Goal: Complete application form: Complete application form

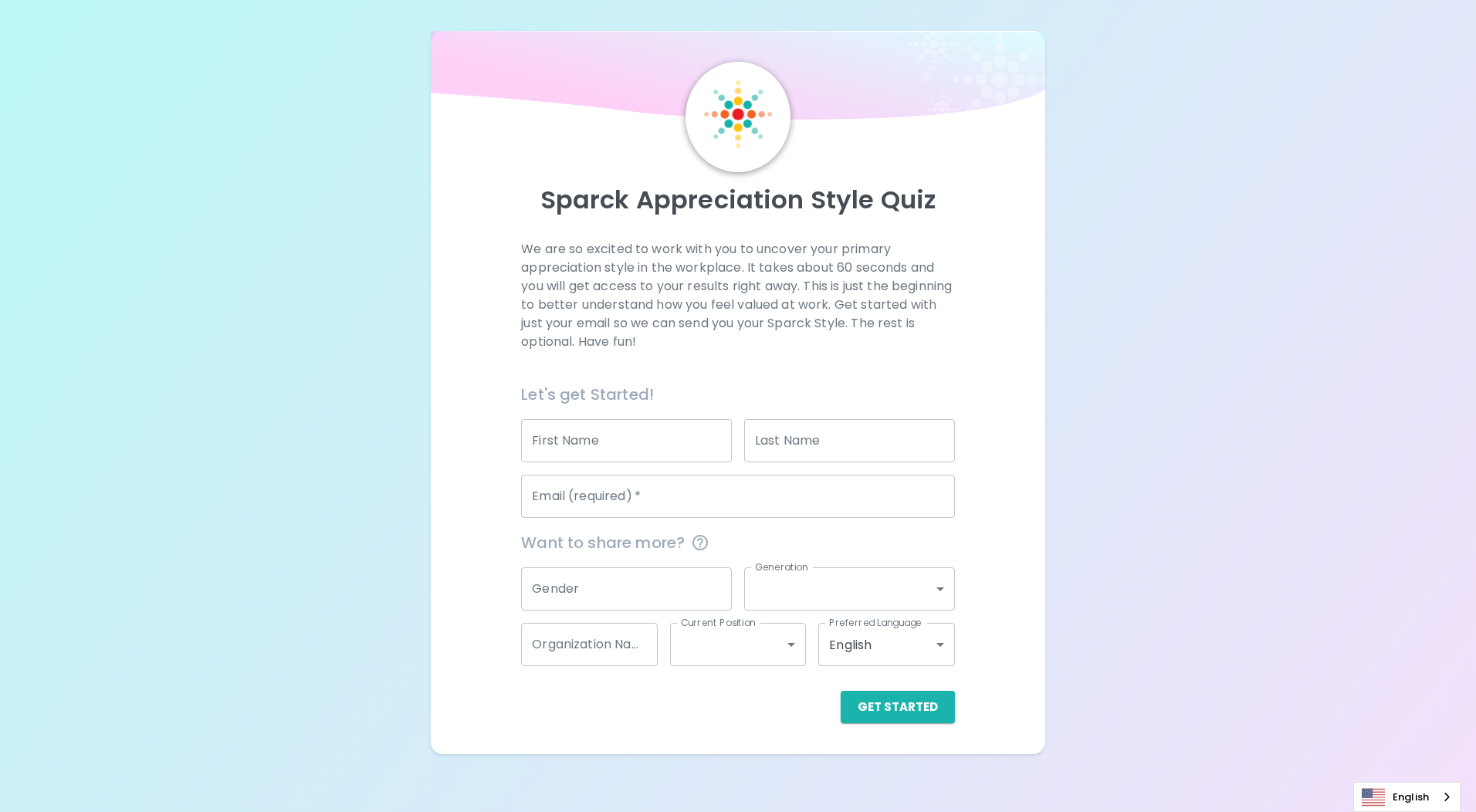
click at [648, 430] on input "First Name" at bounding box center [626, 441] width 211 height 43
type input "[PERSON_NAME]"
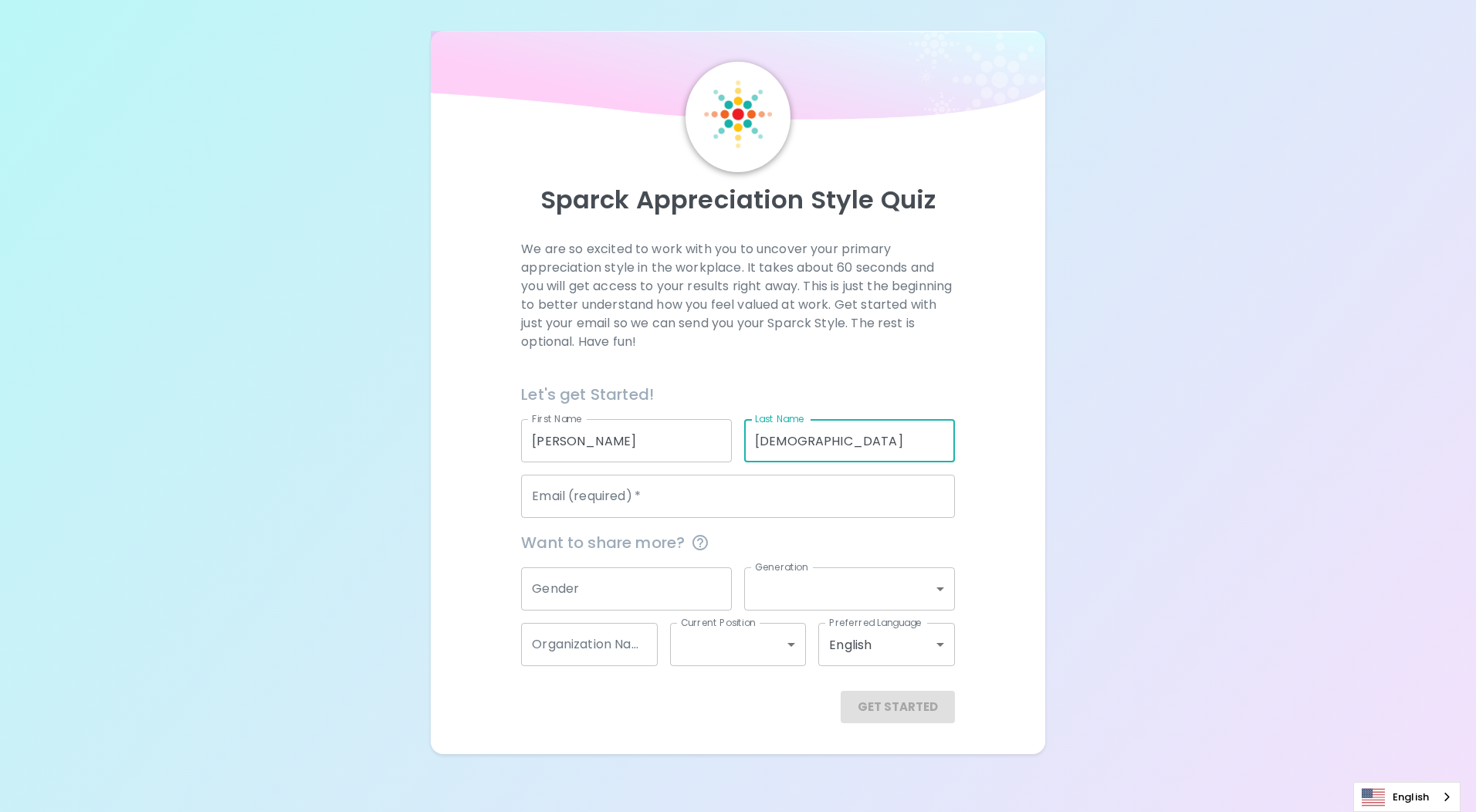
type input "[DEMOGRAPHIC_DATA]"
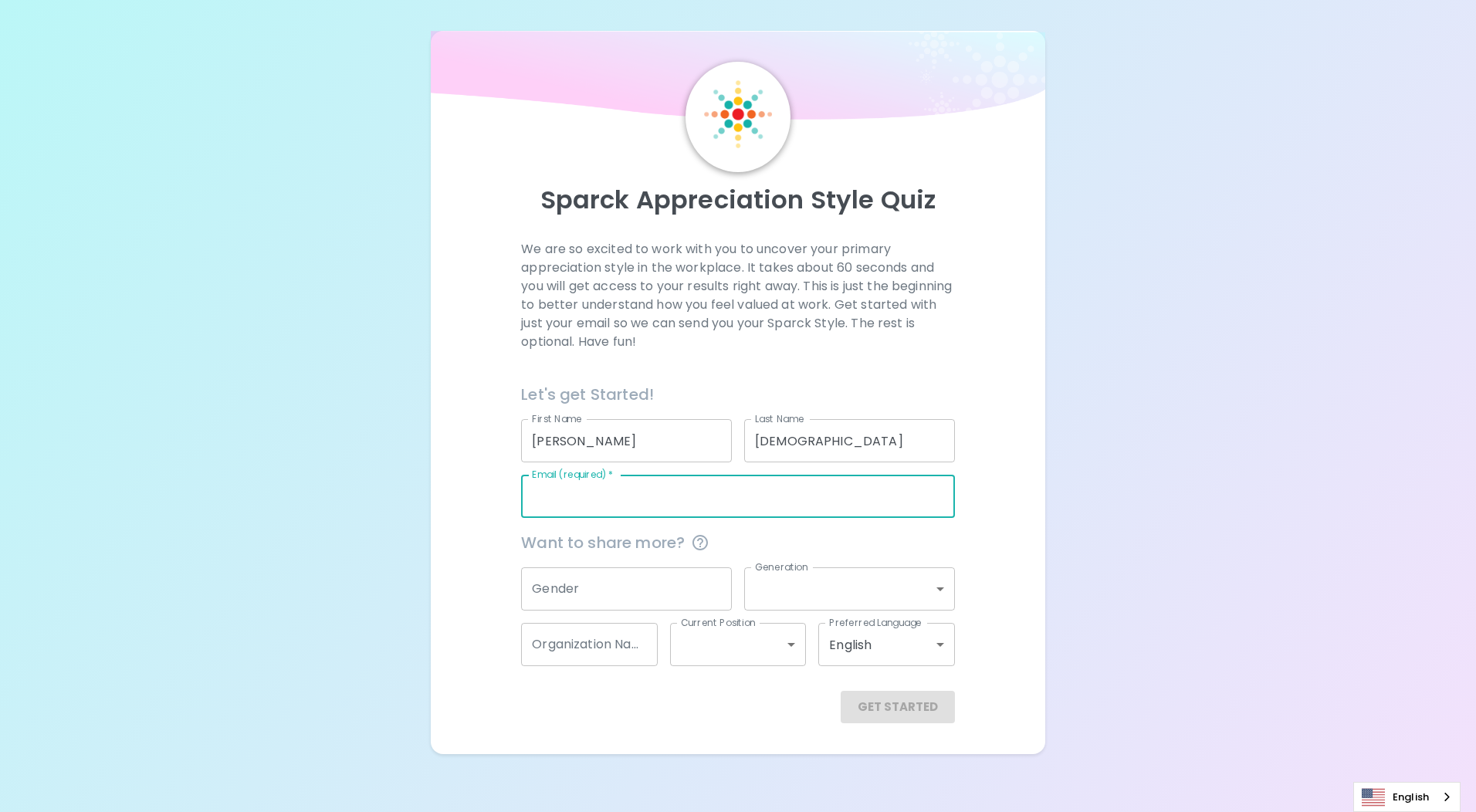
click at [636, 487] on input "Email (required)   *" at bounding box center [737, 496] width 433 height 43
type input "[PERSON_NAME][EMAIL_ADDRESS][DOMAIN_NAME]"
click at [682, 567] on input "Gender" at bounding box center [626, 589] width 211 height 43
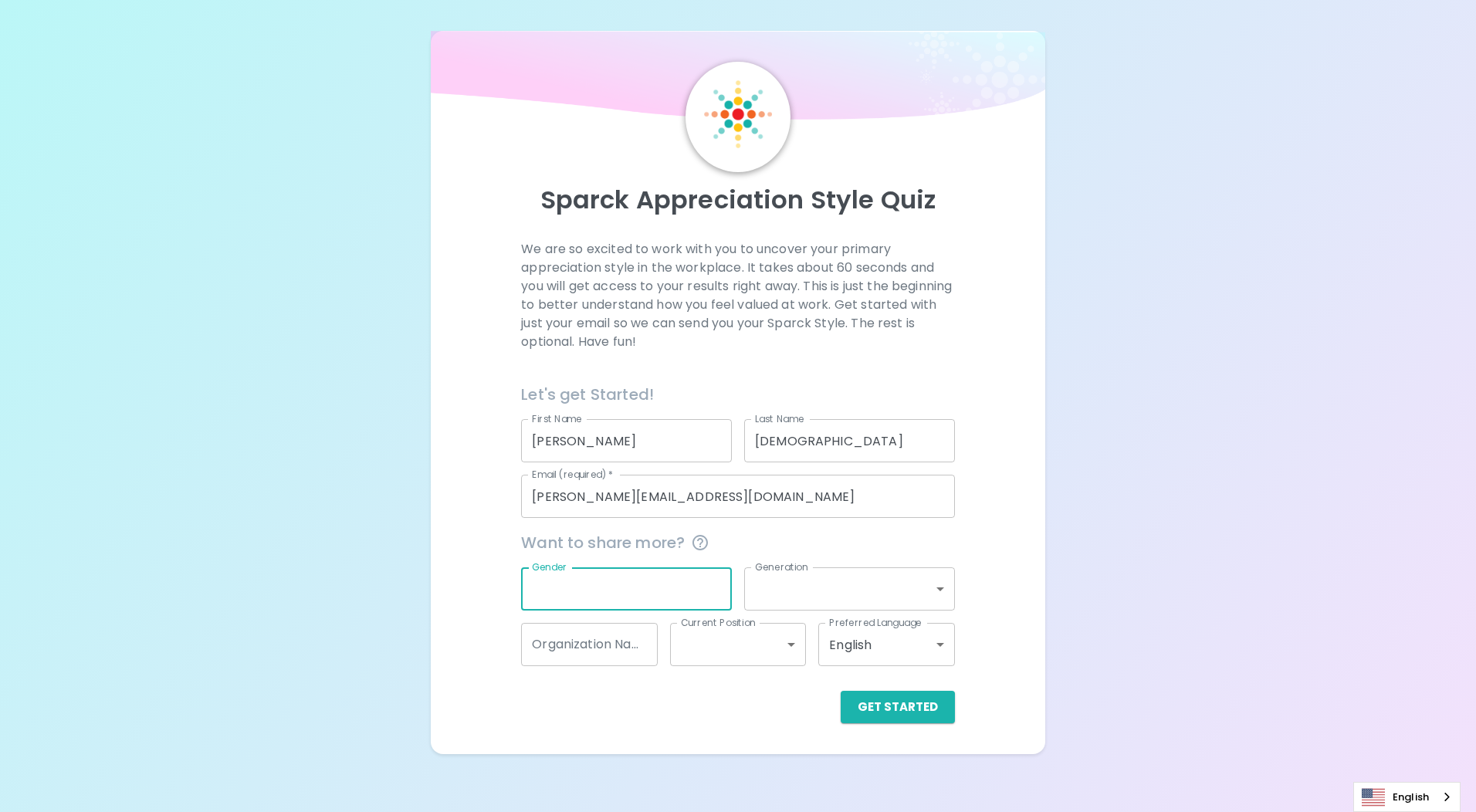
click at [669, 599] on input "Gender" at bounding box center [626, 589] width 211 height 43
type input "f"
drag, startPoint x: 721, startPoint y: 594, endPoint x: 596, endPoint y: 614, distance: 126.6
click at [596, 614] on div "Want to share more? Gender Femail Gender Generation ​ Generation Organization N…" at bounding box center [732, 592] width 445 height 148
drag, startPoint x: 594, startPoint y: 596, endPoint x: 458, endPoint y: 626, distance: 139.3
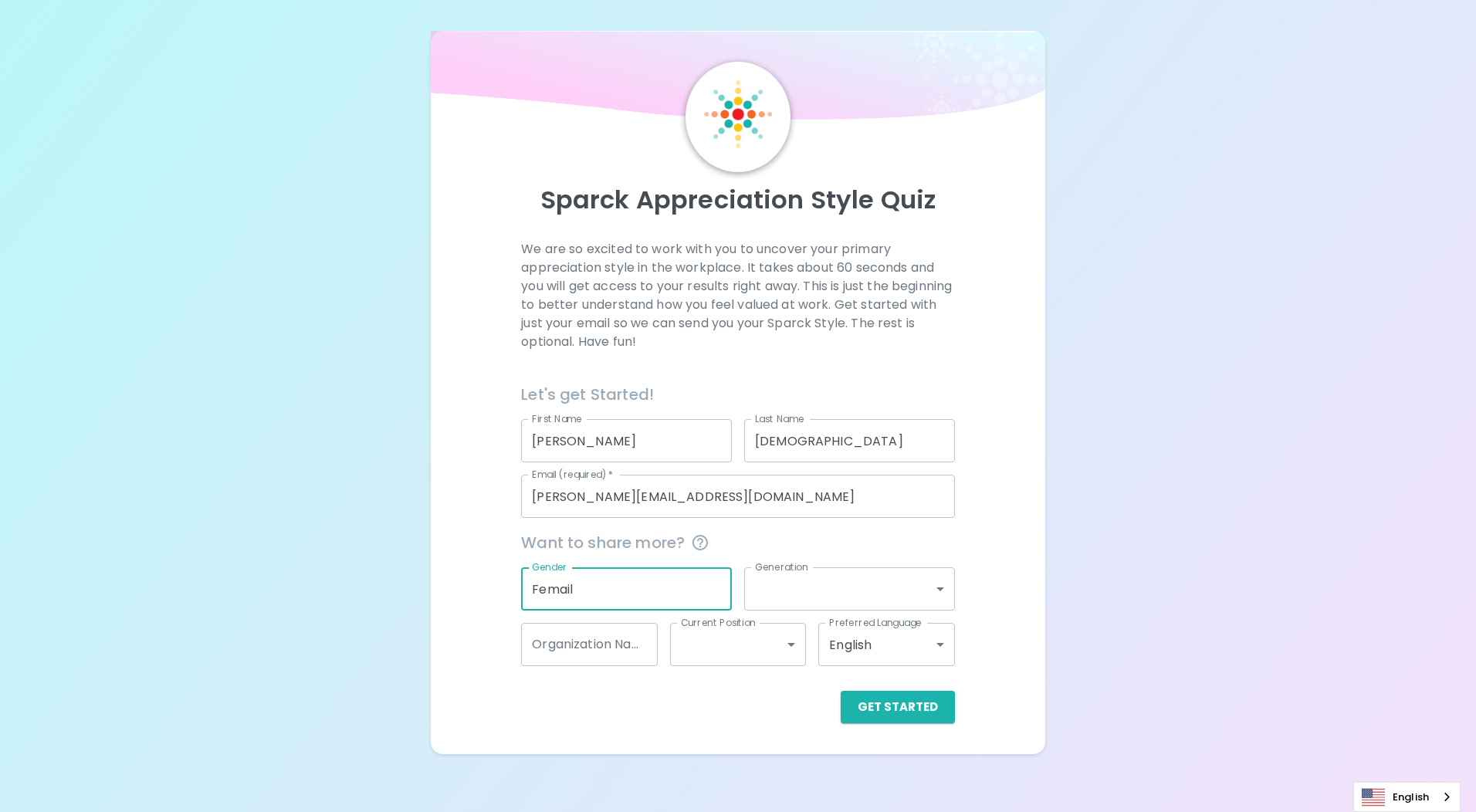
click at [459, 622] on div "We are so excited to work with you to uncover your primary appreciation style i…" at bounding box center [738, 482] width 578 height 483
type input "[DEMOGRAPHIC_DATA]"
click at [915, 585] on body "Sparck Appreciation Style Quiz We are so excited to work with you to uncover yo…" at bounding box center [738, 406] width 1476 height 812
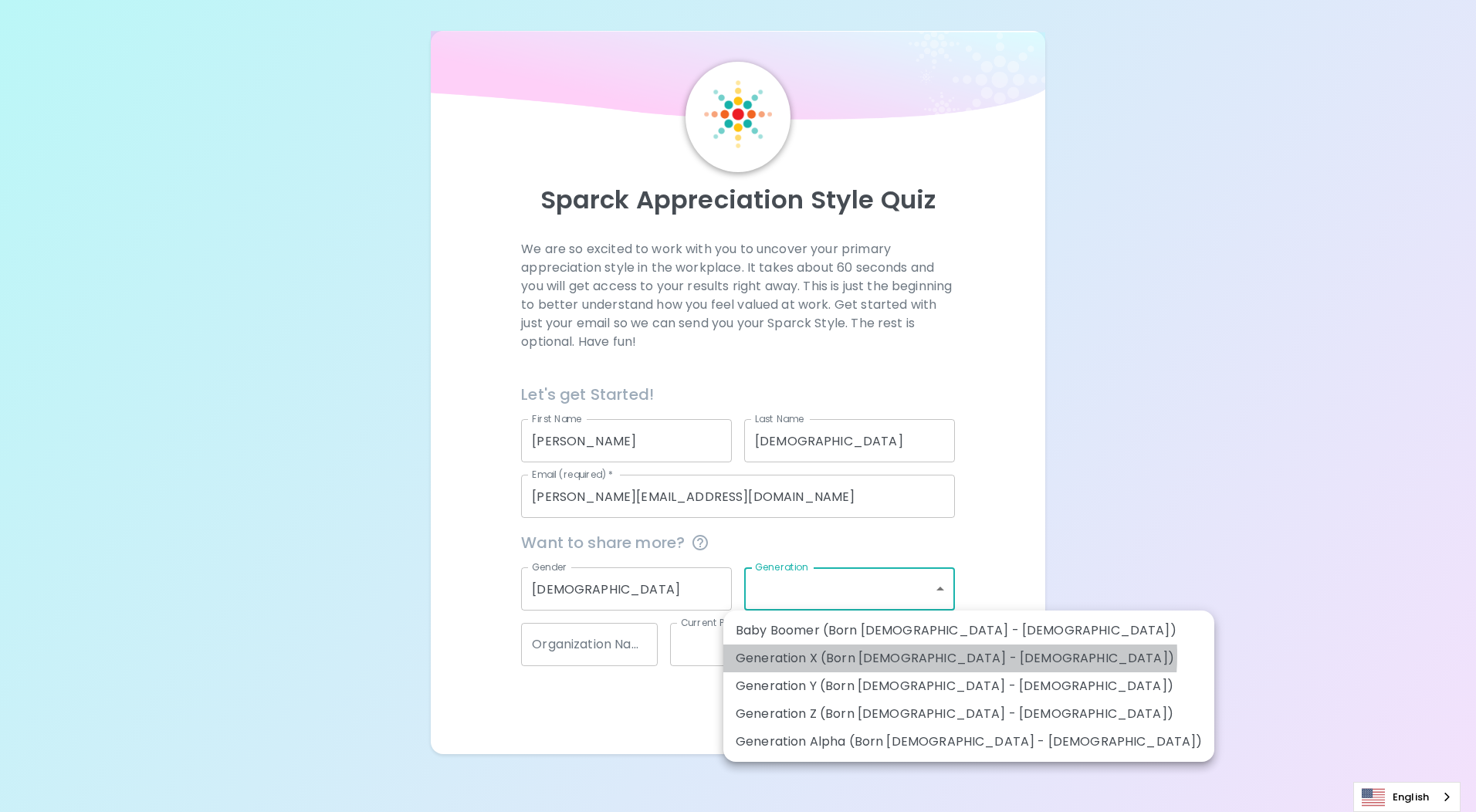
click at [949, 655] on li "Generation X (Born [DEMOGRAPHIC_DATA] - [DEMOGRAPHIC_DATA])" at bounding box center [968, 658] width 491 height 27
type input "generation_x"
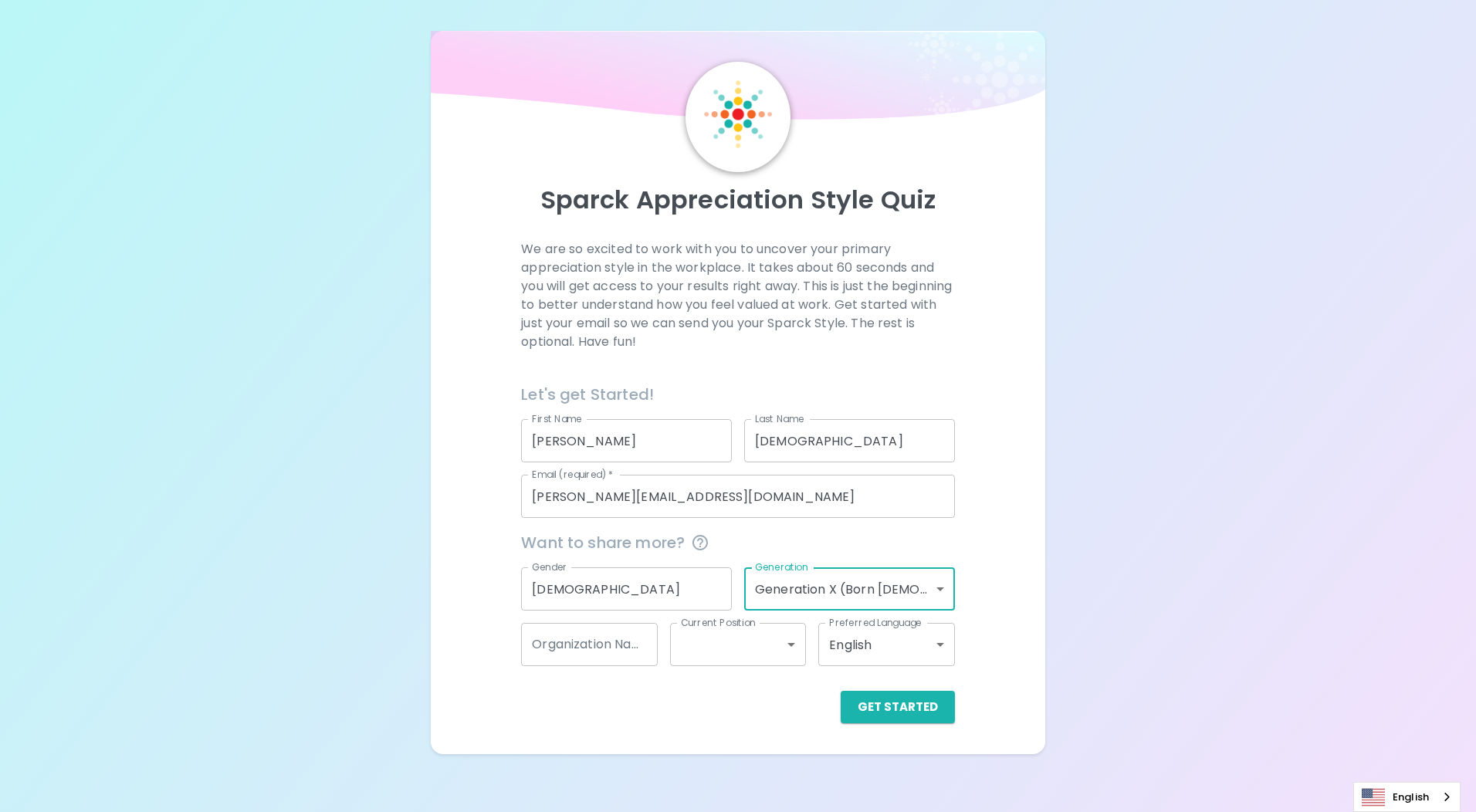
click at [627, 640] on input "Organization Name" at bounding box center [589, 644] width 136 height 43
type input "Weyburn Credit Union Ltd"
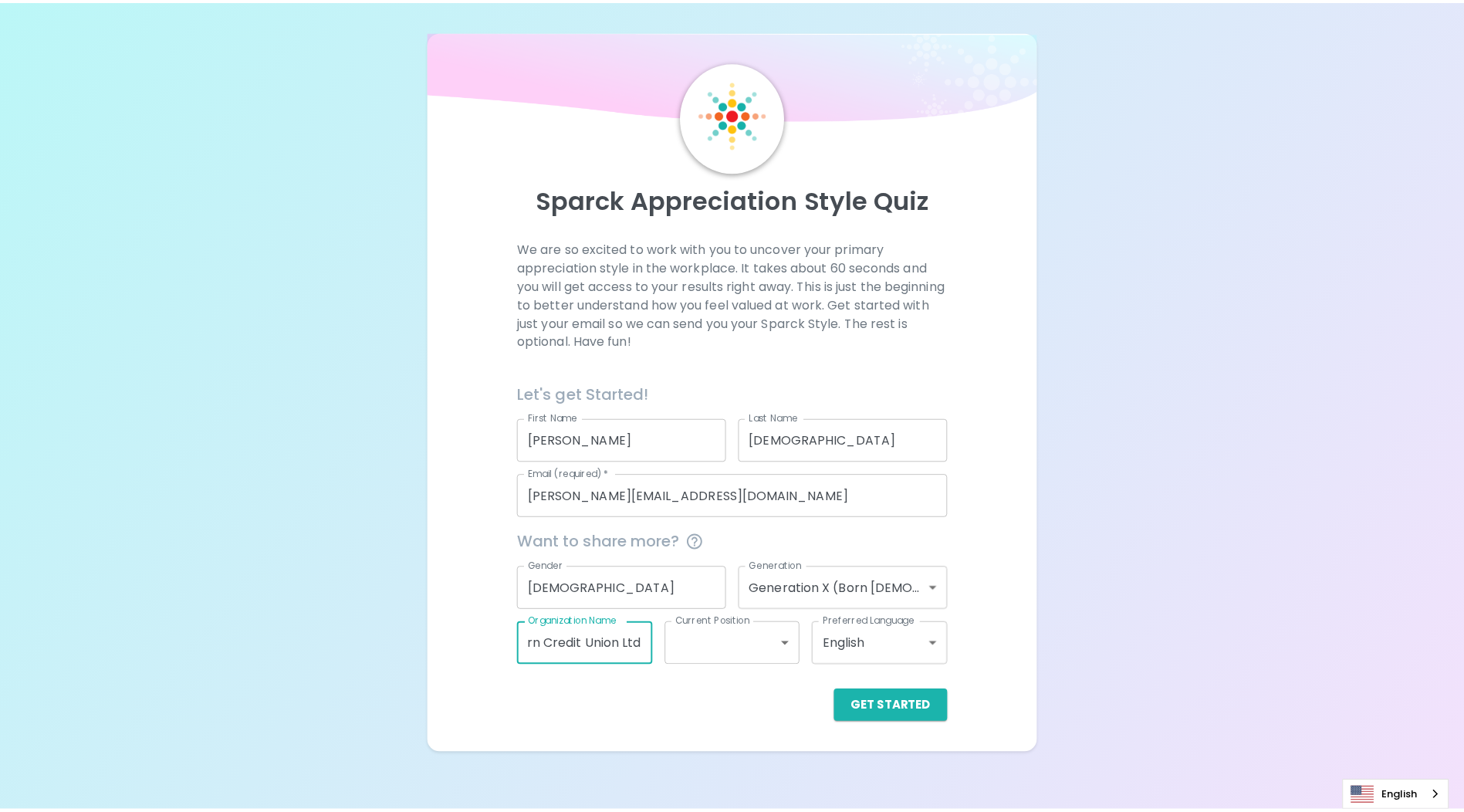
scroll to position [0, 0]
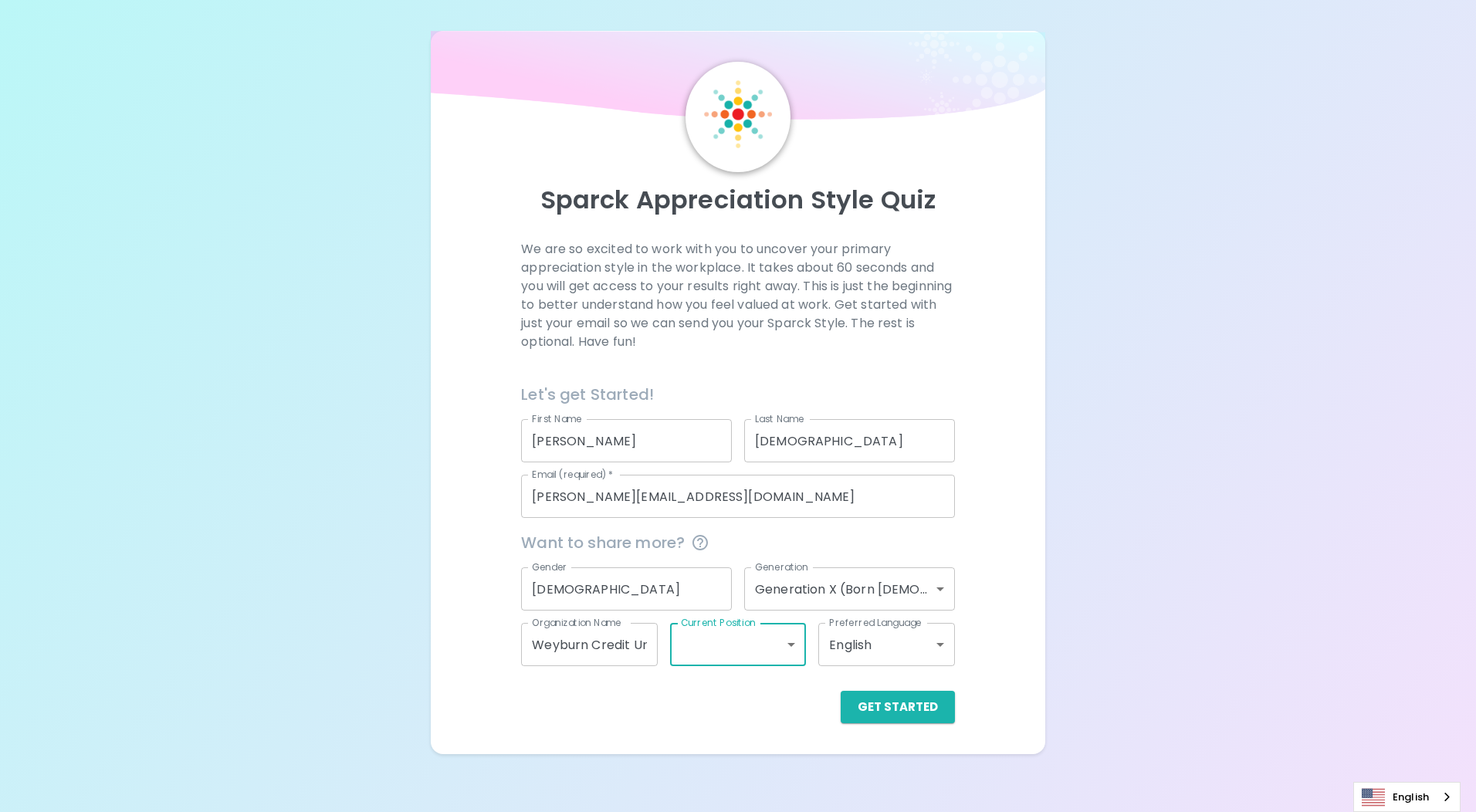
click at [797, 651] on body "Sparck Appreciation Style Quiz We are so excited to work with you to uncover yo…" at bounding box center [738, 406] width 1476 height 812
click at [777, 712] on li "Mid Level" at bounding box center [738, 713] width 136 height 27
type input "mid_level"
click at [933, 709] on button "Get Started" at bounding box center [898, 707] width 115 height 32
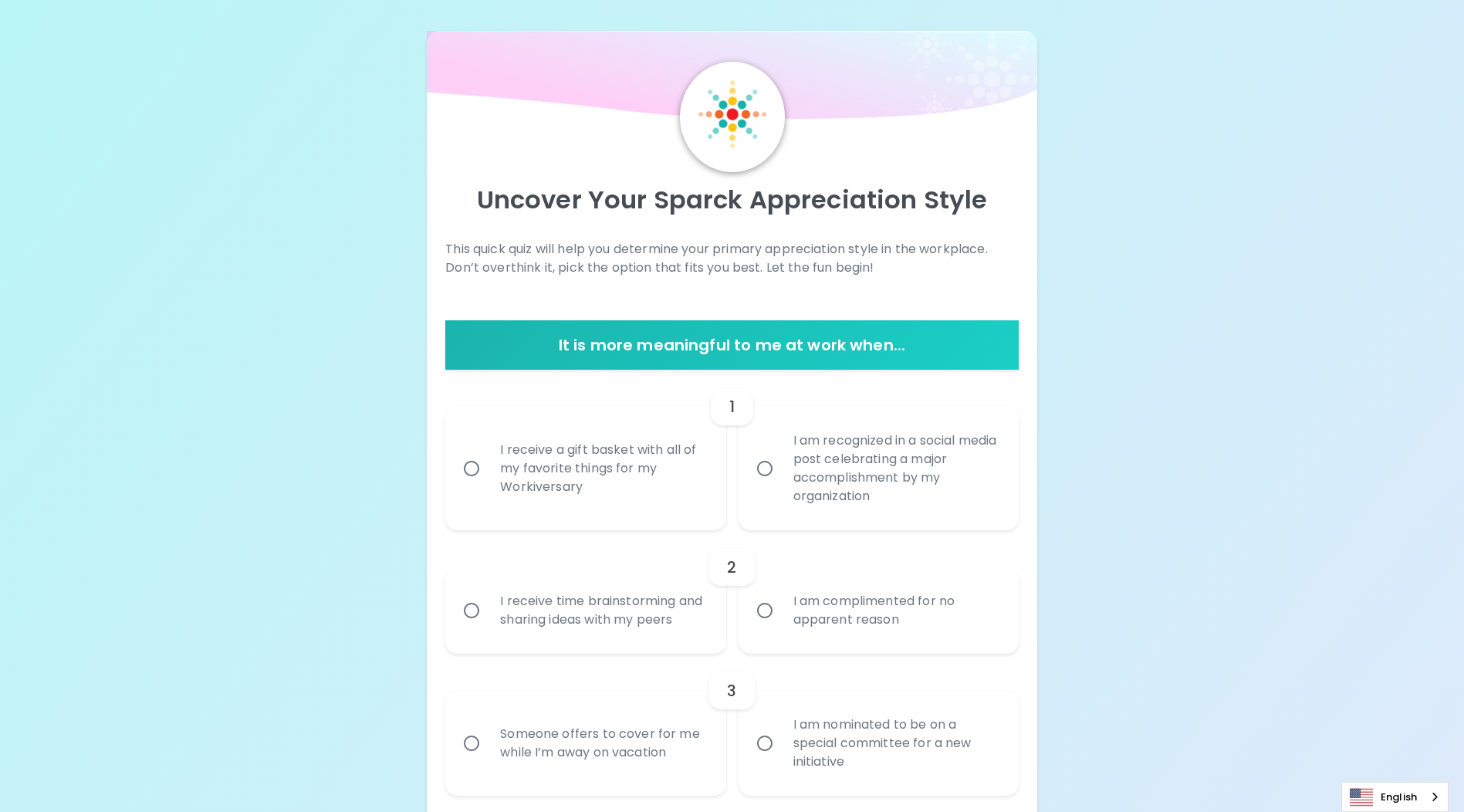
click at [765, 468] on input "I am recognized in a social media post celebrating a major accomplishment by my…" at bounding box center [765, 468] width 32 height 32
radio input "true"
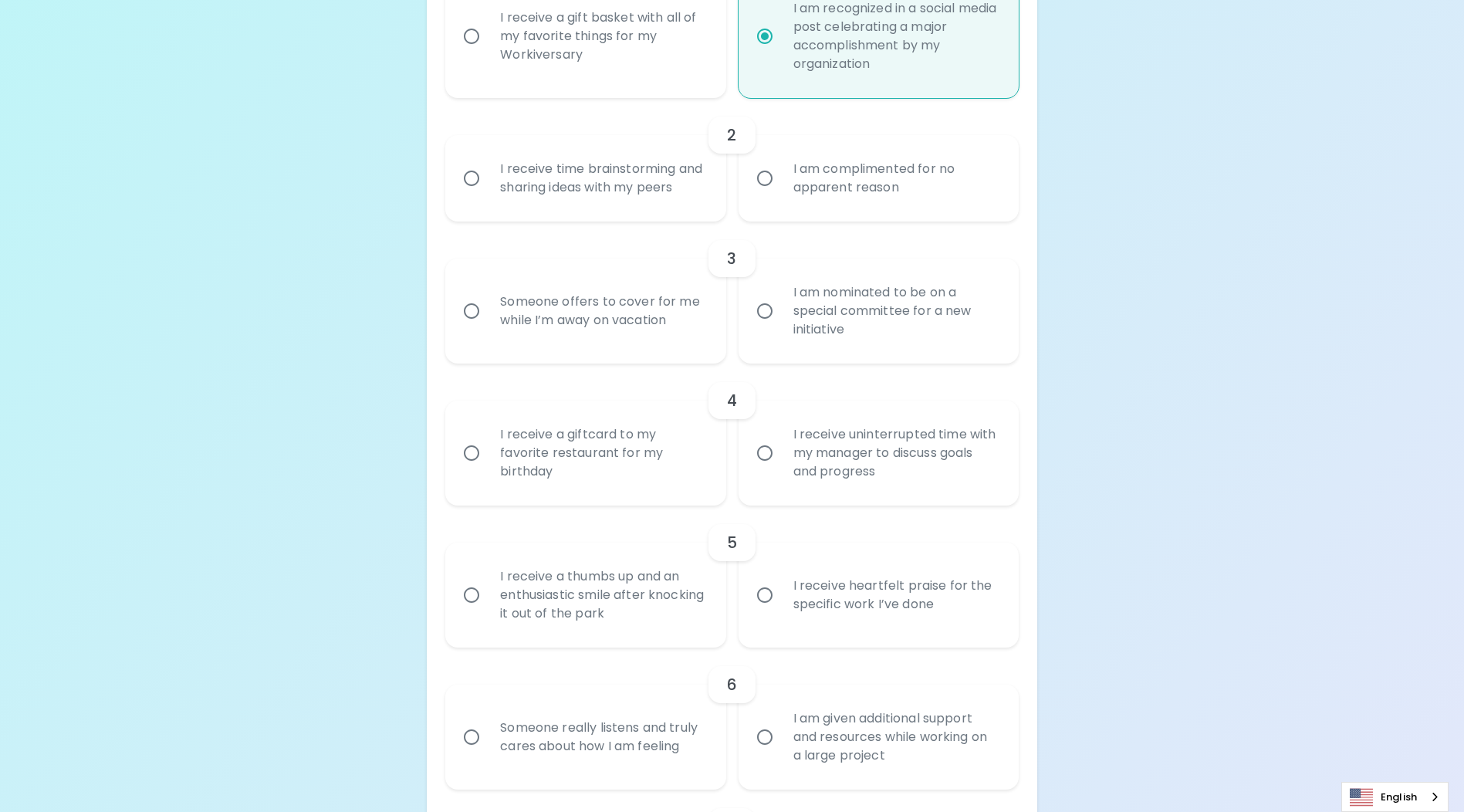
scroll to position [509, 0]
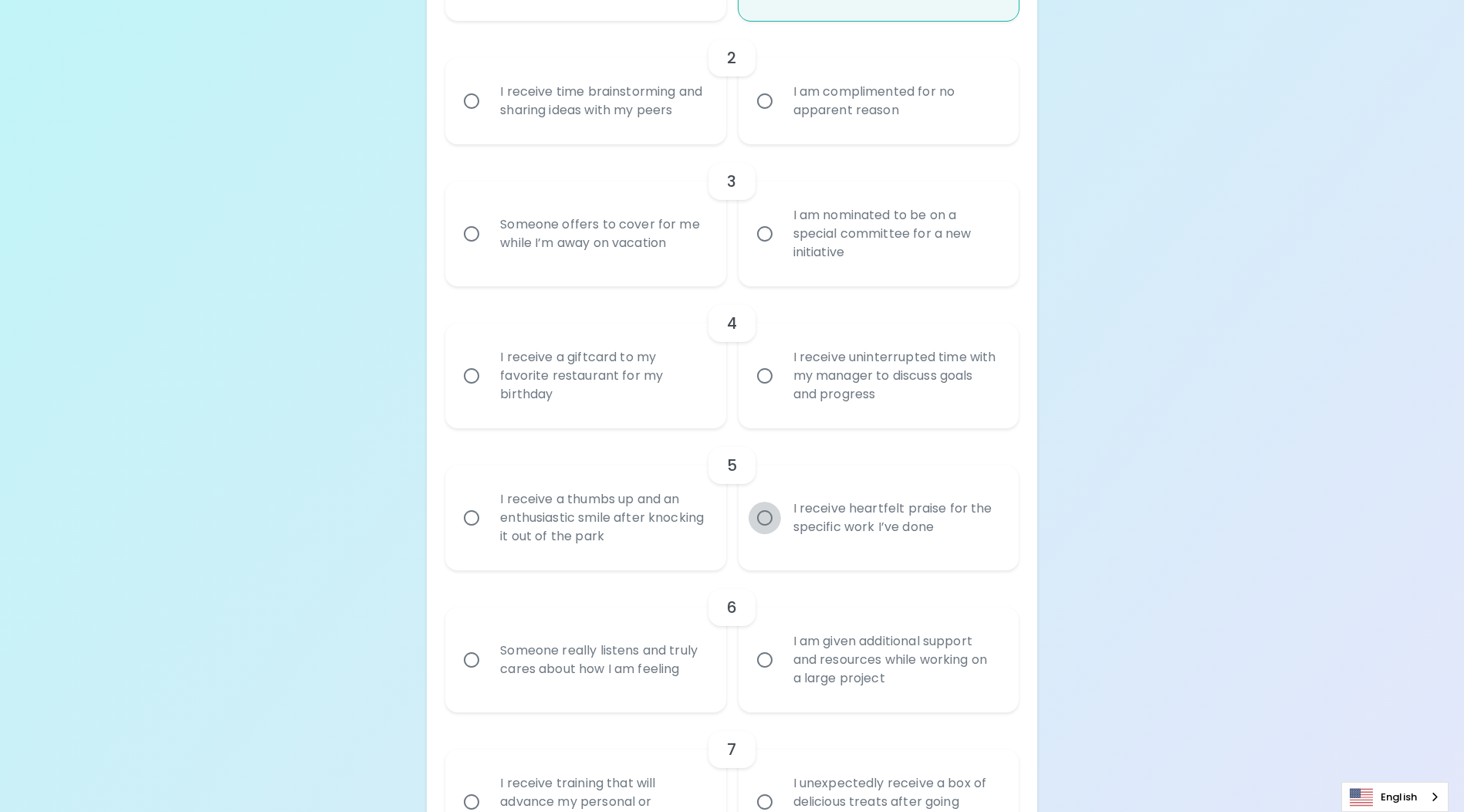
drag, startPoint x: 765, startPoint y: 536, endPoint x: 761, endPoint y: 543, distance: 8.1
click at [764, 534] on input "I receive heartfelt praise for the specific work I’ve done" at bounding box center [765, 517] width 32 height 32
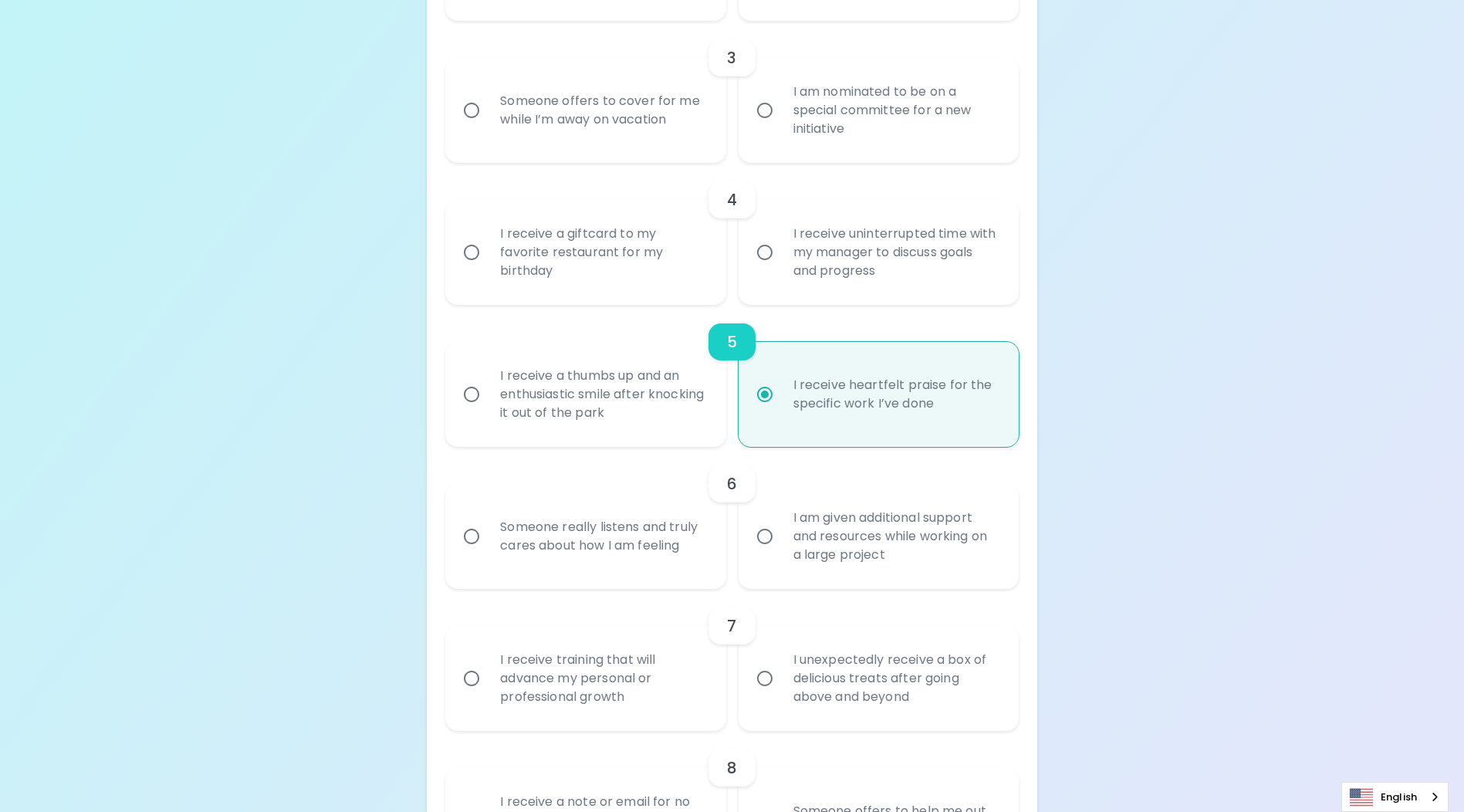
radio input "true"
click at [476, 553] on input "Someone really listens and truly cares about how I am feeling" at bounding box center [471, 536] width 32 height 32
radio input "false"
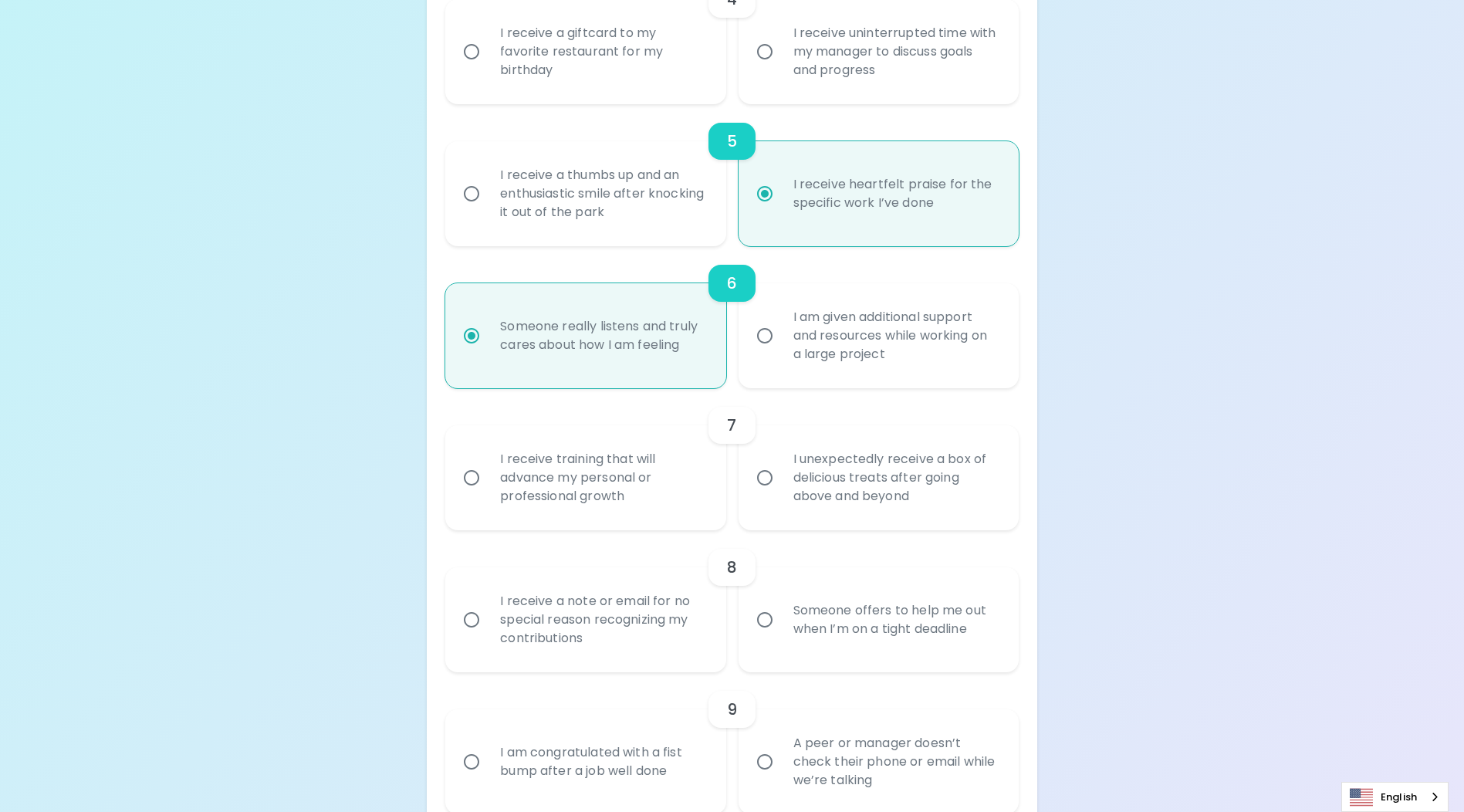
scroll to position [911, 0]
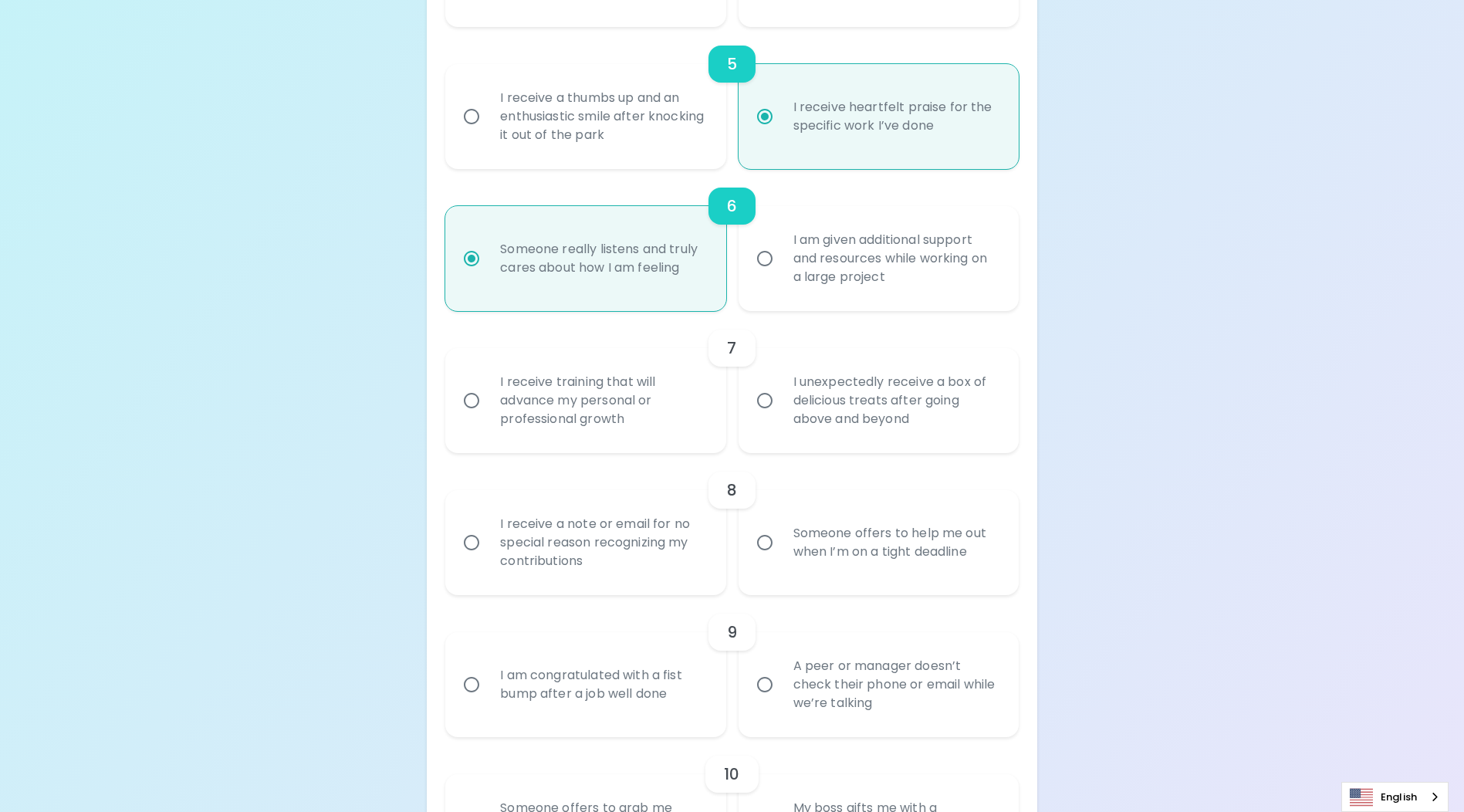
radio input "true"
click at [761, 559] on input "Someone offers to help me out when I’m on a tight deadline" at bounding box center [765, 542] width 32 height 32
radio input "false"
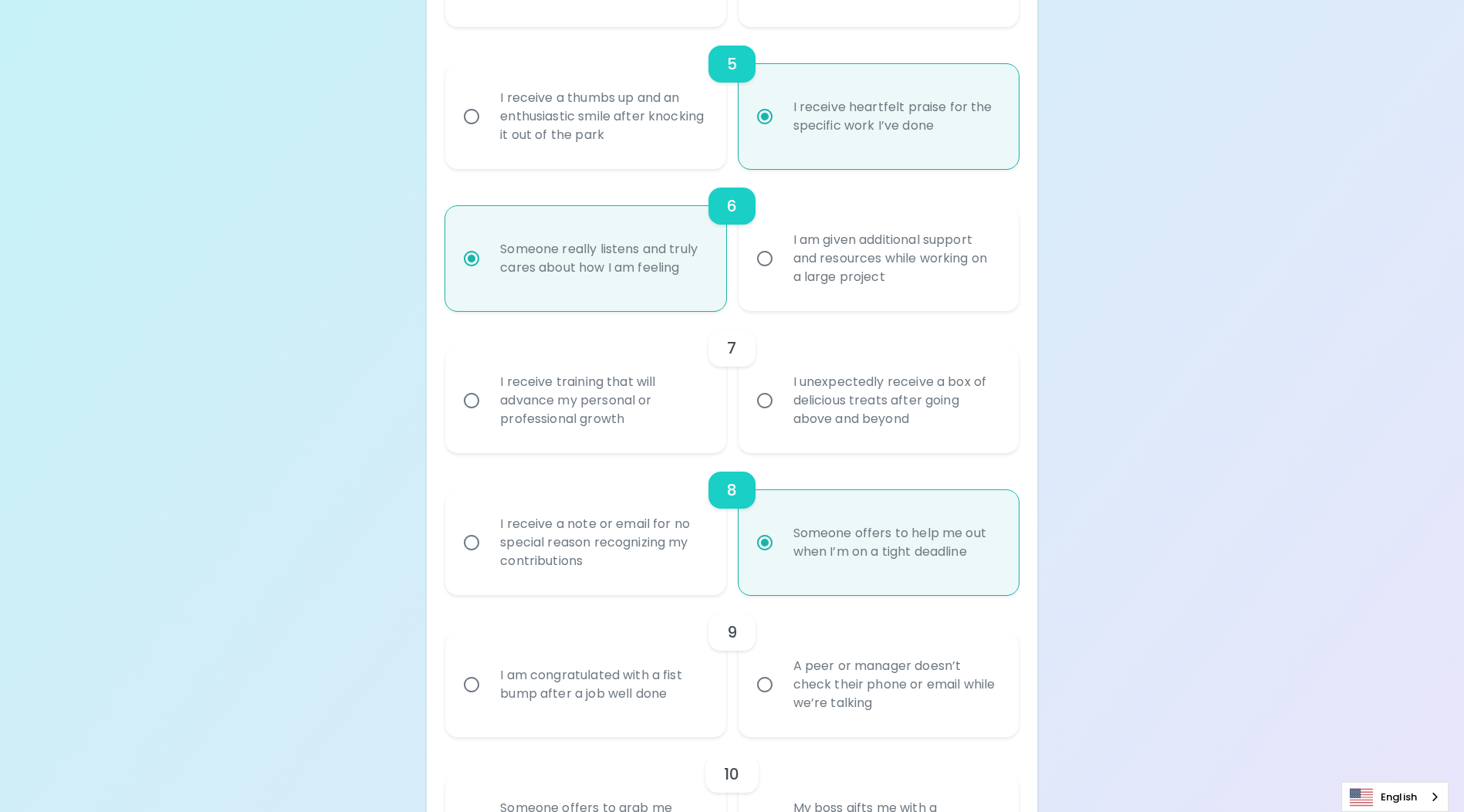
scroll to position [1035, 0]
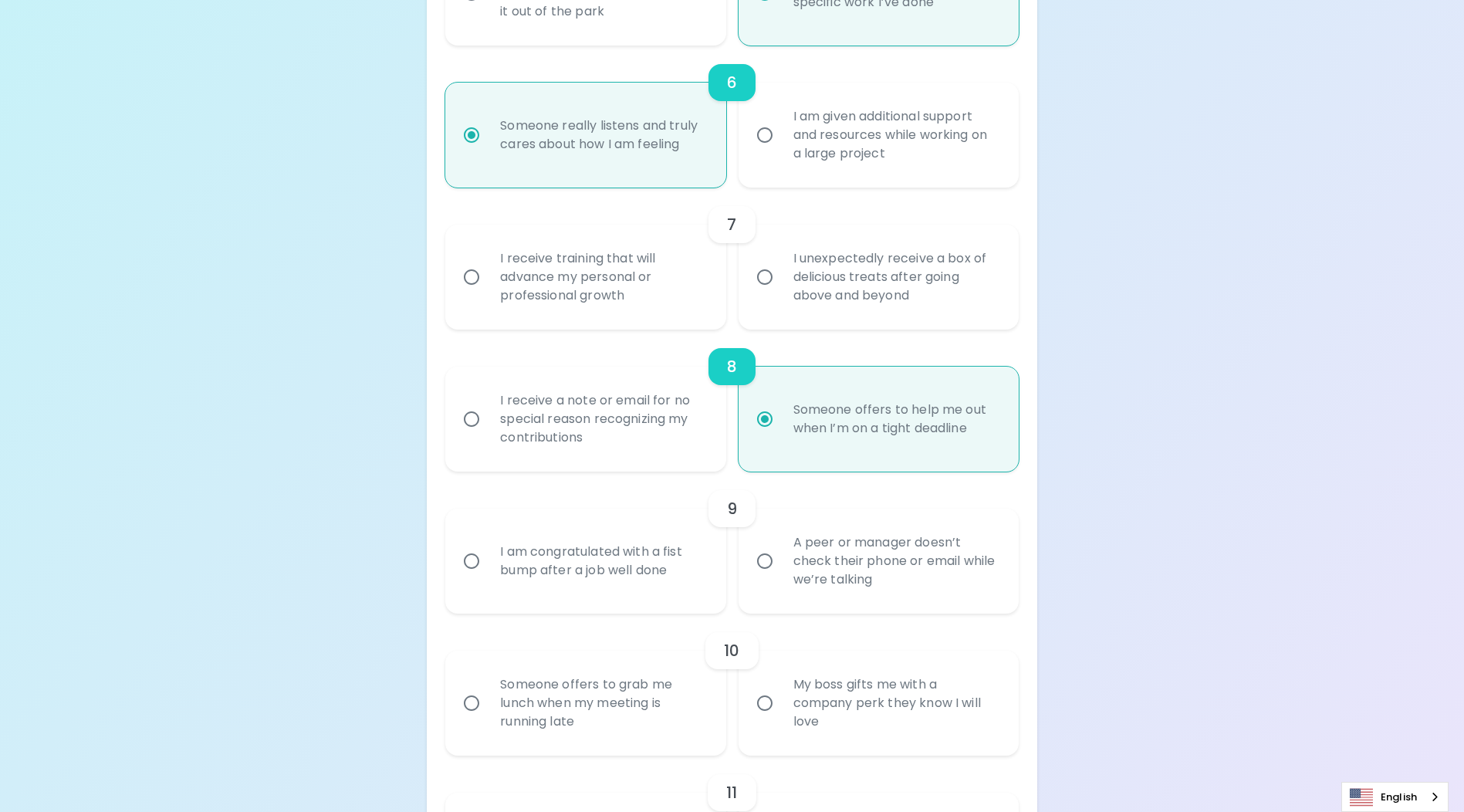
radio input "true"
click at [470, 577] on input "I am congratulated with a fist bump after a job well done" at bounding box center [471, 560] width 32 height 32
radio input "false"
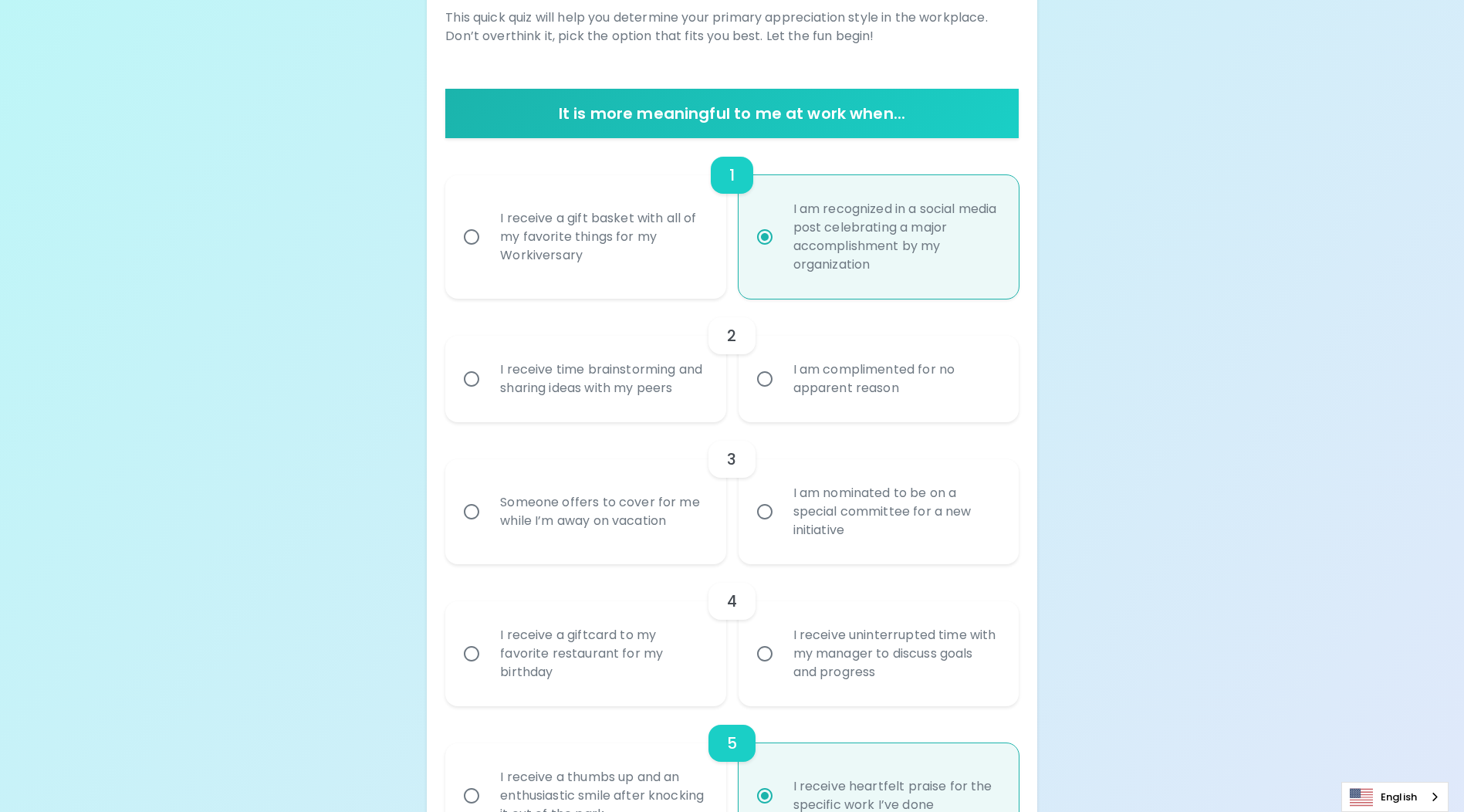
scroll to position [154, 0]
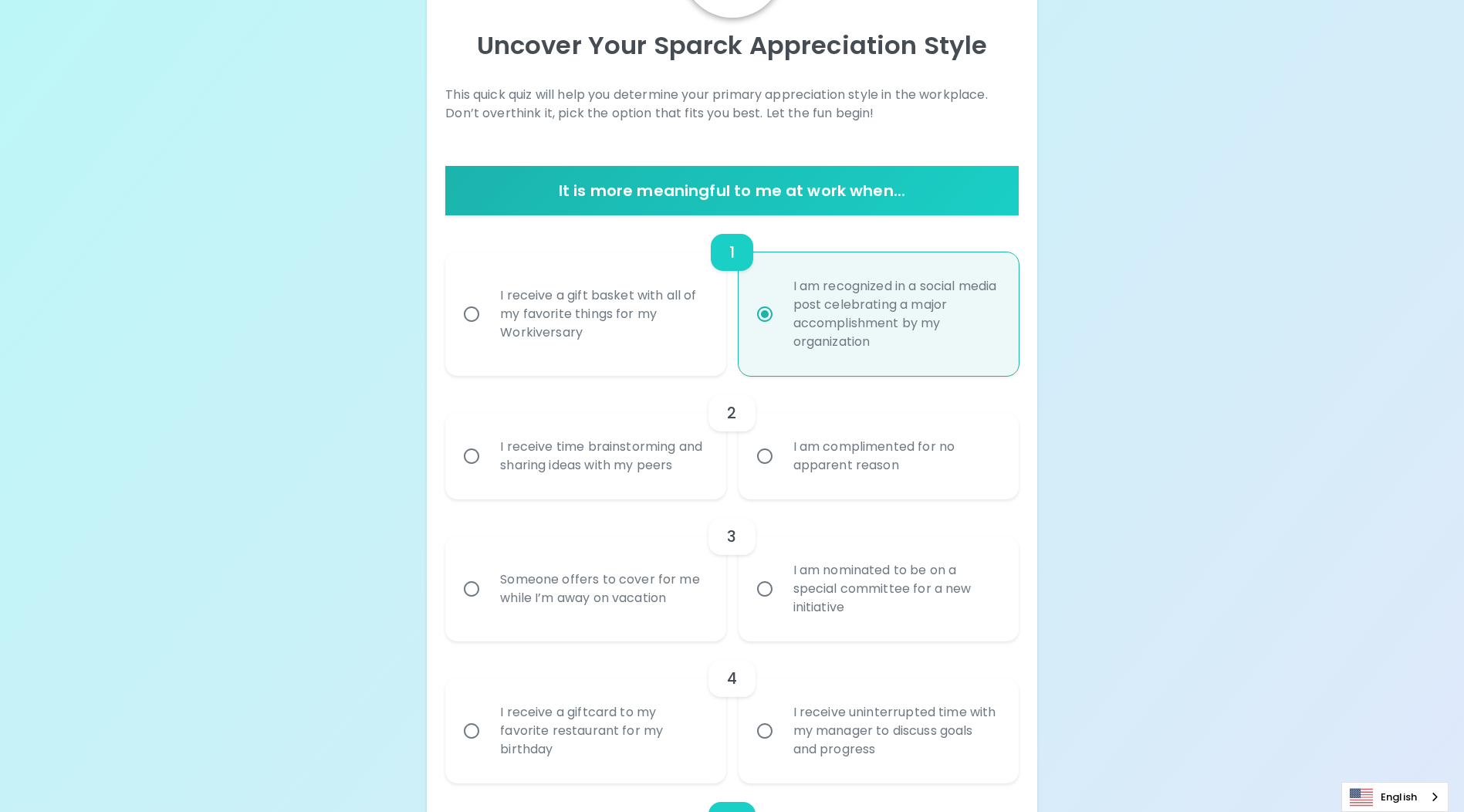
radio input "true"
click at [592, 597] on div "Someone offers to cover for me while I’m away on vacation" at bounding box center [602, 589] width 229 height 74
click at [487, 597] on input "Someone offers to cover for me while I’m away on vacation" at bounding box center [471, 589] width 32 height 32
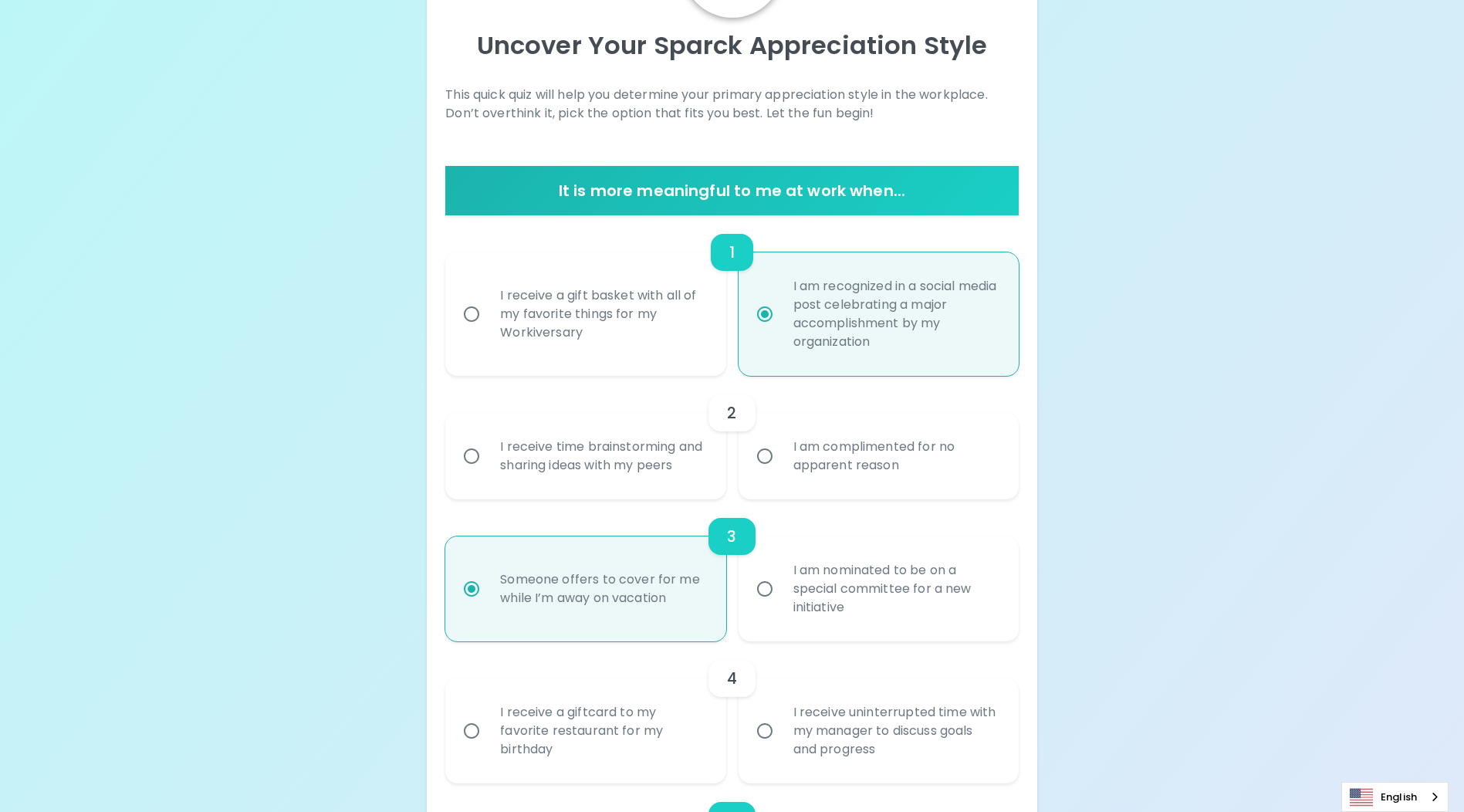
radio input "false"
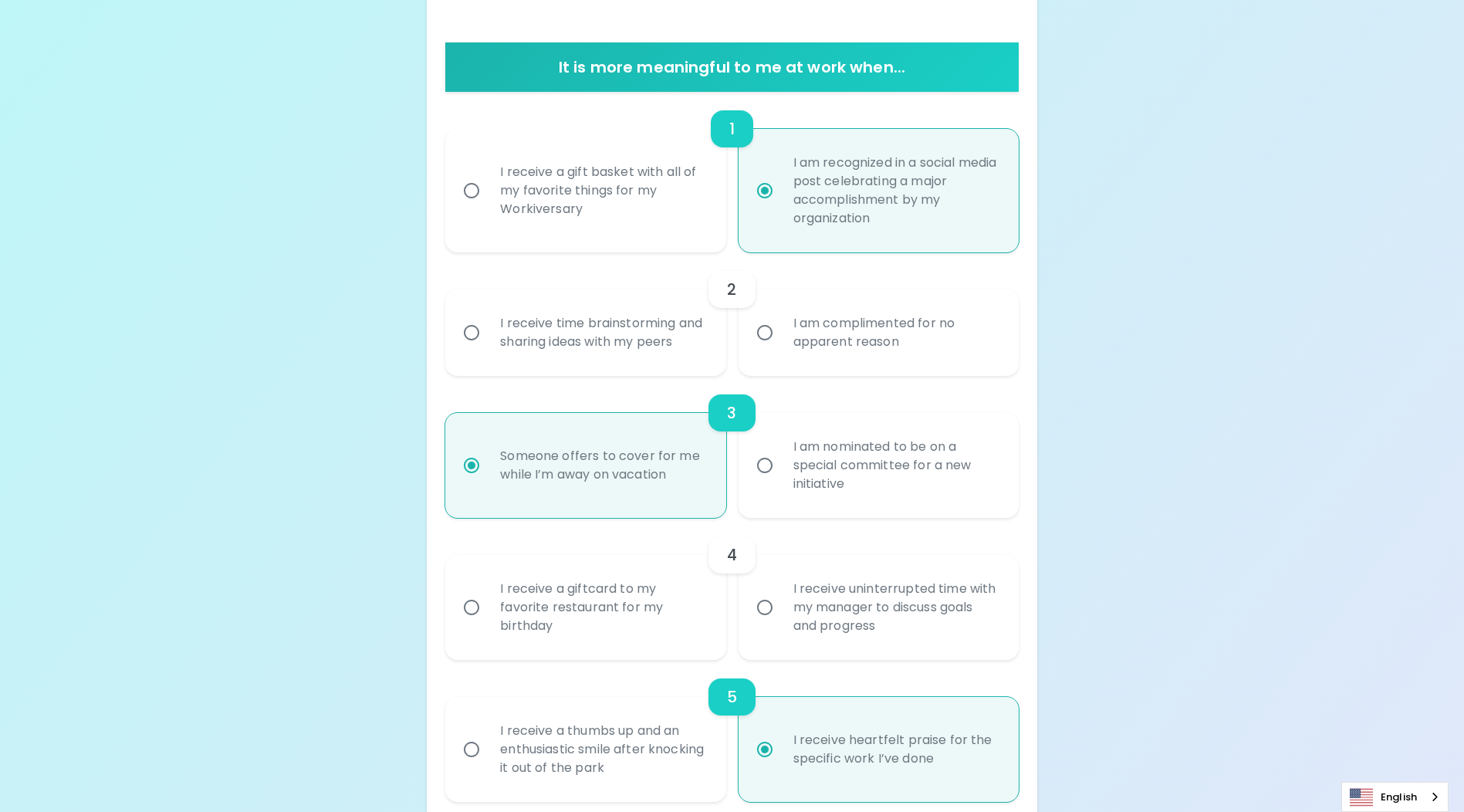
scroll to position [355, 0]
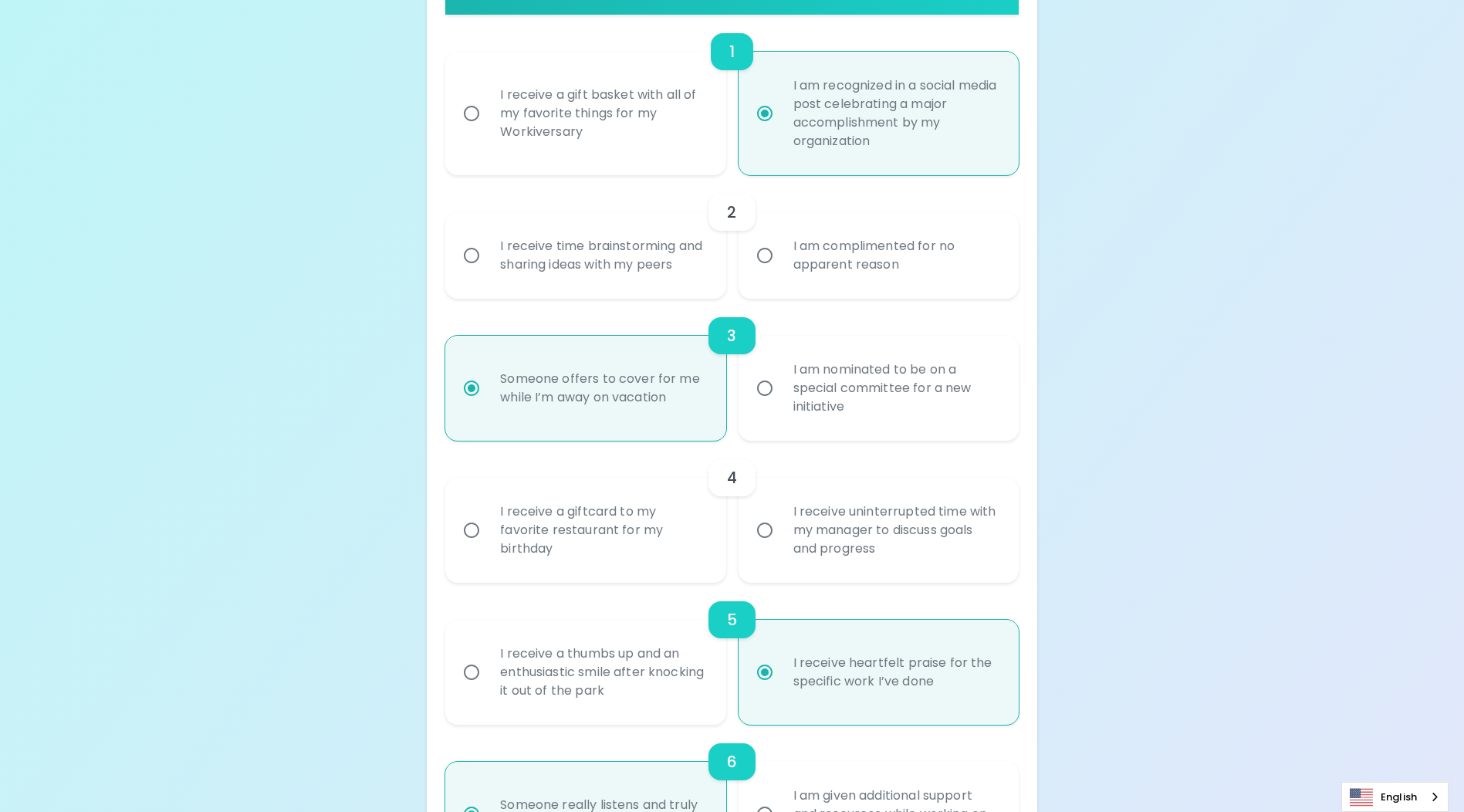
radio input "true"
click at [544, 537] on div "I receive a giftcard to my favorite restaurant for my birthday" at bounding box center [602, 531] width 229 height 93
drag, startPoint x: 544, startPoint y: 537, endPoint x: 475, endPoint y: 552, distance: 70.6
click at [472, 546] on input "I receive a giftcard to my favorite restaurant for my birthday" at bounding box center [471, 530] width 32 height 32
radio input "false"
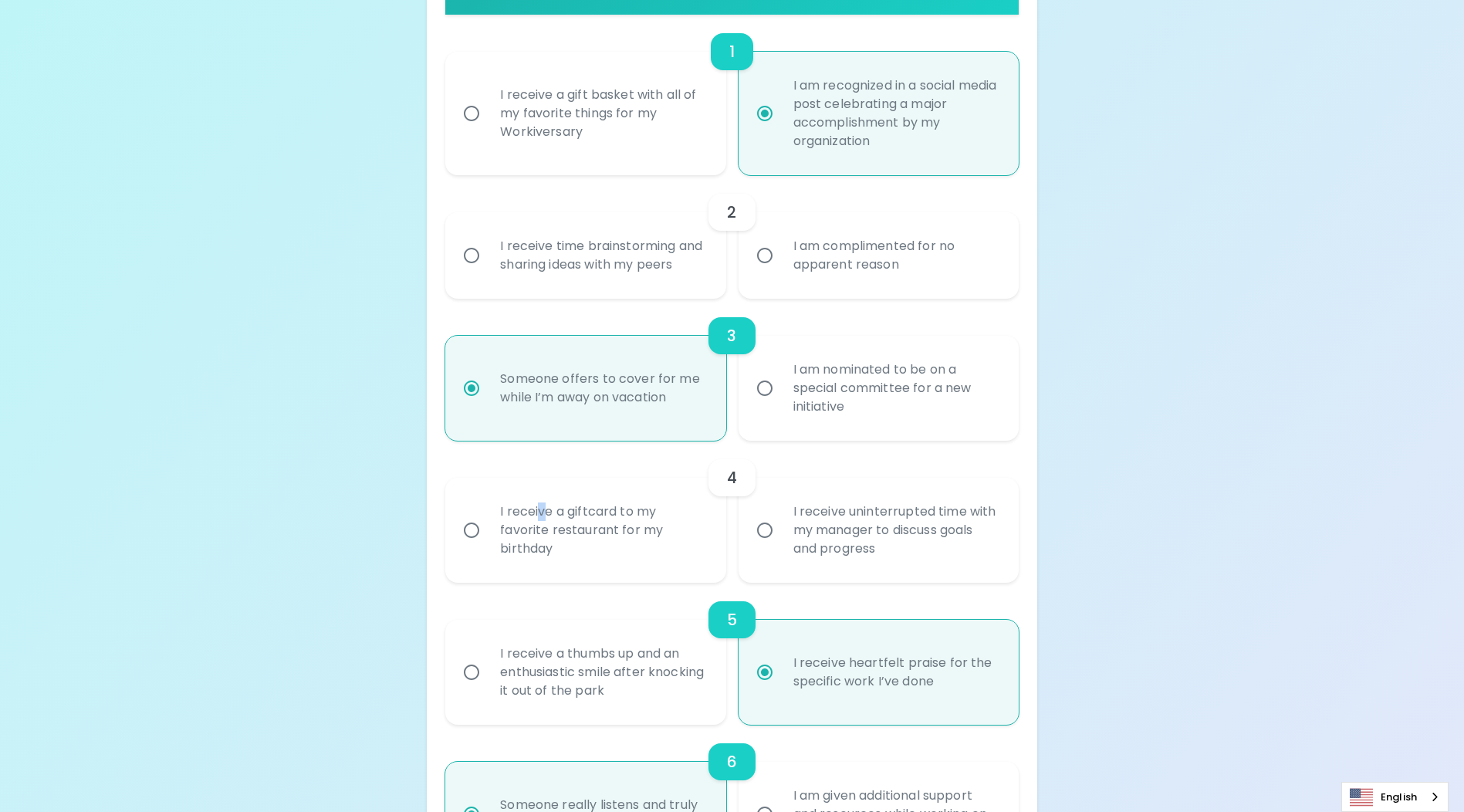
radio input "false"
radio input "true"
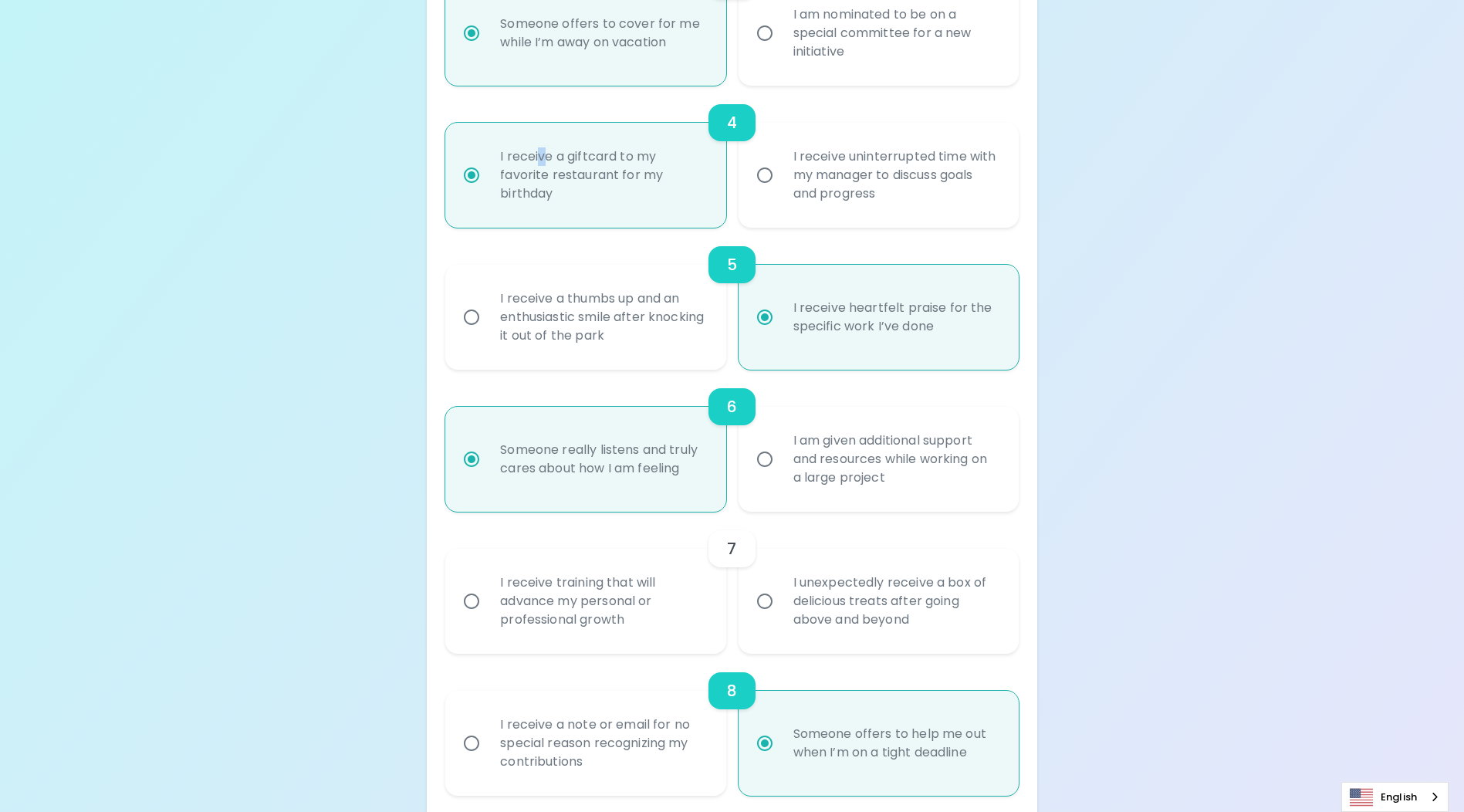
scroll to position [942, 0]
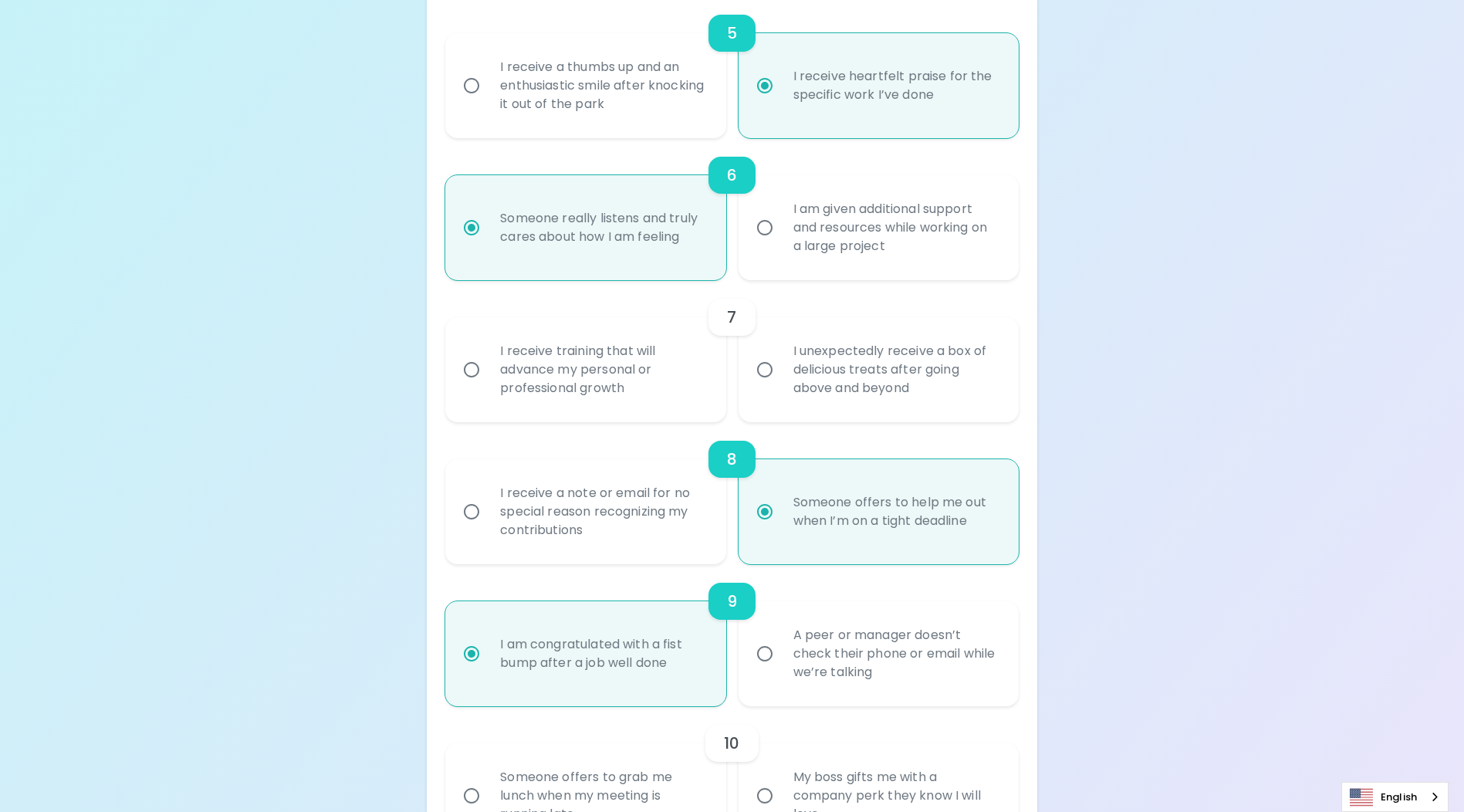
radio input "true"
click at [463, 384] on input "I receive training that will advance my personal or professional growth" at bounding box center [471, 369] width 32 height 32
radio input "false"
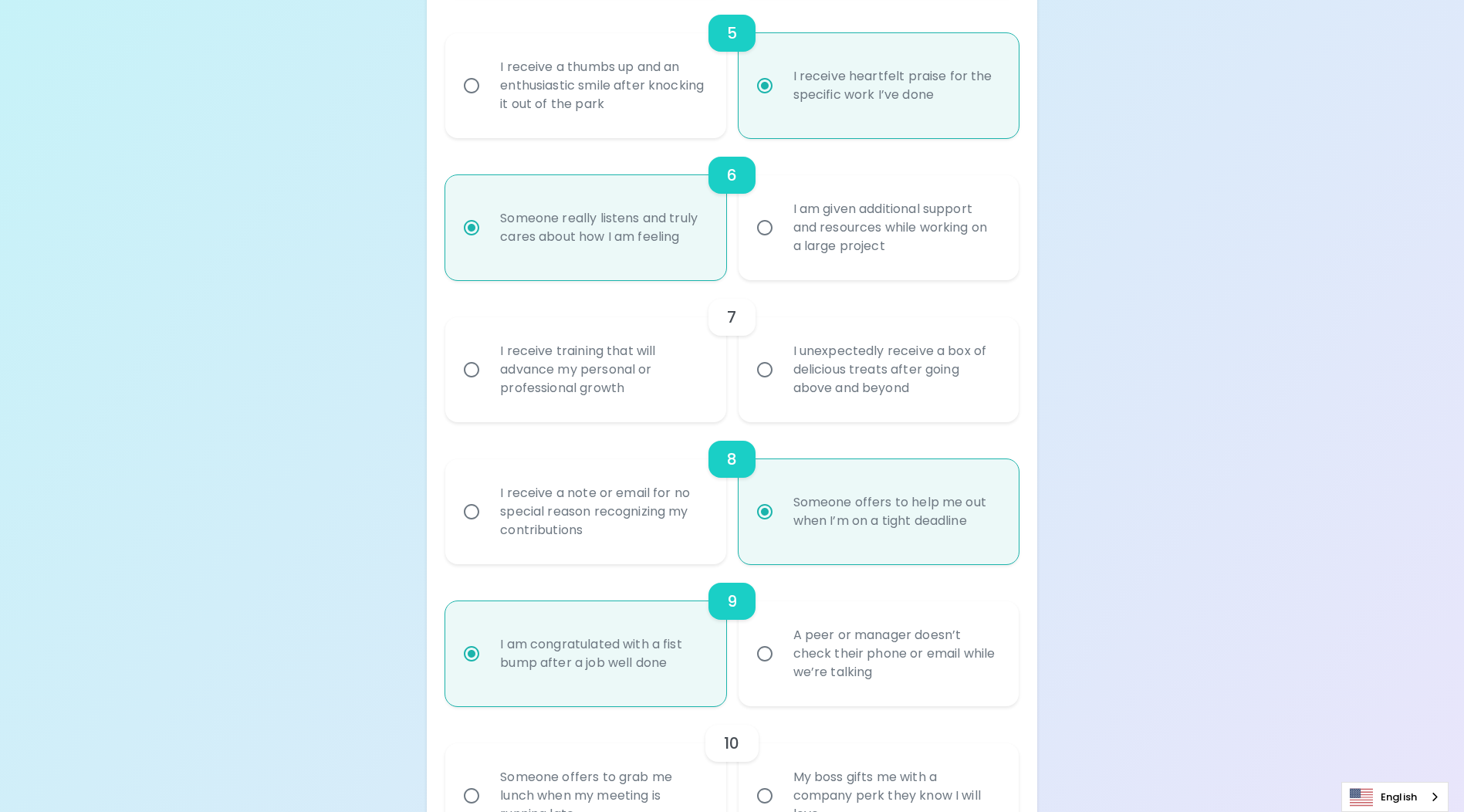
radio input "false"
radio input "true"
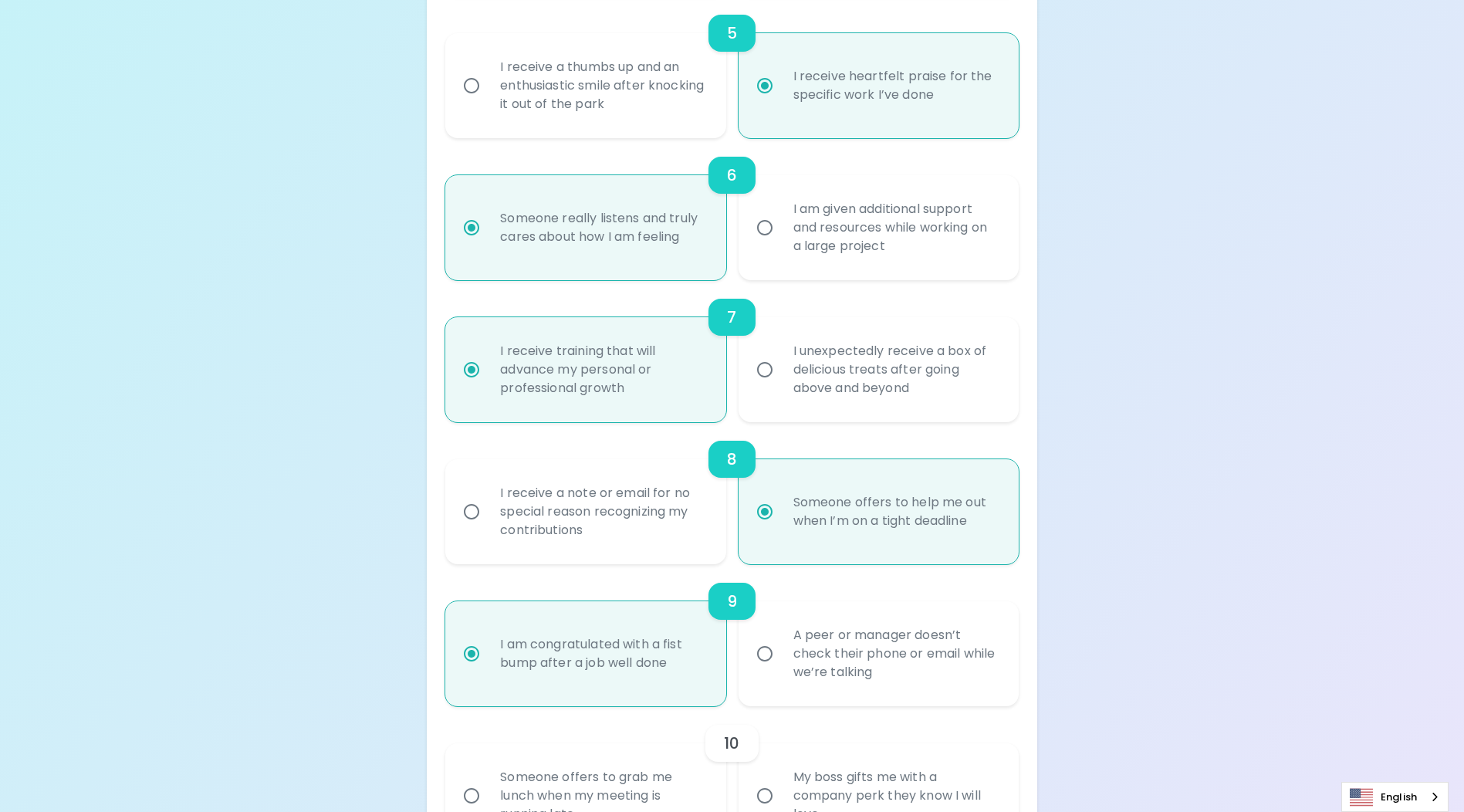
scroll to position [1065, 0]
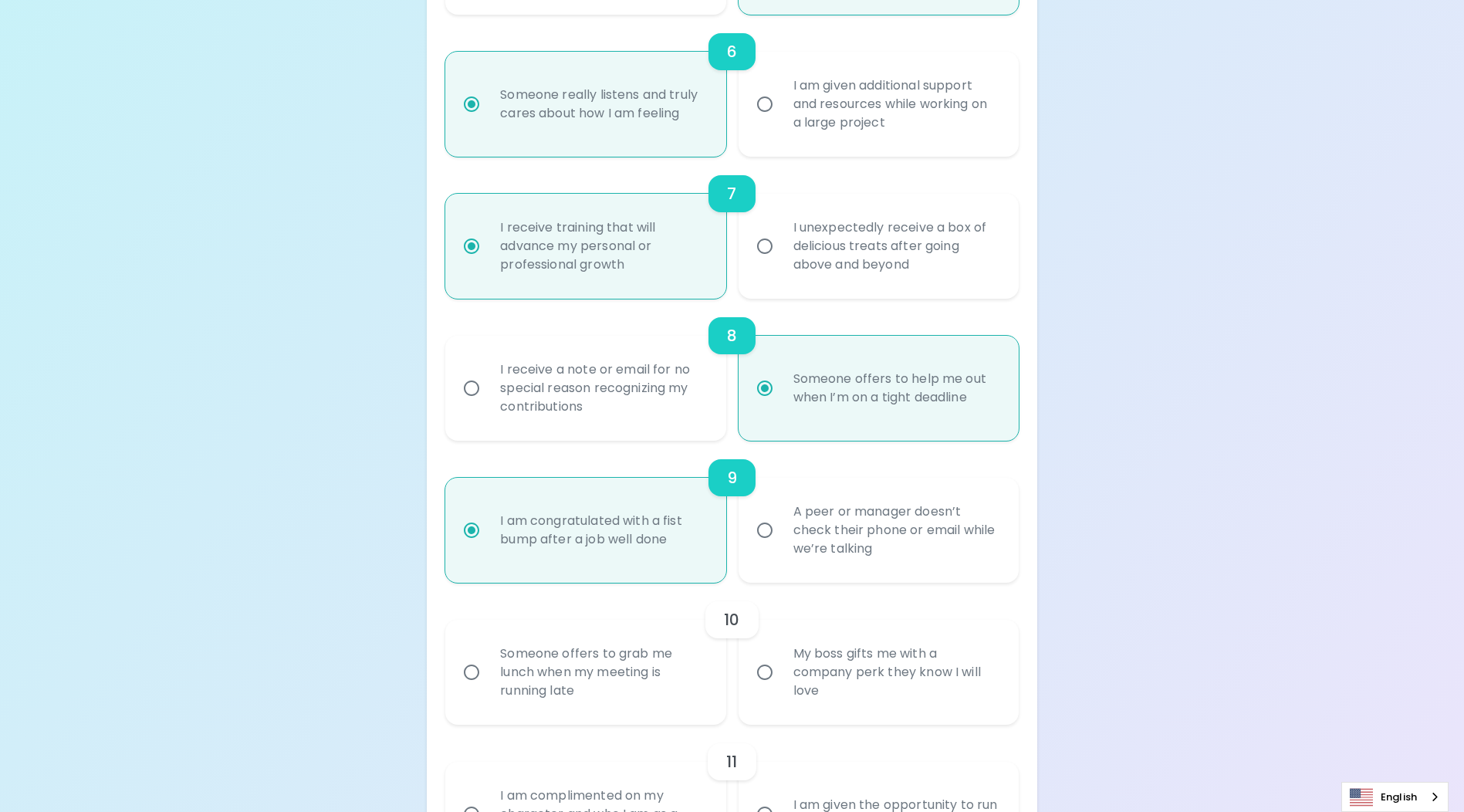
radio input "true"
click at [760, 262] on input "I unexpectedly receive a box of delicious treats after going above and beyond" at bounding box center [765, 246] width 32 height 32
radio input "false"
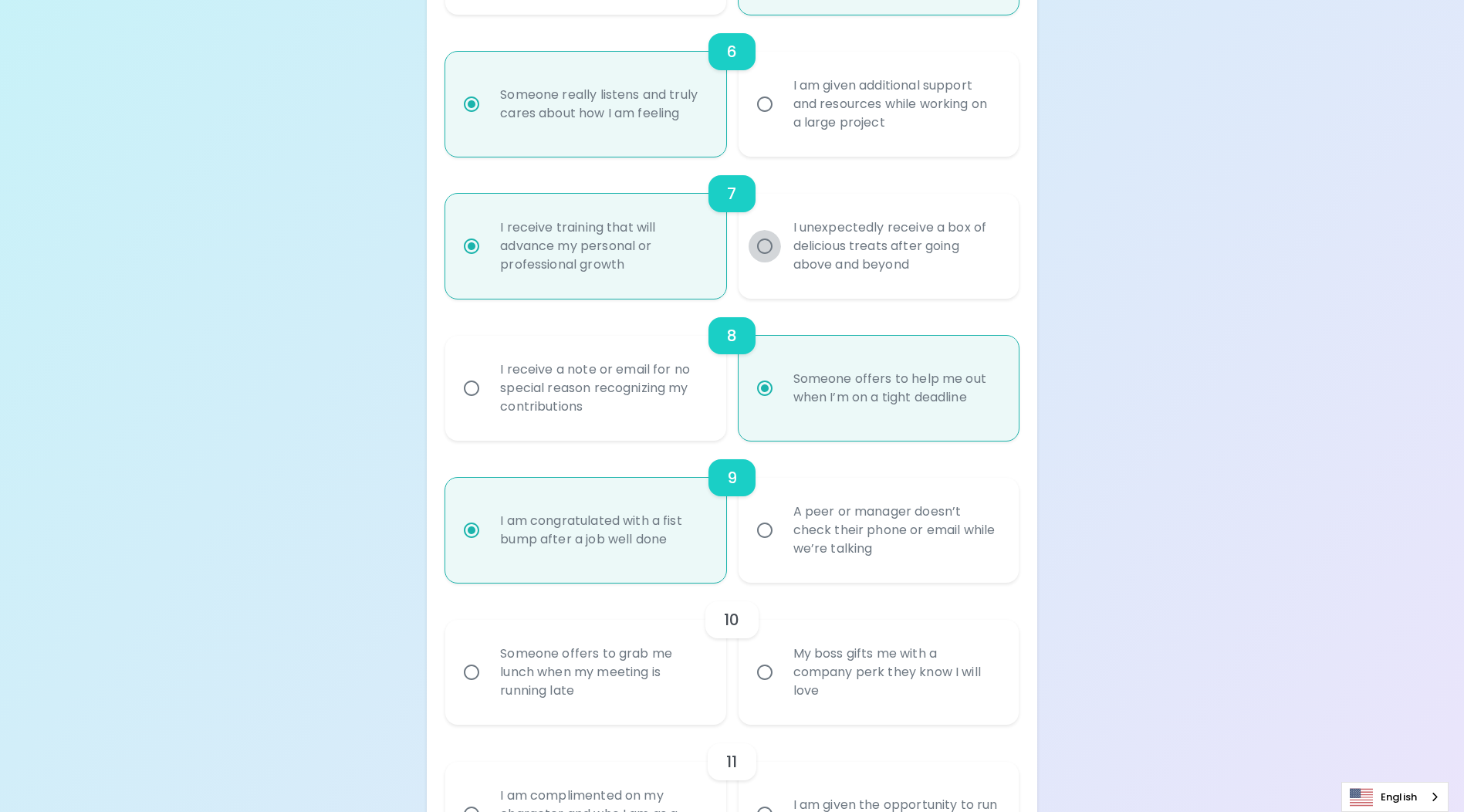
radio input "false"
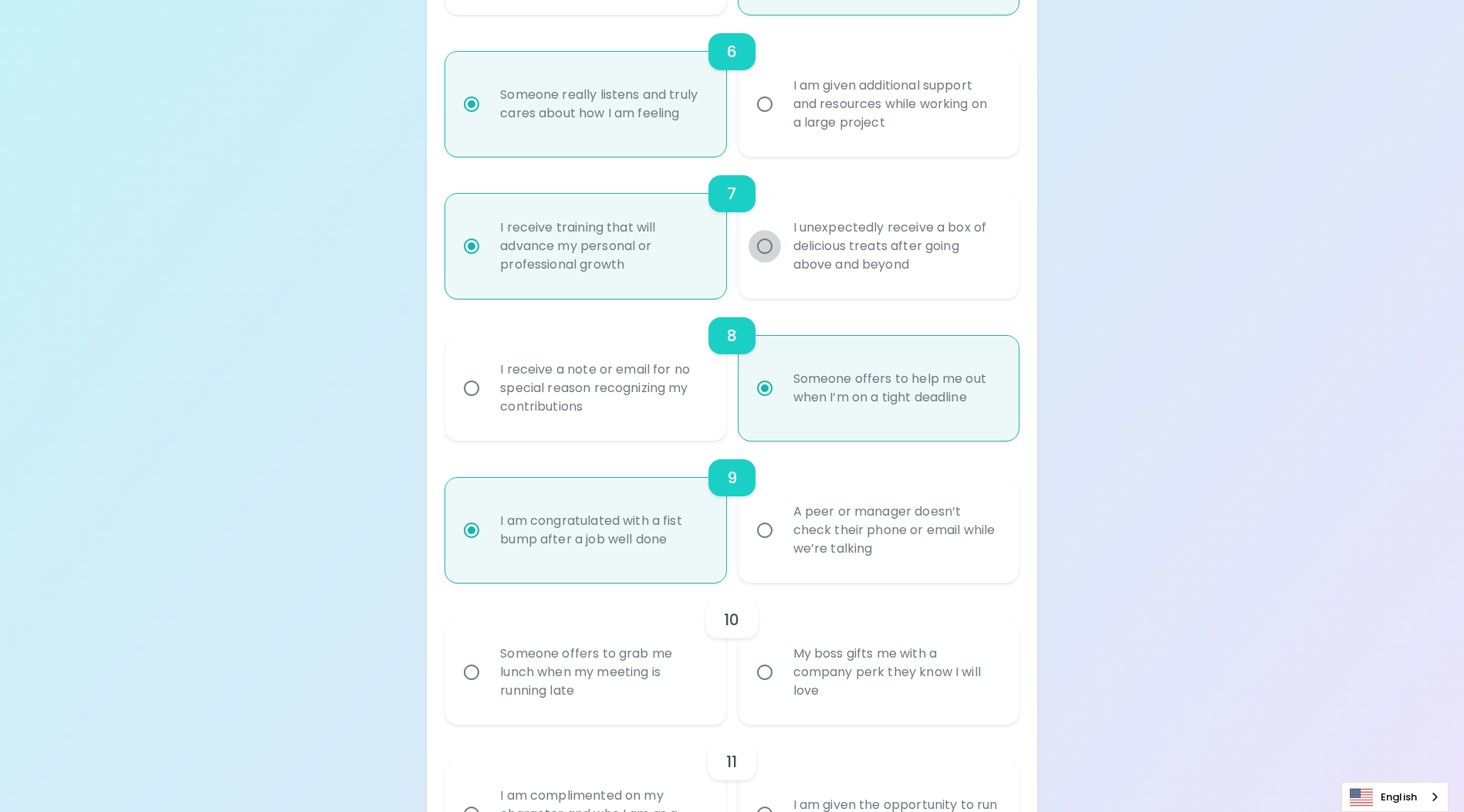
radio input "true"
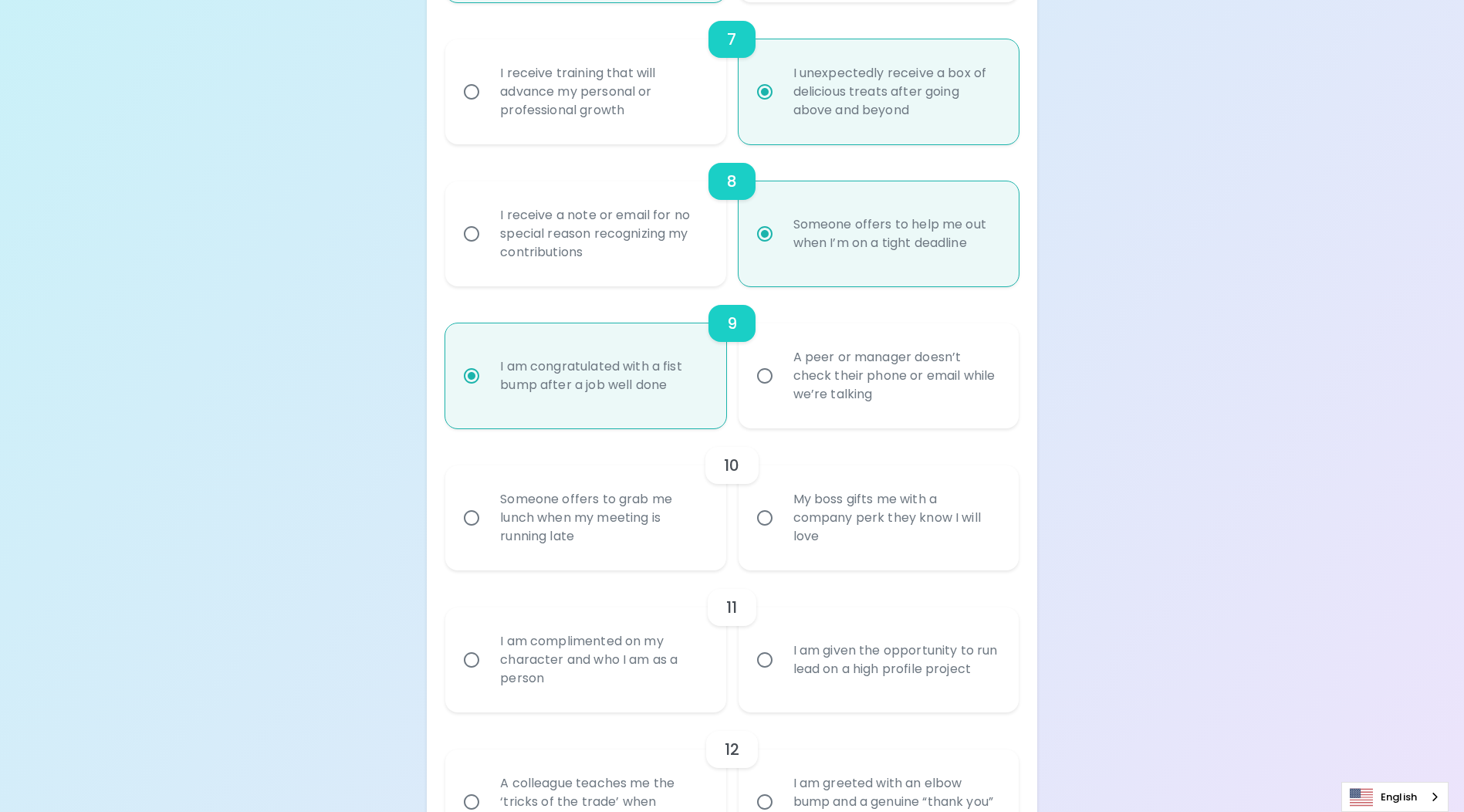
scroll to position [1374, 0]
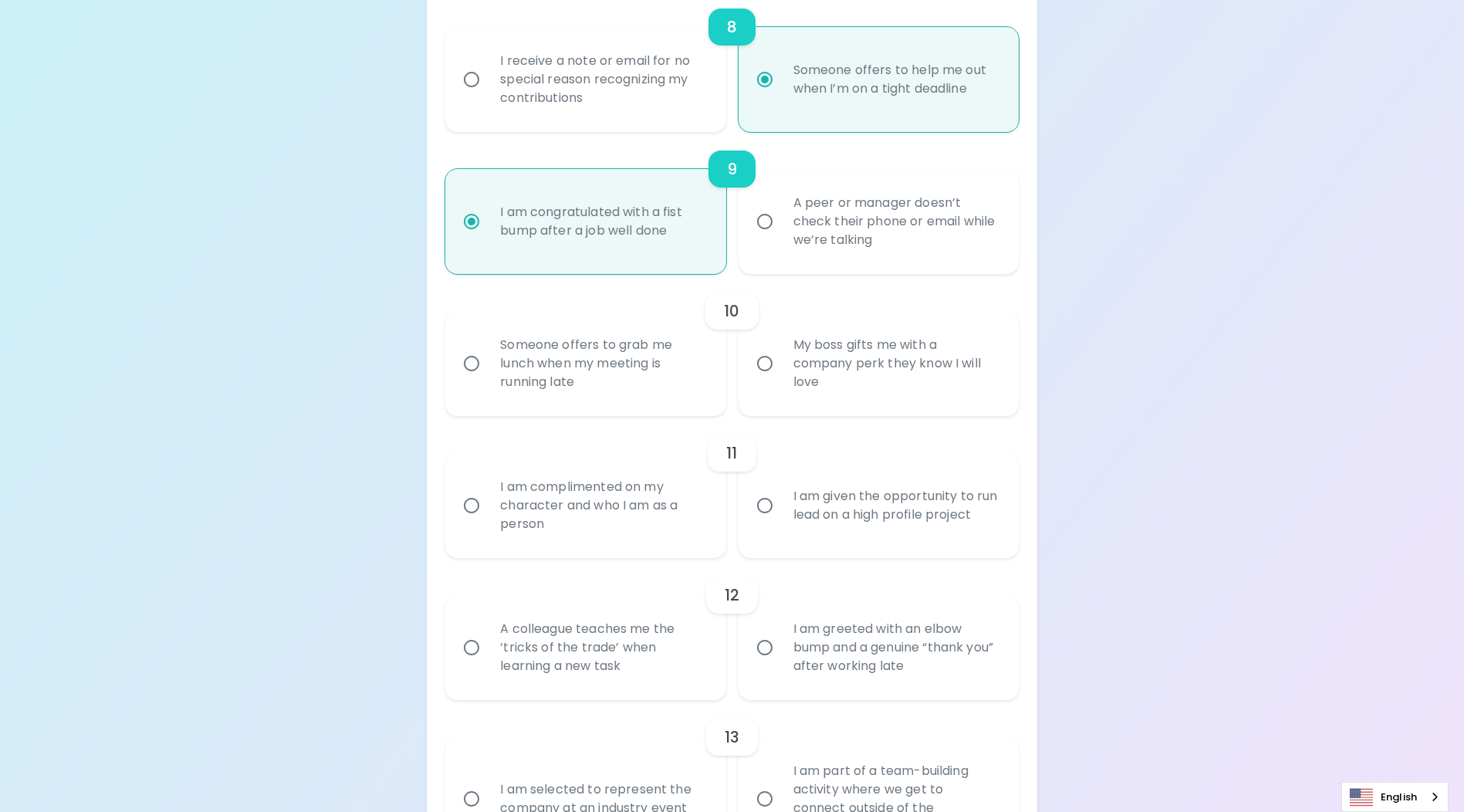
radio input "true"
click at [549, 393] on div "Someone offers to grab me lunch when my meeting is running late" at bounding box center [602, 364] width 229 height 93
click at [487, 379] on input "Someone offers to grab me lunch when my meeting is running late" at bounding box center [471, 363] width 32 height 32
radio input "false"
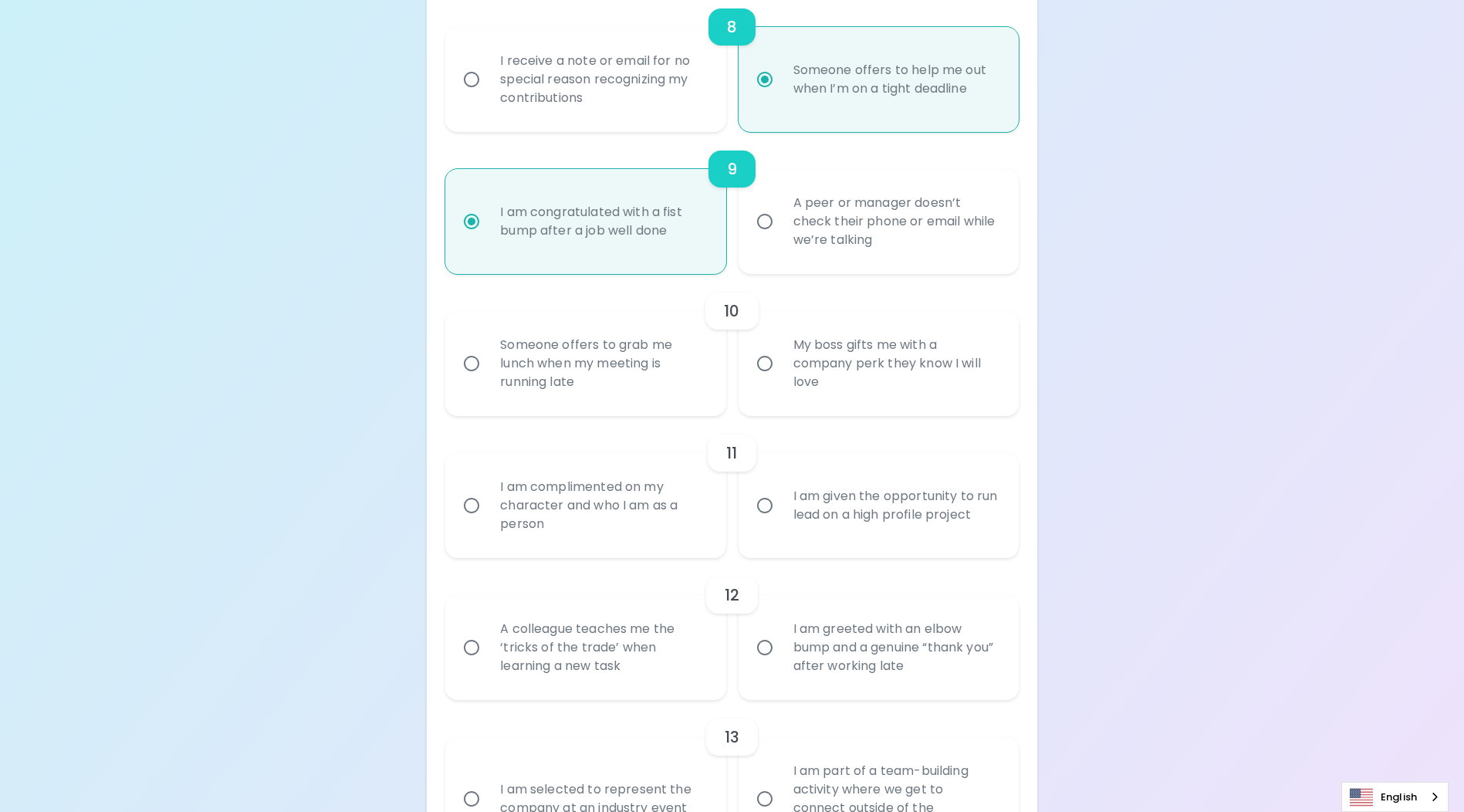
radio input "false"
radio input "true"
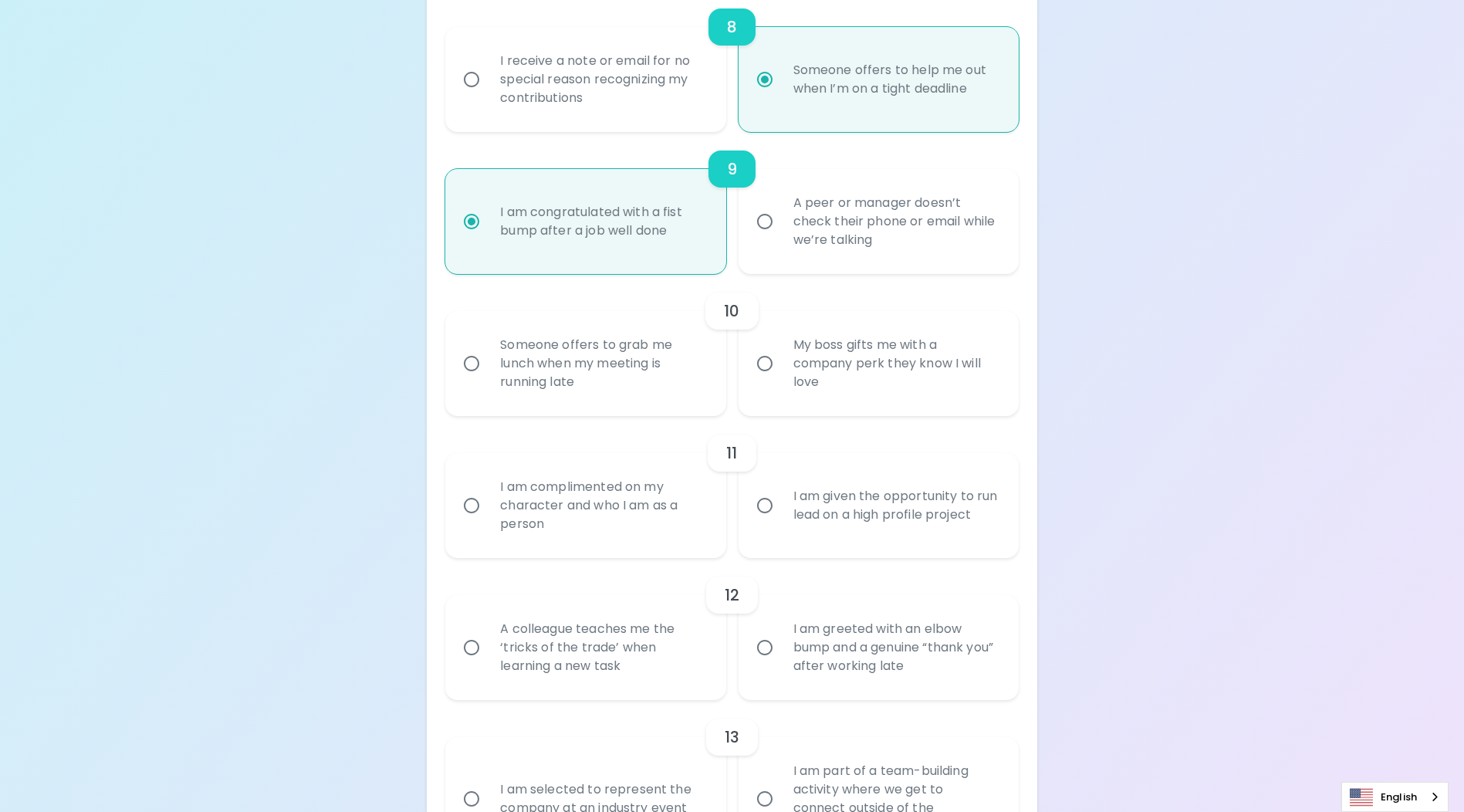
scroll to position [1497, 0]
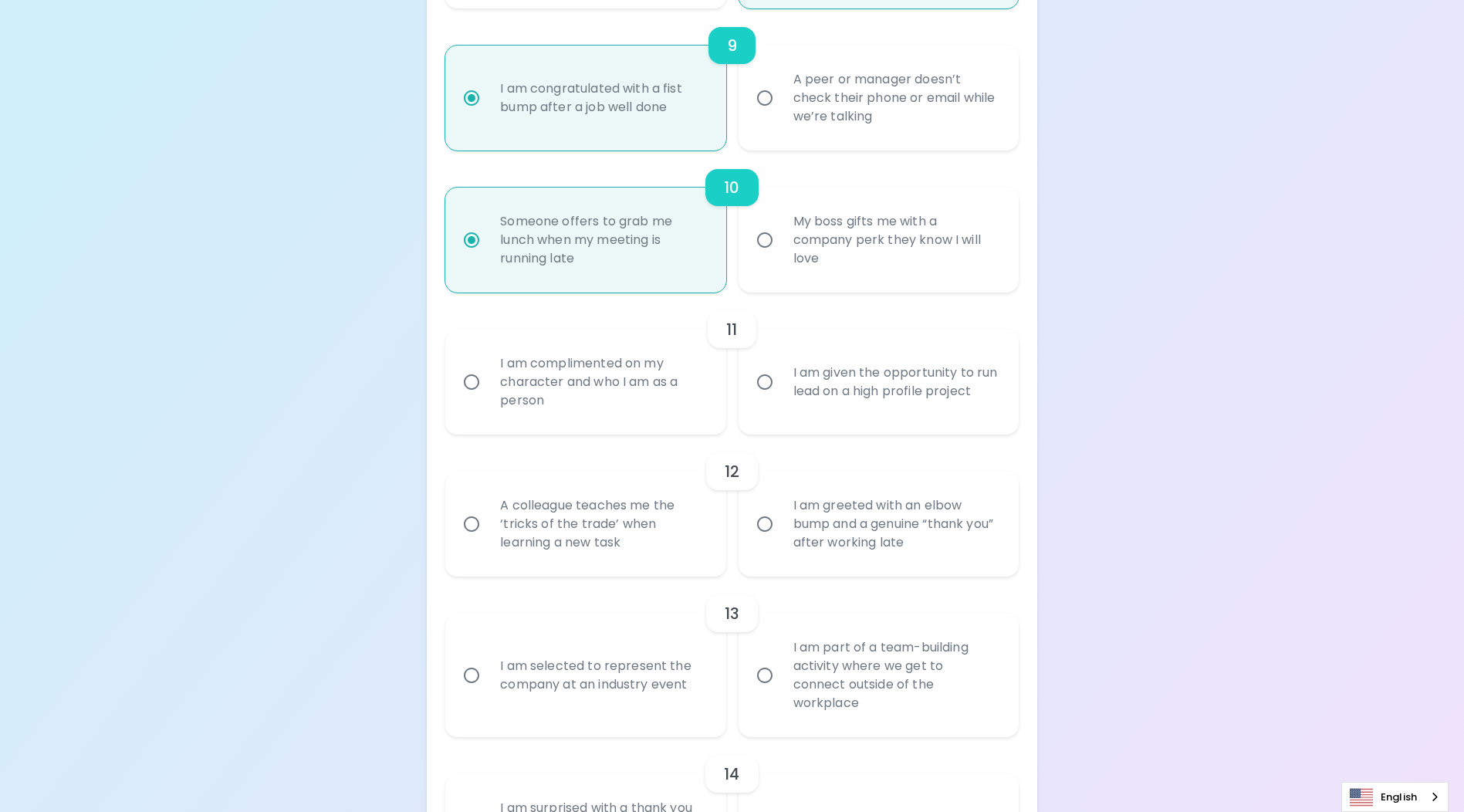
radio input "true"
click at [546, 410] on div "I am complimented on my character and who I am as a person" at bounding box center [602, 382] width 229 height 93
click at [487, 399] on input "I am complimented on my character and who I am as a person" at bounding box center [471, 382] width 32 height 32
radio input "false"
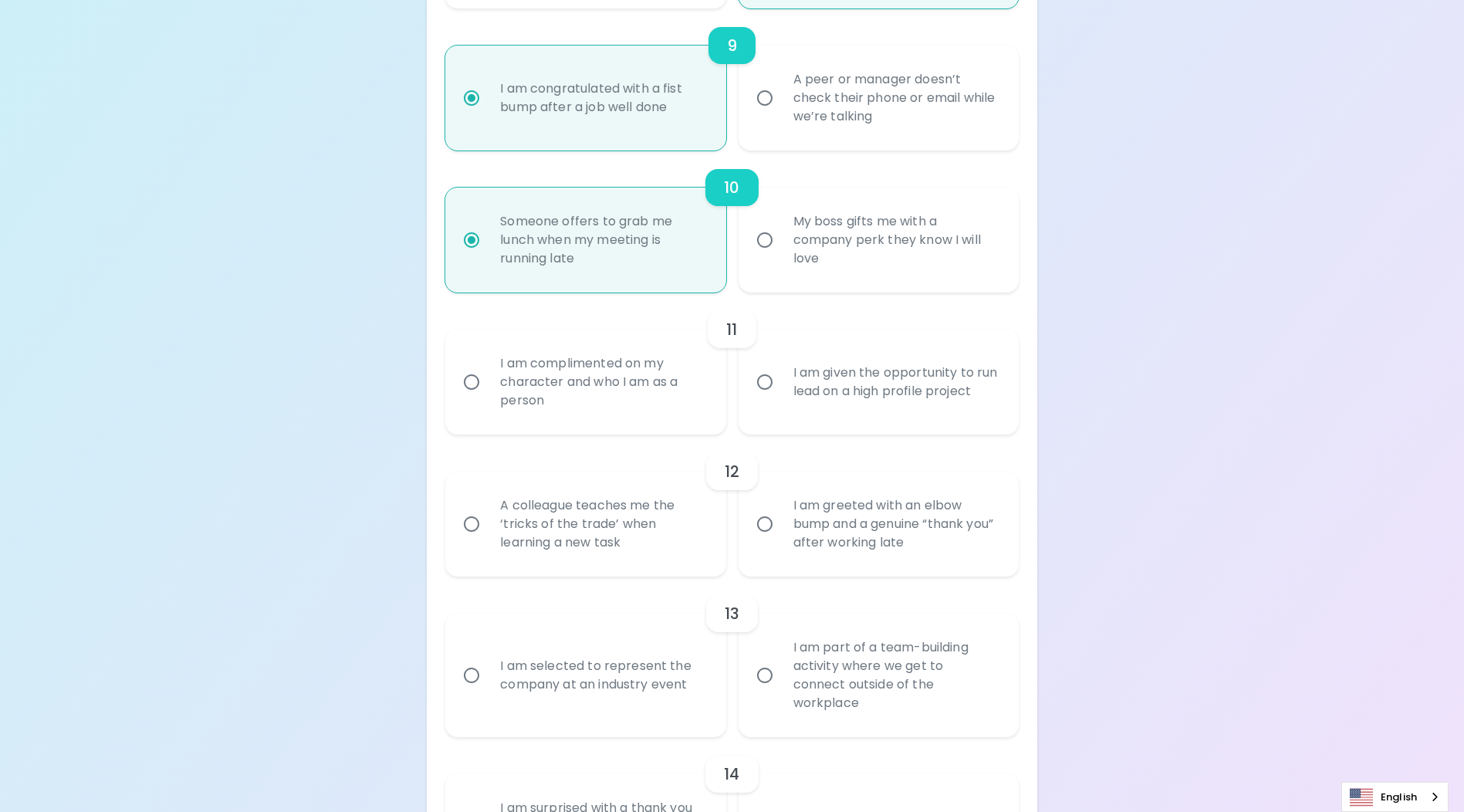
radio input "false"
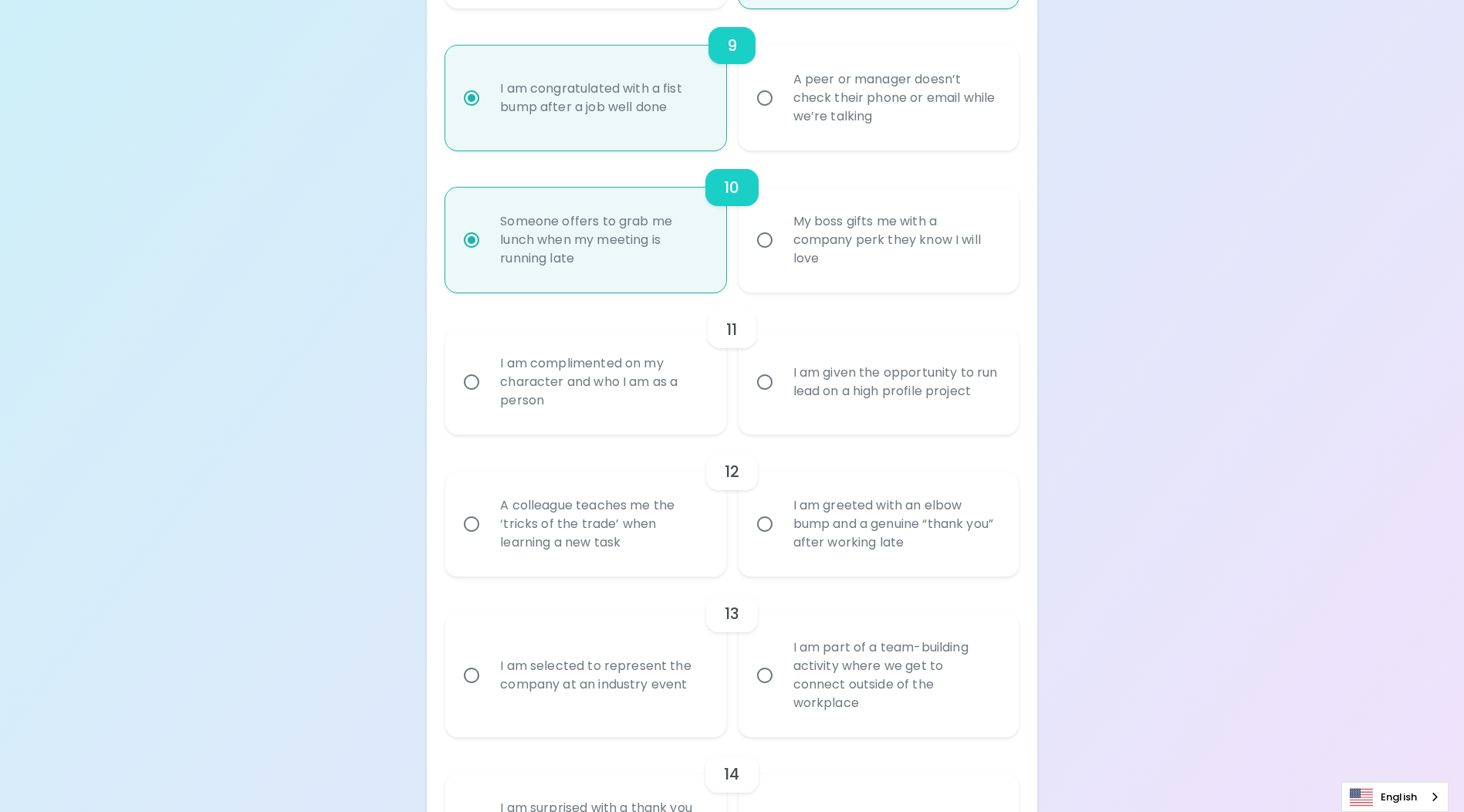
radio input "false"
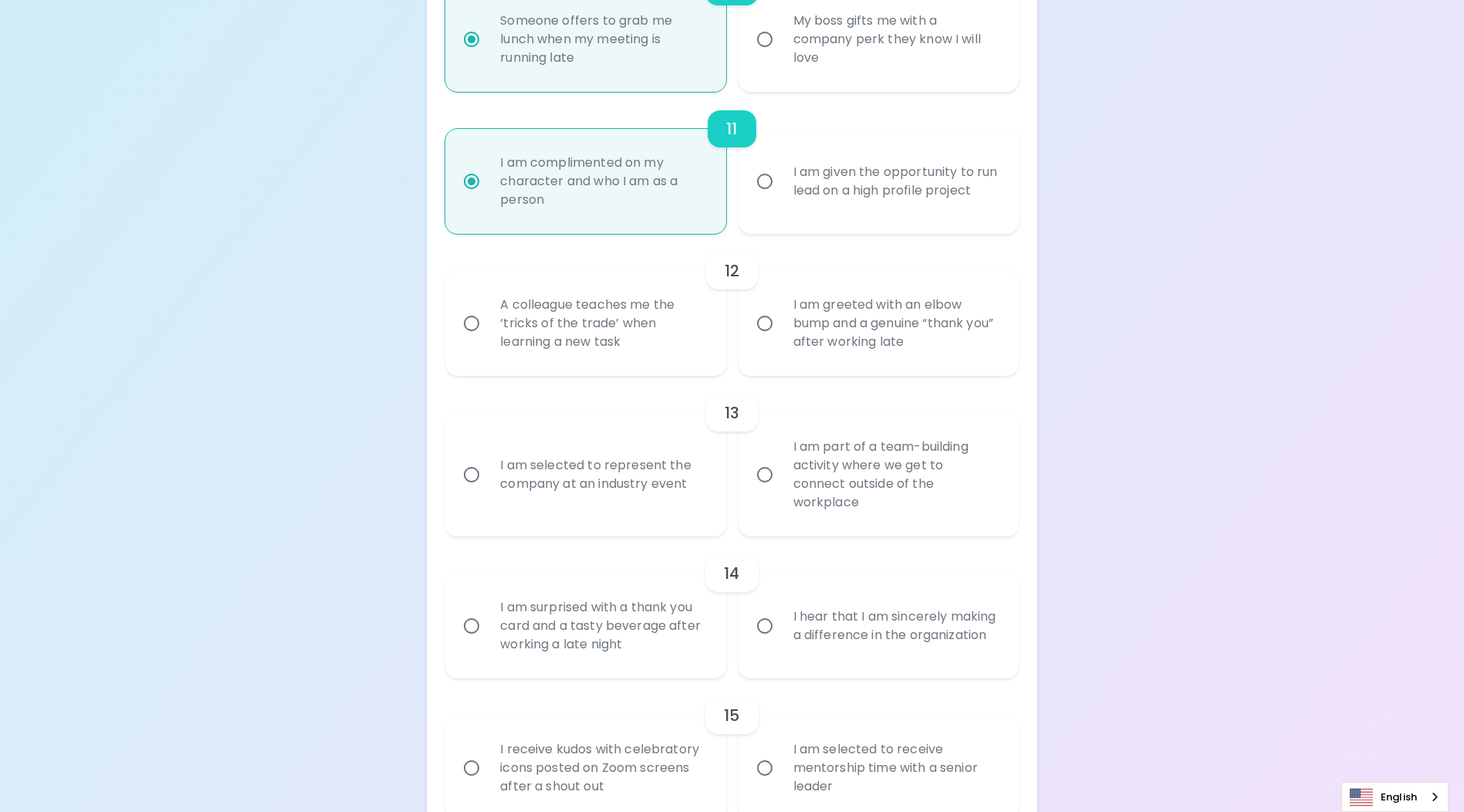
scroll to position [1775, 0]
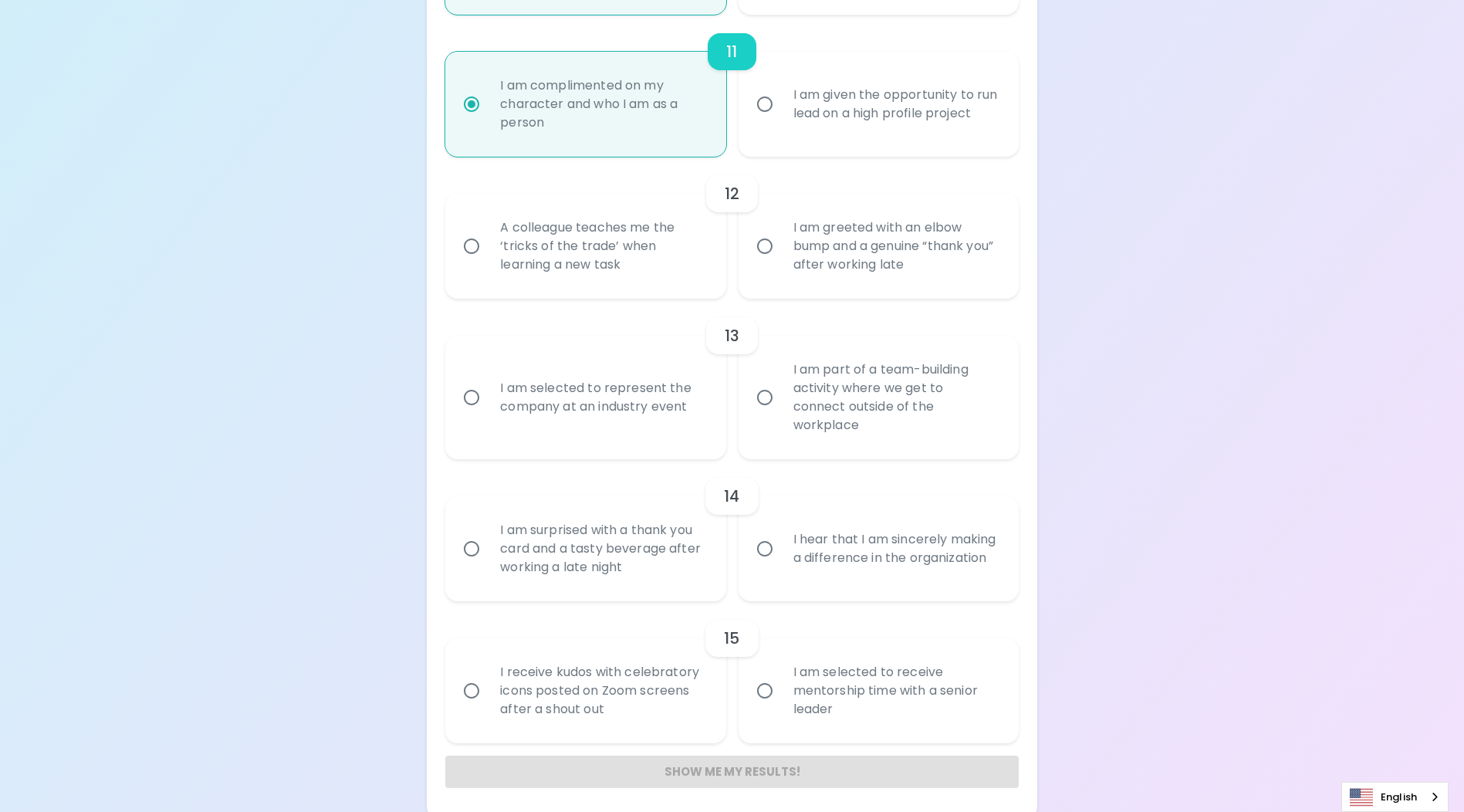
radio input "true"
click at [777, 413] on input "I am part of a team-building activity where we get to connect outside of the wo…" at bounding box center [765, 397] width 32 height 32
radio input "false"
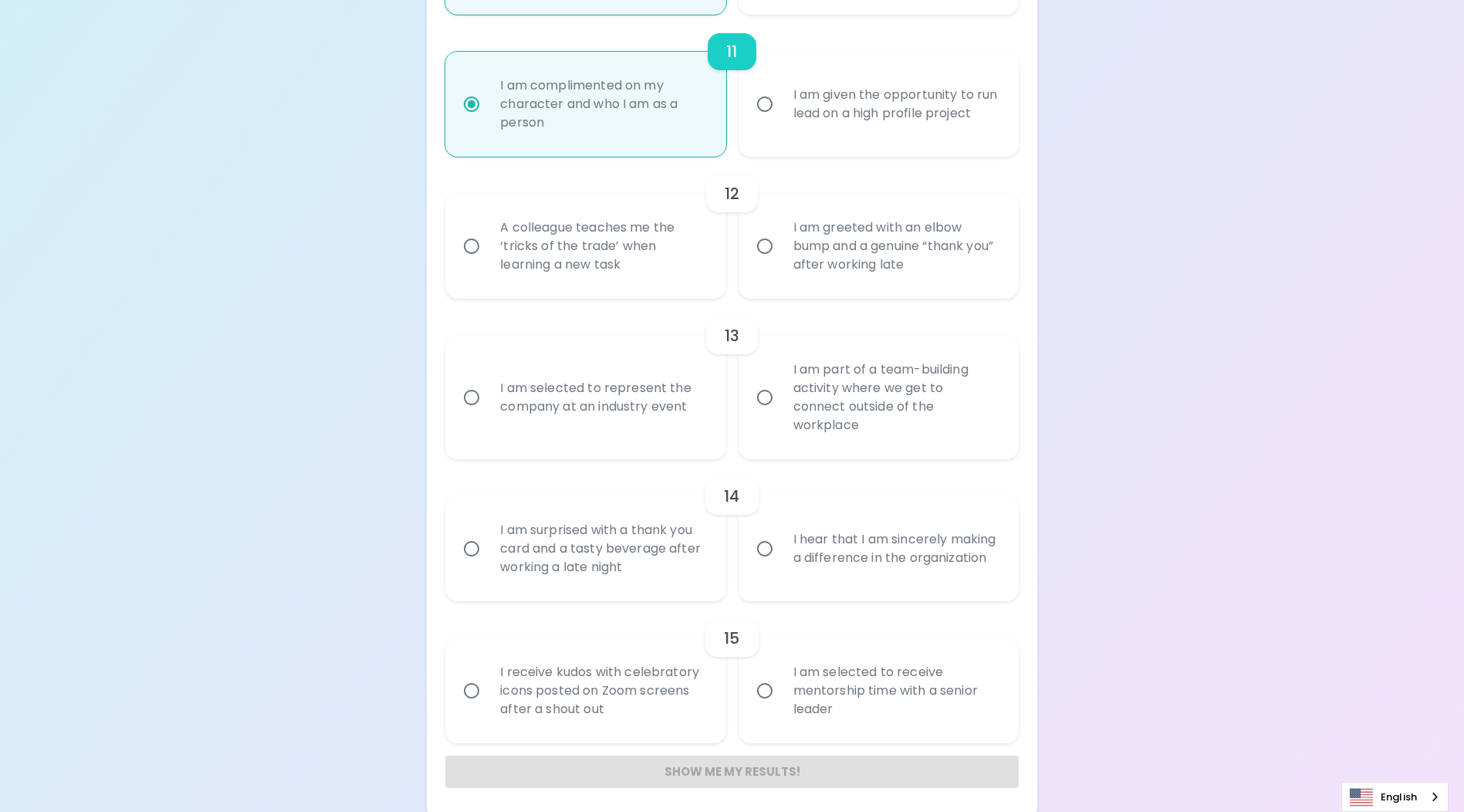
radio input "false"
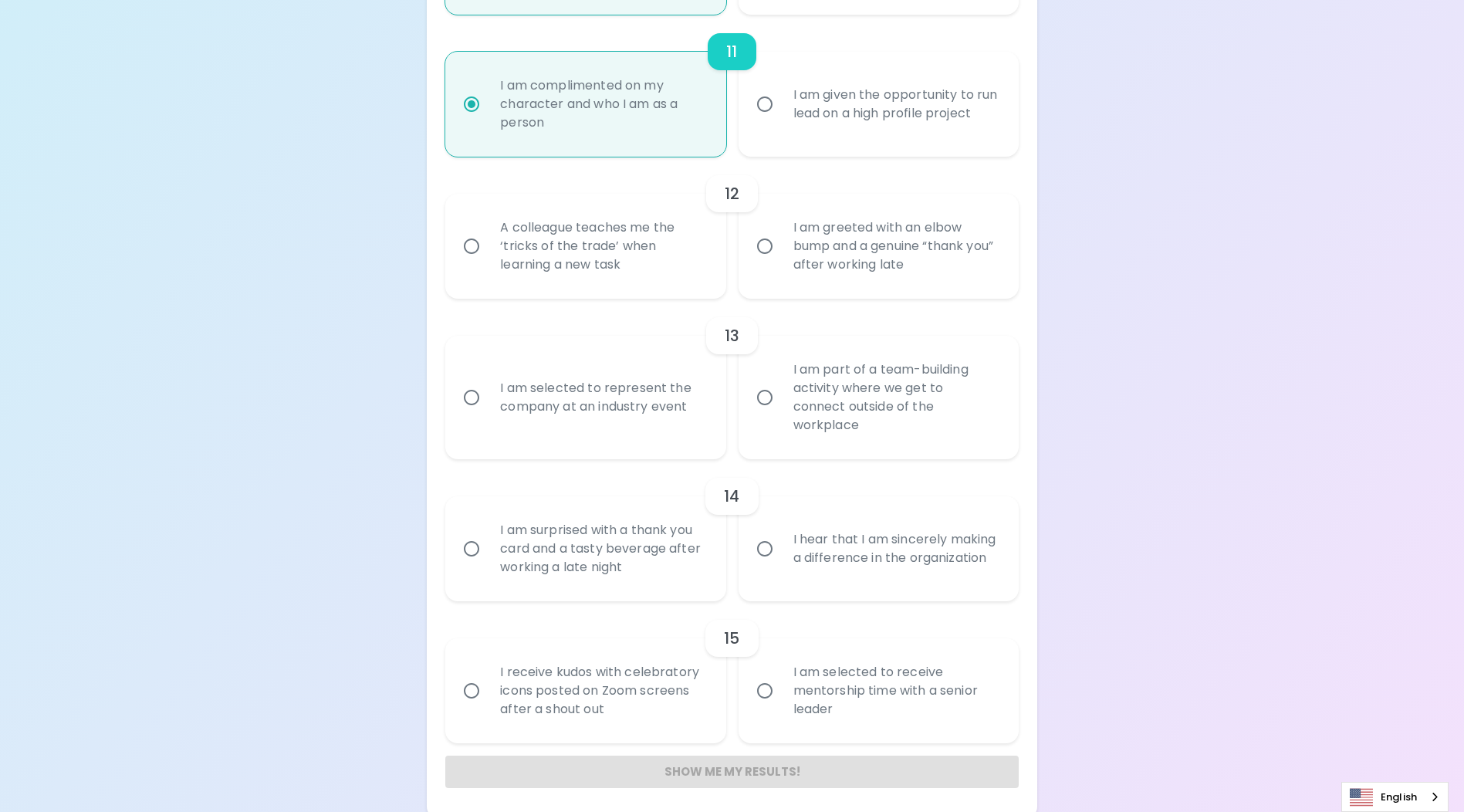
radio input "false"
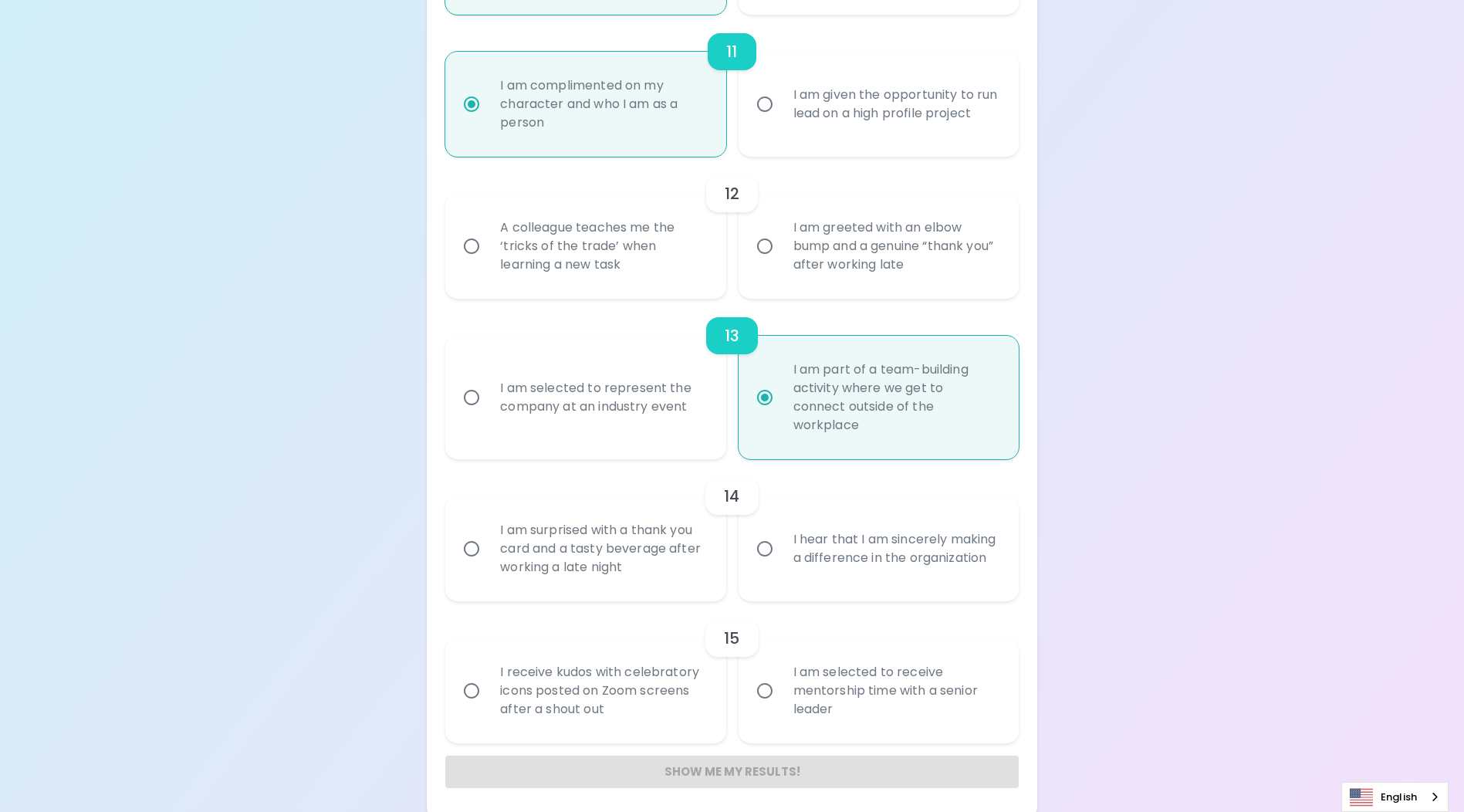
scroll to position [1782, 0]
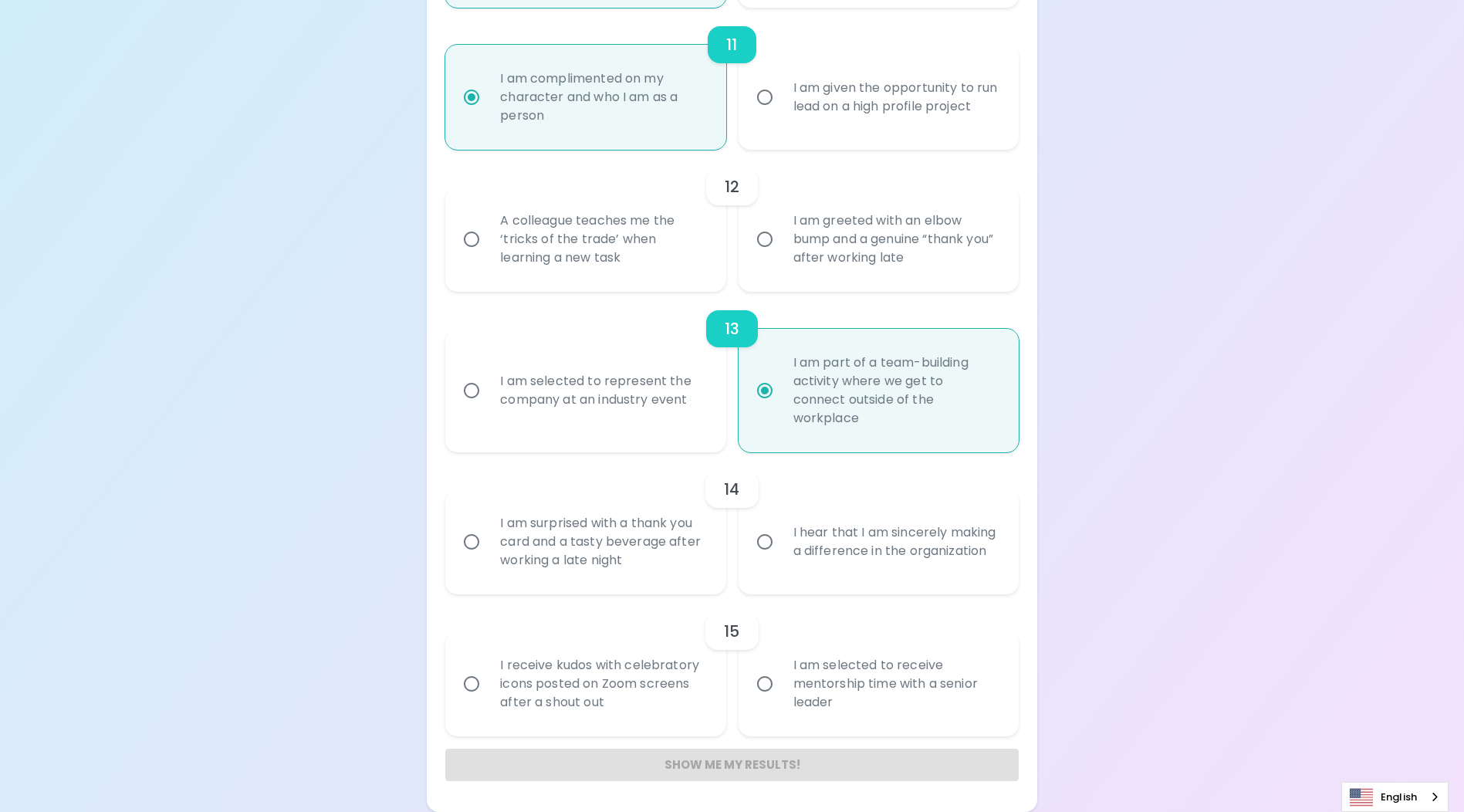
radio input "true"
click at [787, 545] on div "I hear that I am sincerely making a difference in the organization" at bounding box center [896, 541] width 229 height 74
click at [781, 545] on input "I hear that I am sincerely making a difference in the organization" at bounding box center [765, 541] width 32 height 32
radio input "false"
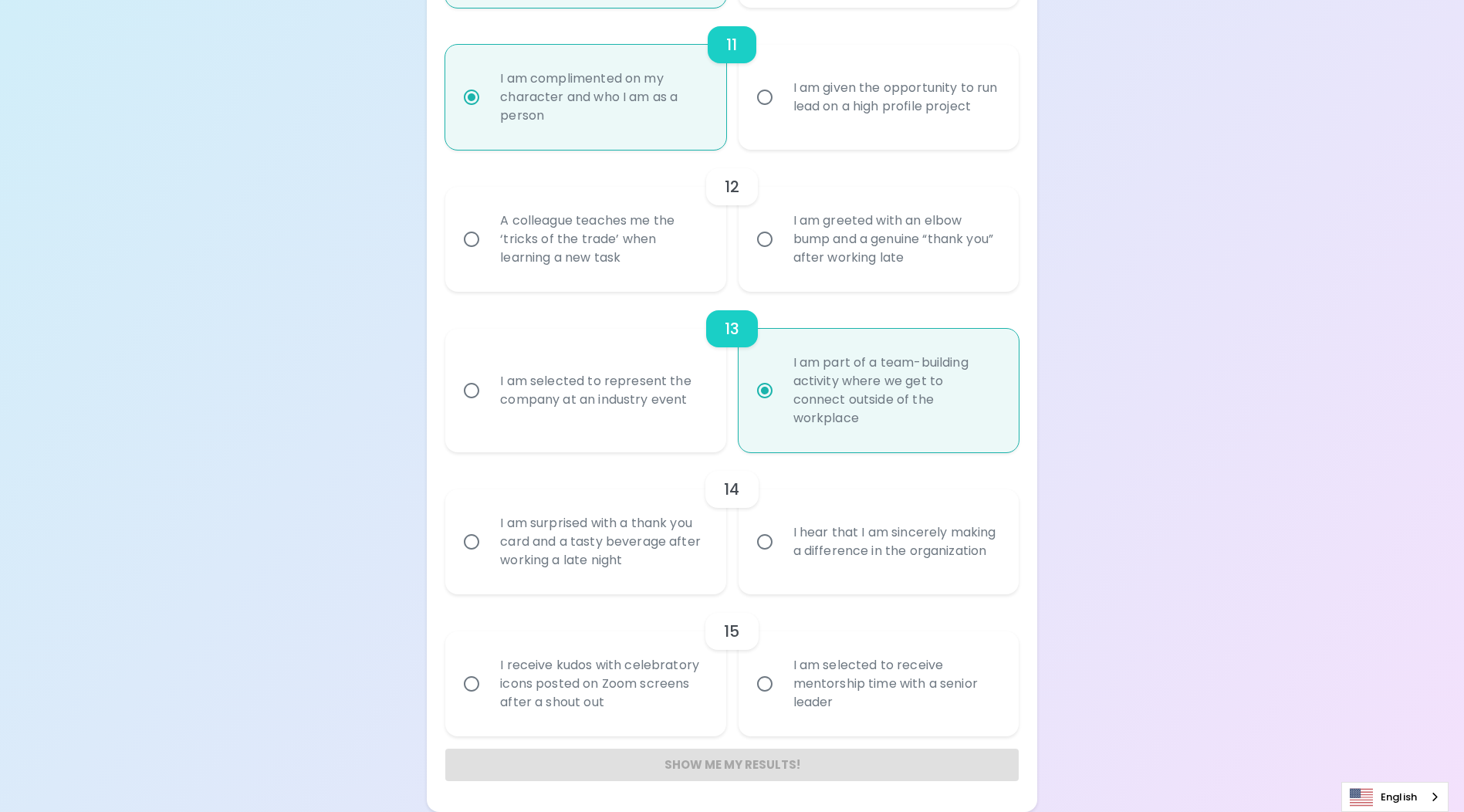
radio input "false"
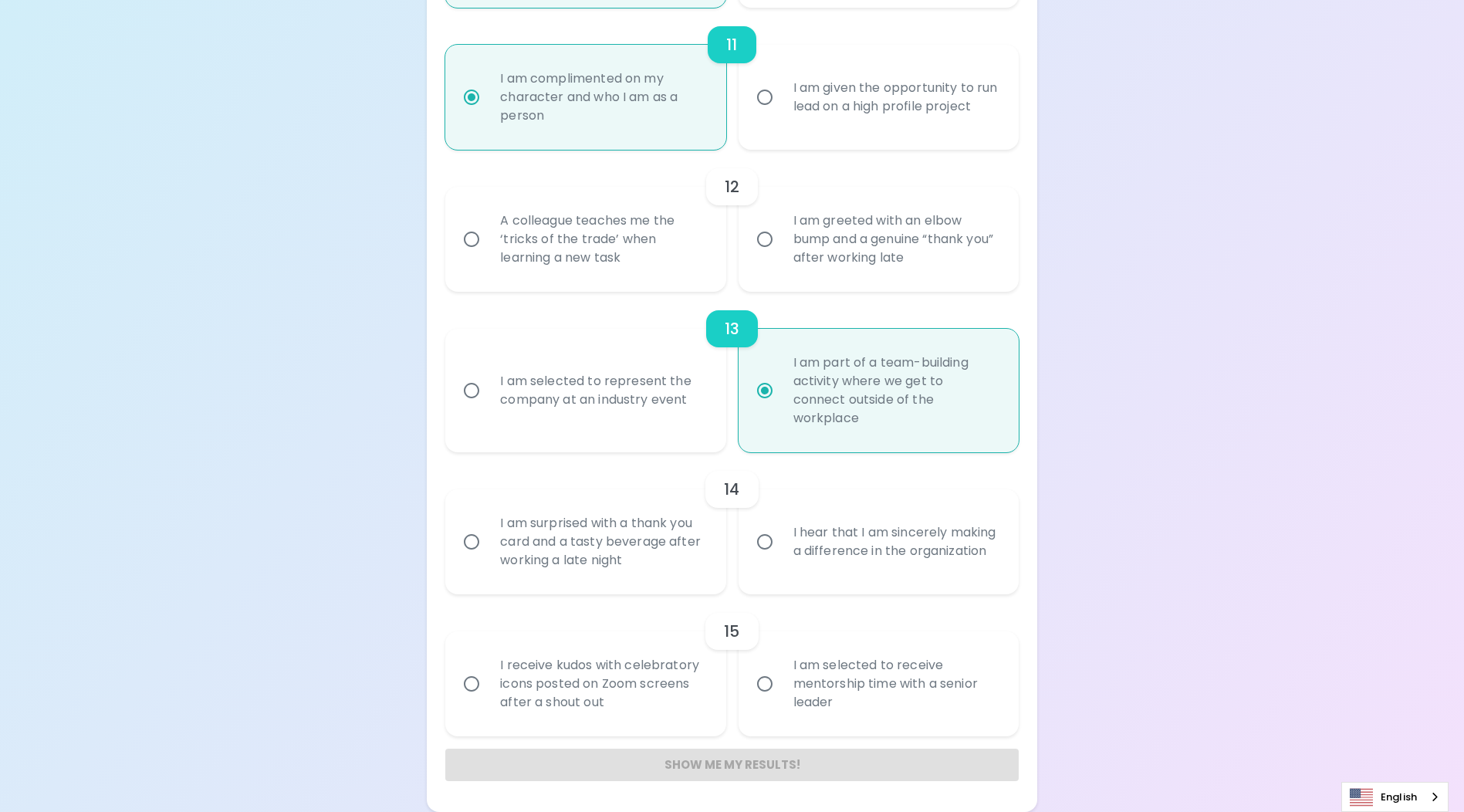
radio input "false"
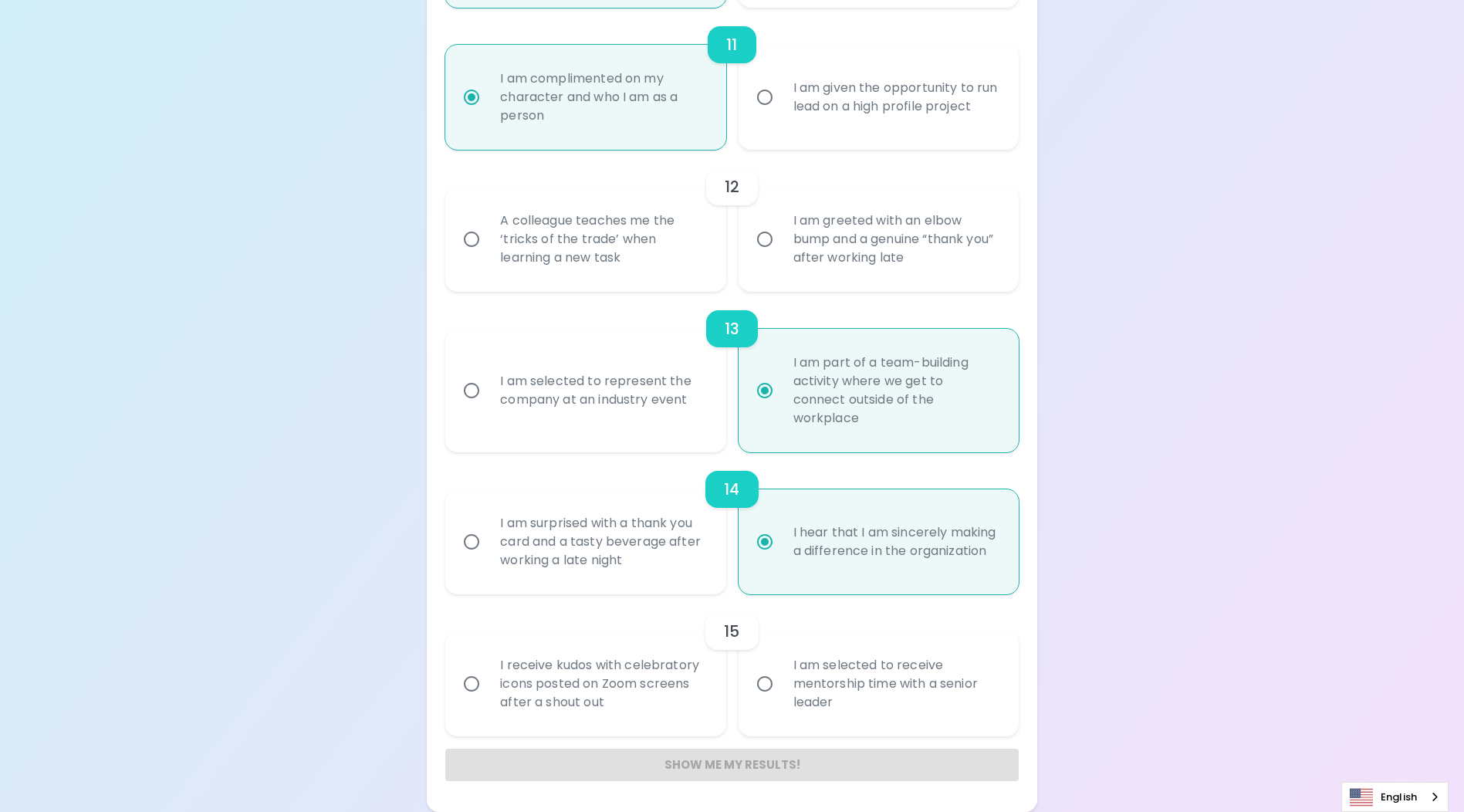
radio input "true"
click at [522, 682] on div "I receive kudos with celebratory icons posted on Zoom screens after a shout out" at bounding box center [602, 684] width 229 height 93
click at [487, 682] on input "I receive kudos with celebratory icons posted on Zoom screens after a shout out" at bounding box center [471, 683] width 32 height 32
radio input "false"
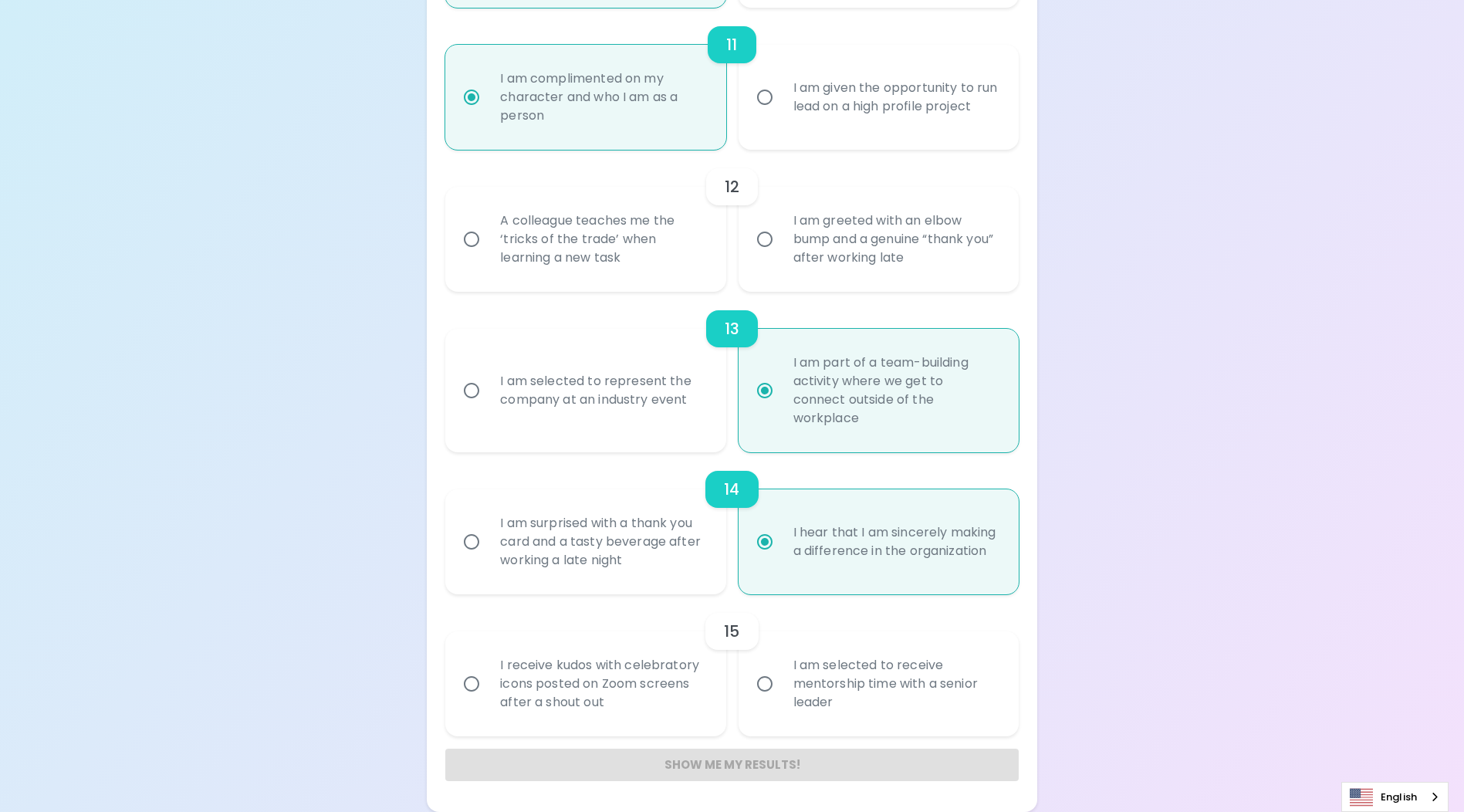
radio input "false"
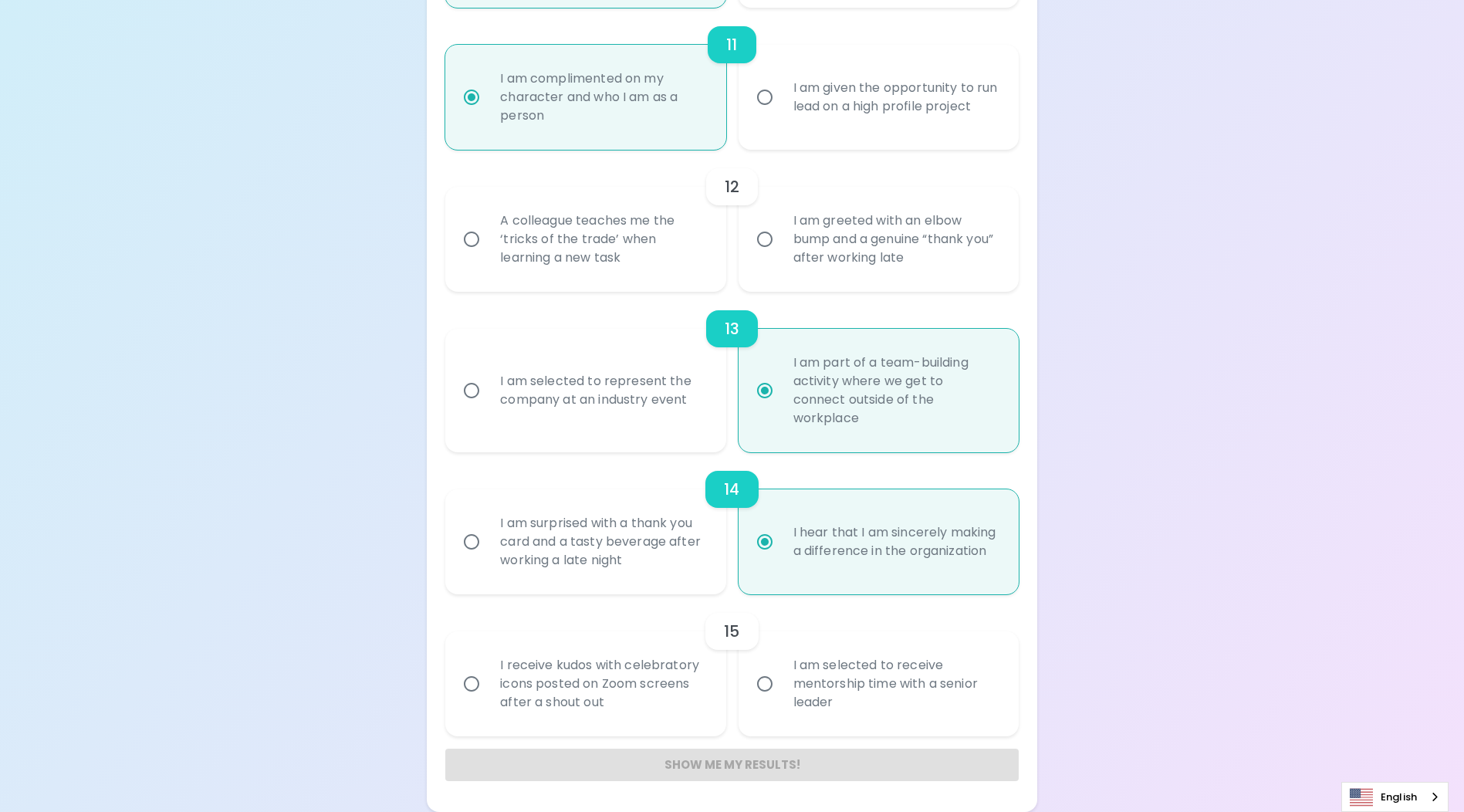
radio input "false"
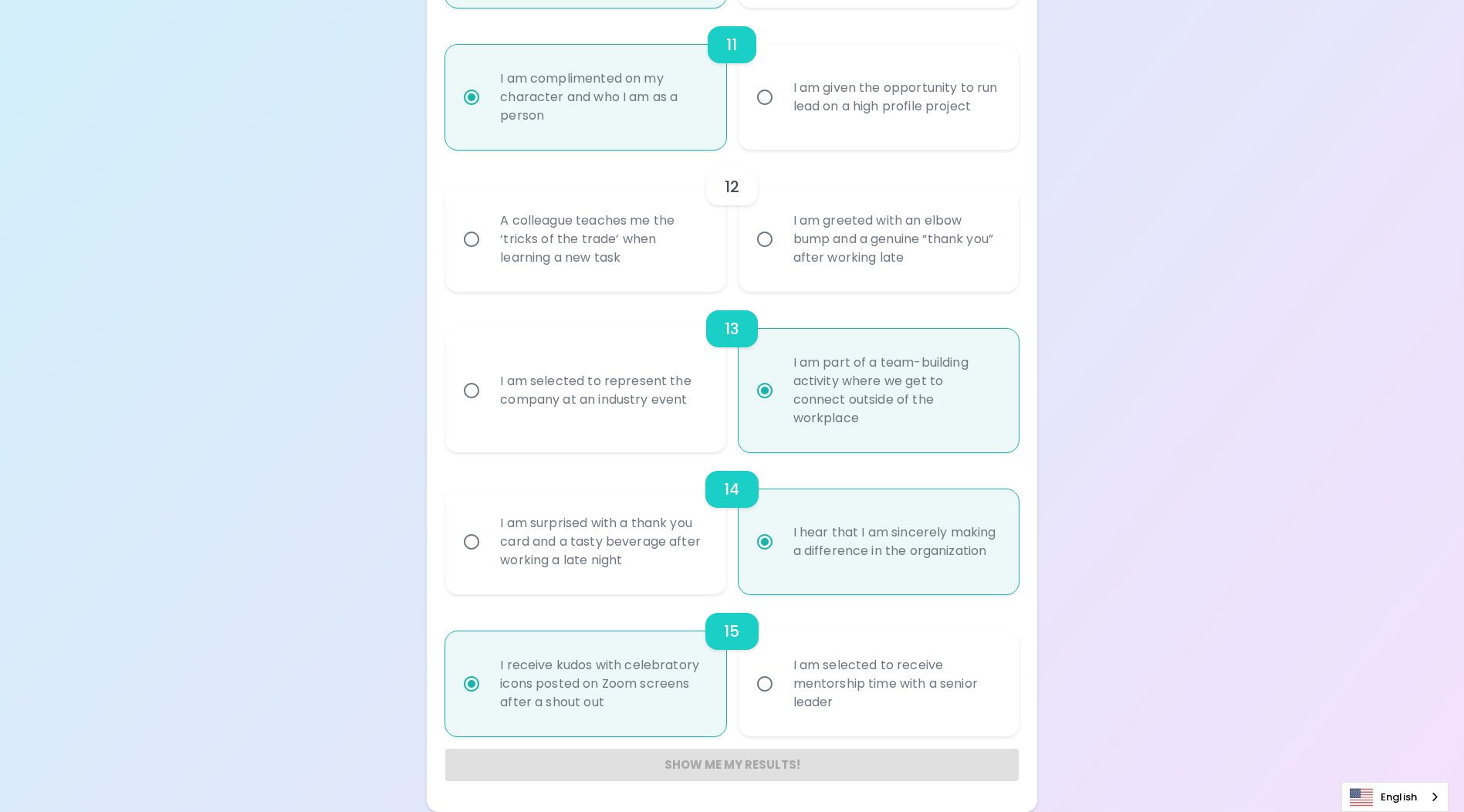
scroll to position [1550, 0]
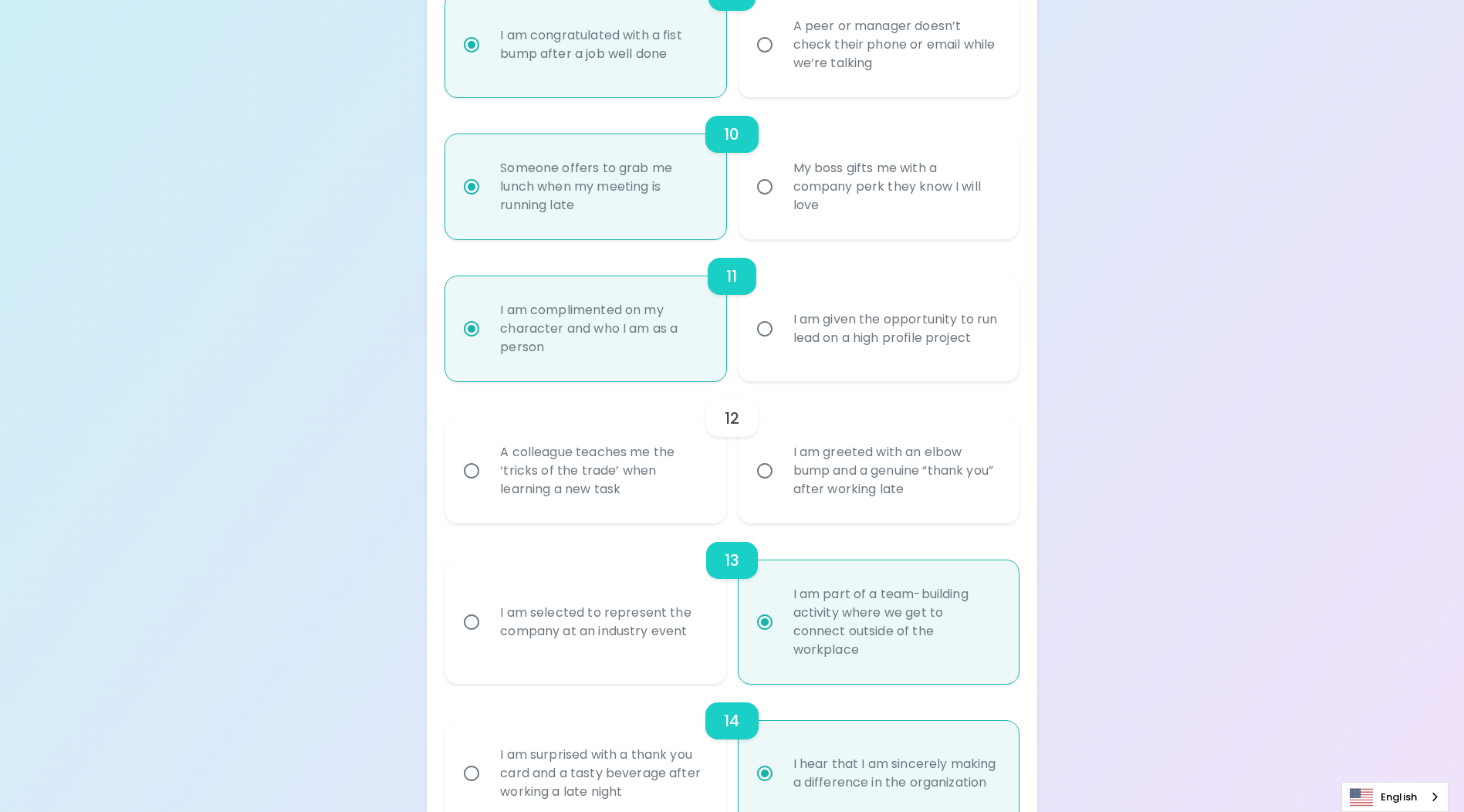
radio input "true"
click at [836, 484] on div "I am greeted with an elbow bump and a genuine “thank you” after working late" at bounding box center [896, 471] width 229 height 93
click at [781, 484] on input "I am greeted with an elbow bump and a genuine “thank you” after working late" at bounding box center [765, 470] width 32 height 32
radio input "false"
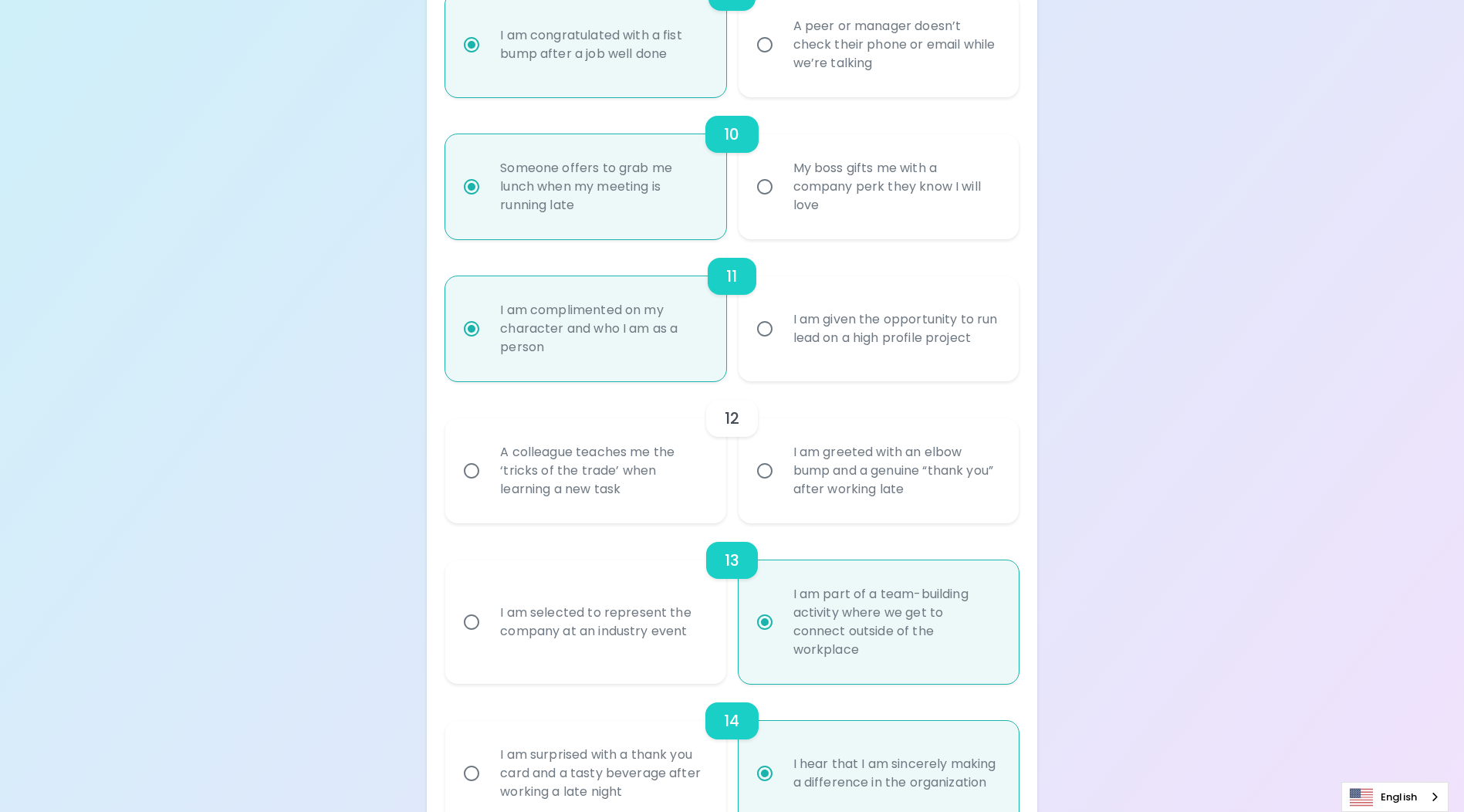
radio input "false"
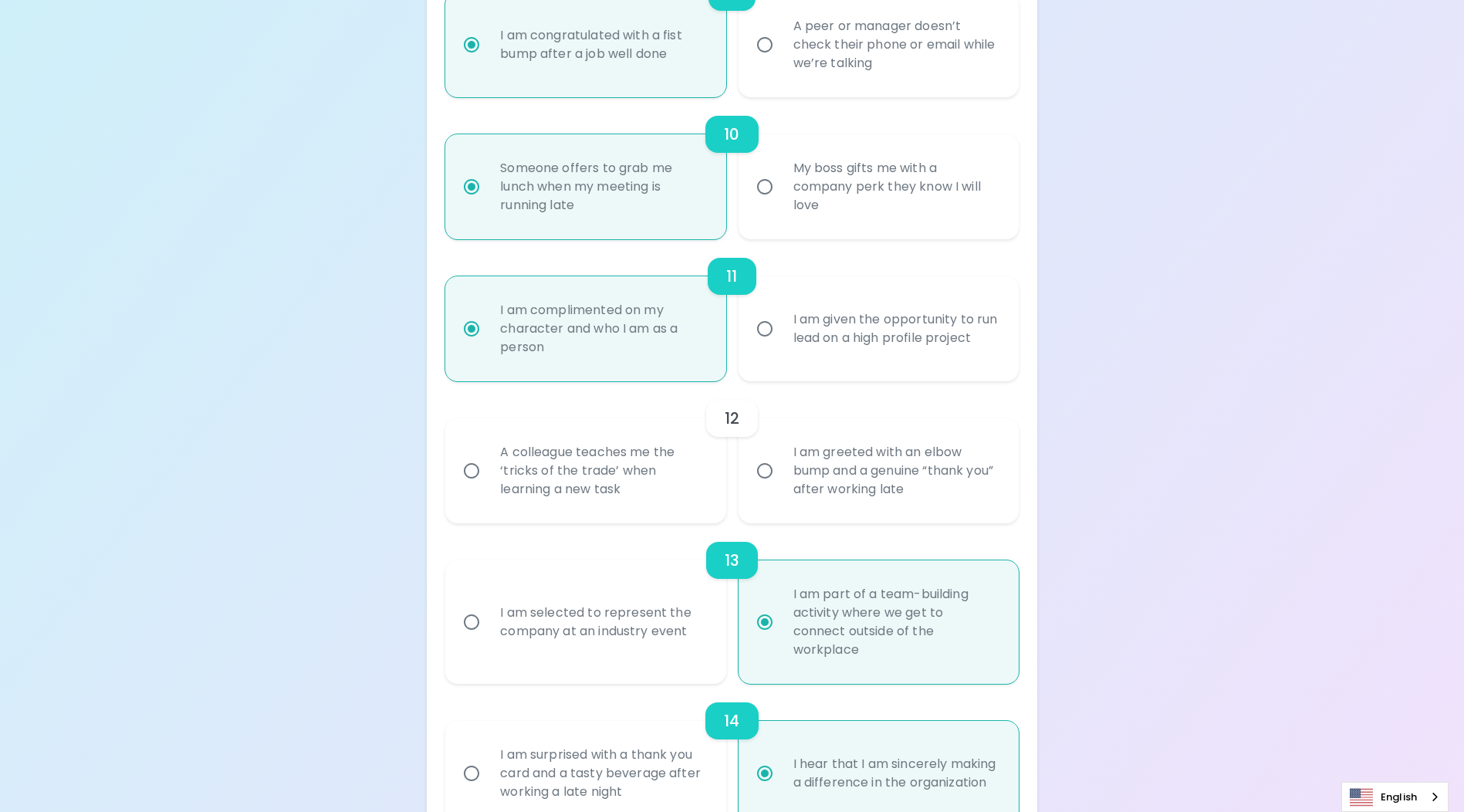
radio input "false"
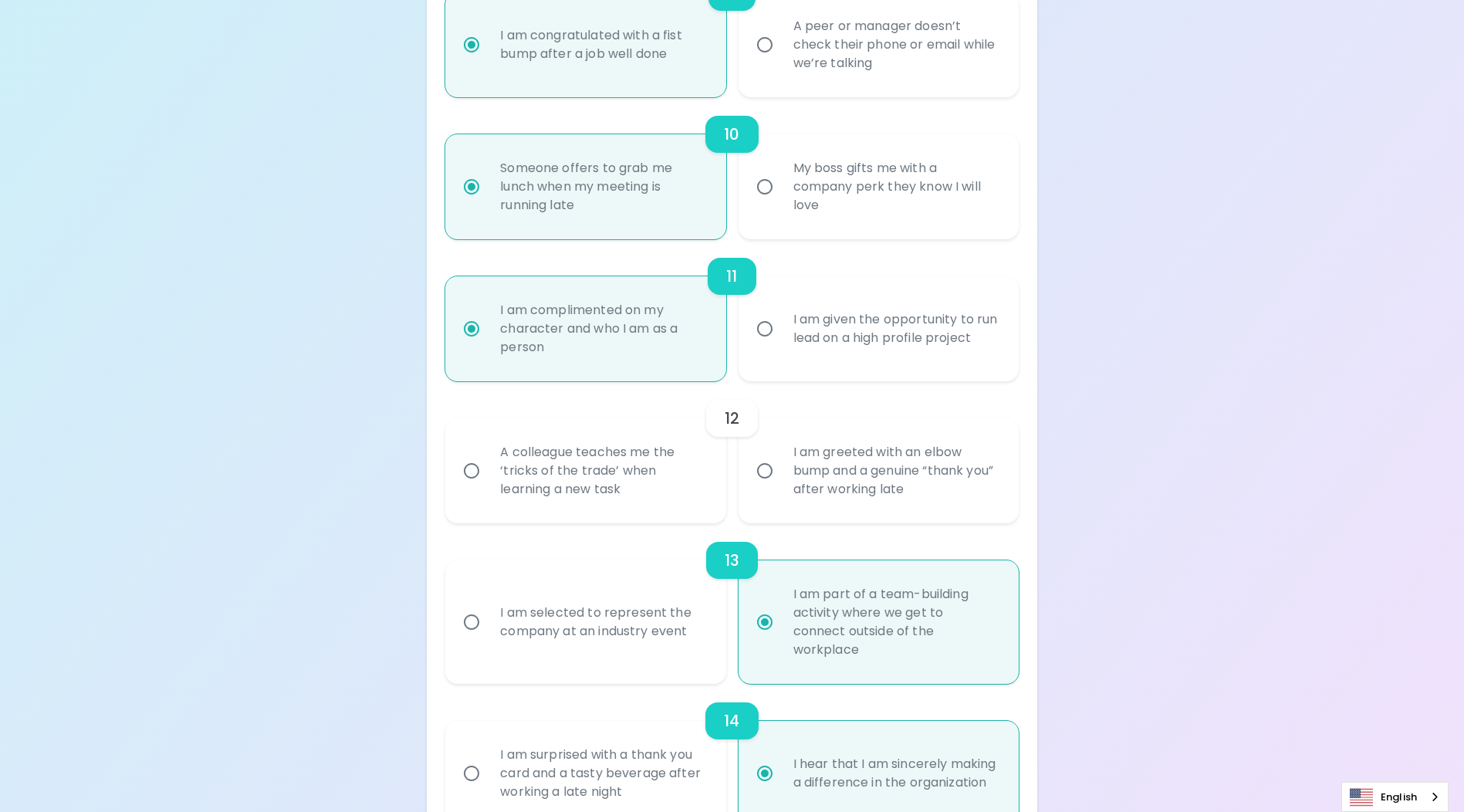
radio input "false"
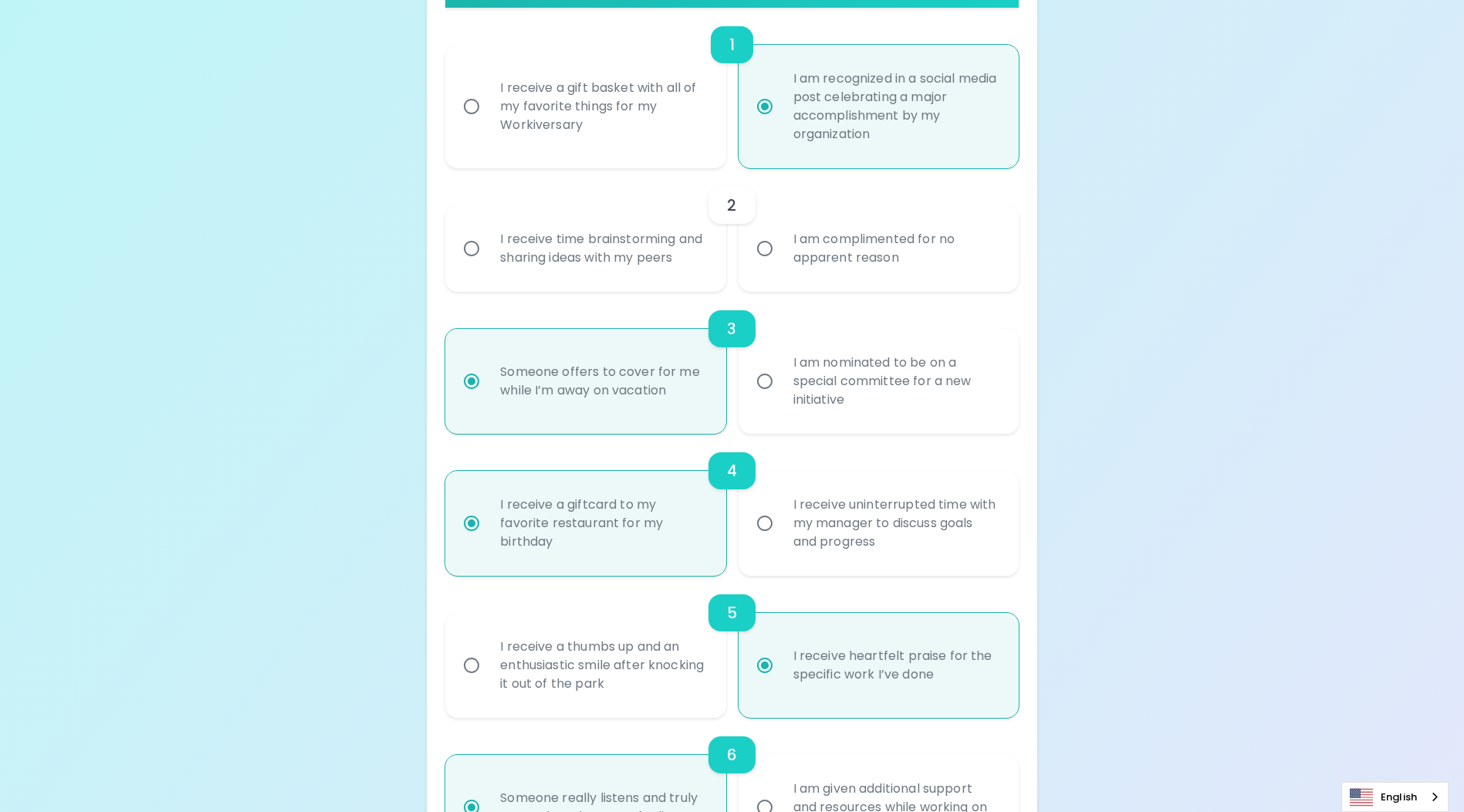
scroll to position [285, 0]
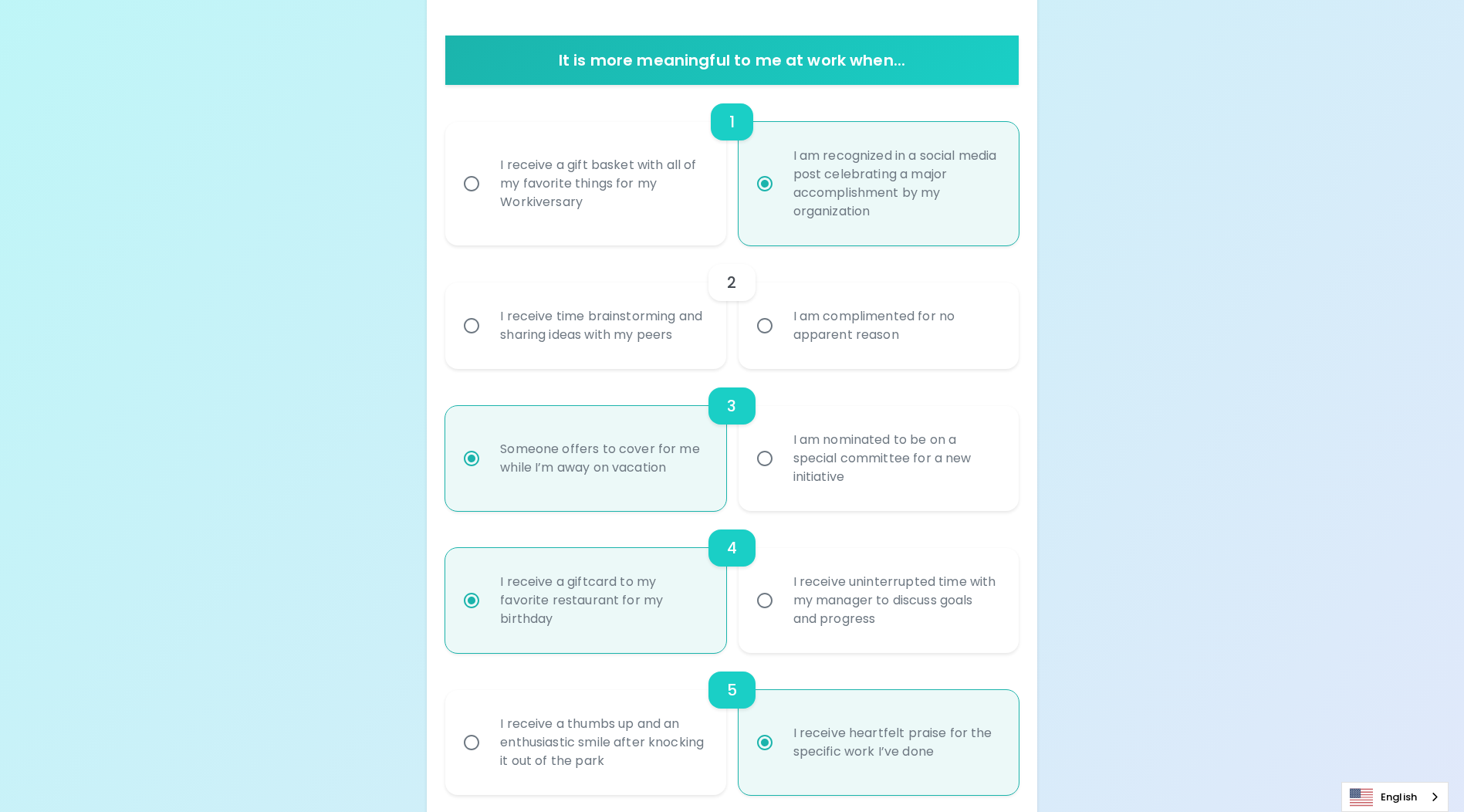
radio input "true"
click at [513, 343] on div "I receive time brainstorming and sharing ideas with my peers" at bounding box center [602, 325] width 229 height 74
click at [487, 342] on input "I receive time brainstorming and sharing ideas with my peers" at bounding box center [471, 325] width 32 height 32
radio input "false"
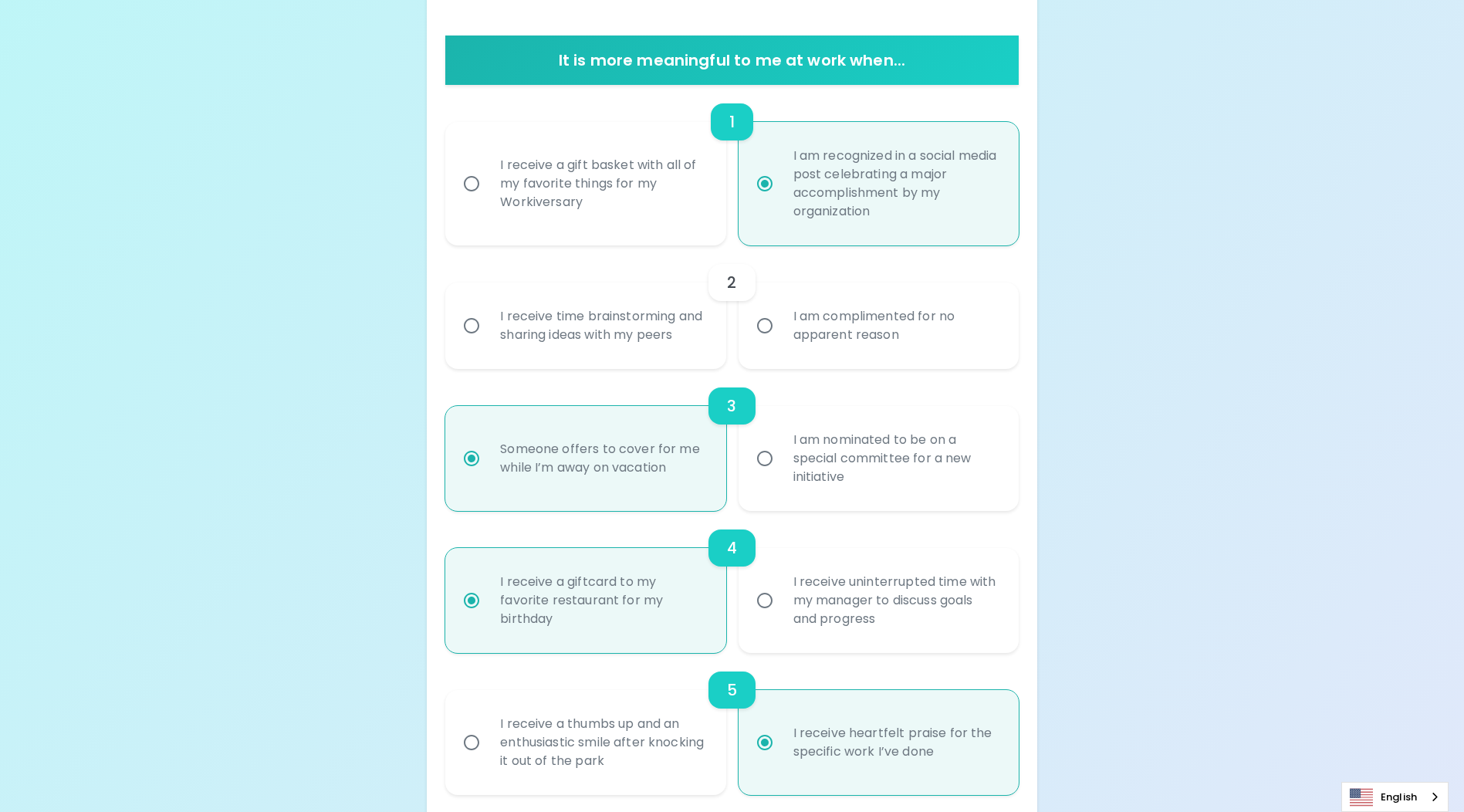
radio input "false"
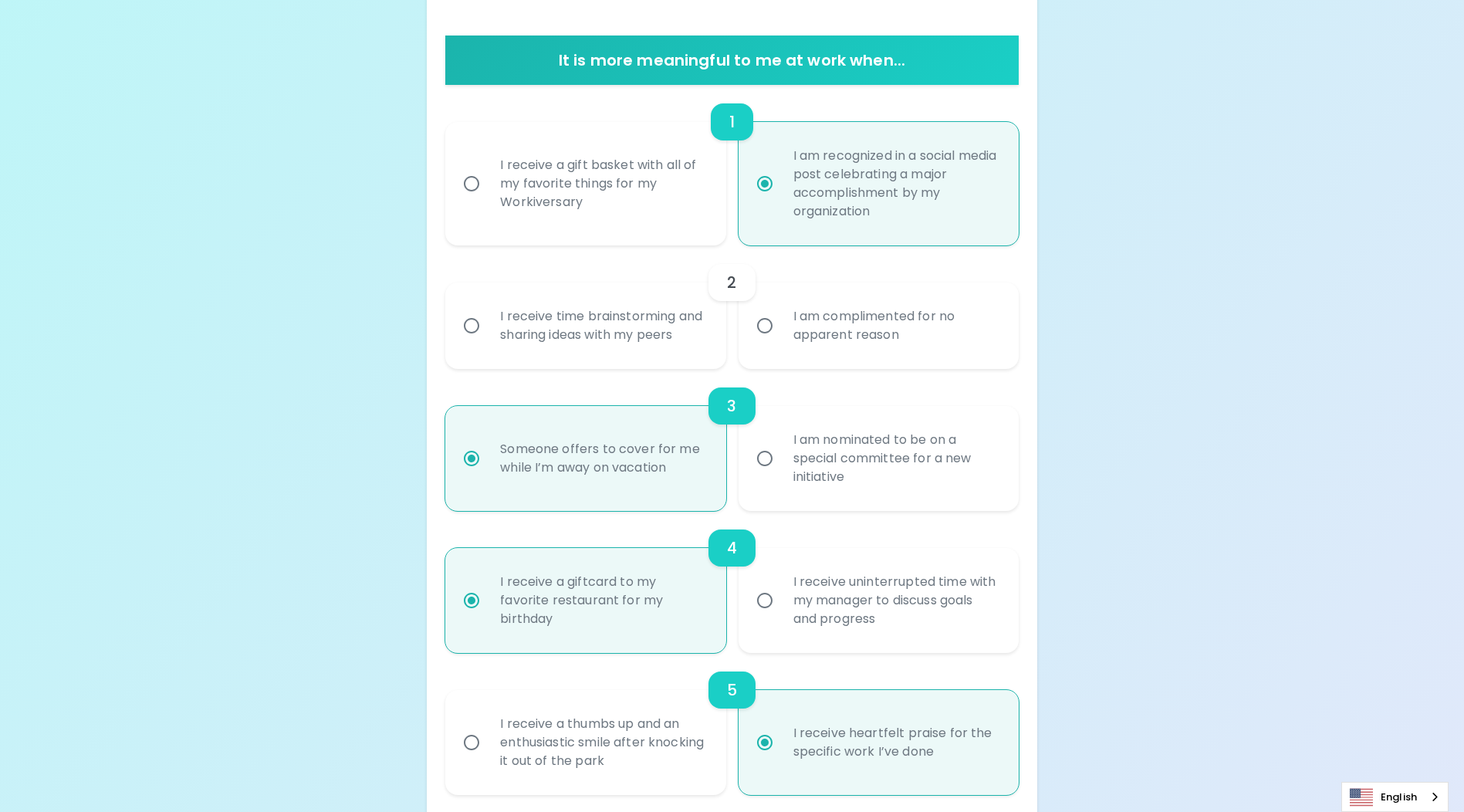
radio input "false"
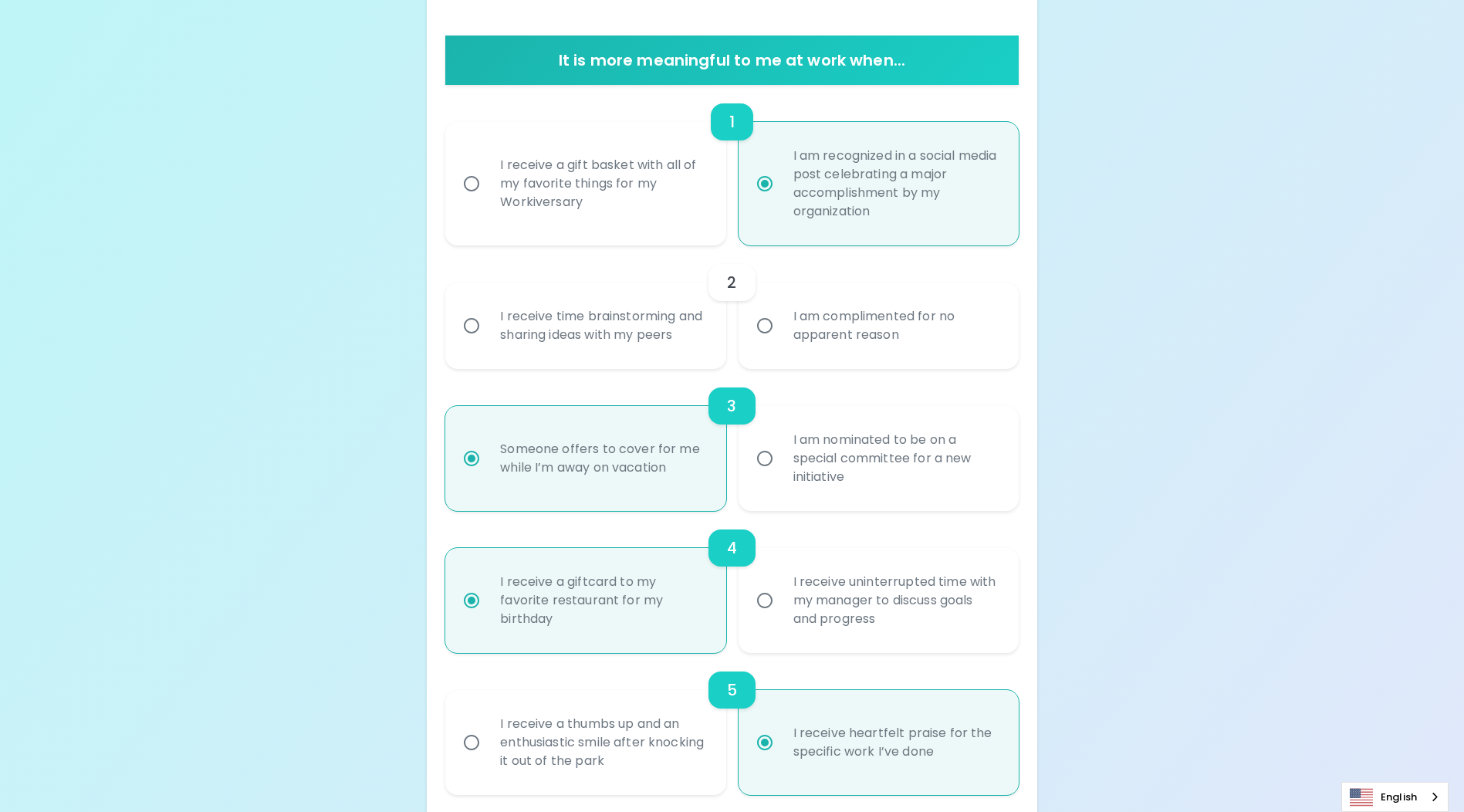
radio input "false"
radio input "true"
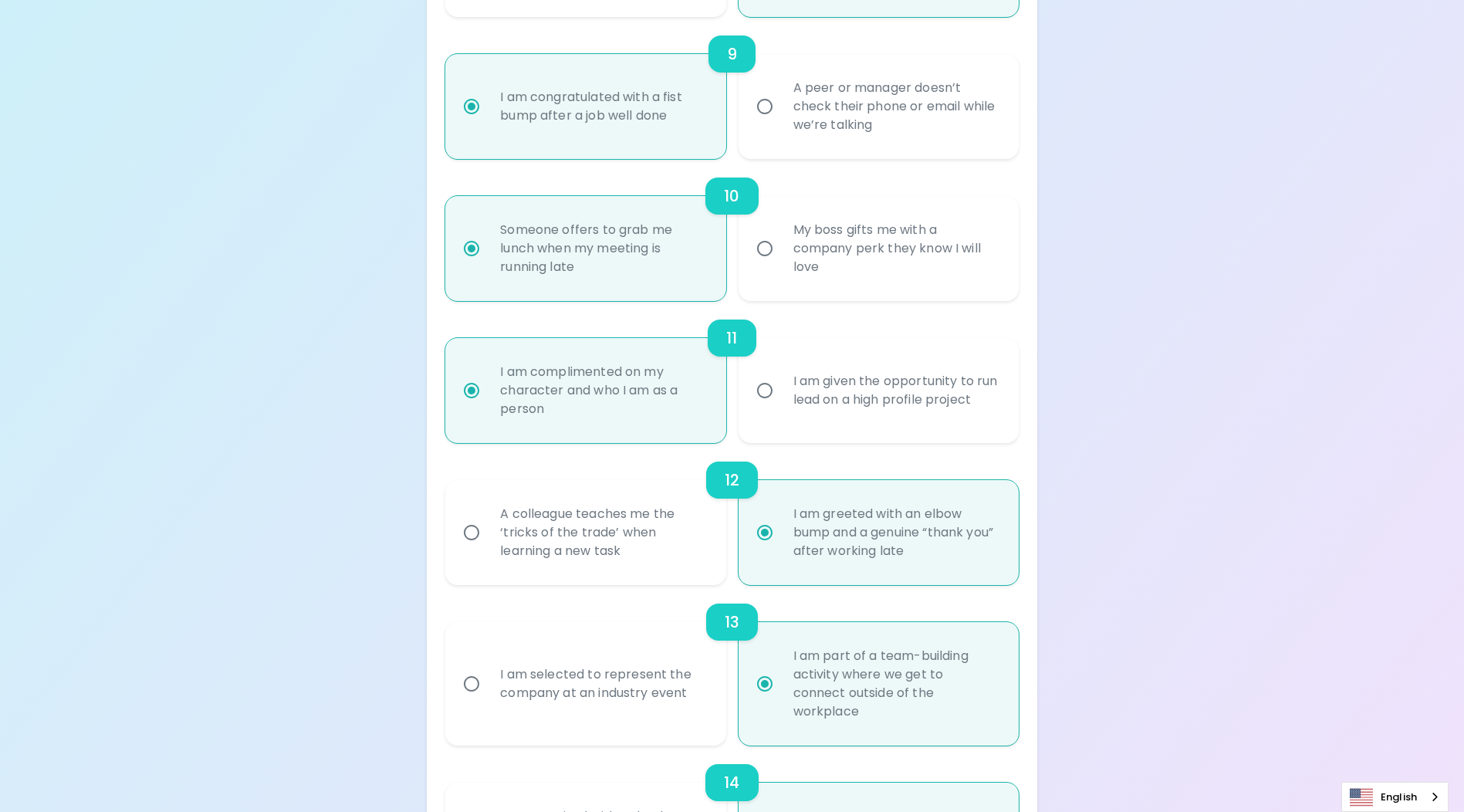
scroll to position [1782, 0]
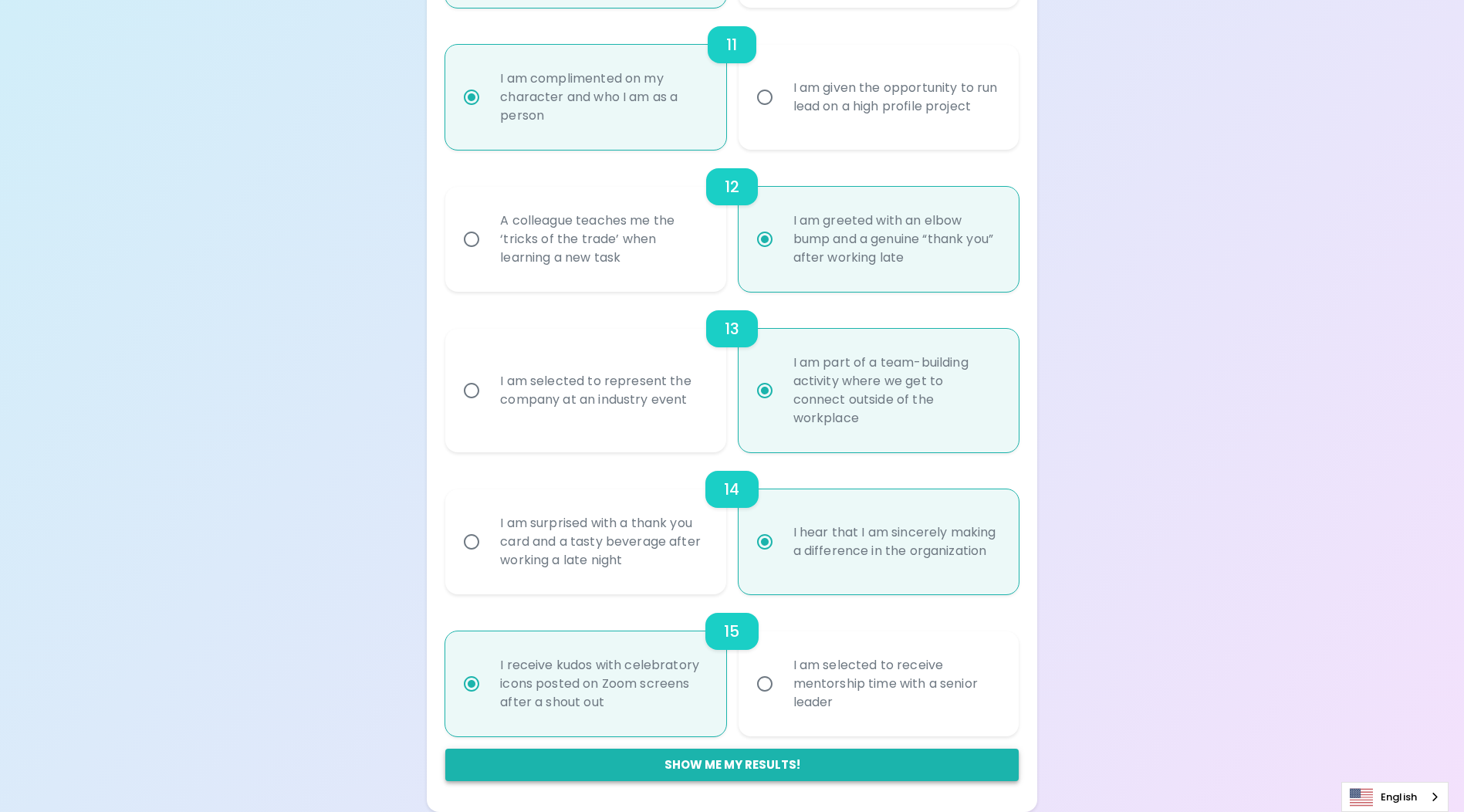
radio input "true"
click at [756, 771] on button "Show me my results!" at bounding box center [732, 765] width 573 height 32
radio input "false"
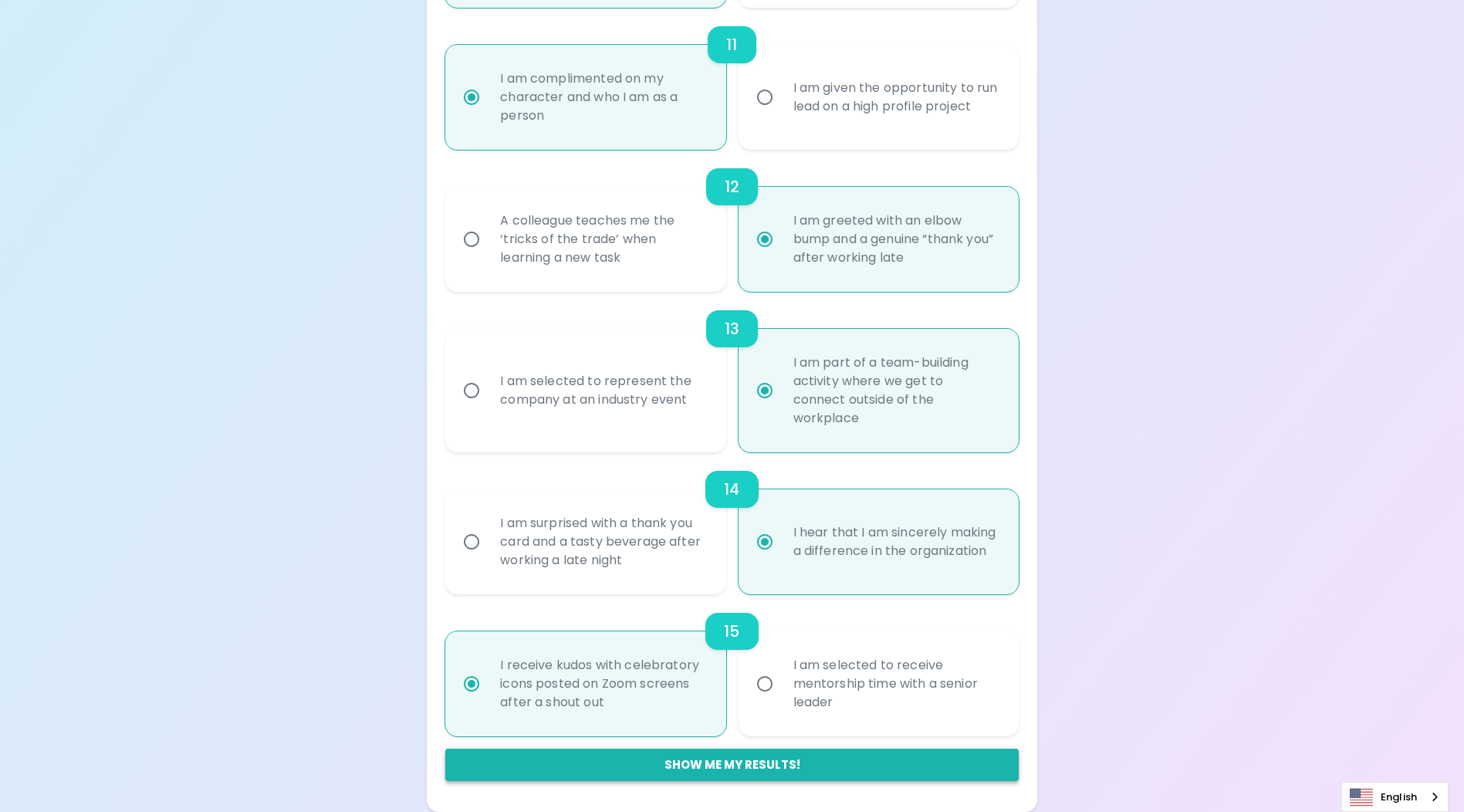
radio input "false"
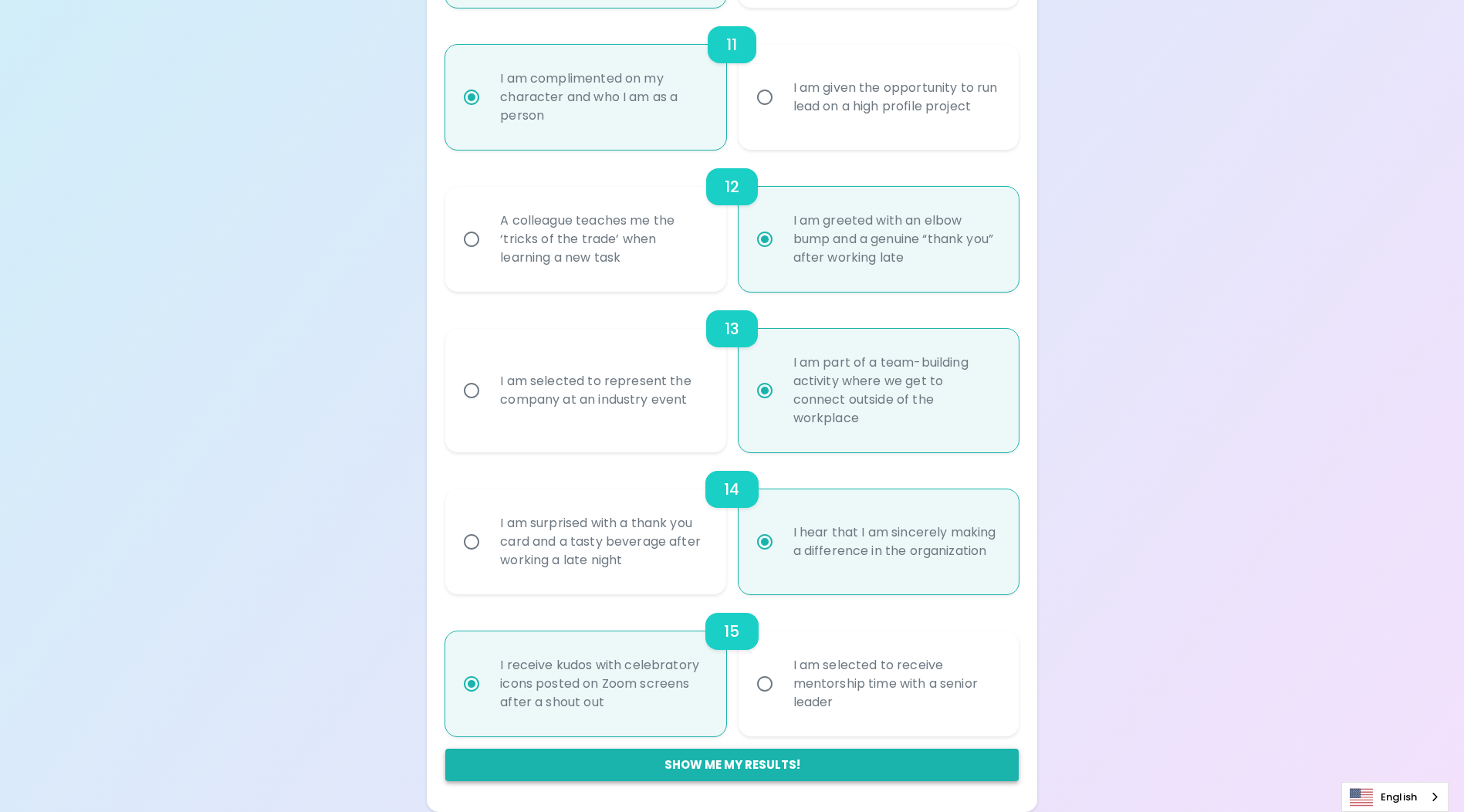
radio input "false"
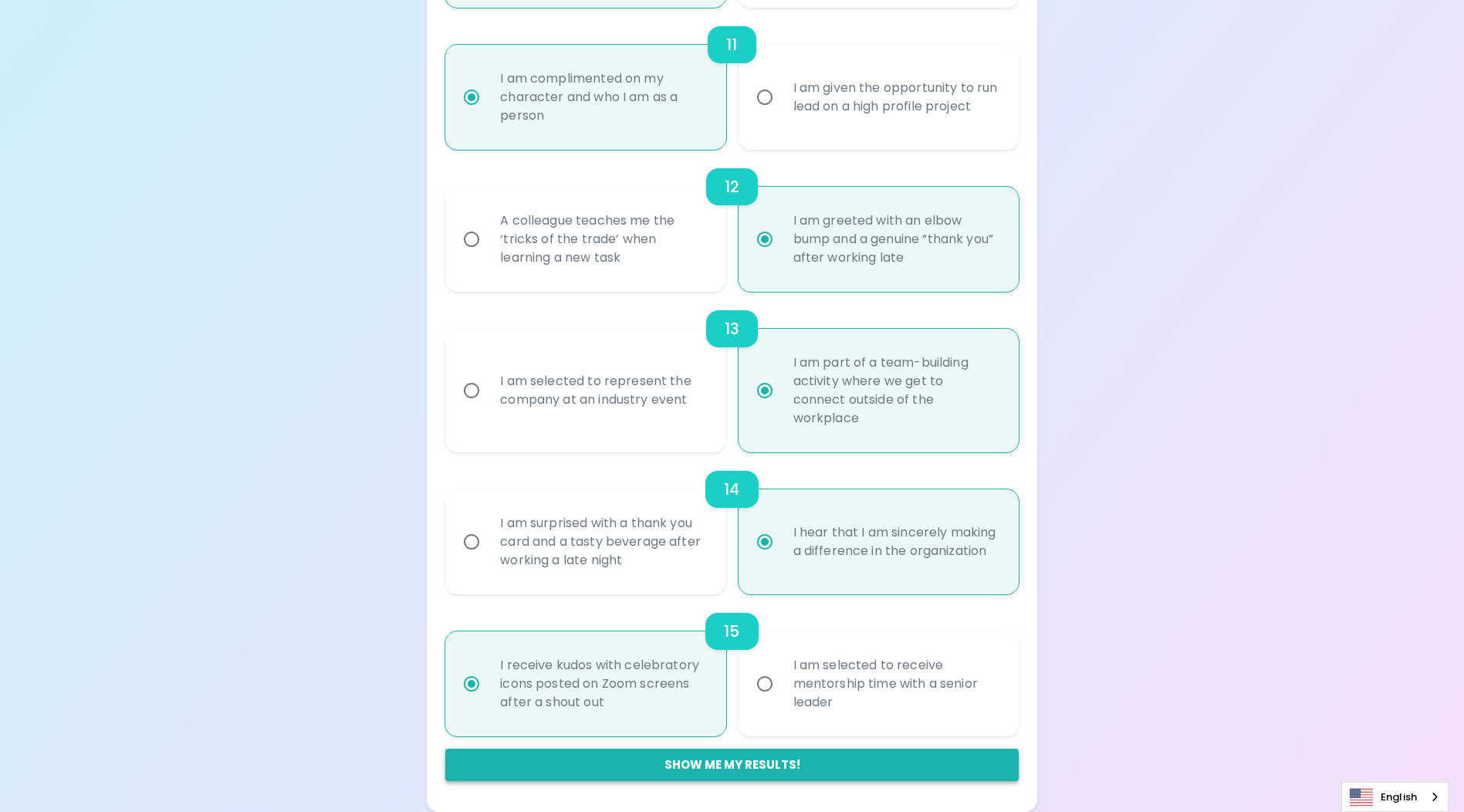
radio input "true"
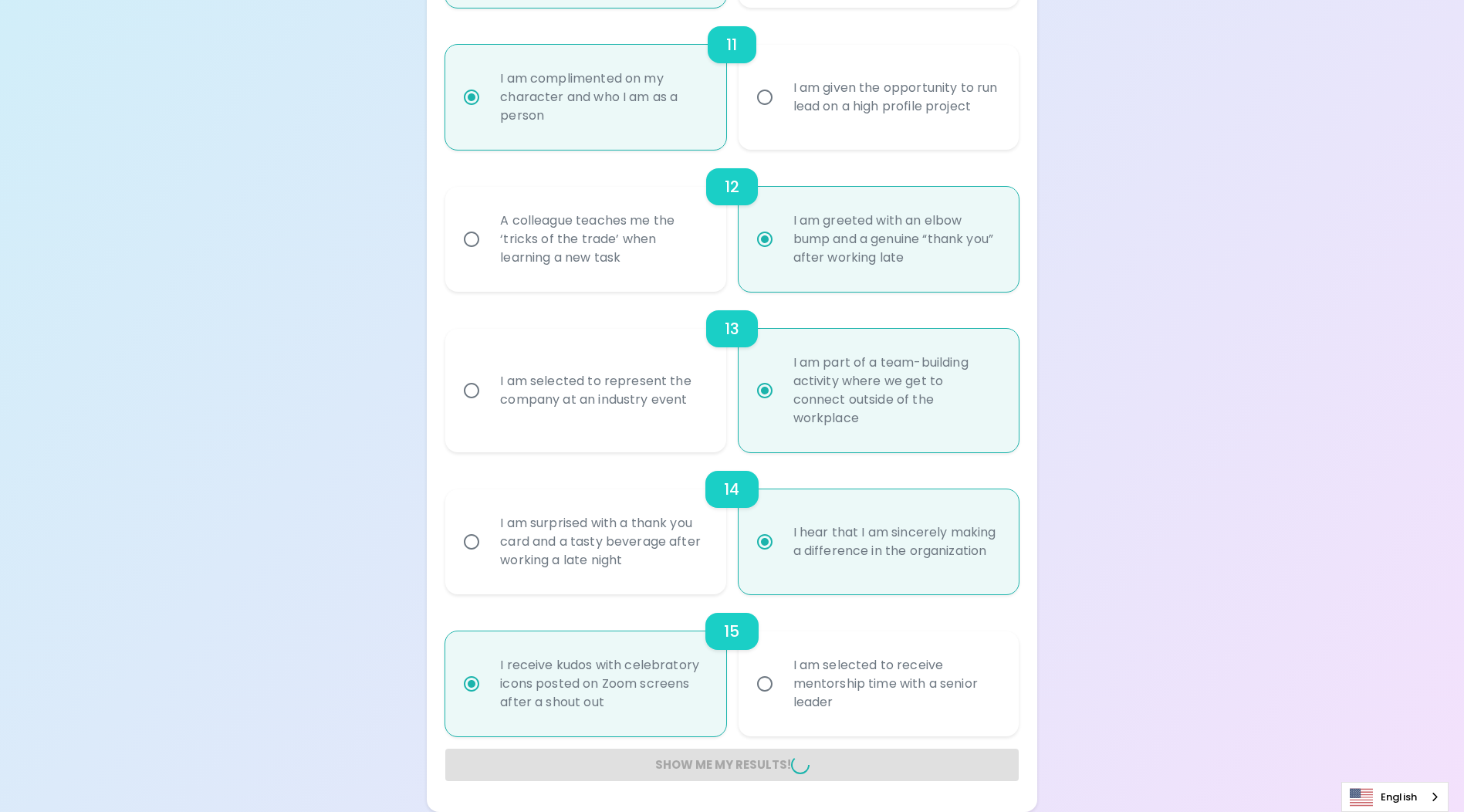
radio input "false"
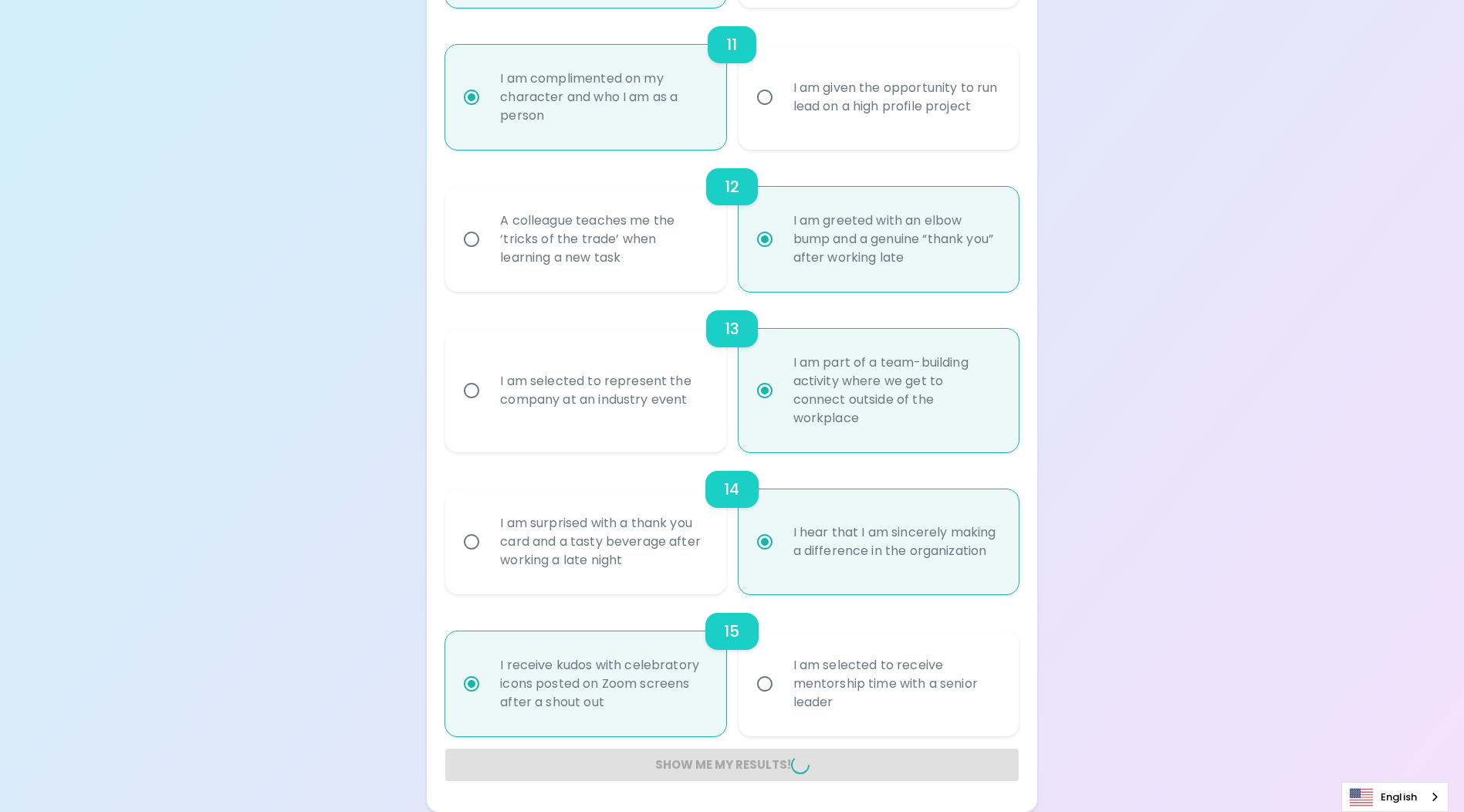
radio input "false"
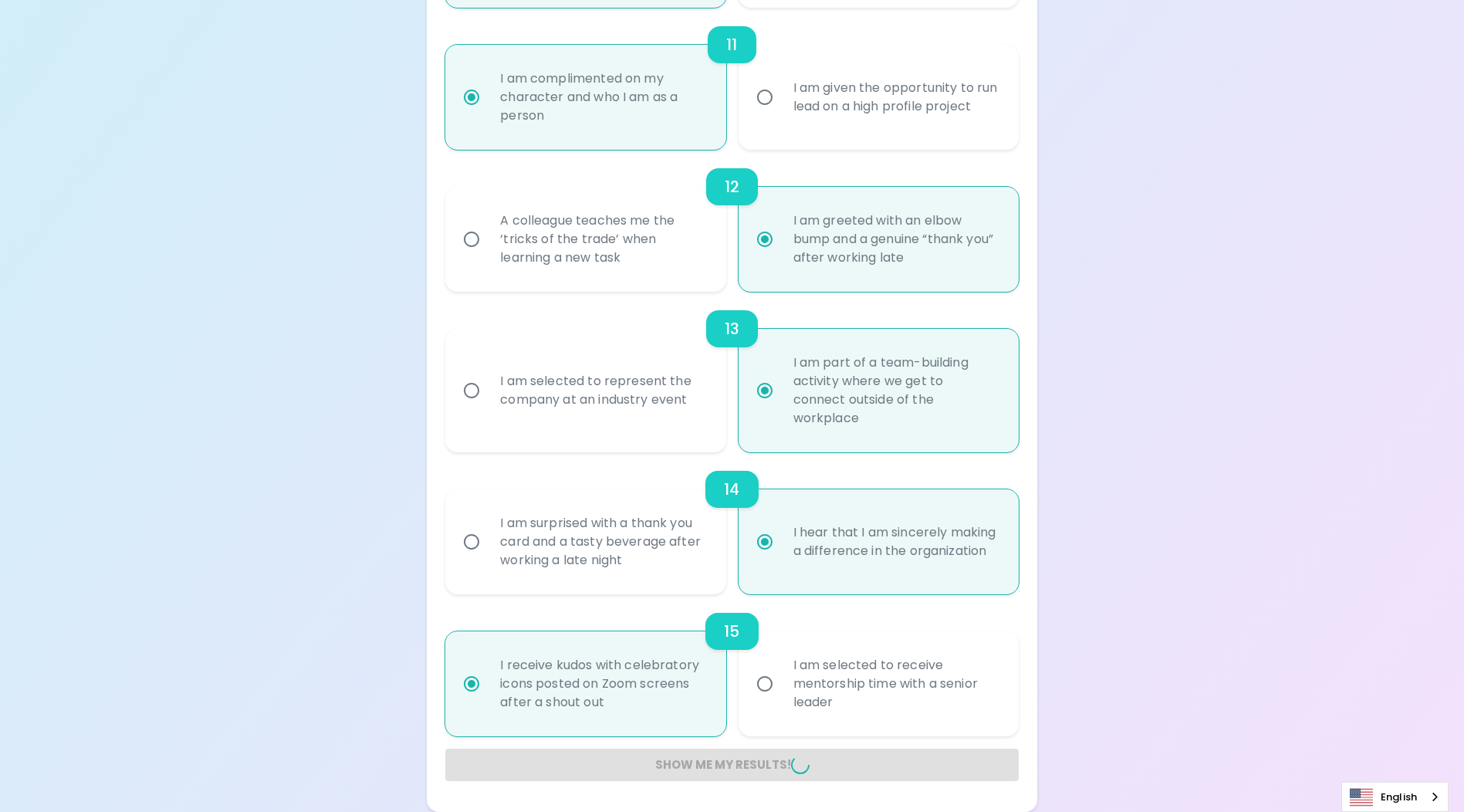
radio input "false"
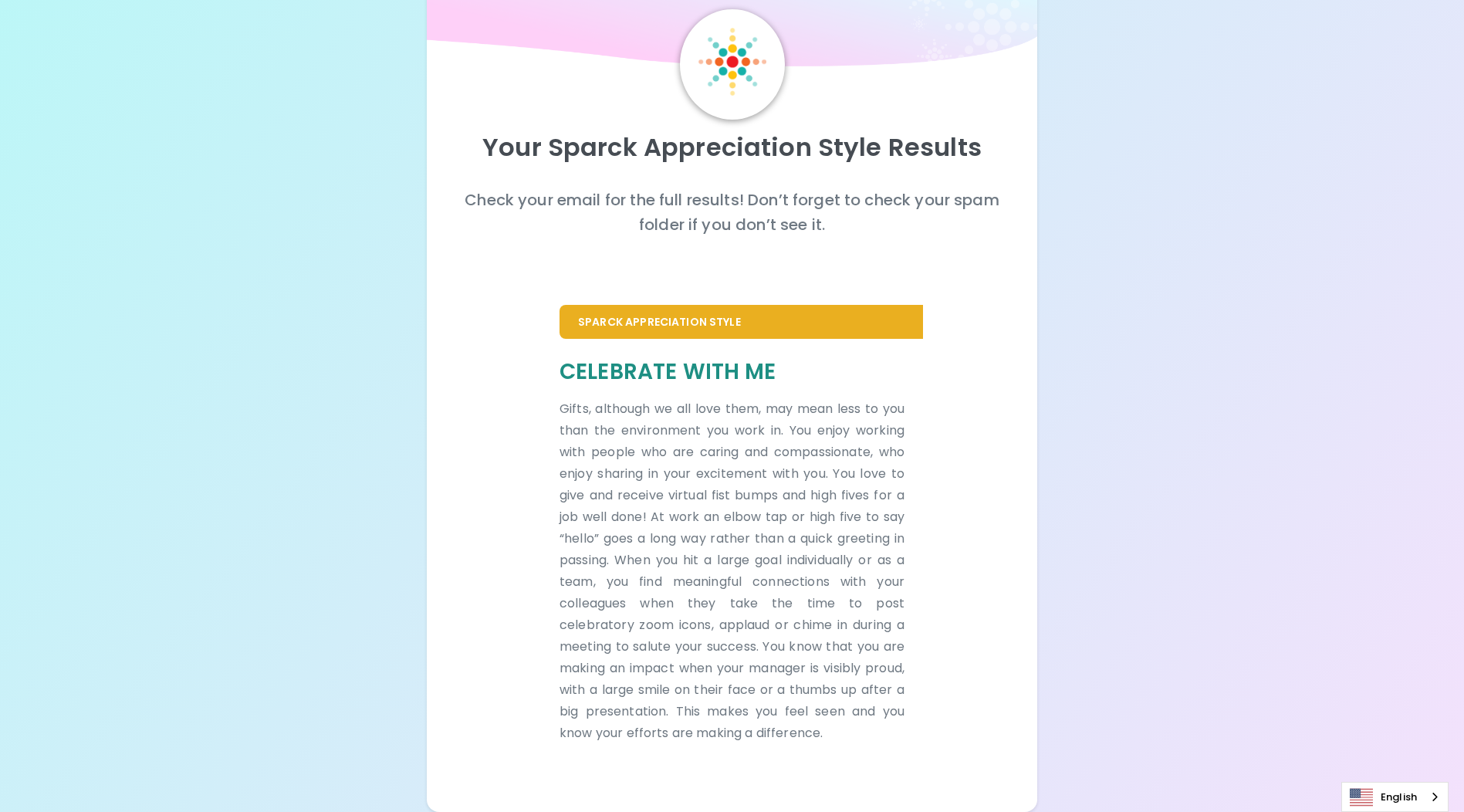
scroll to position [0, 0]
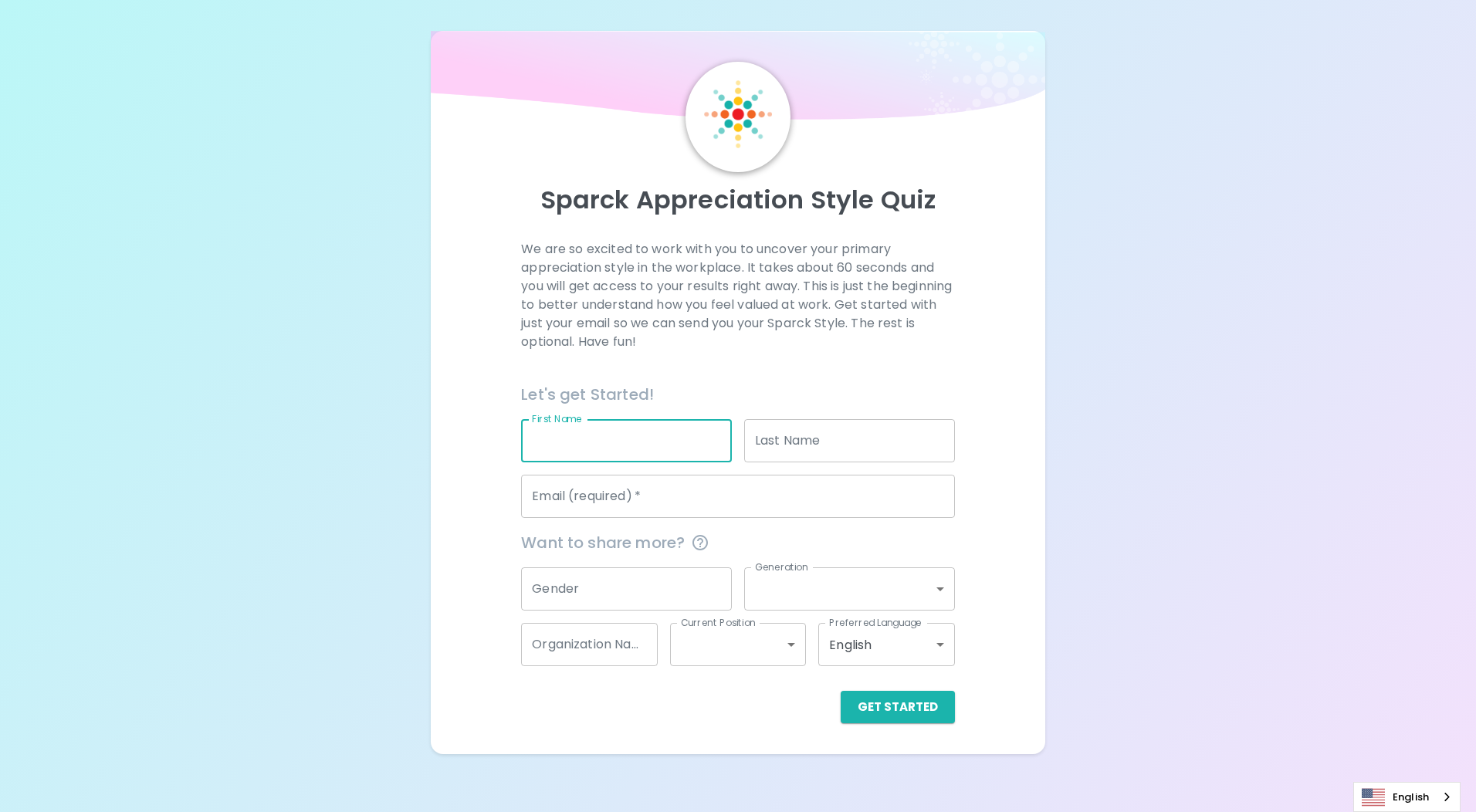
click at [656, 452] on input "First Name" at bounding box center [626, 441] width 211 height 43
type input "[PERSON_NAME]"
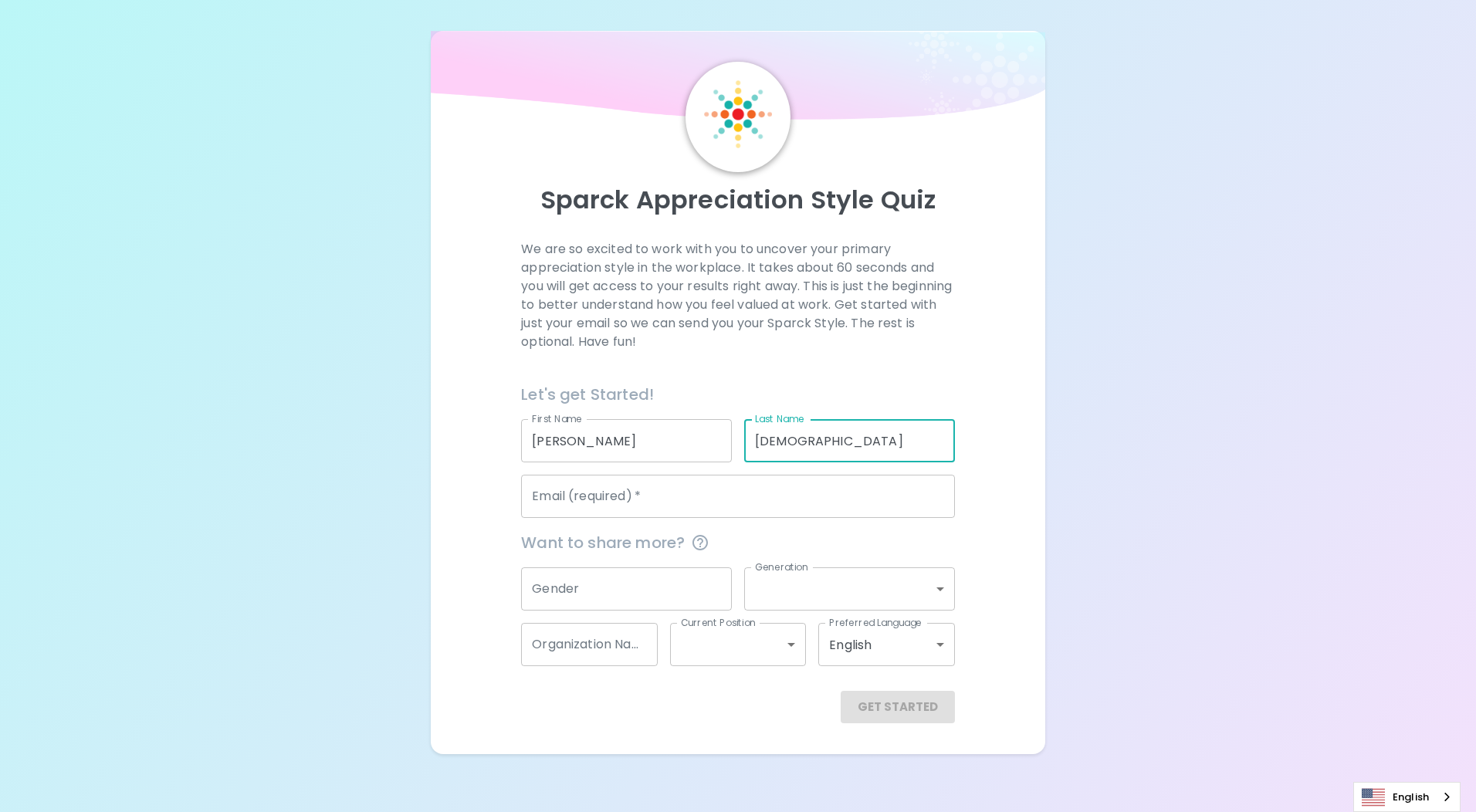
type input "[DEMOGRAPHIC_DATA]"
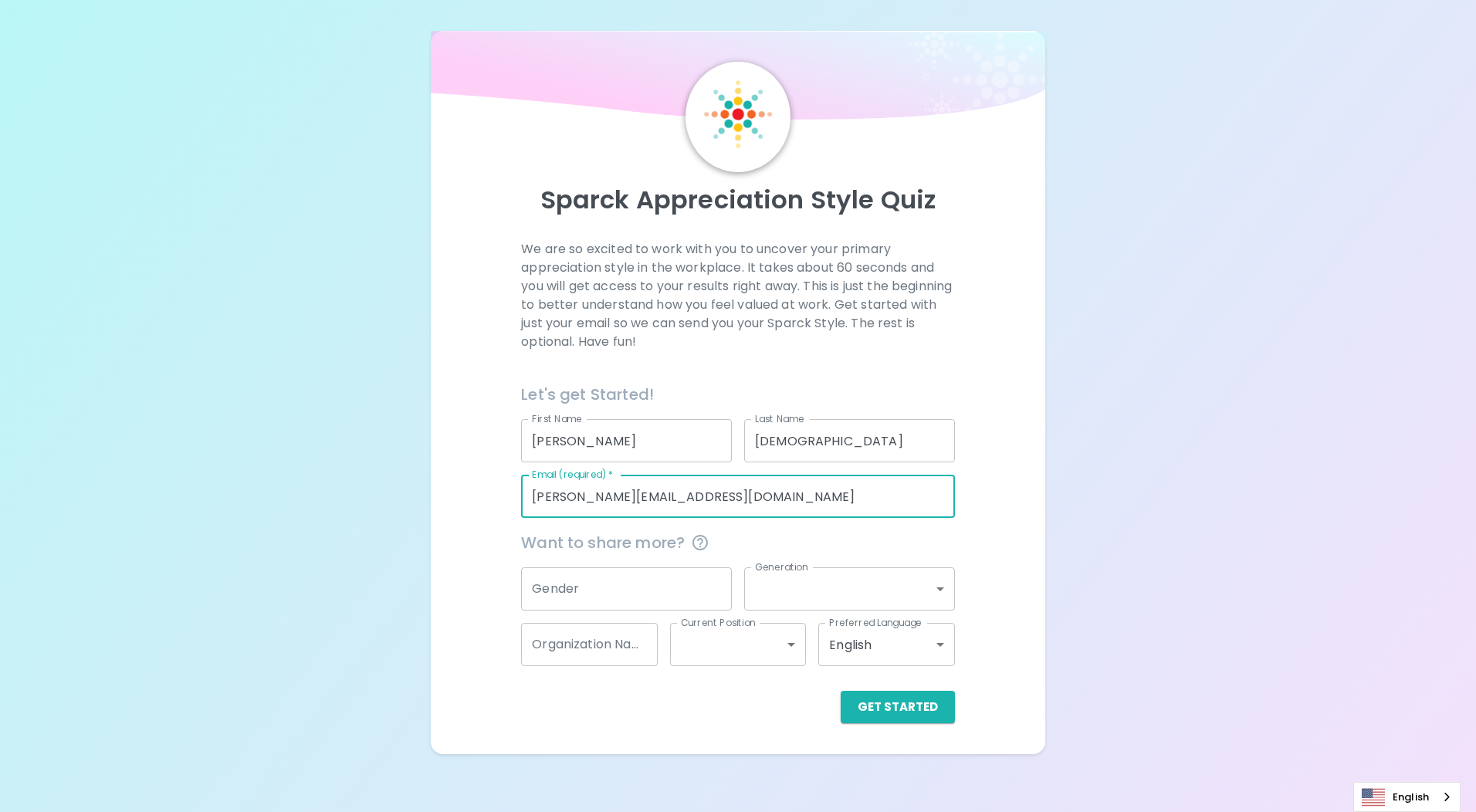
type input "[PERSON_NAME][EMAIL_ADDRESS][DOMAIN_NAME]"
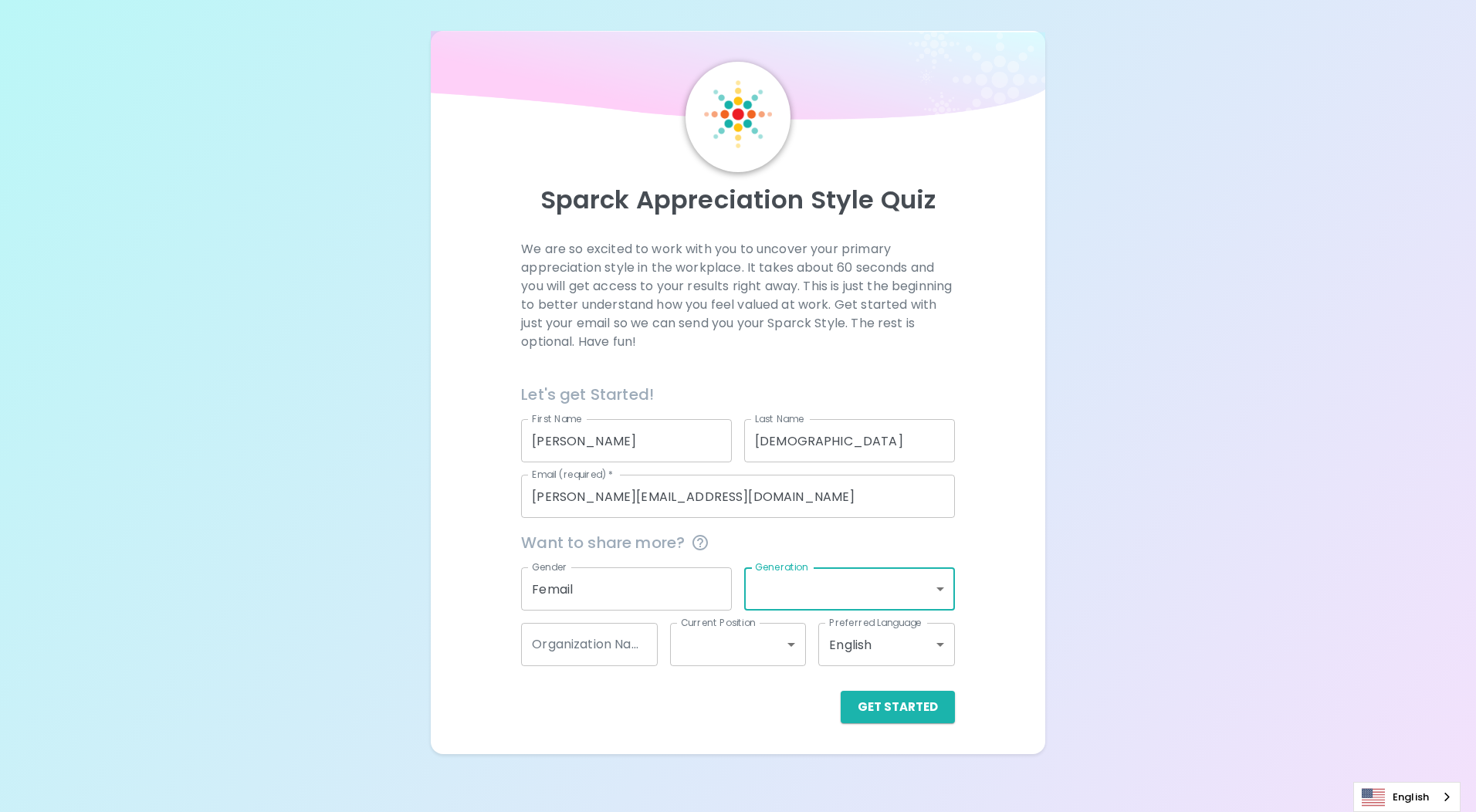
click at [630, 583] on input "Femail" at bounding box center [626, 589] width 211 height 43
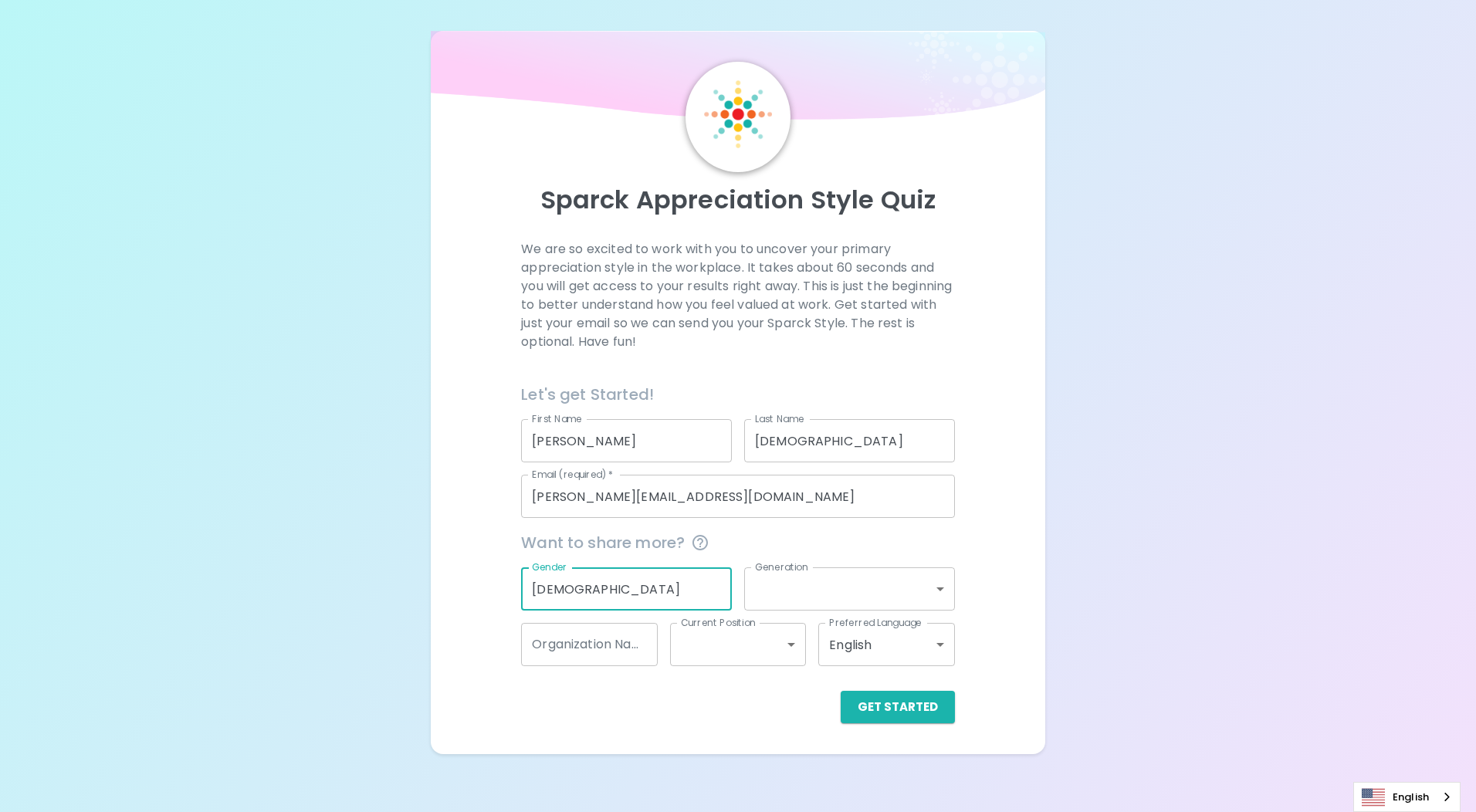
type input "[DEMOGRAPHIC_DATA]"
click at [812, 560] on div "Generation ​ Generation" at bounding box center [843, 582] width 223 height 56
click at [829, 579] on body "Sparck Appreciation Style Quiz We are so excited to work with you to uncover yo…" at bounding box center [738, 406] width 1476 height 812
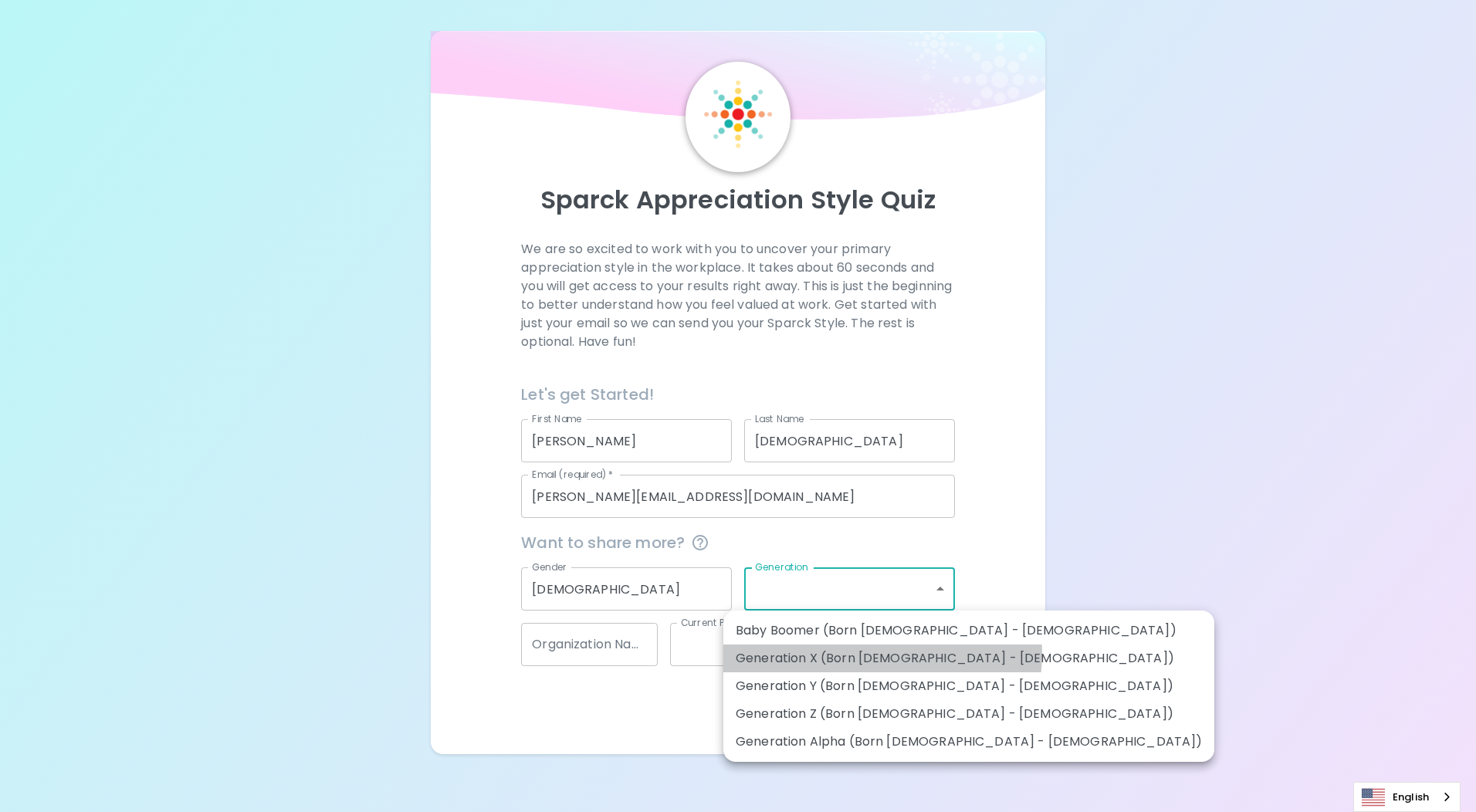
click at [881, 653] on li "Generation X (Born [DEMOGRAPHIC_DATA] - [DEMOGRAPHIC_DATA])" at bounding box center [968, 658] width 491 height 27
type input "generation_x"
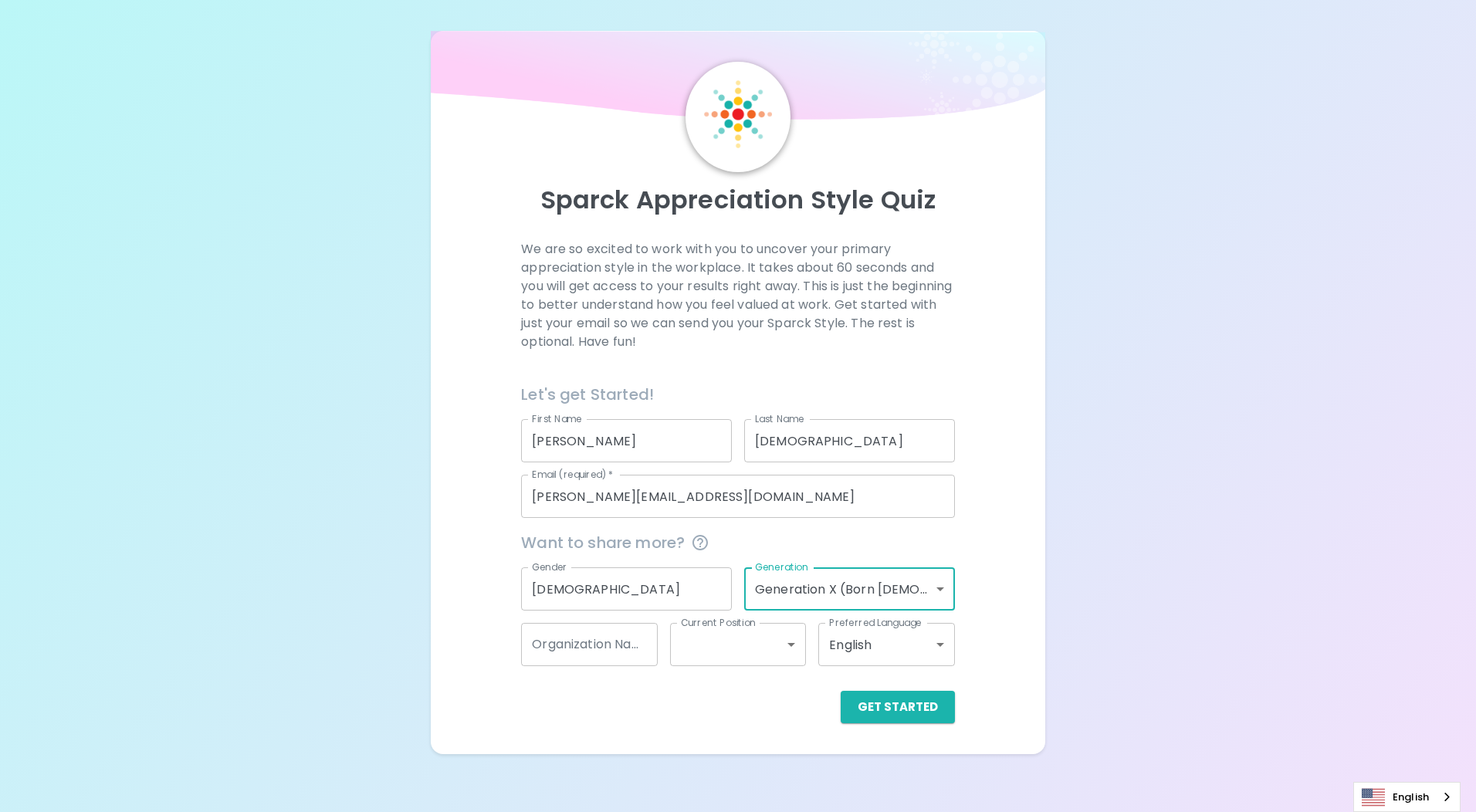
click at [611, 644] on input "Organization Name" at bounding box center [589, 644] width 136 height 43
type input "Weyburn Credit Union Ltd"
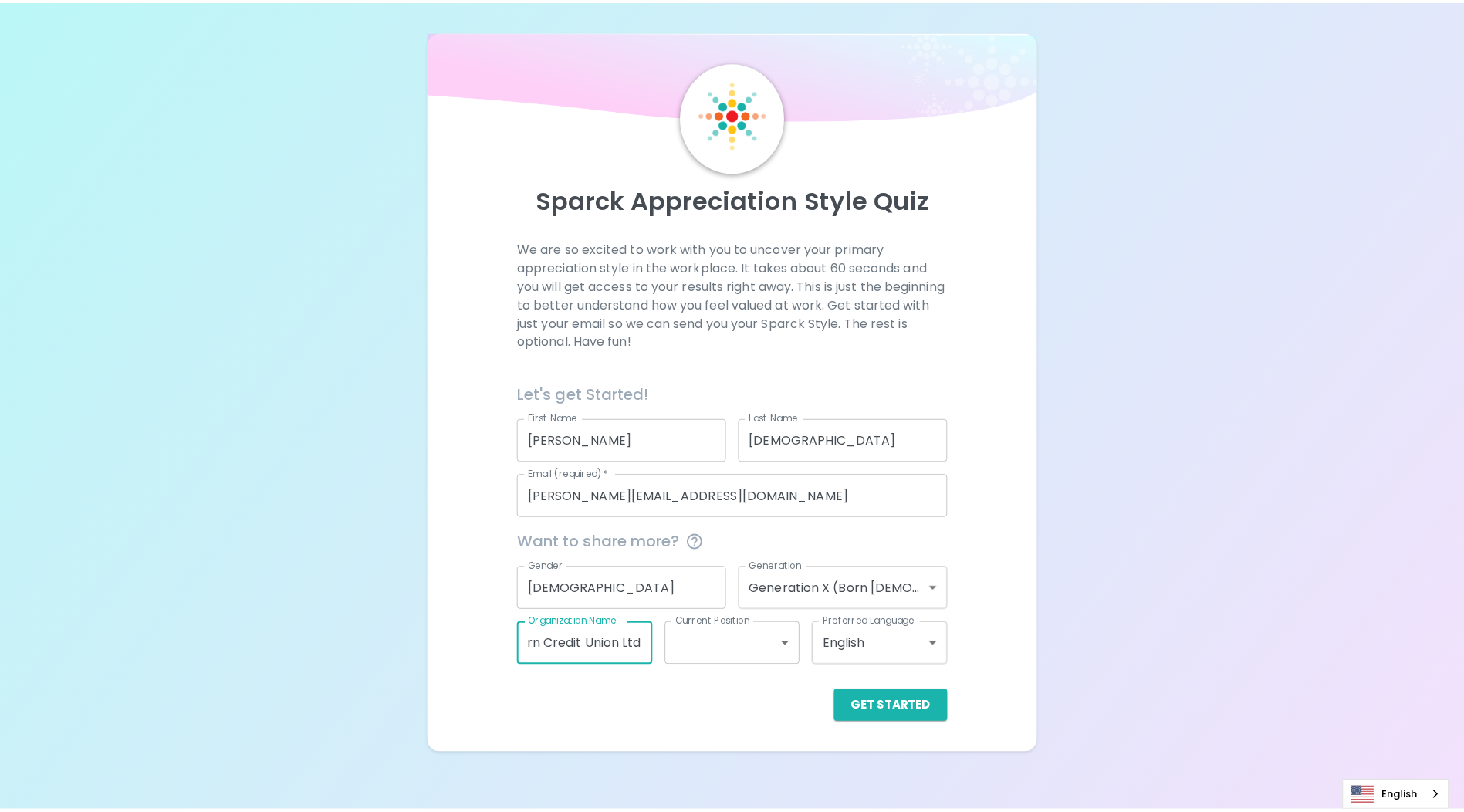
scroll to position [0, 0]
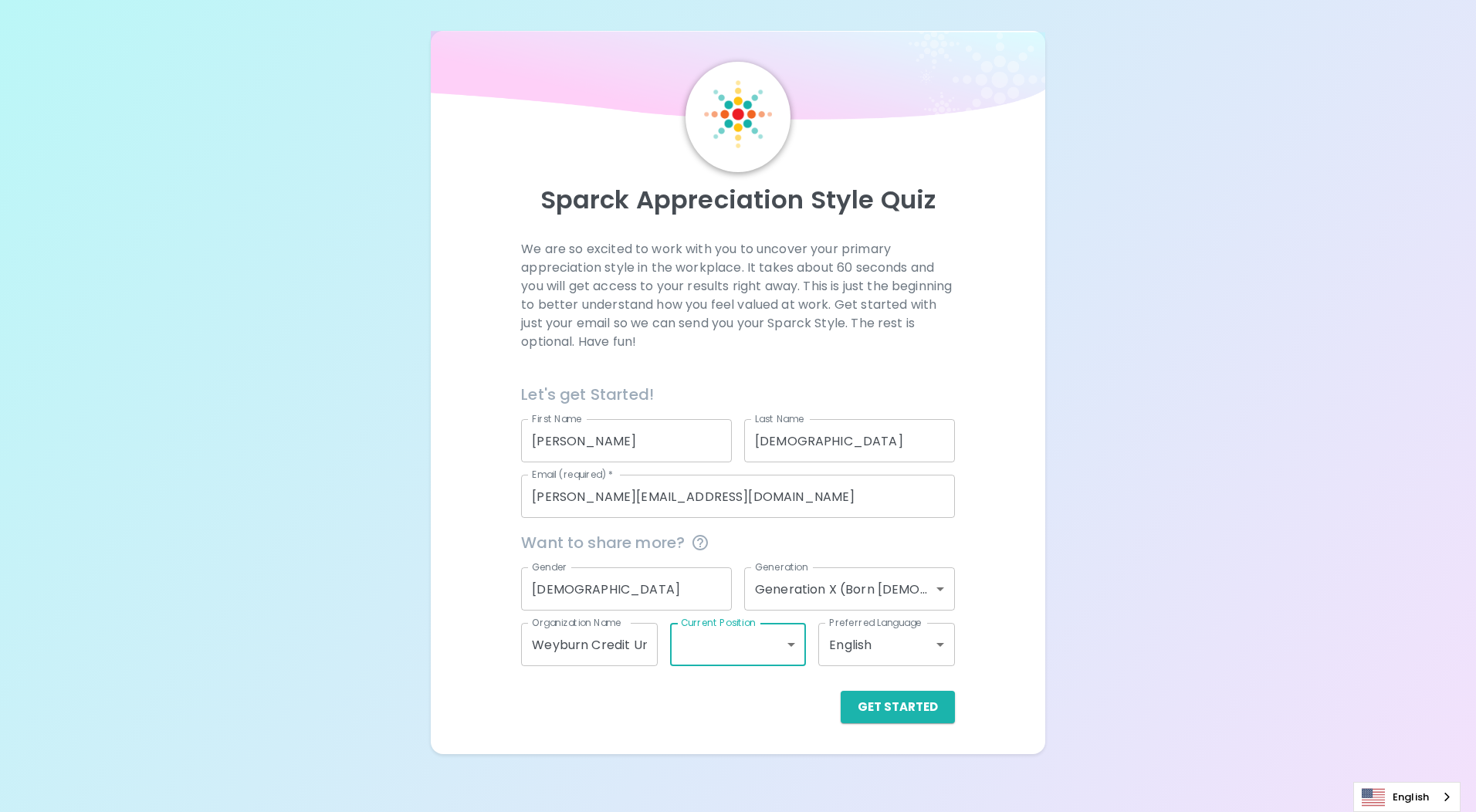
click at [686, 634] on body "Sparck Appreciation Style Quiz We are so excited to work with you to uncover yo…" at bounding box center [738, 406] width 1476 height 812
click at [738, 715] on li "Mid Level" at bounding box center [738, 713] width 136 height 27
type input "mid_level"
click at [924, 707] on button "Get Started" at bounding box center [898, 707] width 115 height 32
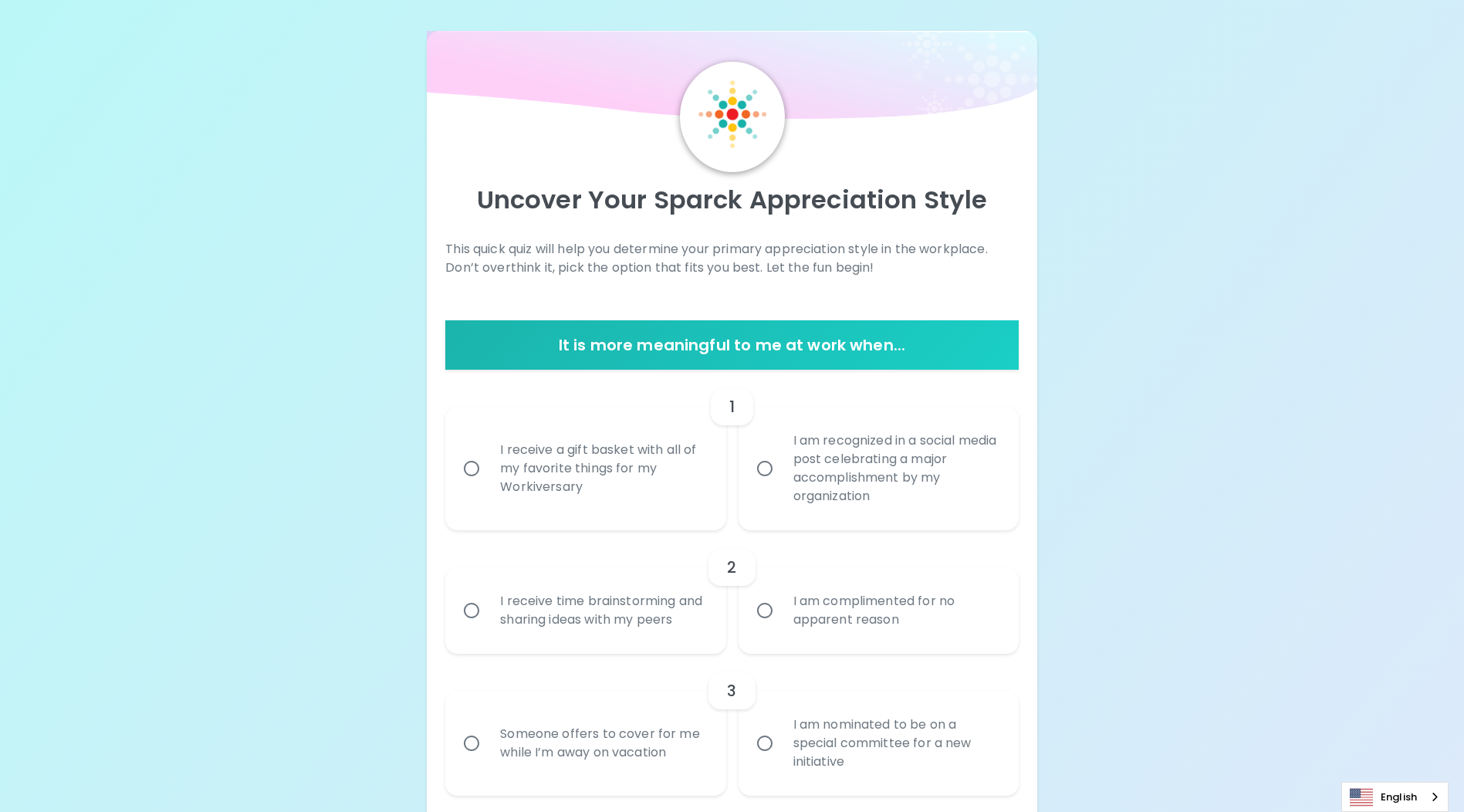
scroll to position [77, 0]
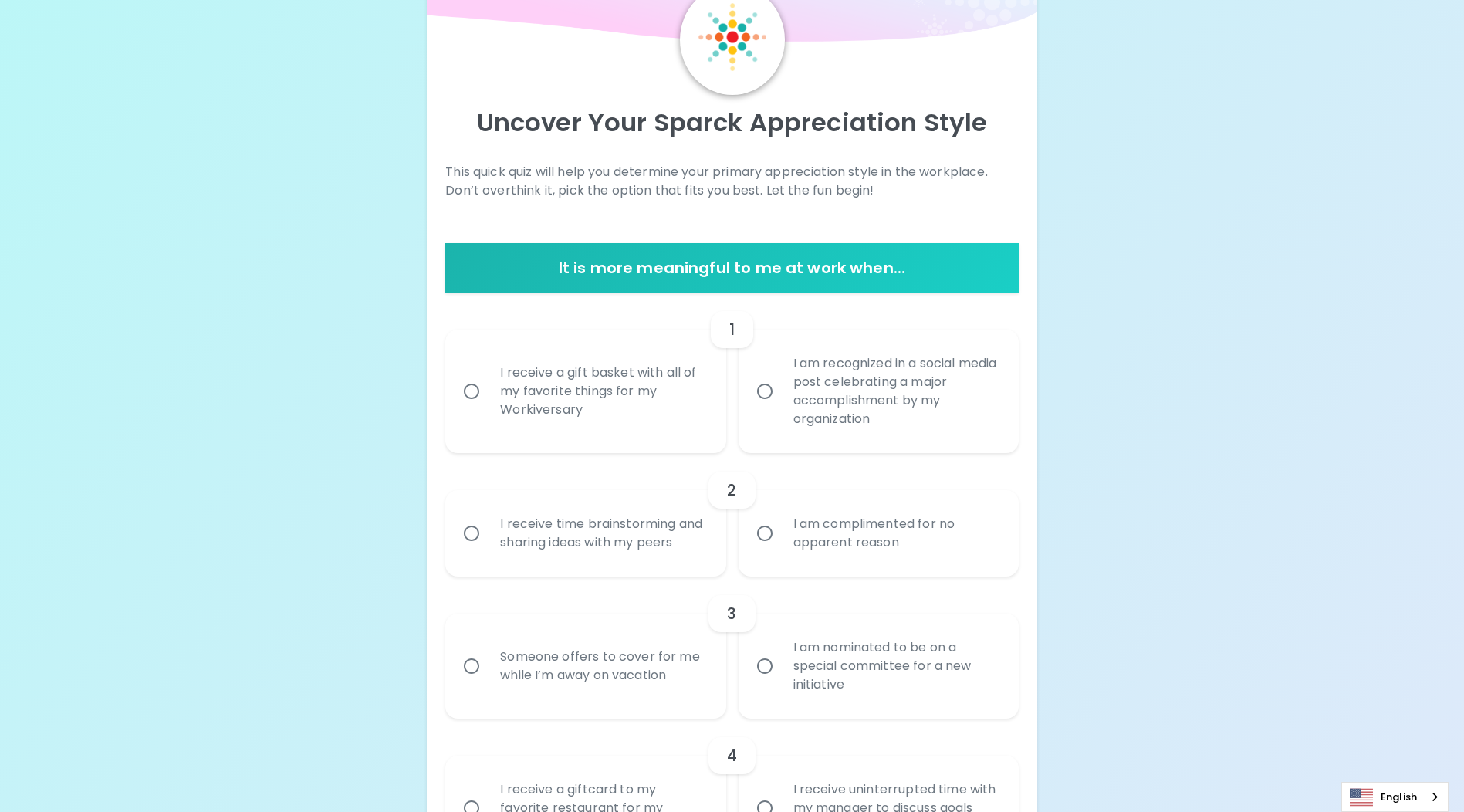
click at [768, 388] on input "I am recognized in a social media post celebrating a major accomplishment by my…" at bounding box center [765, 391] width 32 height 32
radio input "true"
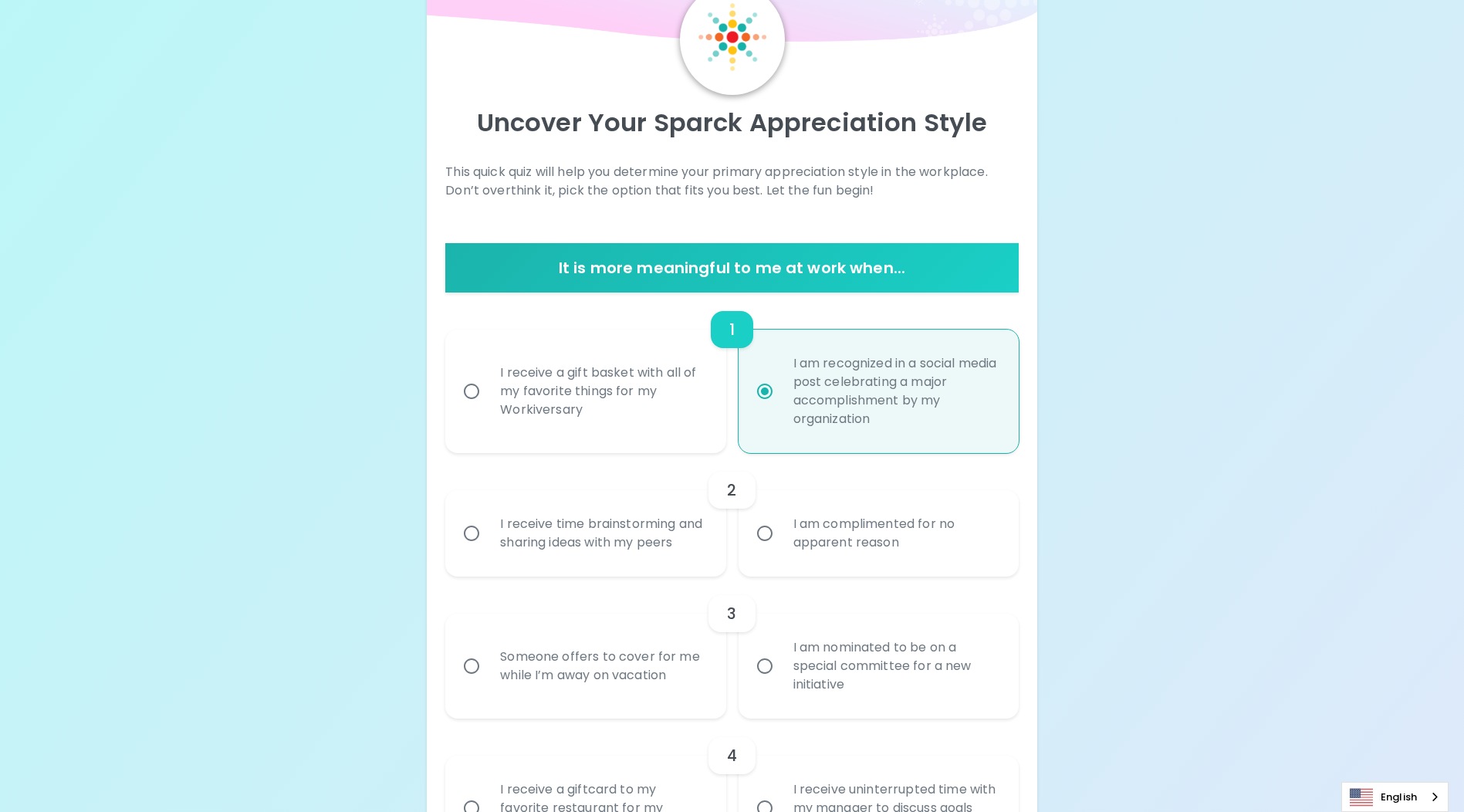
scroll to position [201, 0]
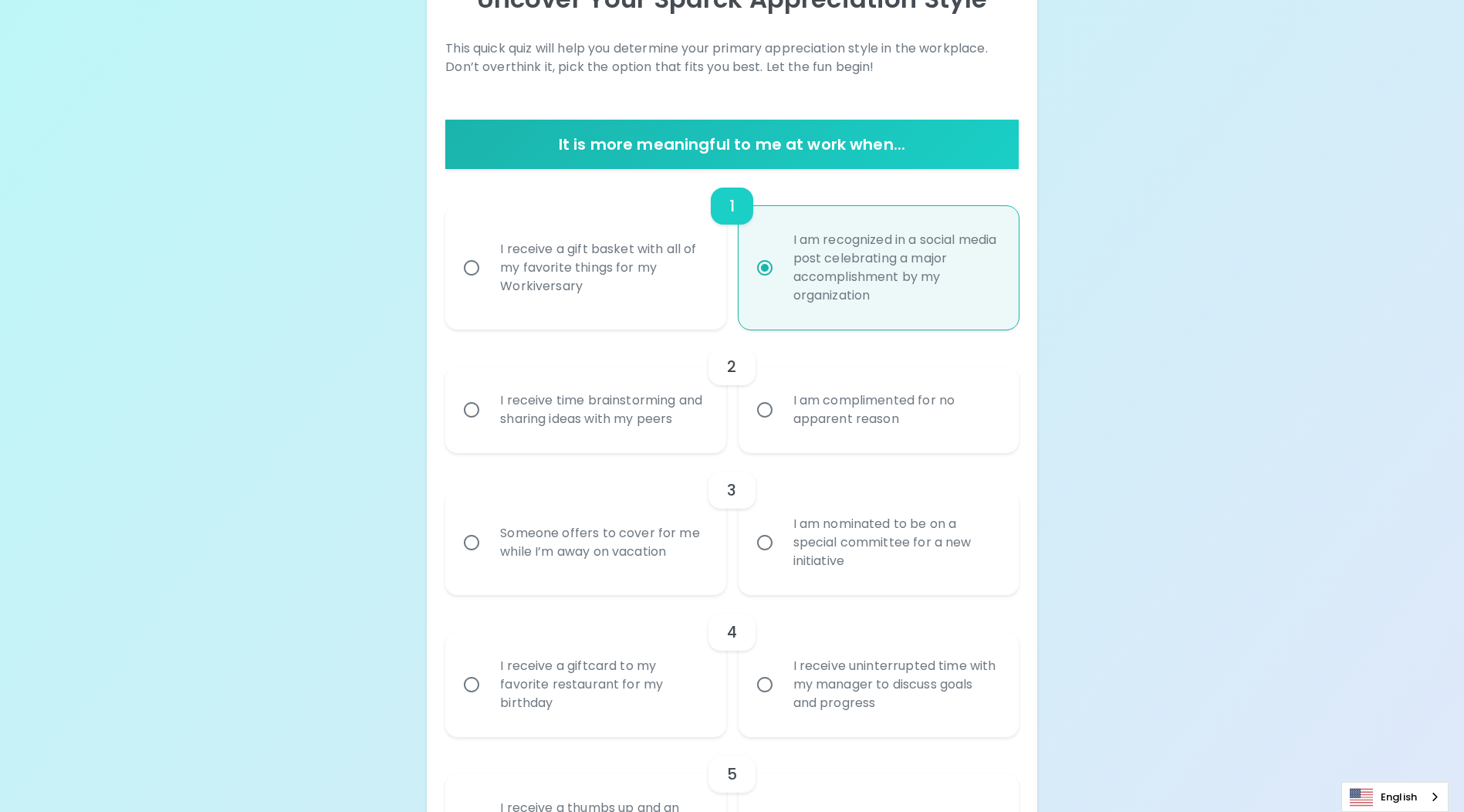
click at [793, 426] on div "I am complimented for no apparent reason" at bounding box center [896, 409] width 229 height 74
click at [781, 426] on input "I am complimented for no apparent reason" at bounding box center [765, 409] width 32 height 32
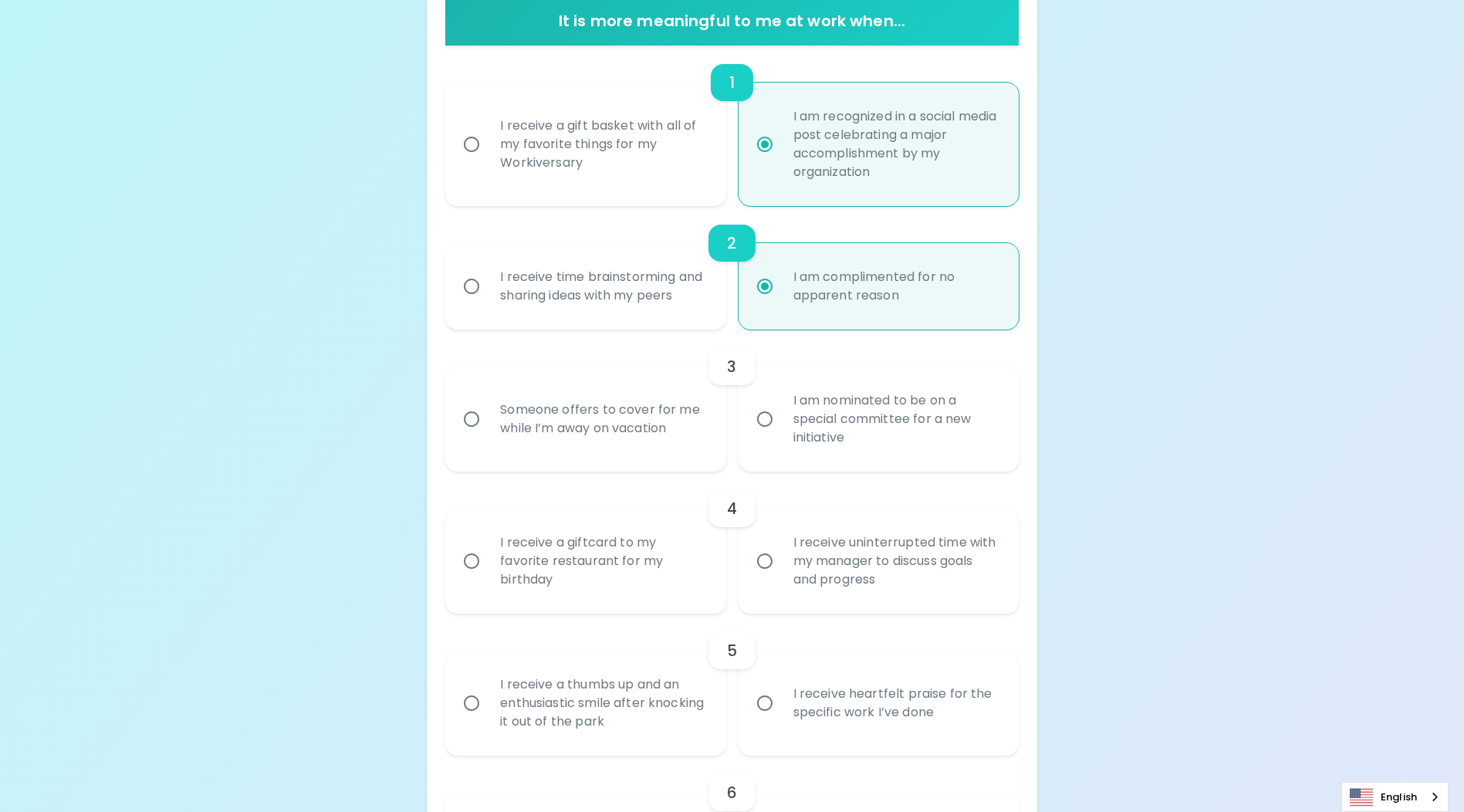
scroll to position [401, 0]
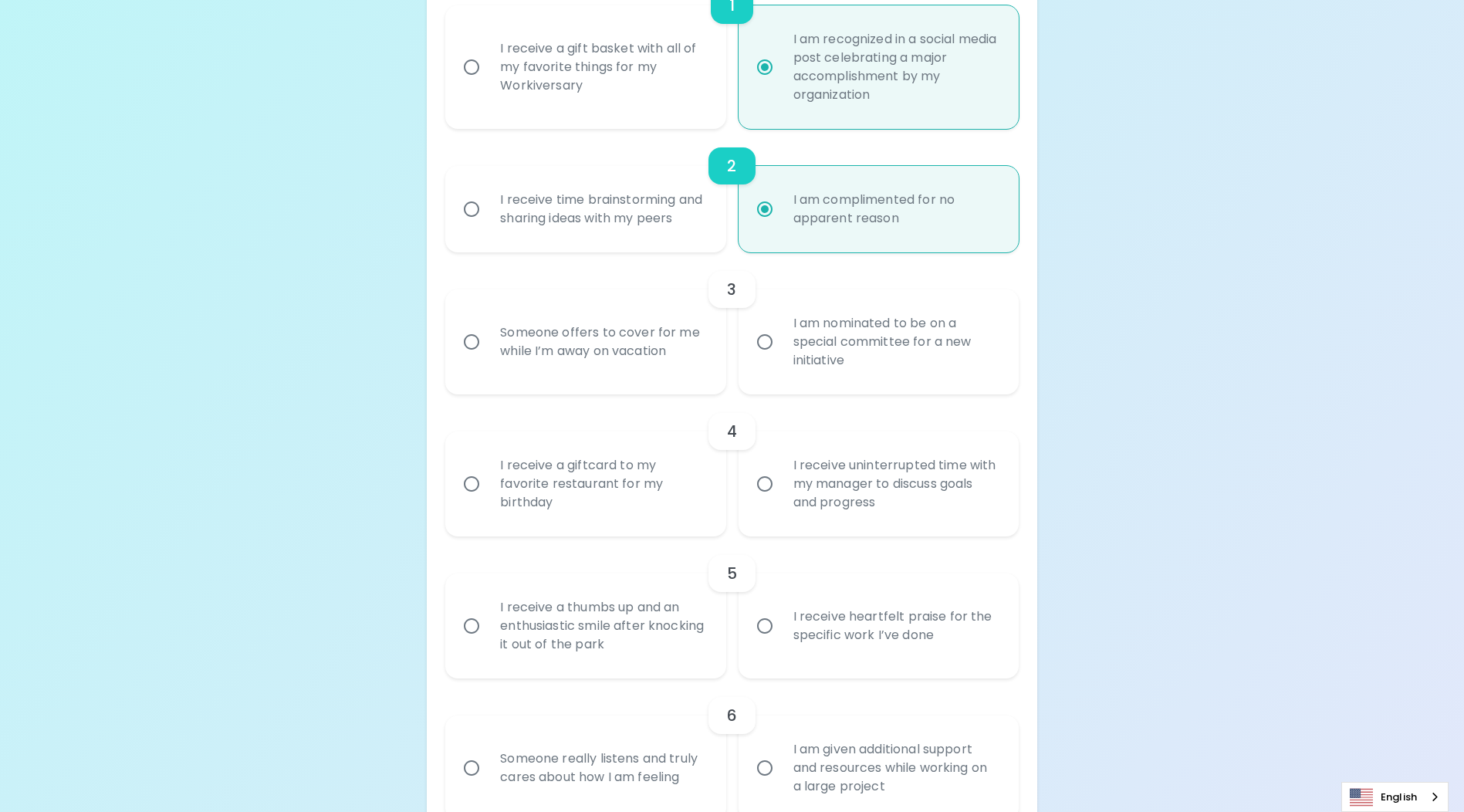
radio input "true"
click at [639, 503] on div "I receive a giftcard to my favorite restaurant for my birthday" at bounding box center [602, 484] width 229 height 93
click at [487, 500] on input "I receive a giftcard to my favorite restaurant for my birthday" at bounding box center [471, 483] width 32 height 32
radio input "false"
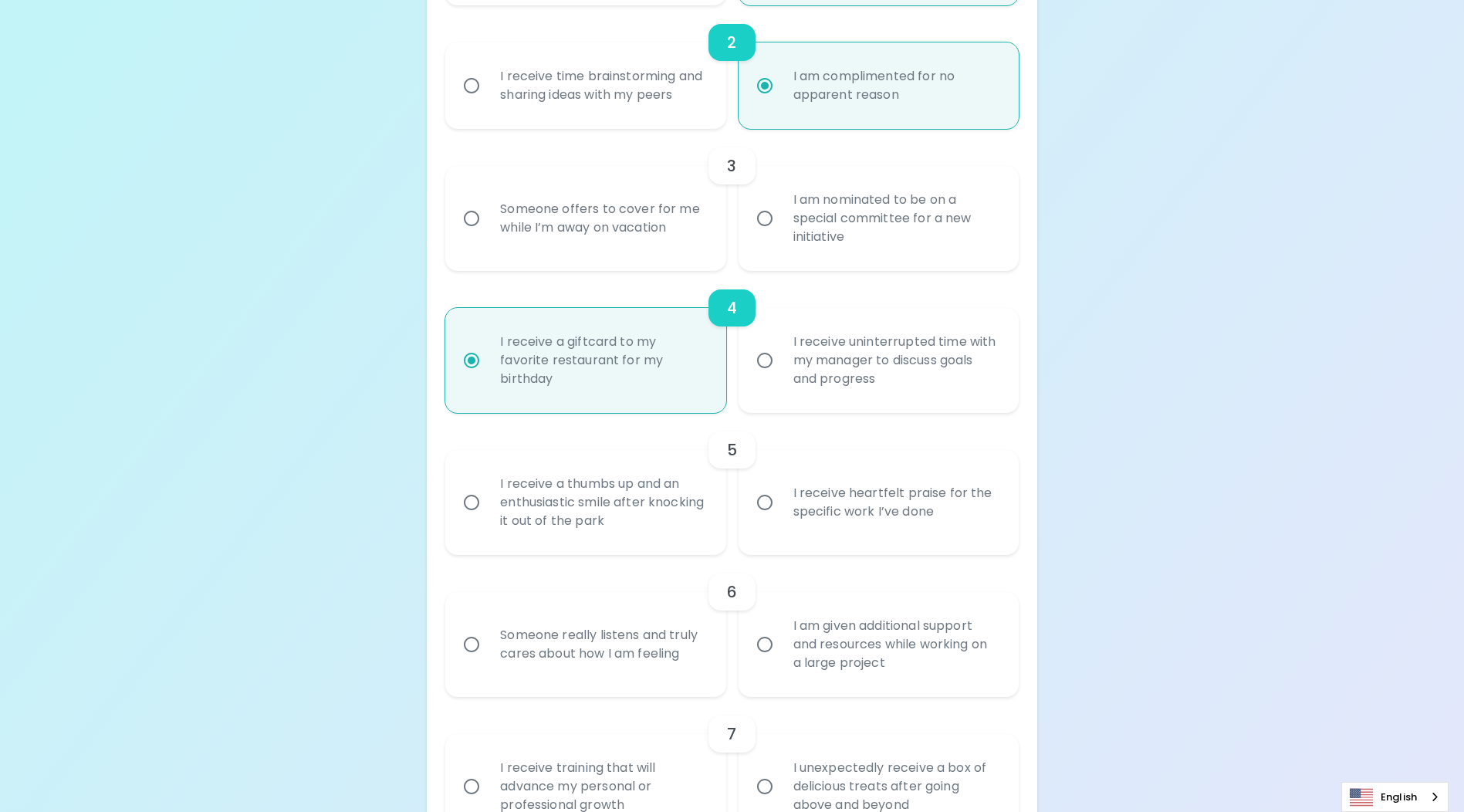
scroll to position [602, 0]
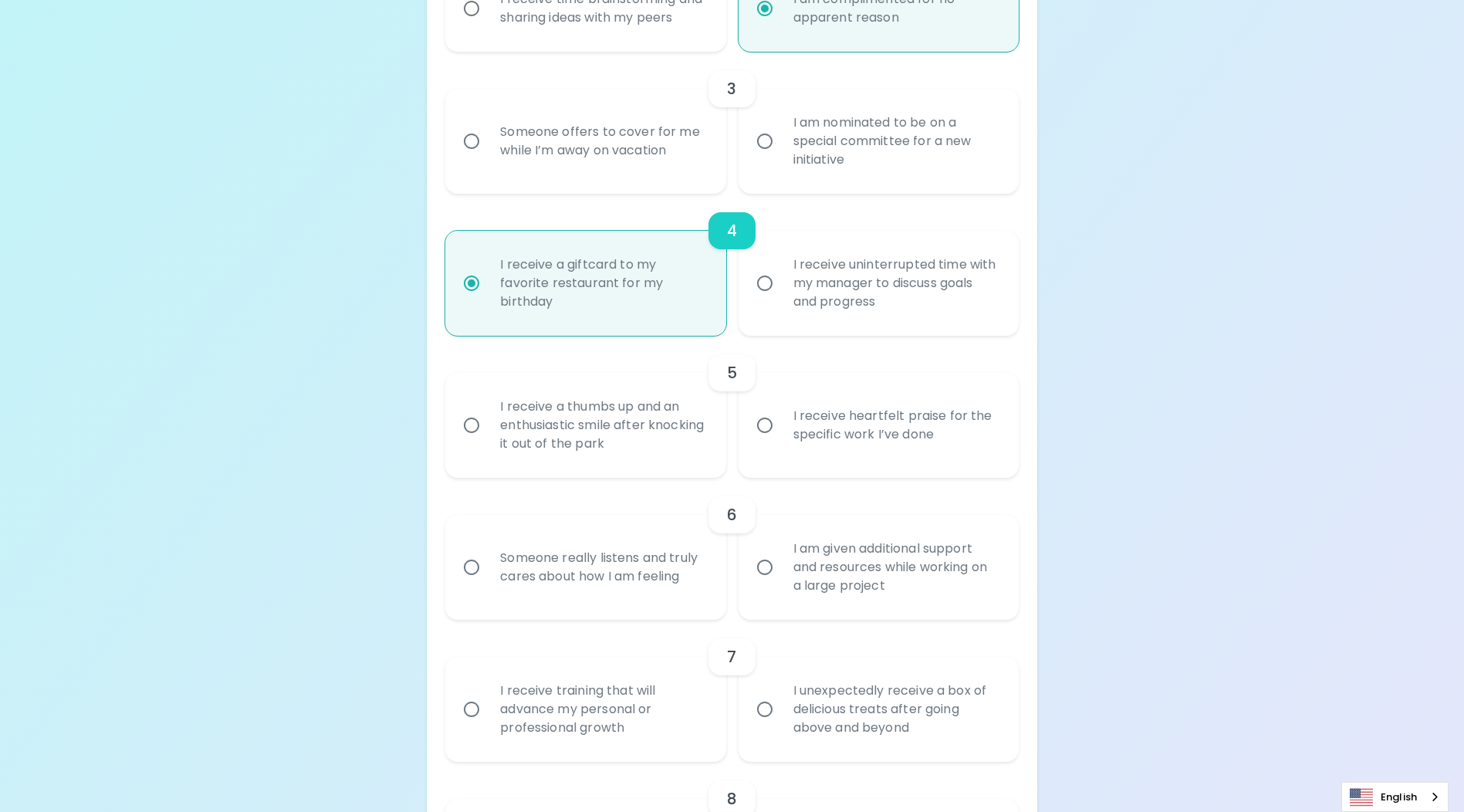
radio input "true"
click at [610, 171] on div "Someone offers to cover for me while I’m away on vacation" at bounding box center [602, 140] width 229 height 74
click at [487, 158] on input "Someone offers to cover for me while I’m away on vacation" at bounding box center [471, 141] width 32 height 32
radio input "false"
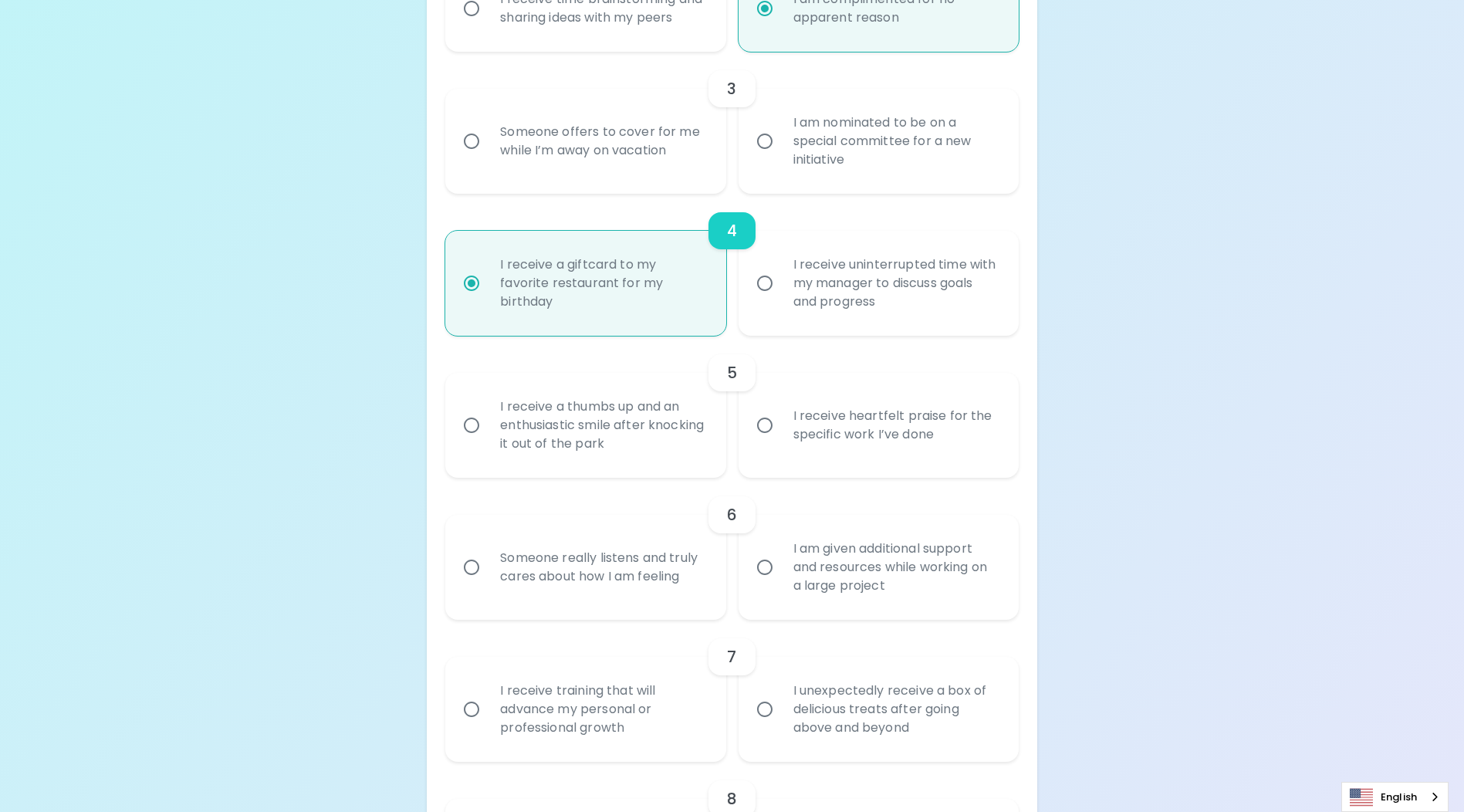
scroll to position [726, 0]
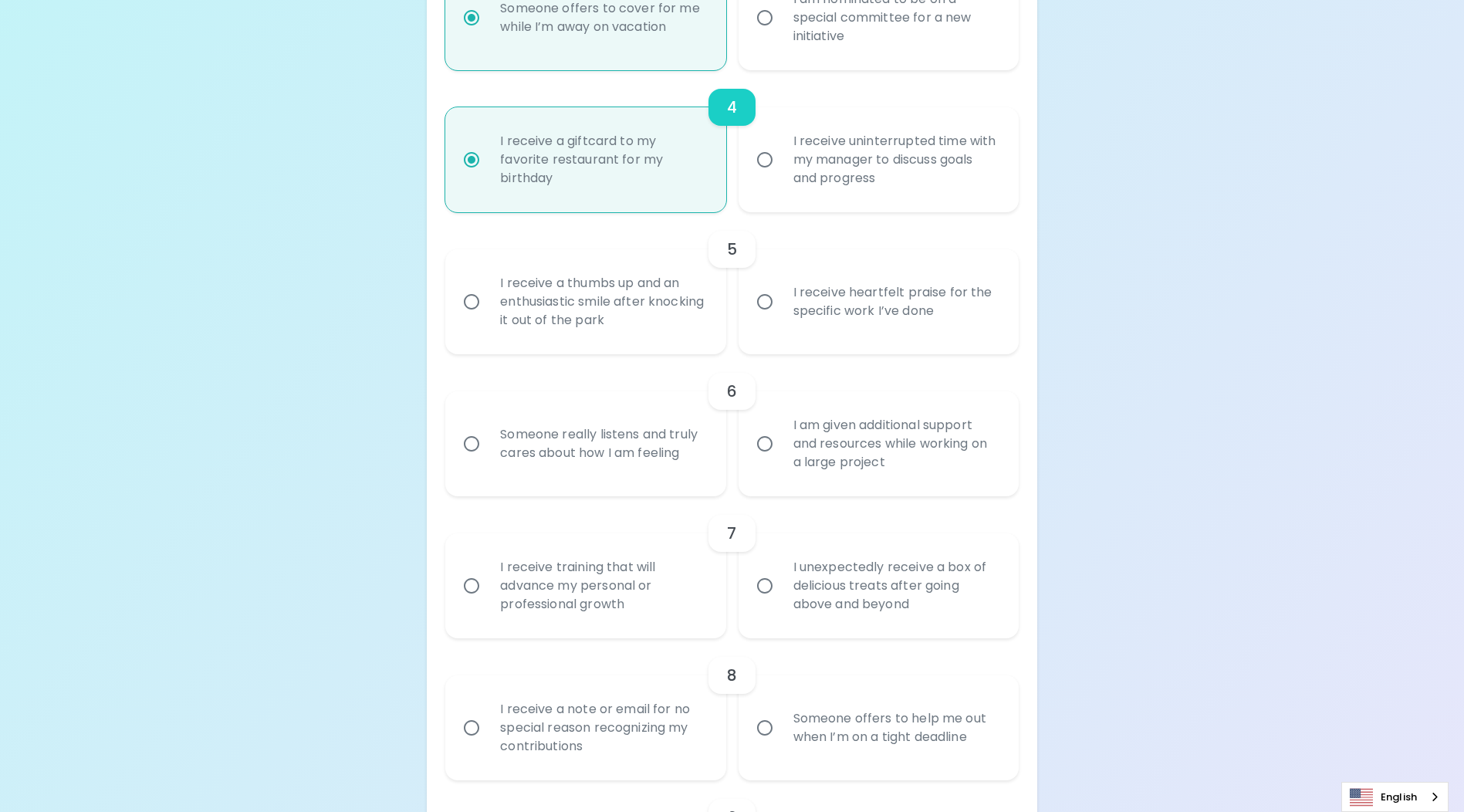
radio input "true"
click at [768, 318] on input "I receive heartfelt praise for the specific work I’ve done" at bounding box center [765, 301] width 32 height 32
radio input "false"
radio input "true"
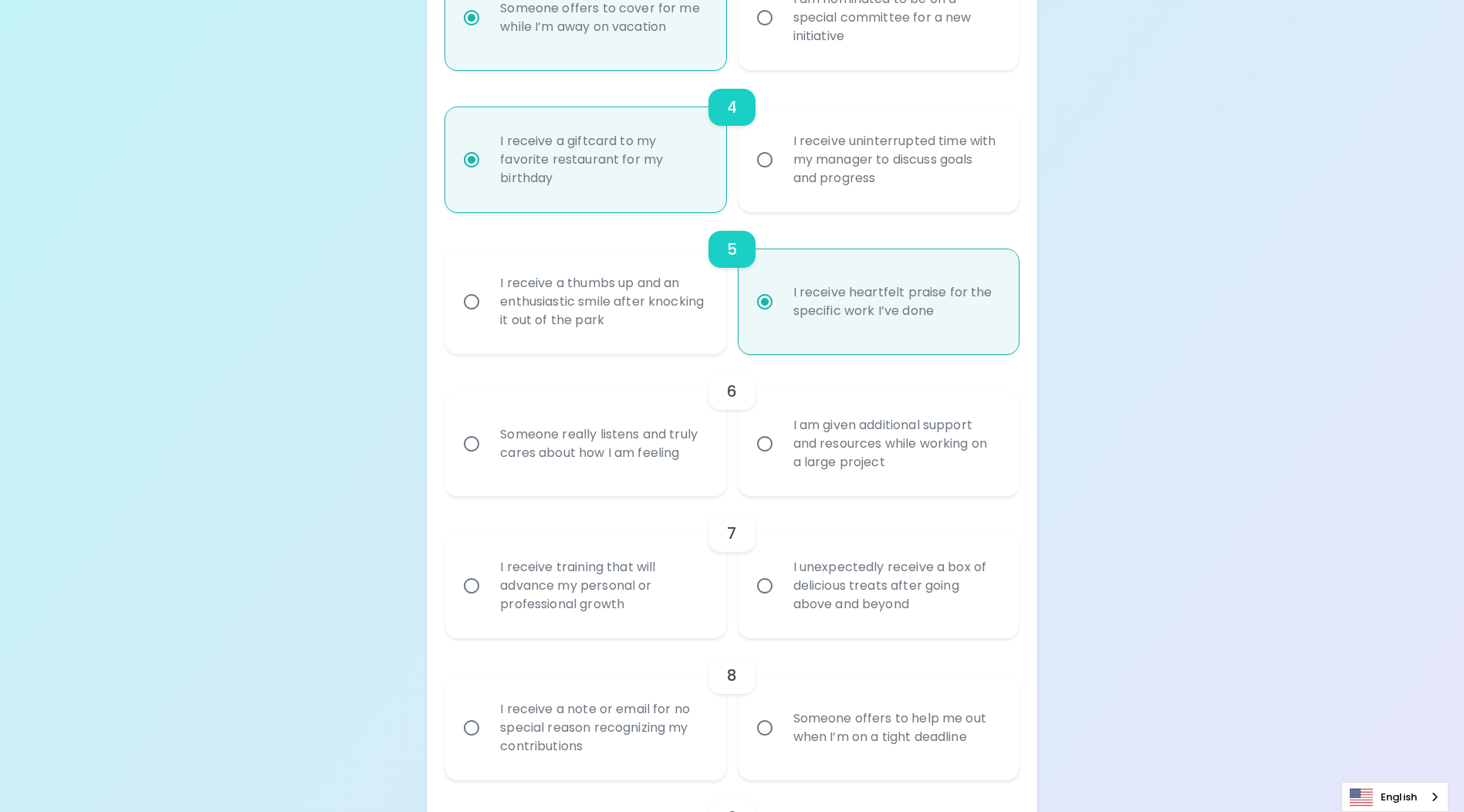
scroll to position [849, 0]
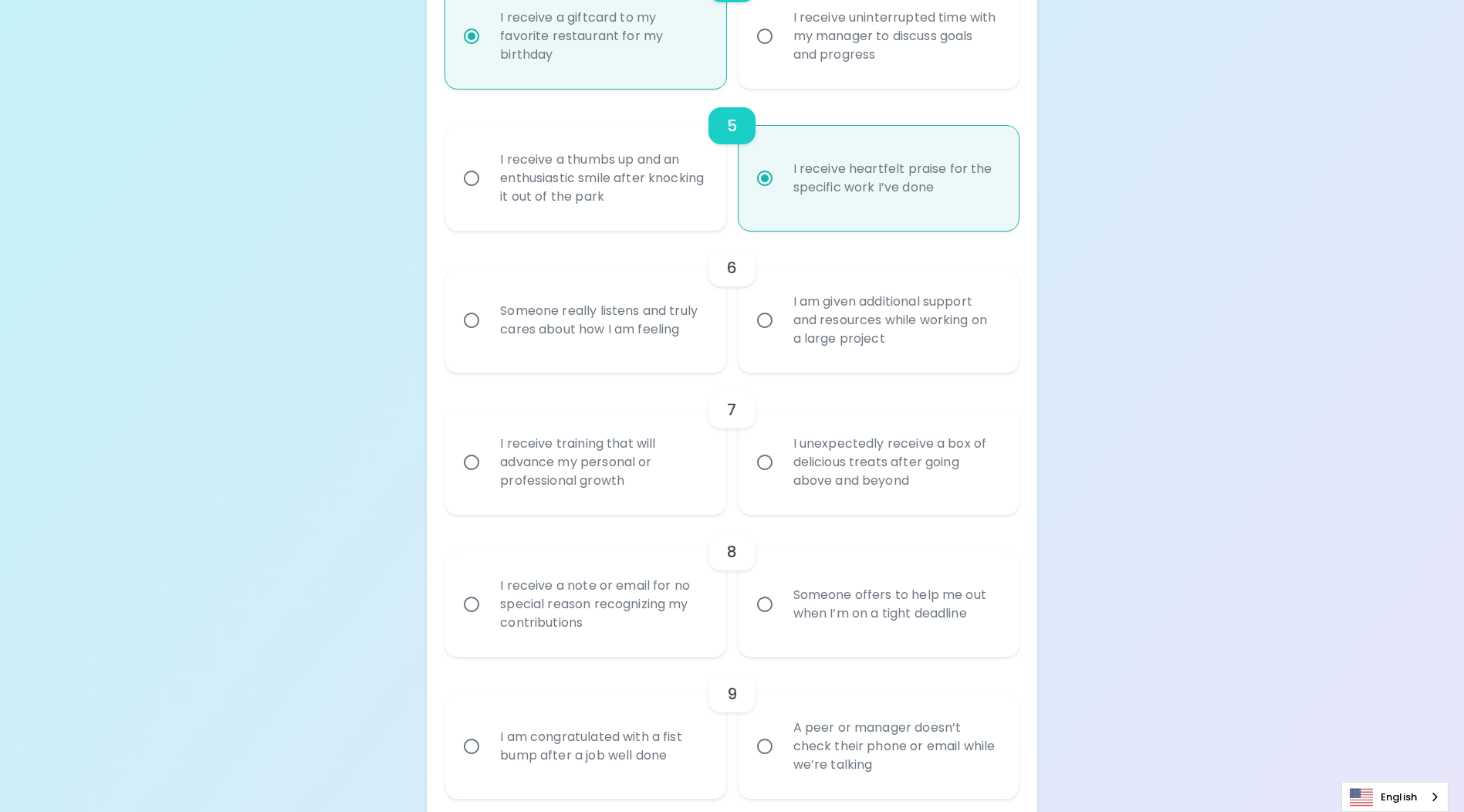
radio input "true"
click at [652, 340] on div "Someone really listens and truly cares about how I am feeling" at bounding box center [602, 320] width 229 height 74
click at [487, 336] on input "Someone really listens and truly cares about how I am feeling" at bounding box center [471, 320] width 32 height 32
radio input "false"
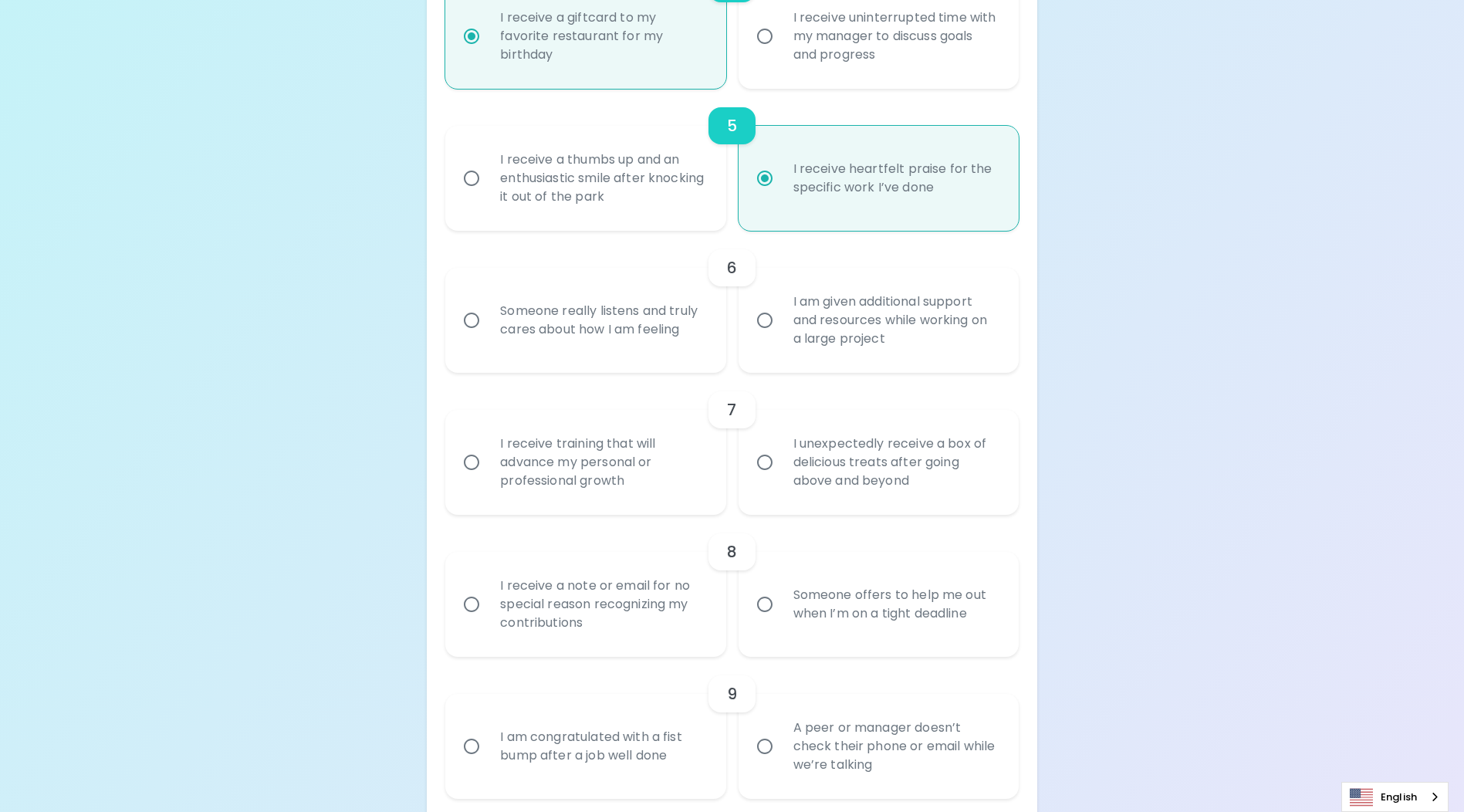
radio input "false"
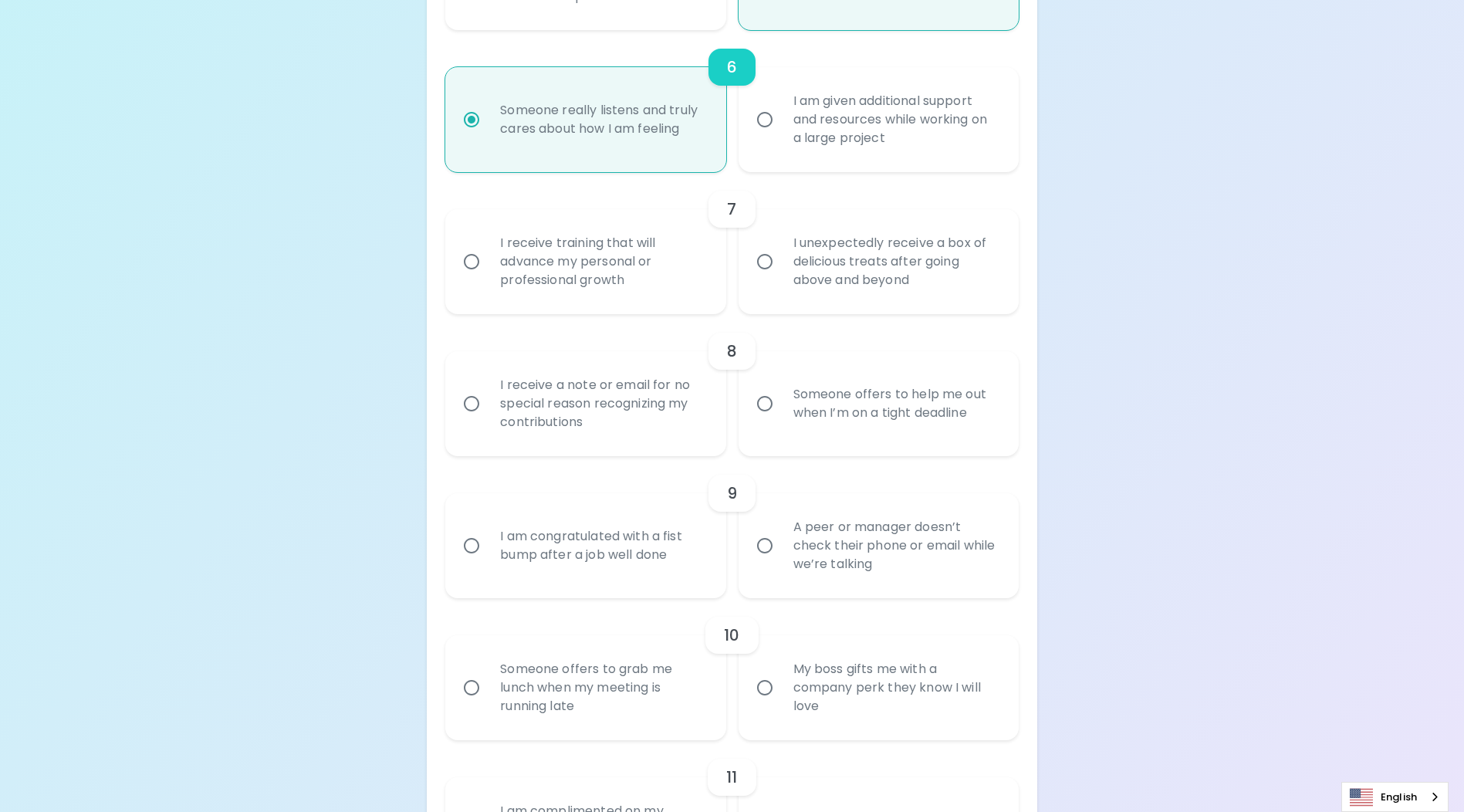
scroll to position [1127, 0]
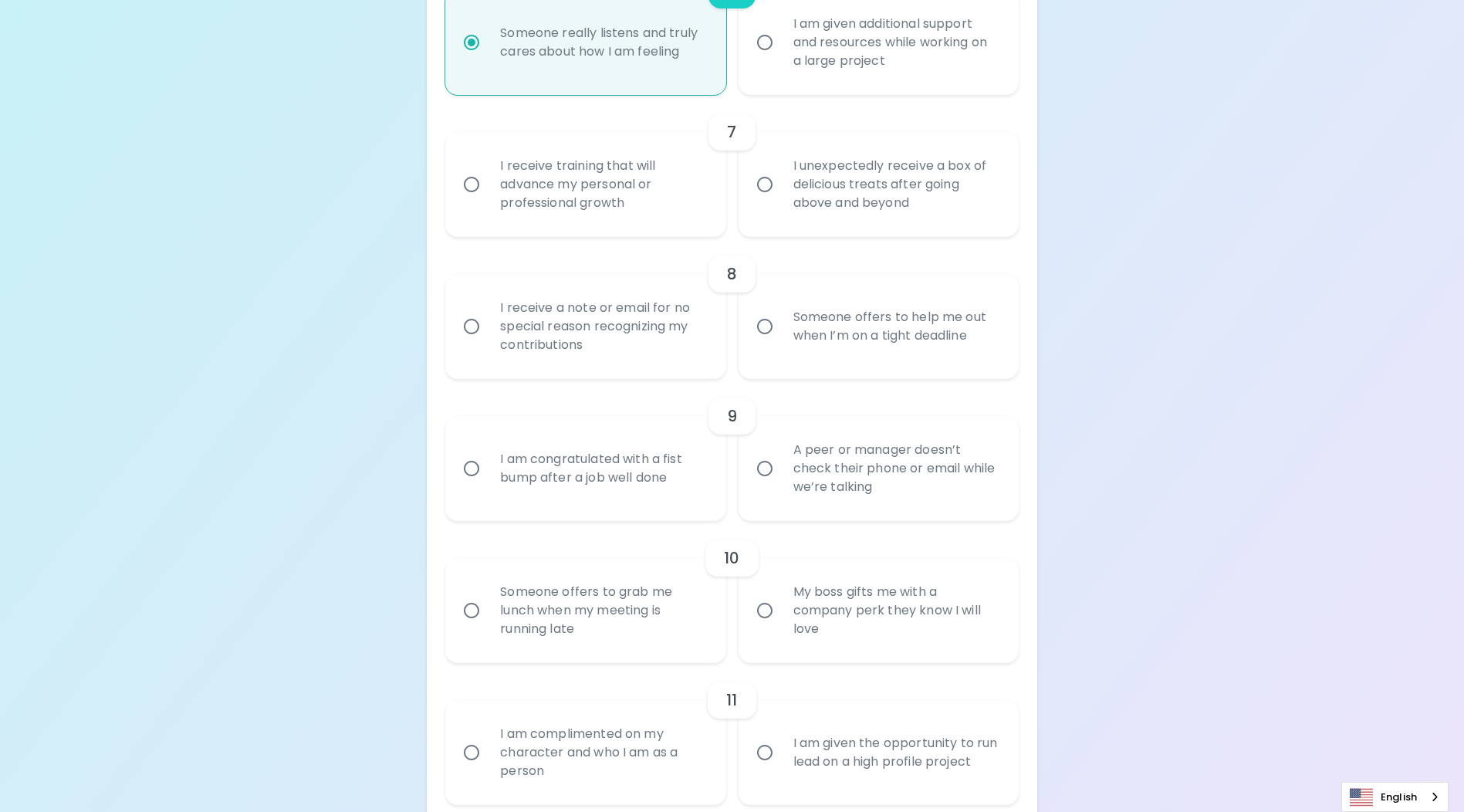
radio input "true"
drag, startPoint x: 795, startPoint y: 217, endPoint x: 786, endPoint y: 231, distance: 16.6
click at [791, 224] on div "I unexpectedly receive a box of delicious treats after going above and beyond" at bounding box center [896, 184] width 229 height 93
click at [781, 201] on input "I unexpectedly receive a box of delicious treats after going above and beyond" at bounding box center [765, 184] width 32 height 32
radio input "false"
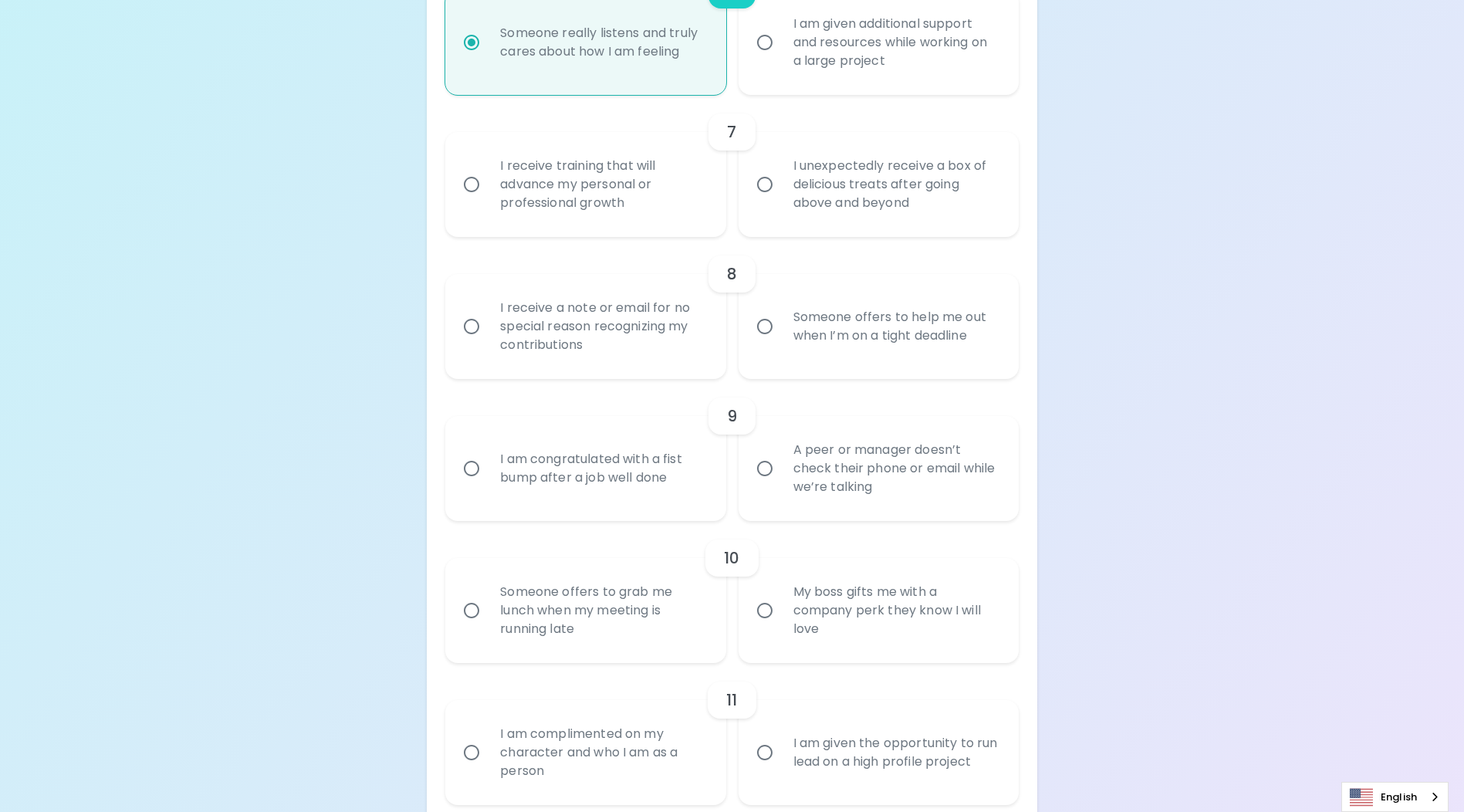
radio input "false"
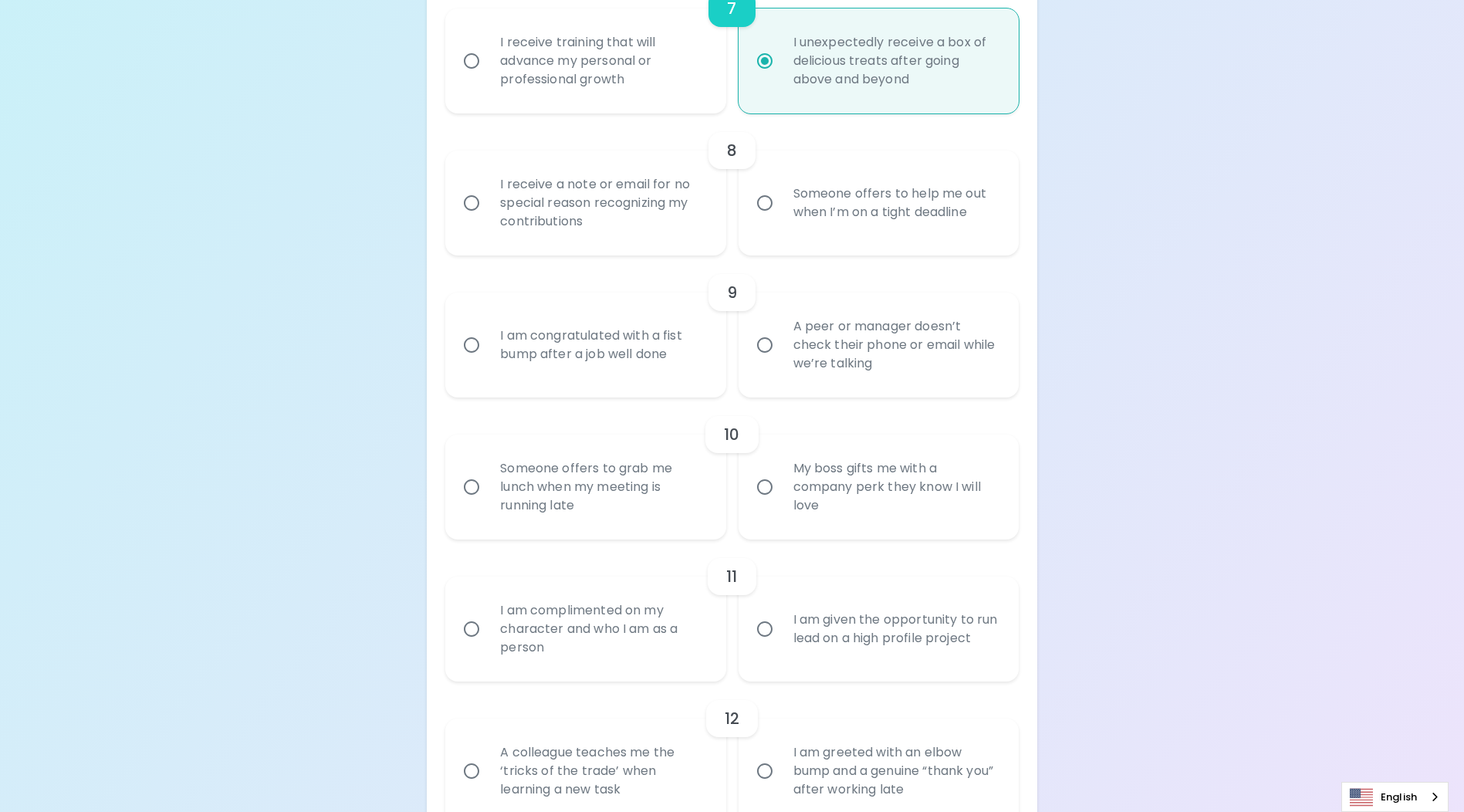
radio input "true"
click at [611, 357] on div "I am congratulated with a fist bump after a job well done" at bounding box center [602, 345] width 229 height 74
click at [487, 357] on input "I am congratulated with a fist bump after a job well done" at bounding box center [471, 345] width 32 height 32
radio input "false"
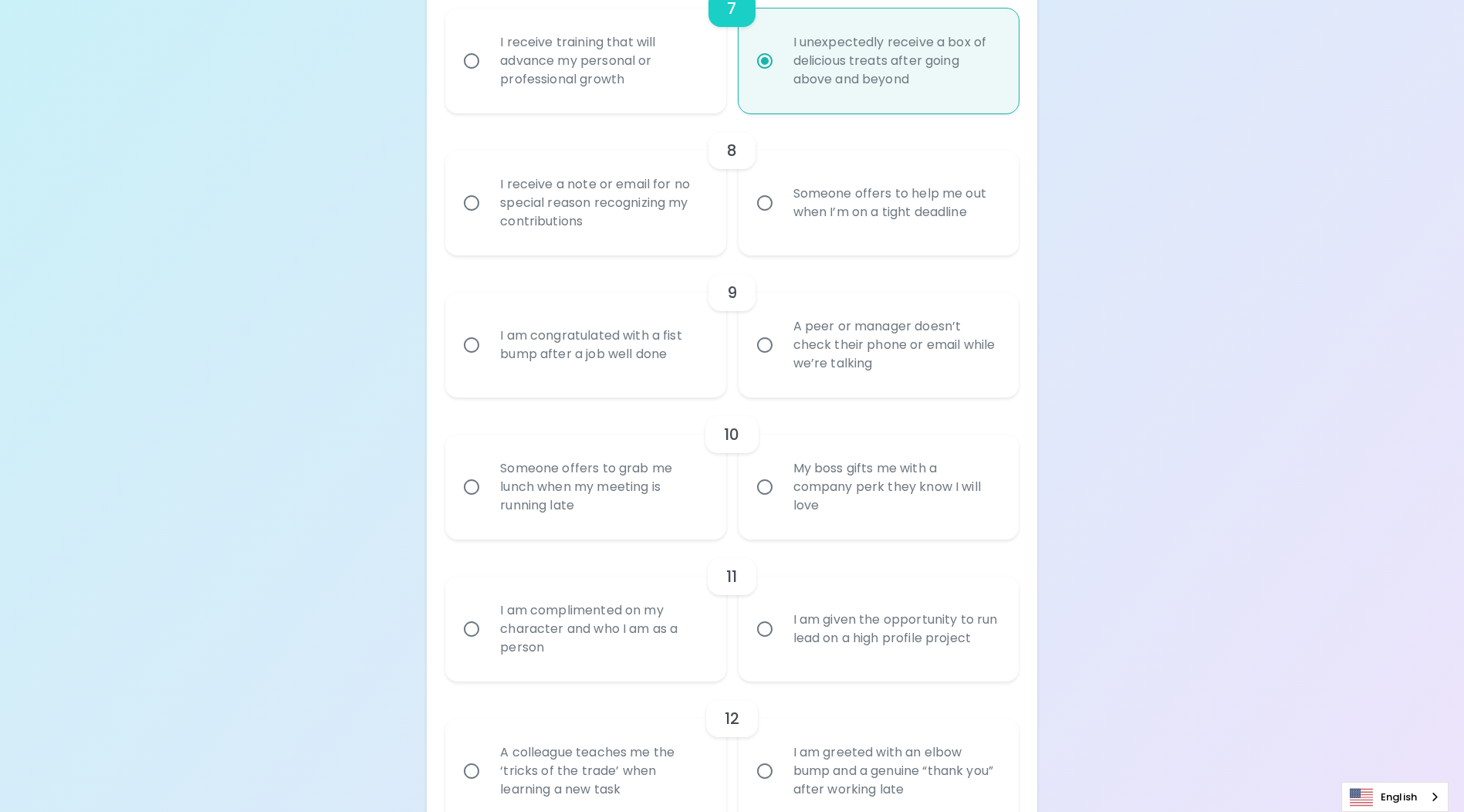
radio input "false"
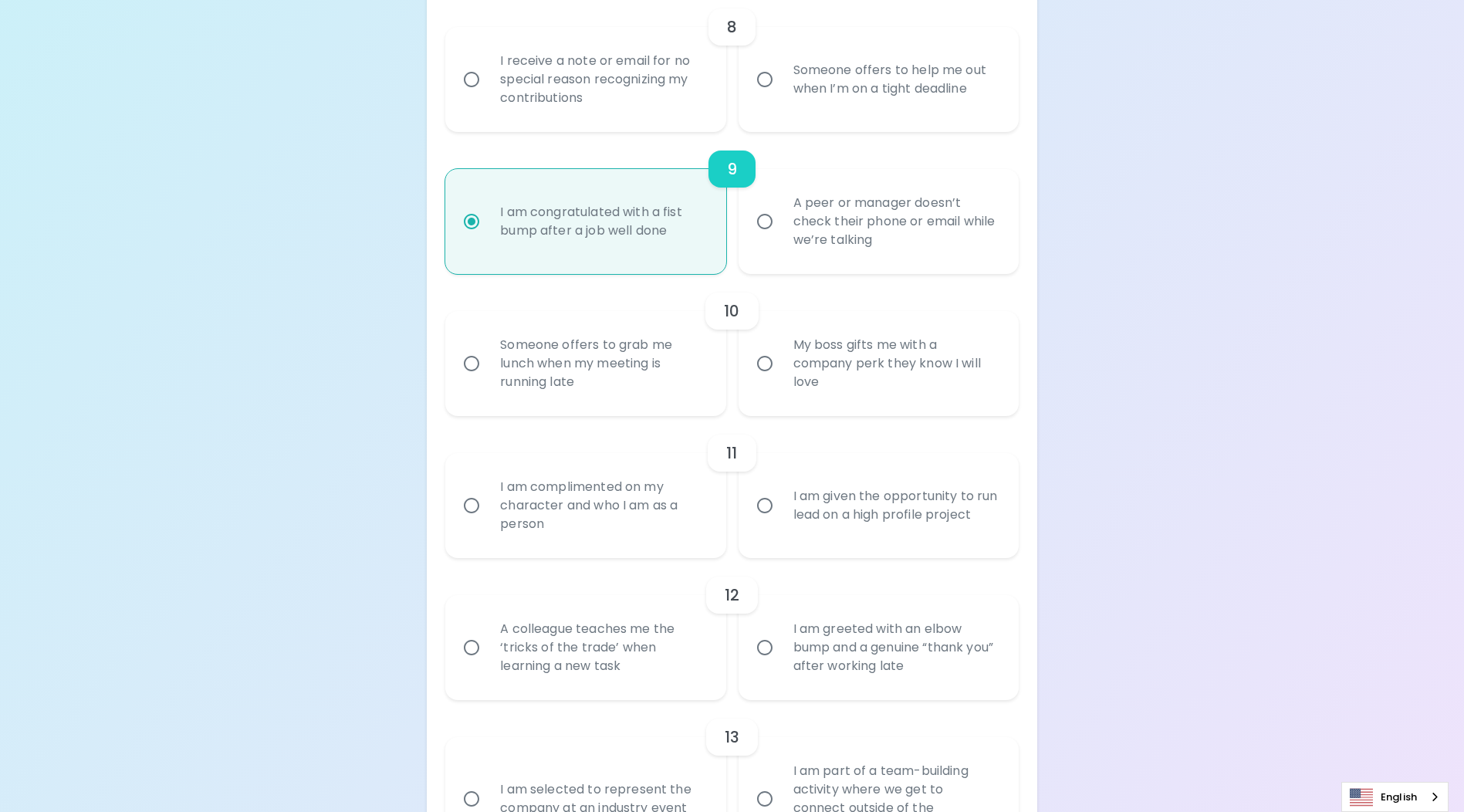
scroll to position [1450, 0]
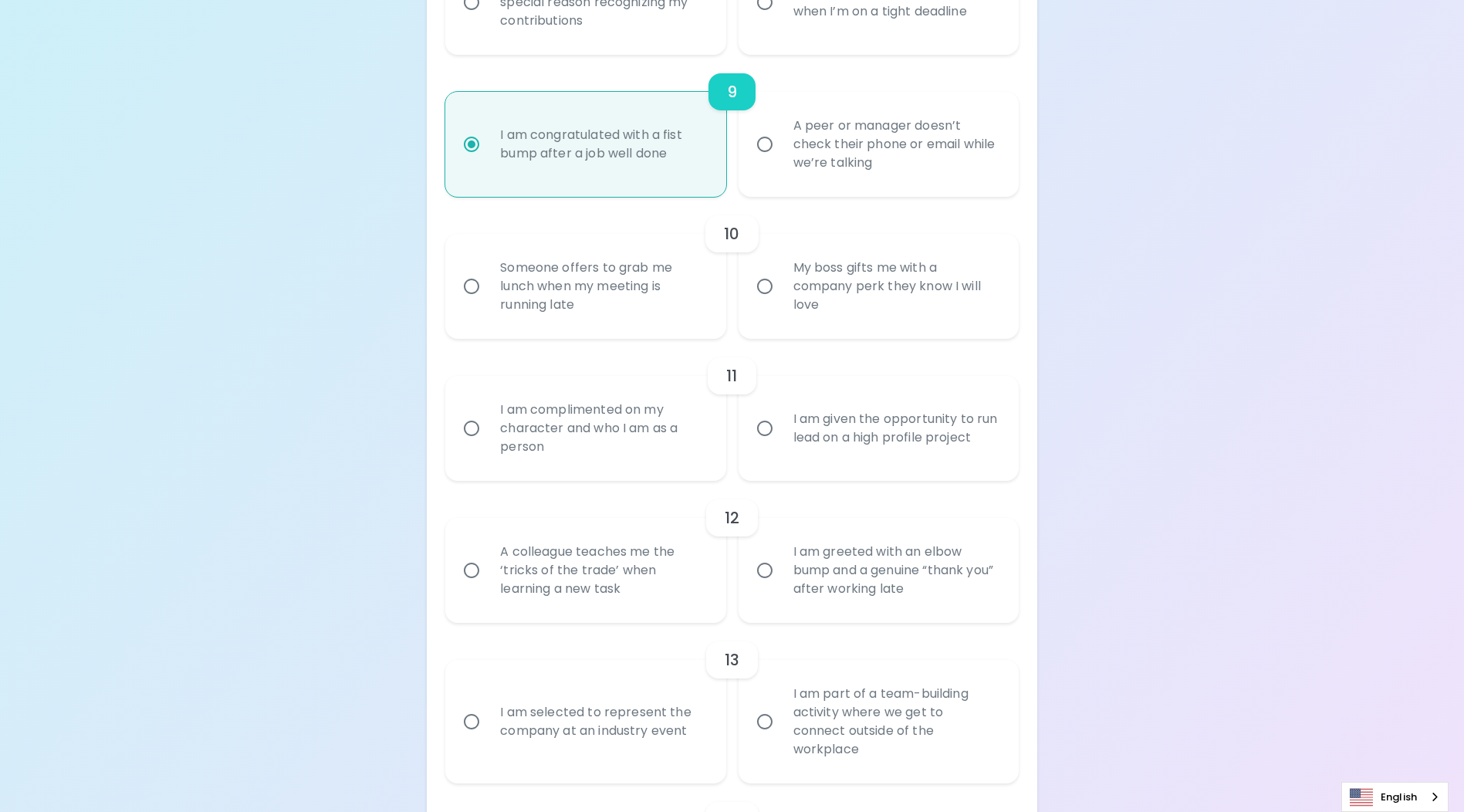
radio input "true"
click at [796, 322] on div "My boss gifts me with a company perk they know I will love" at bounding box center [896, 286] width 229 height 93
click at [781, 302] on input "My boss gifts me with a company perk they know I will love" at bounding box center [765, 286] width 32 height 32
radio input "false"
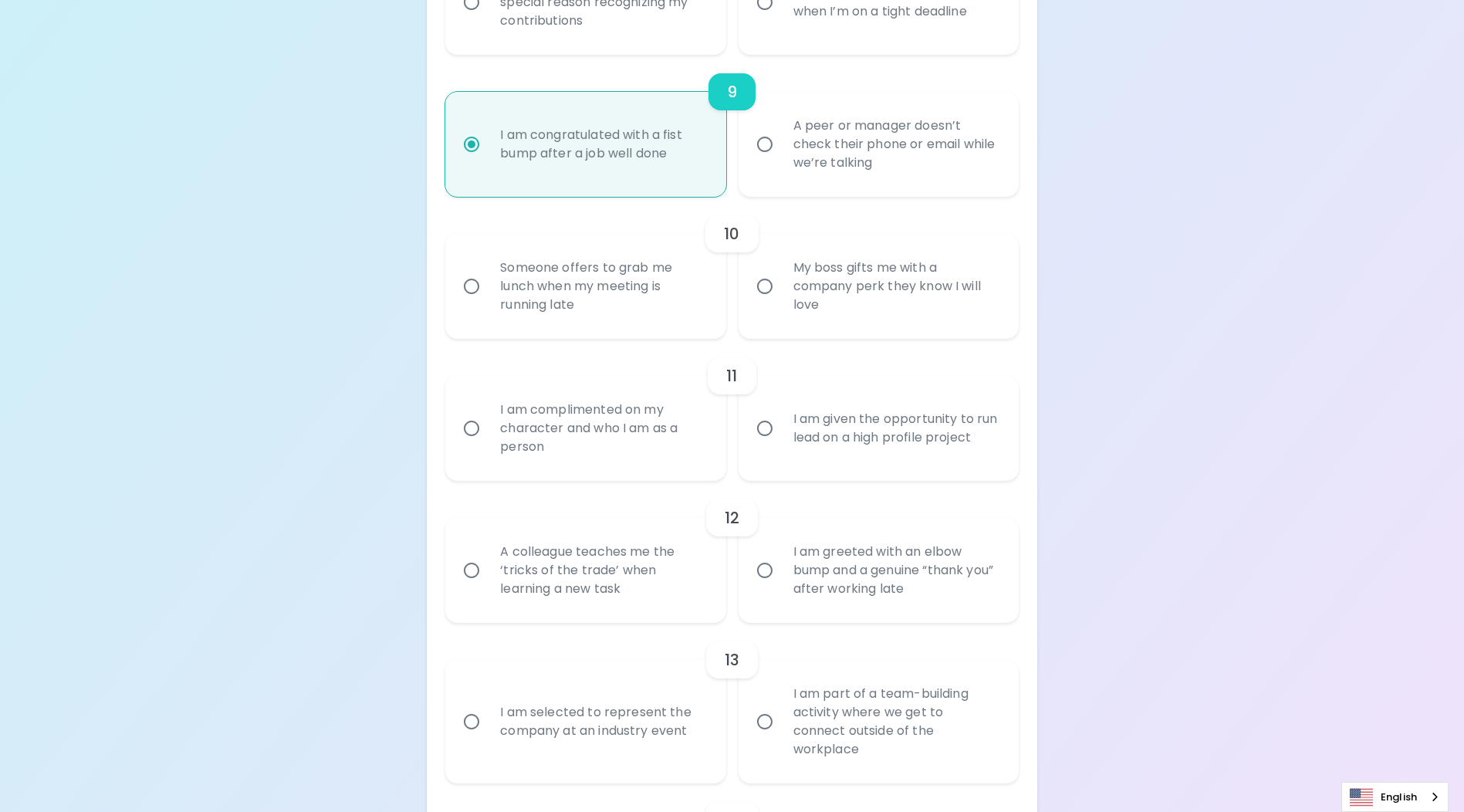
radio input "false"
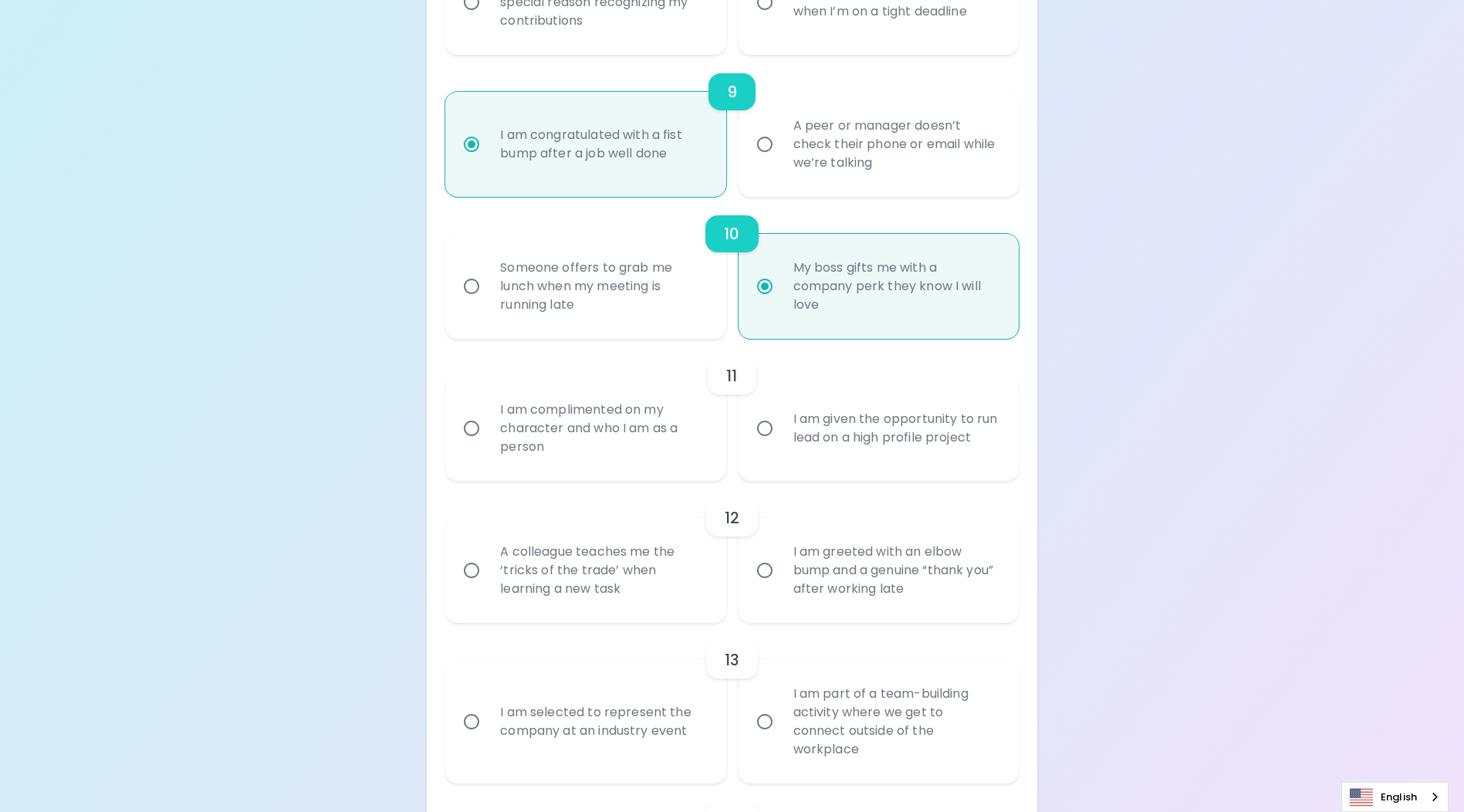
scroll to position [1574, 0]
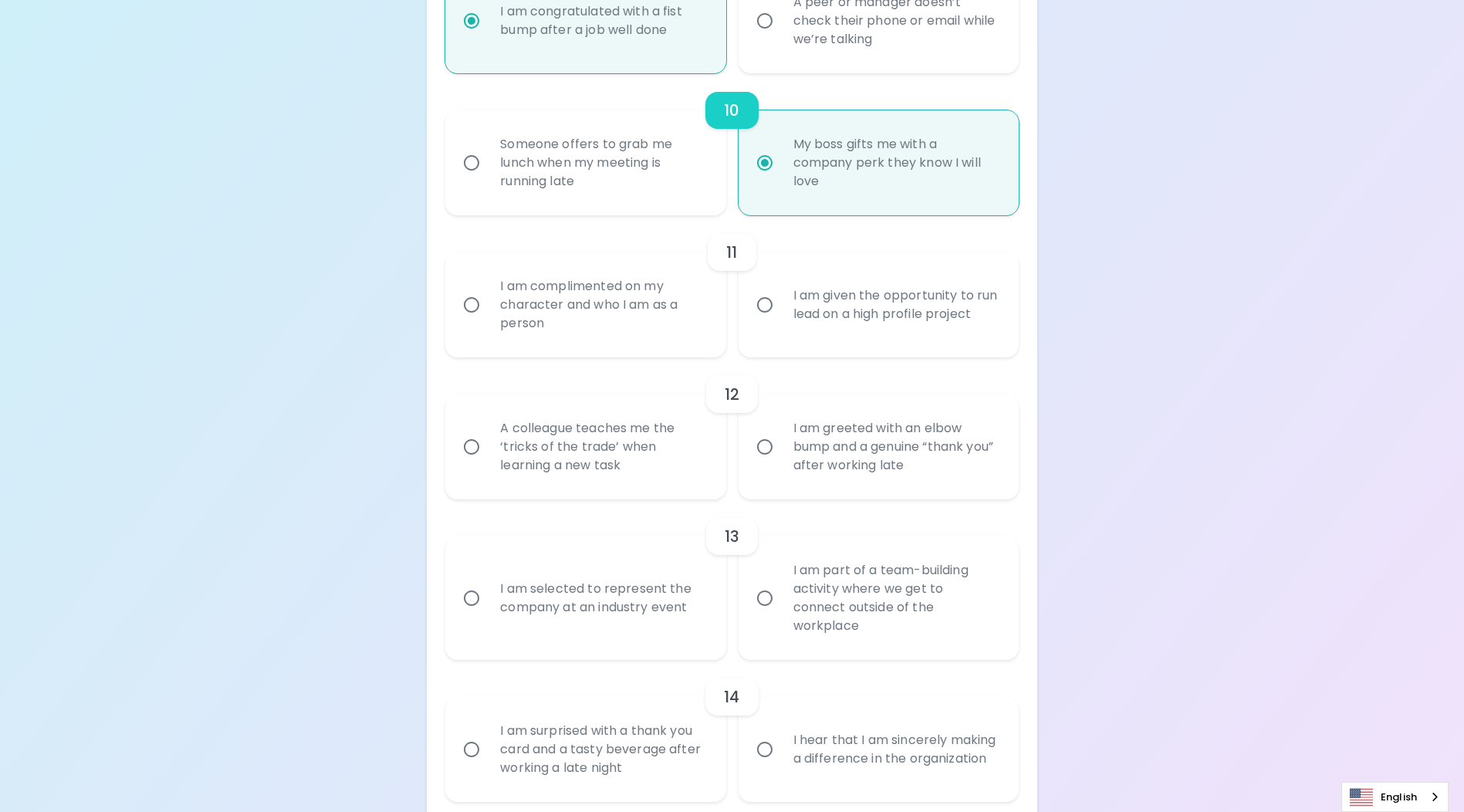
radio input "true"
click at [663, 326] on div "I am complimented on my character and who I am as a person" at bounding box center [602, 305] width 229 height 93
click at [487, 321] on input "I am complimented on my character and who I am as a person" at bounding box center [471, 305] width 32 height 32
radio input "false"
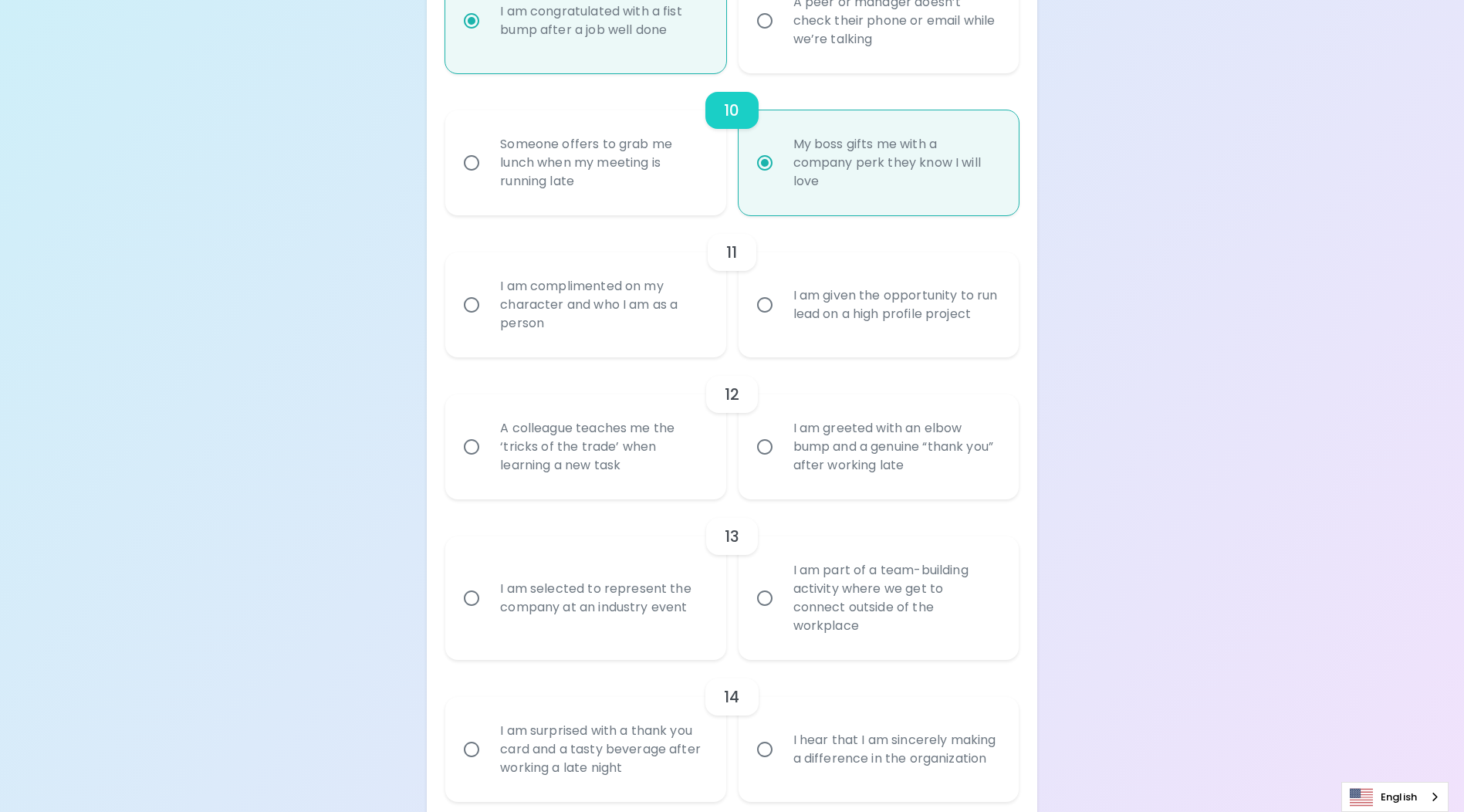
radio input "false"
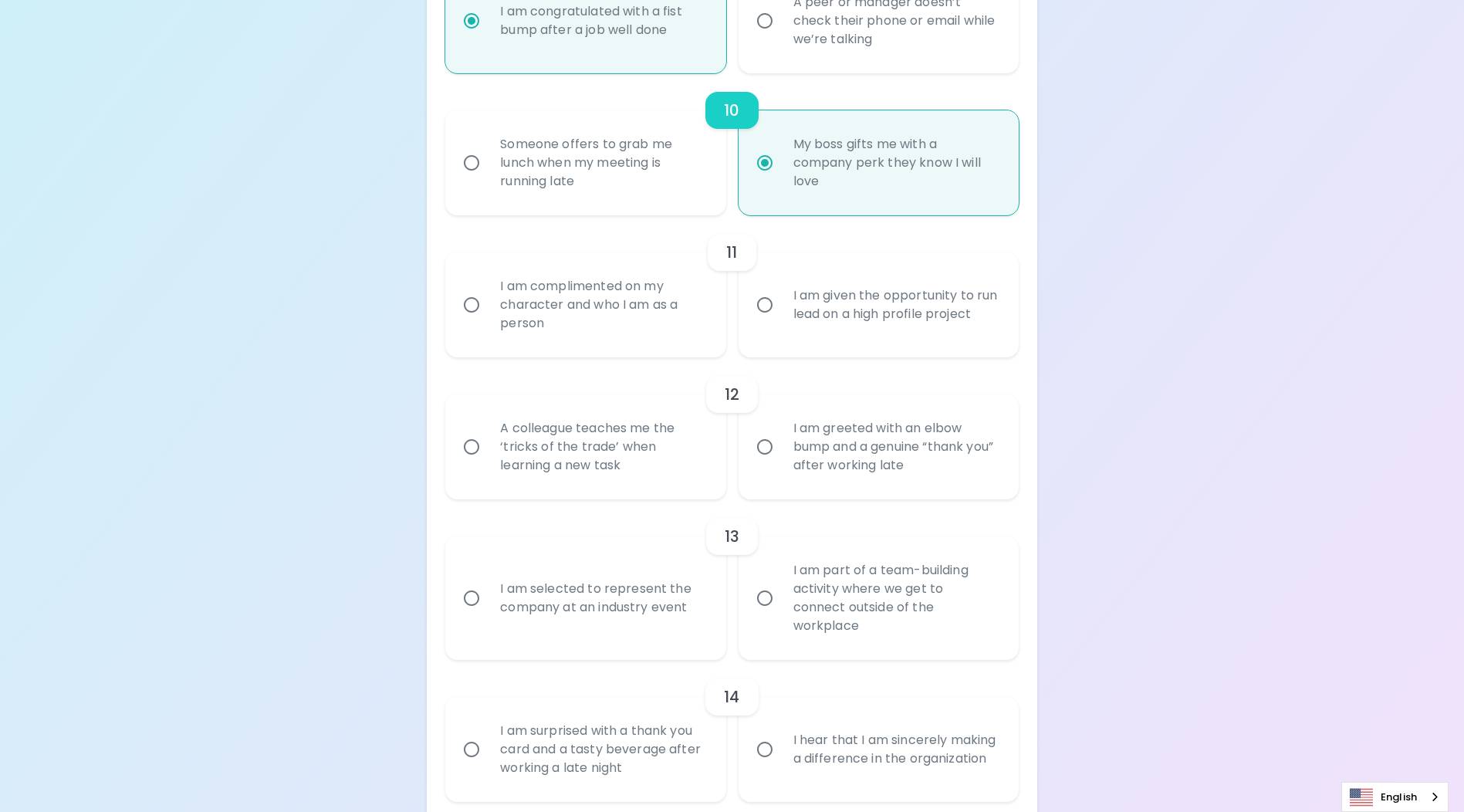
radio input "false"
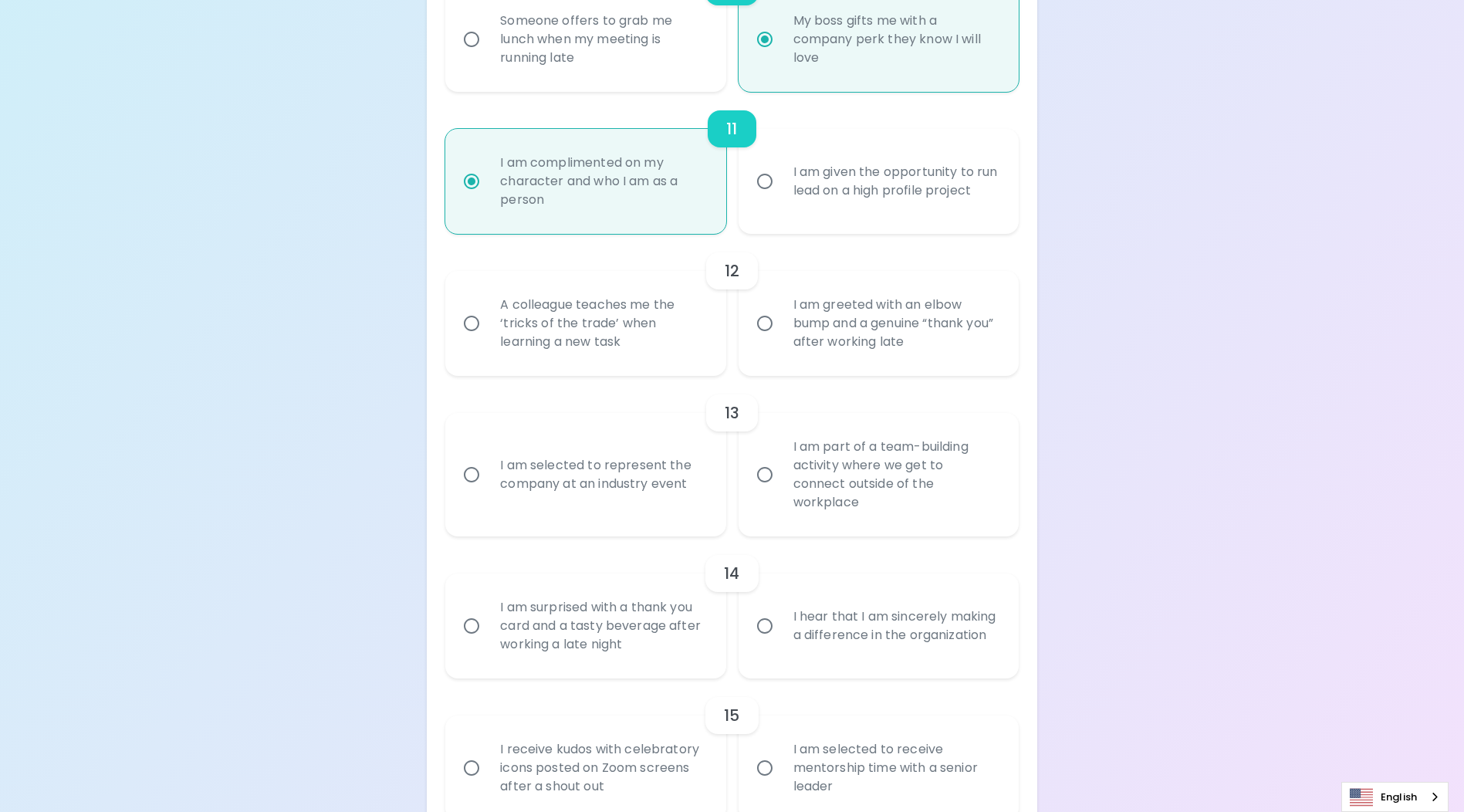
radio input "true"
click at [888, 312] on div "I am greeted with an elbow bump and a genuine “thank you” after working late" at bounding box center [896, 324] width 229 height 93
drag, startPoint x: 888, startPoint y: 312, endPoint x: 810, endPoint y: 339, distance: 82.5
click at [810, 339] on div "I am greeted with an elbow bump and a genuine “thank you” after working late" at bounding box center [896, 324] width 229 height 93
click at [781, 339] on input "I am greeted with an elbow bump and a genuine “thank you” after working late" at bounding box center [765, 323] width 32 height 32
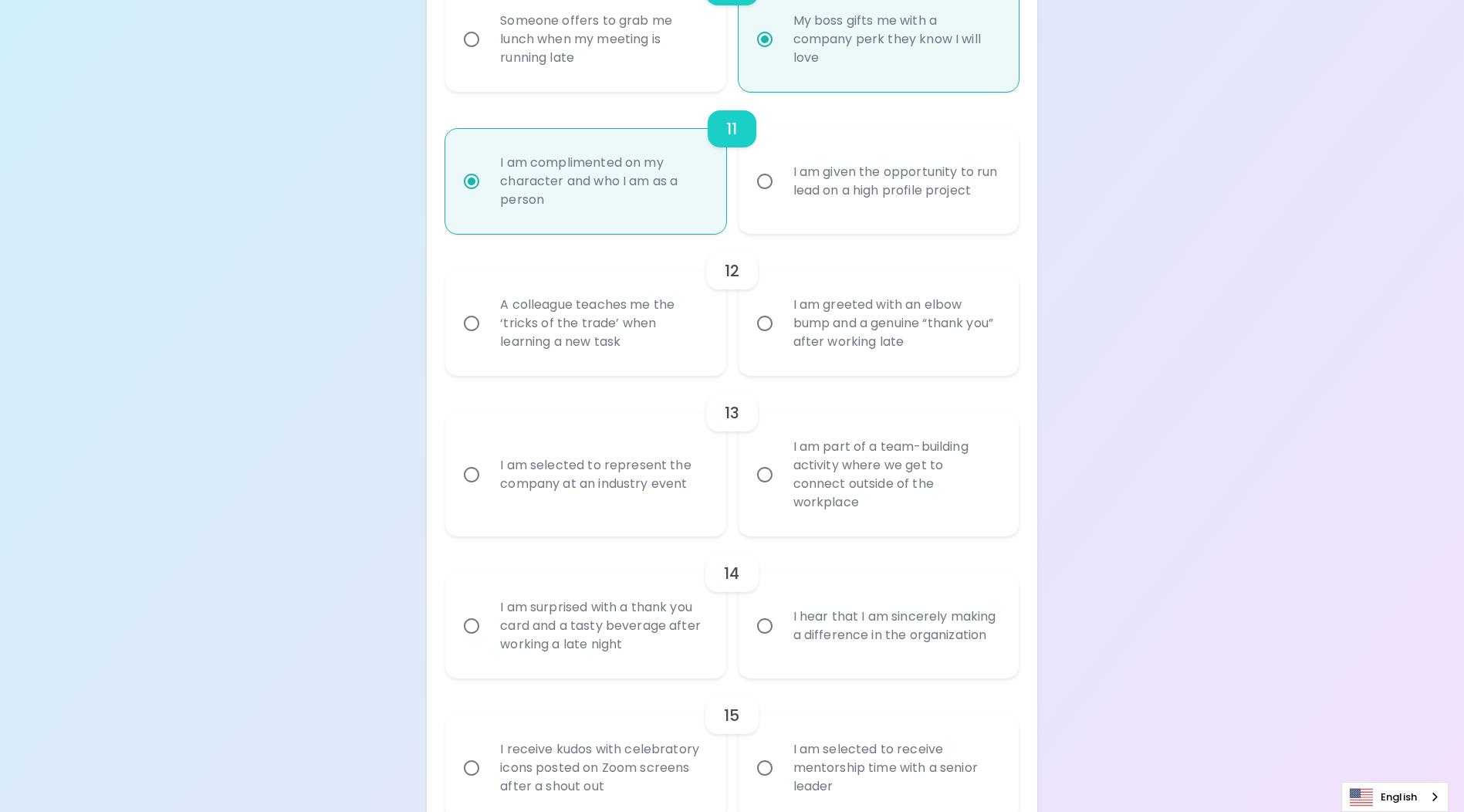
radio input "false"
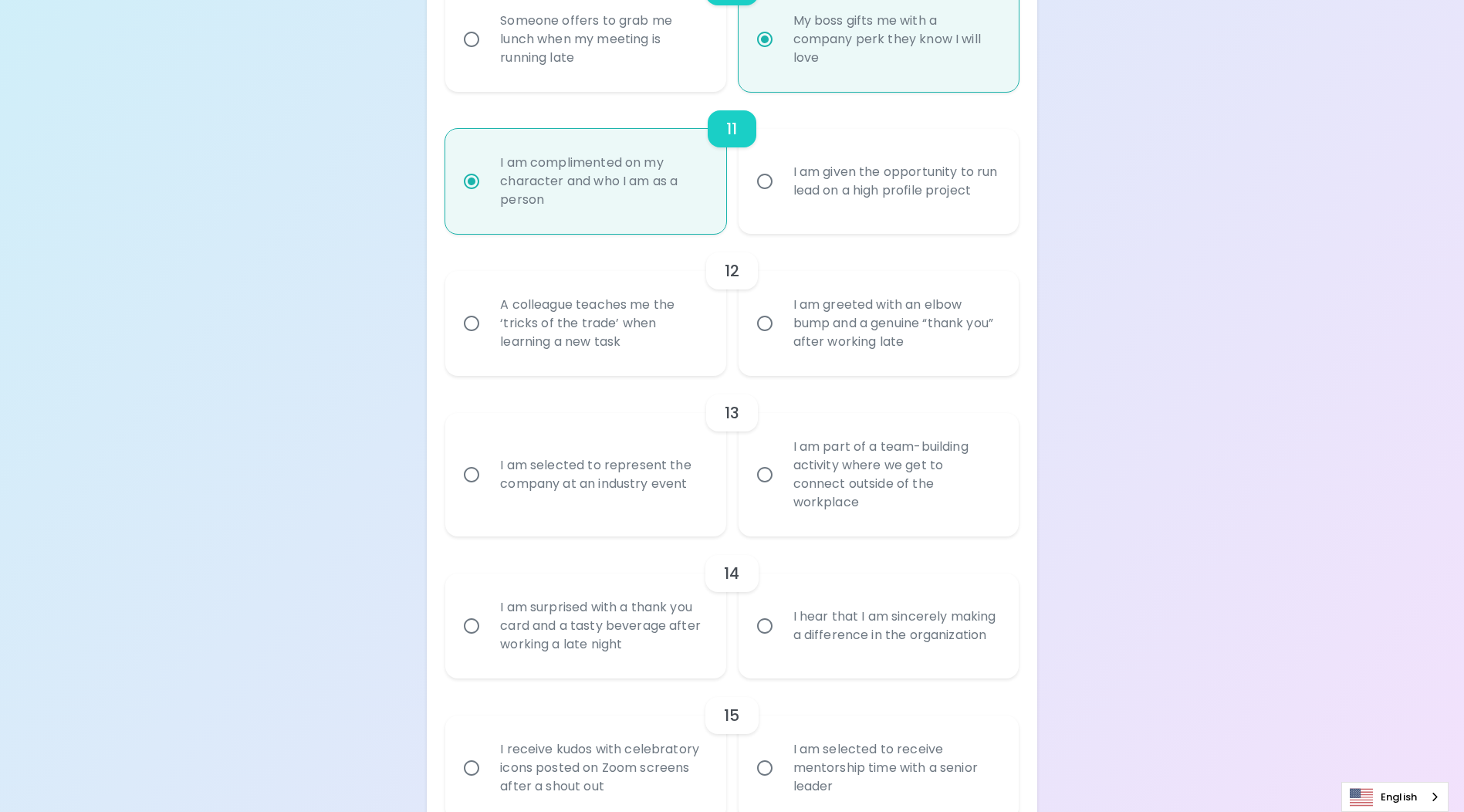
radio input "false"
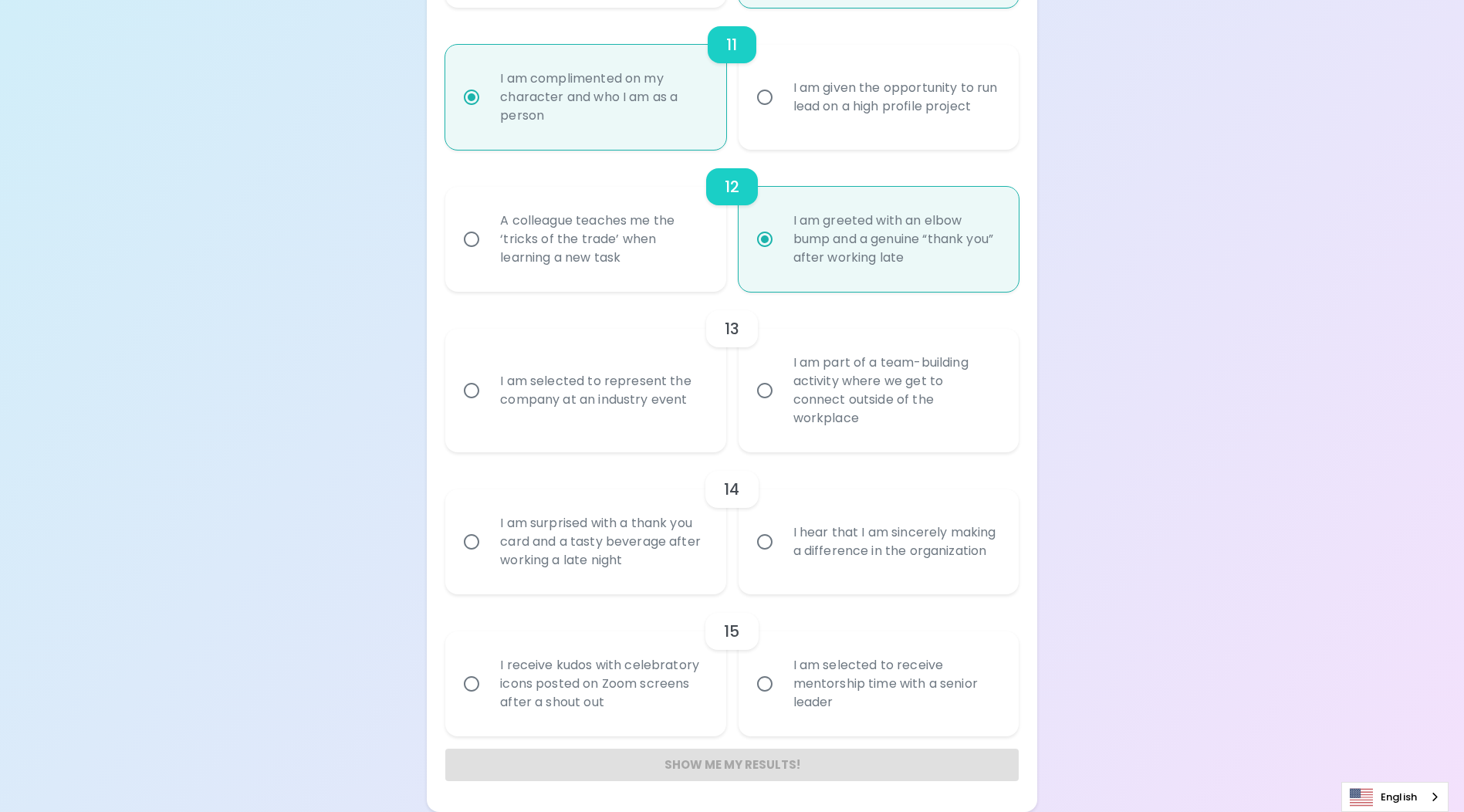
radio input "true"
click at [619, 407] on div "I am selected to represent the company at an industry event" at bounding box center [602, 390] width 229 height 74
click at [487, 407] on input "I am selected to represent the company at an industry event" at bounding box center [471, 390] width 32 height 32
radio input "false"
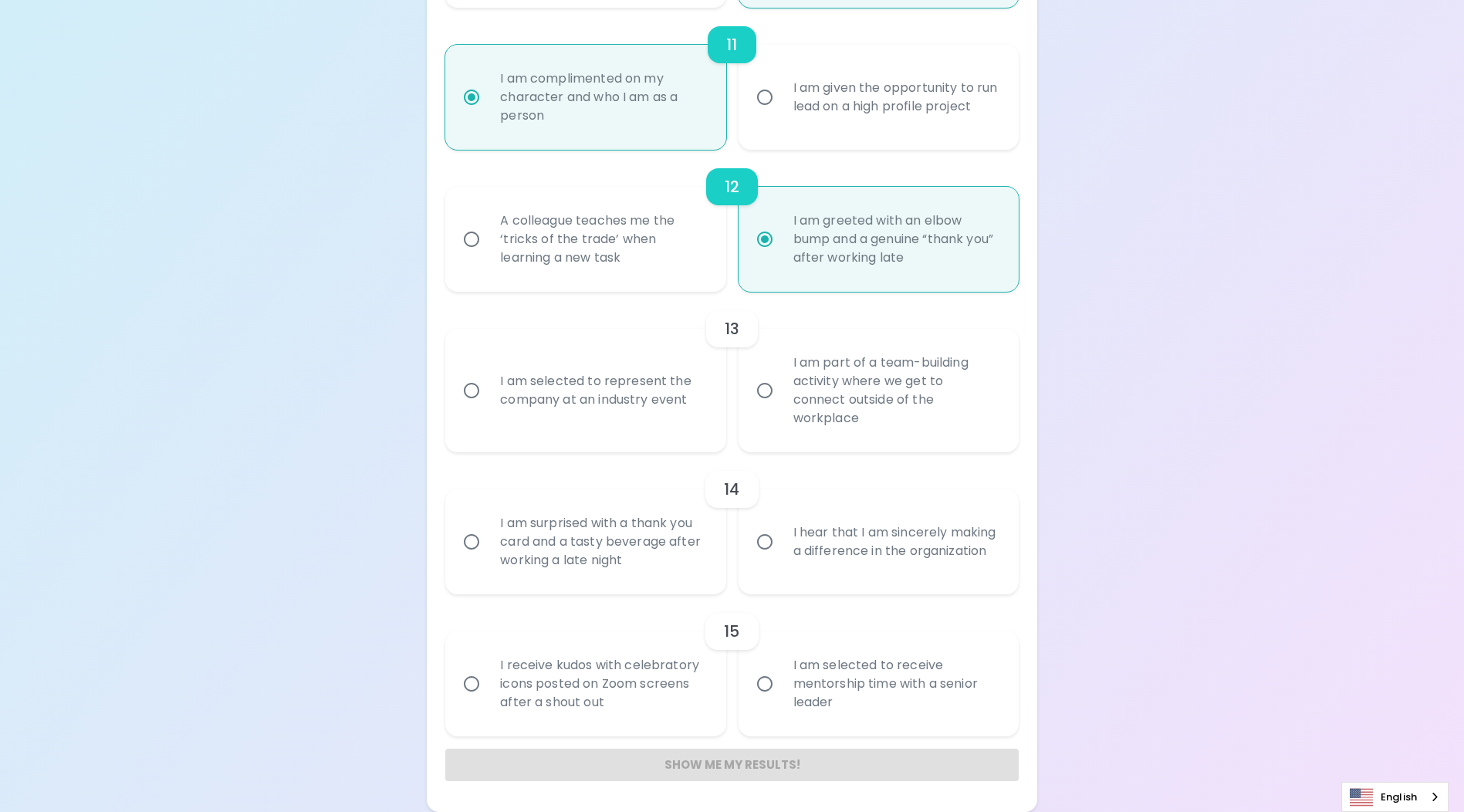
radio input "false"
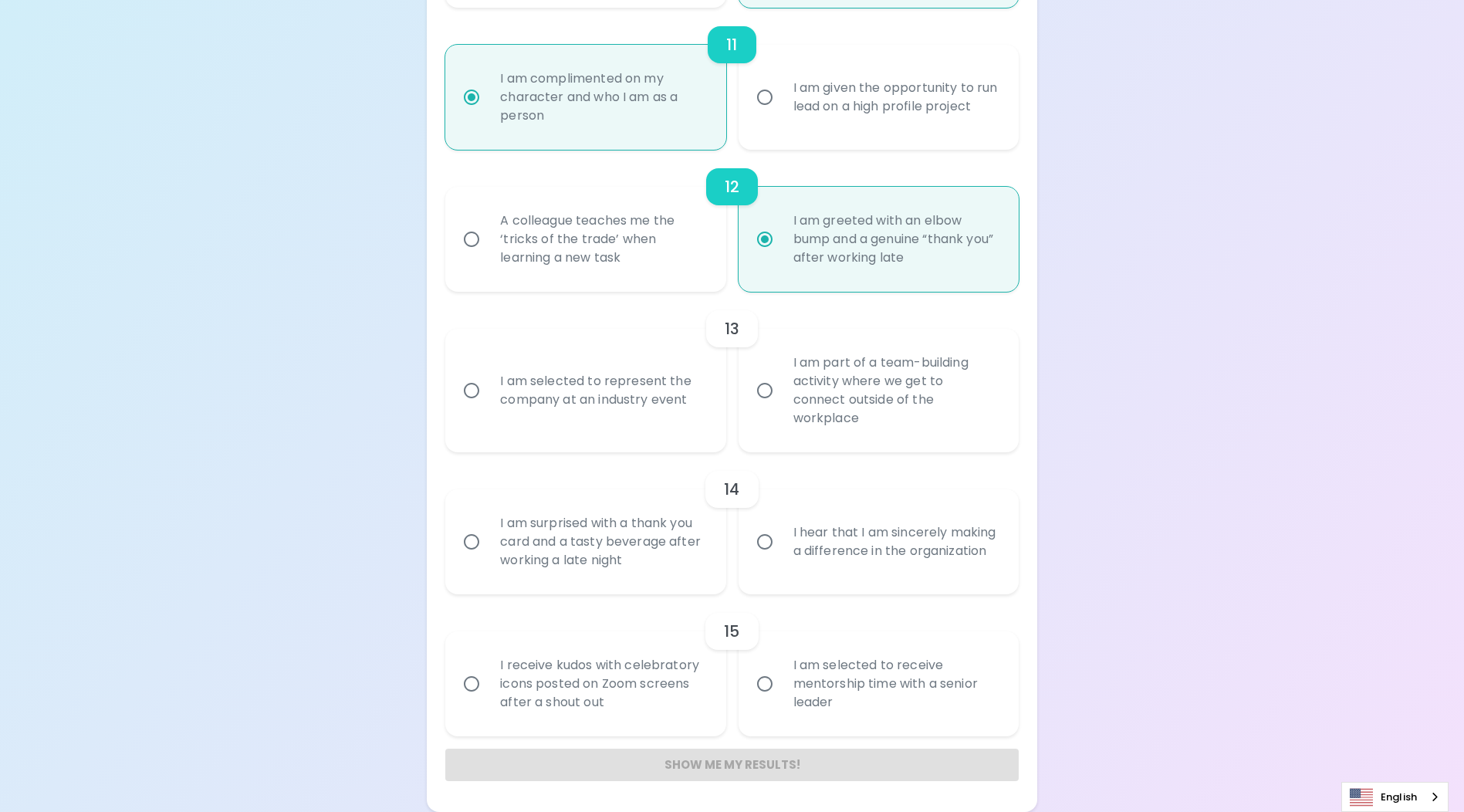
radio input "false"
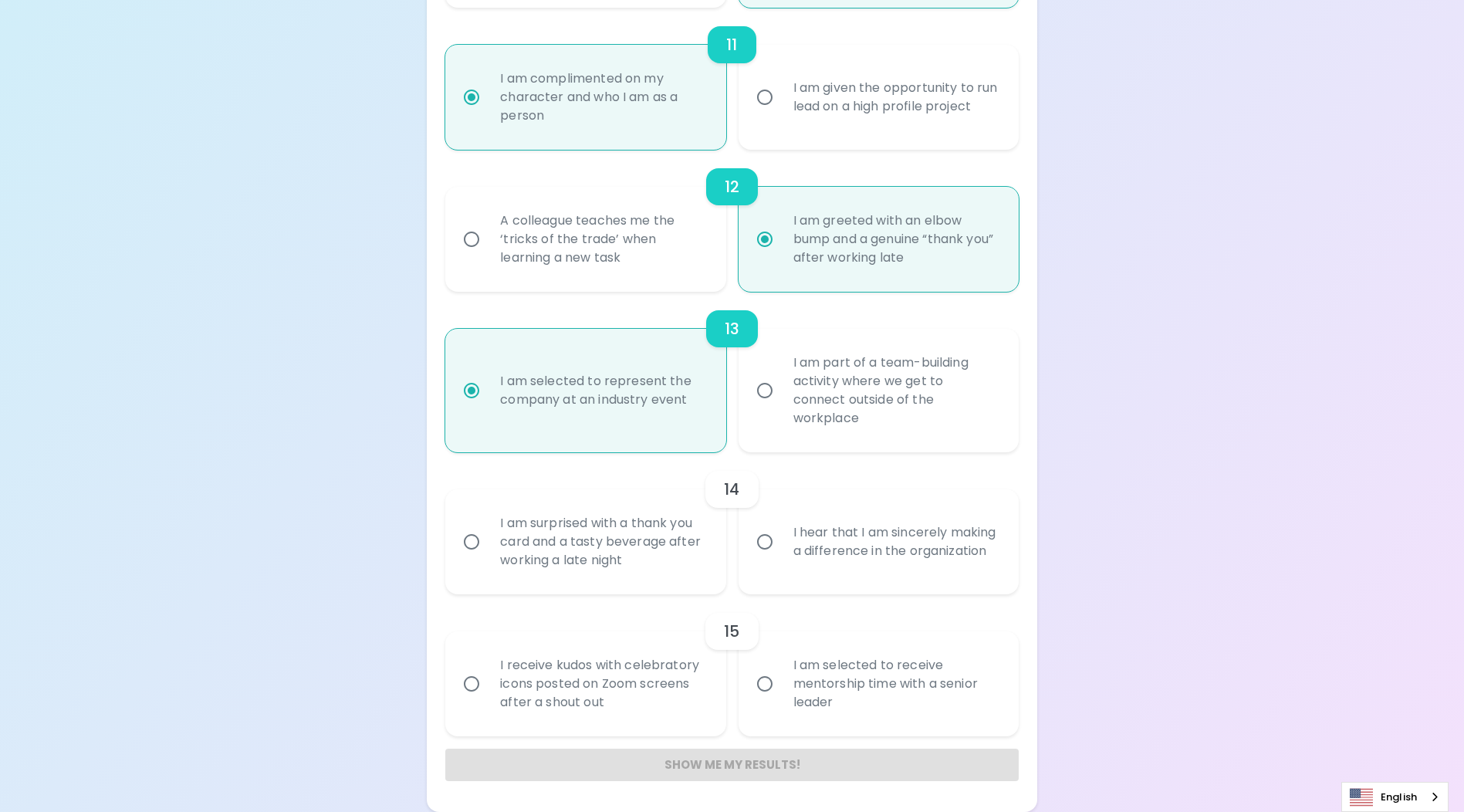
radio input "true"
click at [821, 536] on div "I hear that I am sincerely making a difference in the organization" at bounding box center [896, 541] width 229 height 74
click at [781, 536] on input "I hear that I am sincerely making a difference in the organization" at bounding box center [765, 541] width 32 height 32
radio input "false"
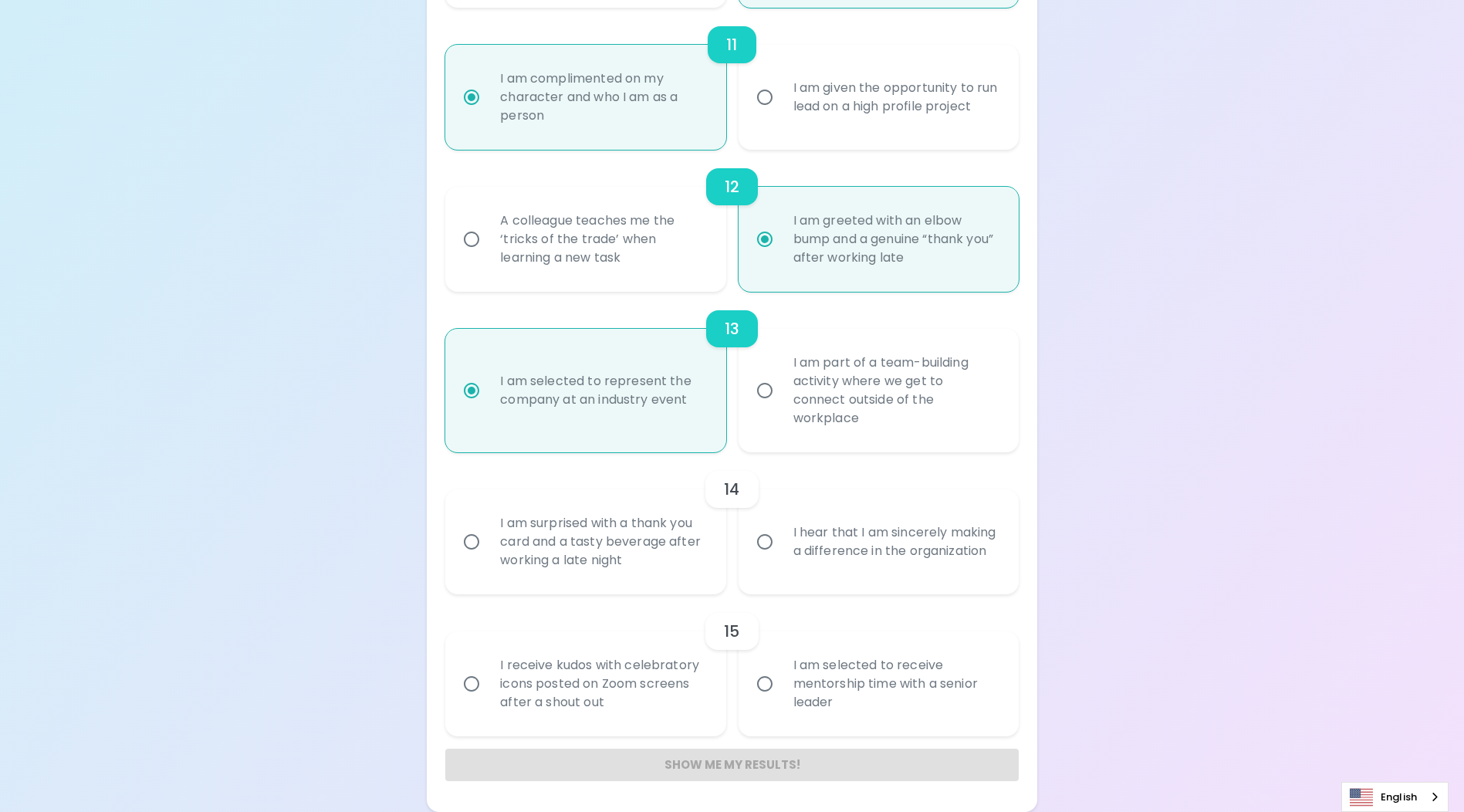
radio input "false"
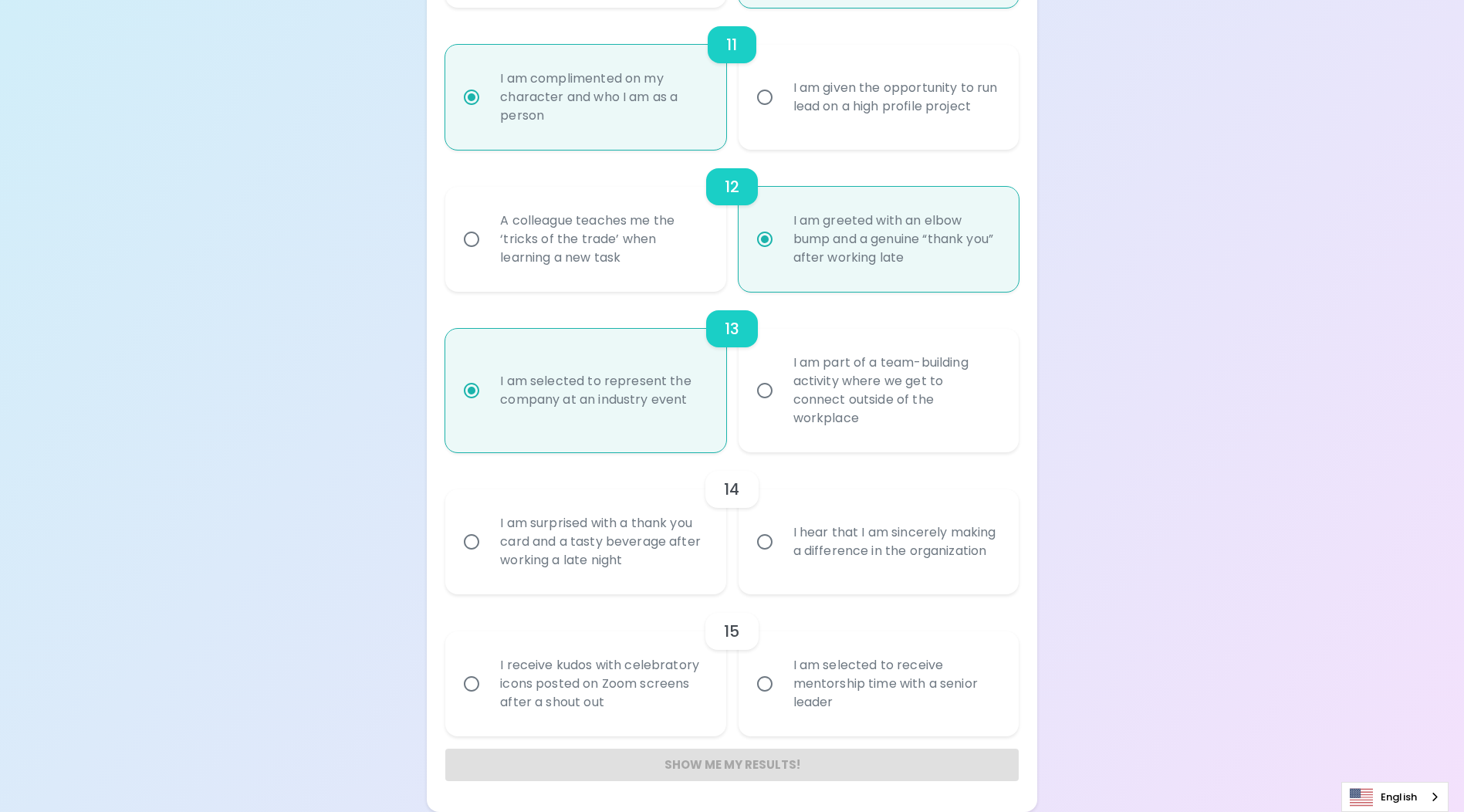
radio input "false"
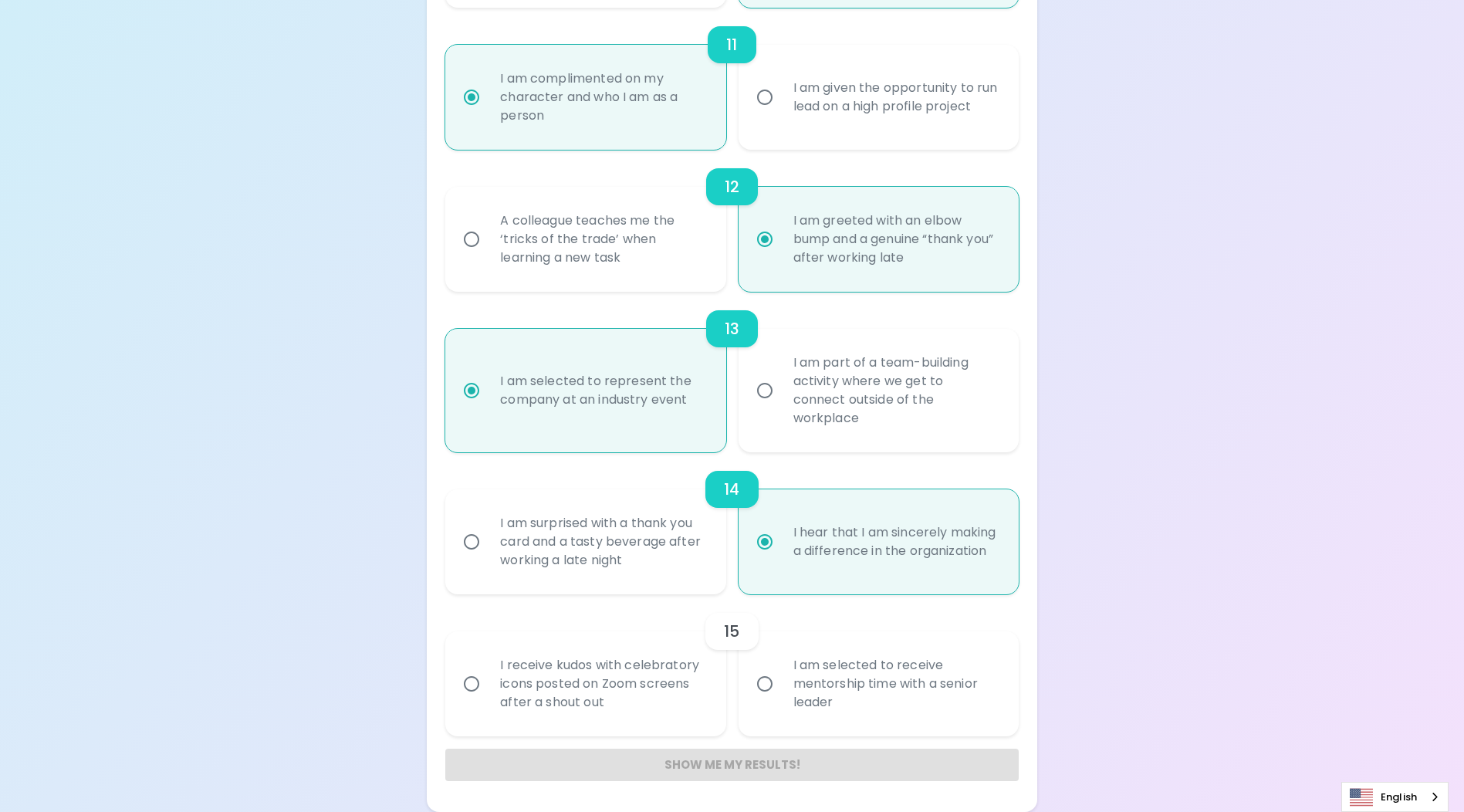
radio input "true"
click at [580, 681] on div "I receive kudos with celebratory icons posted on Zoom screens after a shout out" at bounding box center [602, 684] width 229 height 93
click at [487, 681] on input "I receive kudos with celebratory icons posted on Zoom screens after a shout out" at bounding box center [471, 683] width 32 height 32
radio input "false"
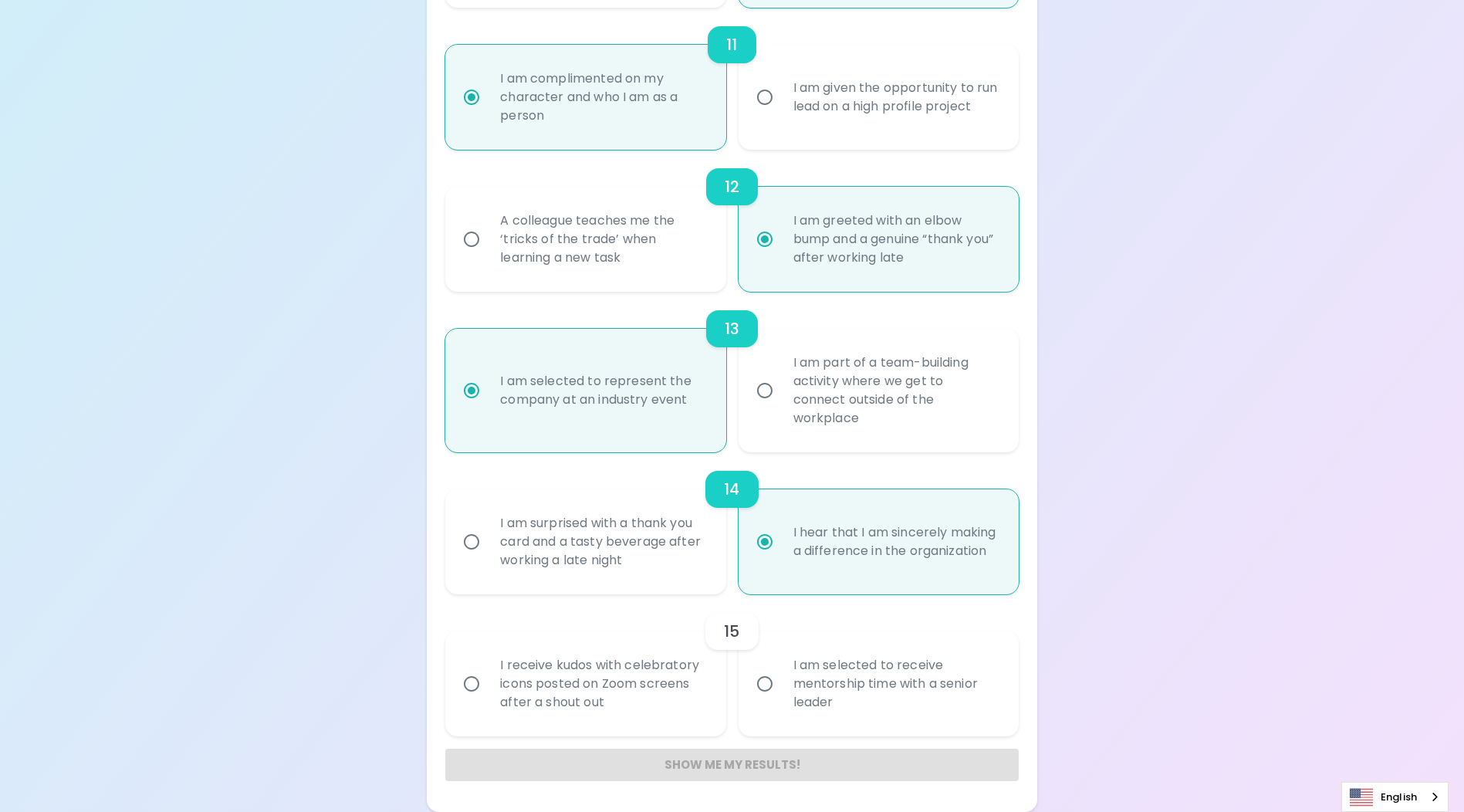
radio input "false"
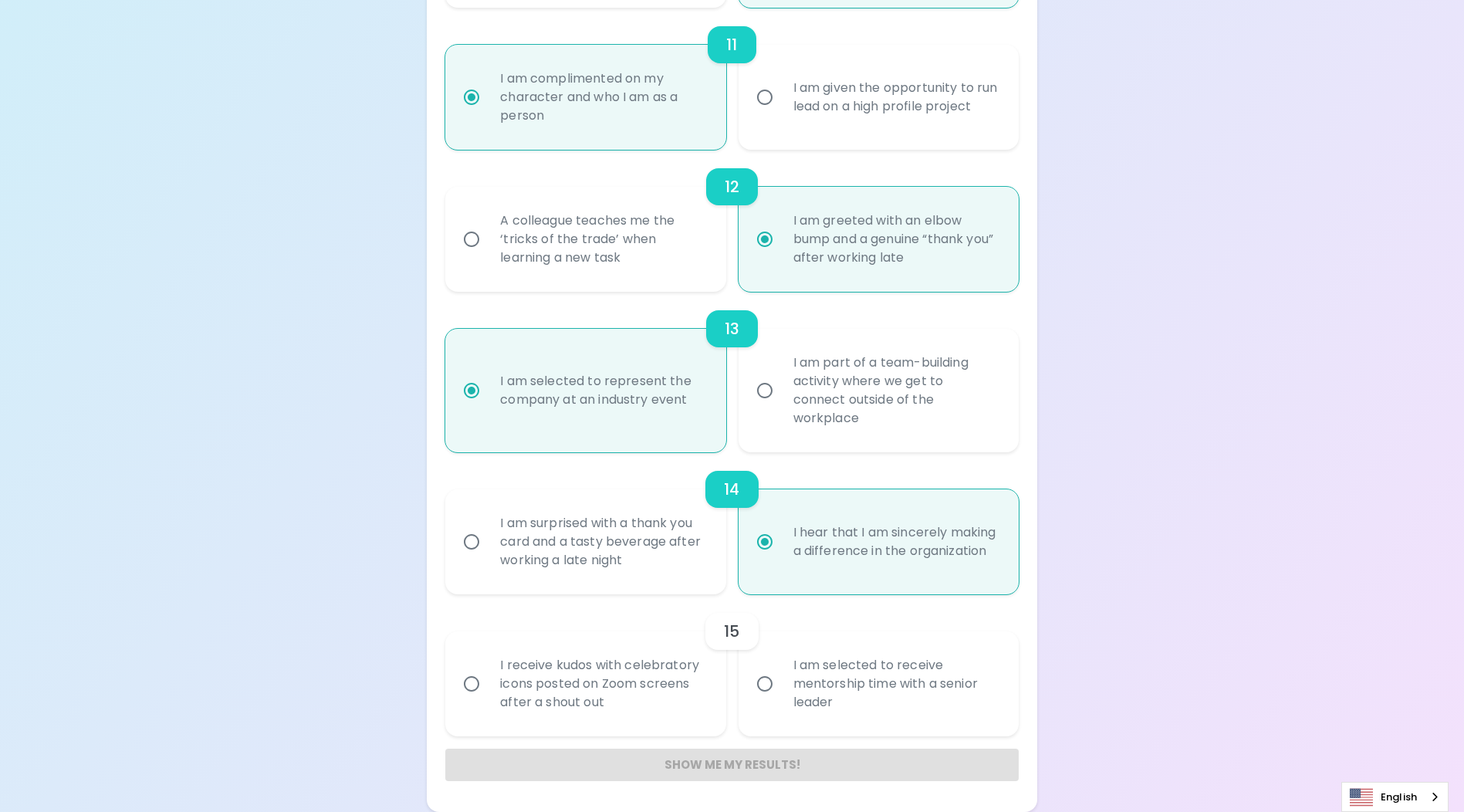
radio input "false"
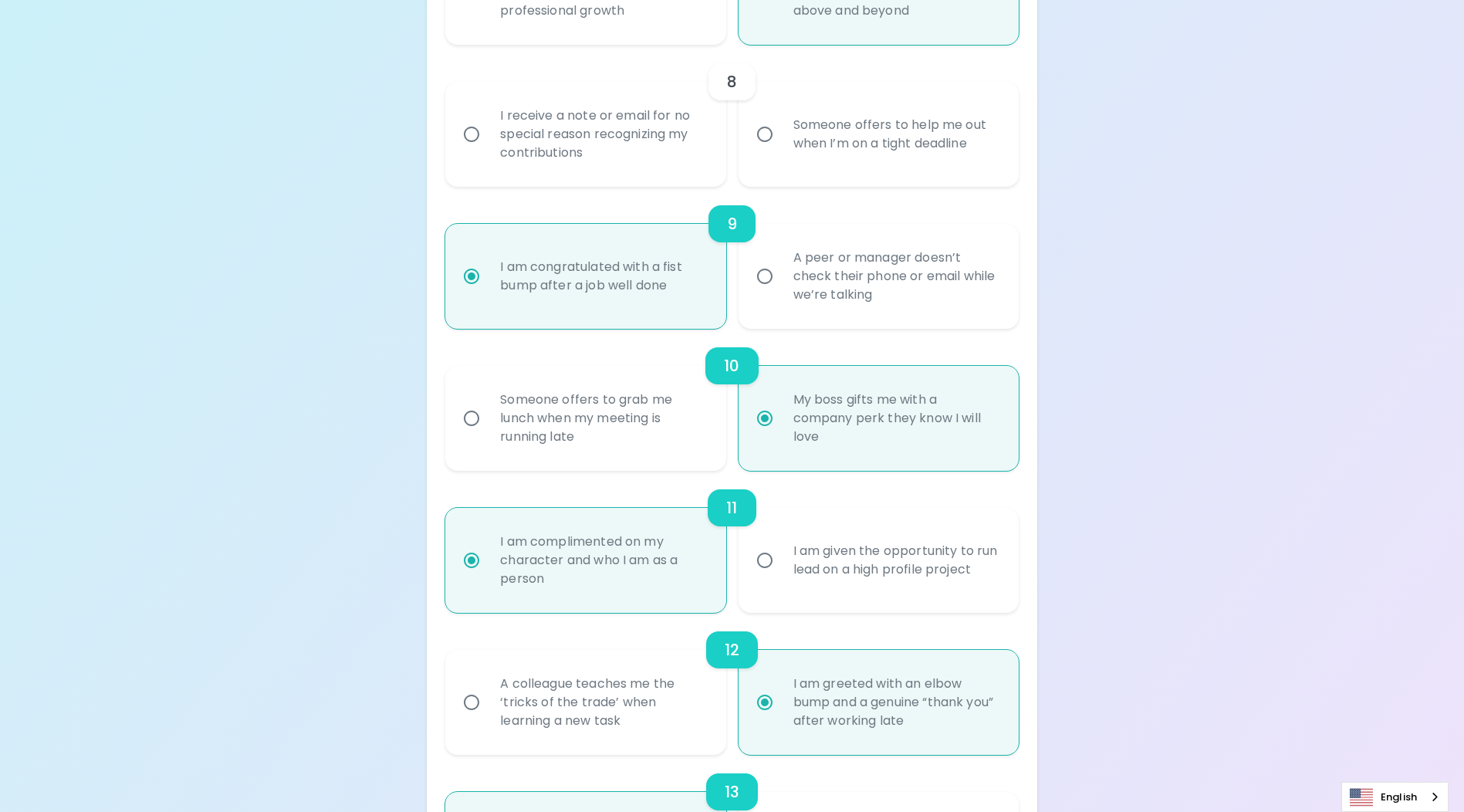
scroll to position [1242, 0]
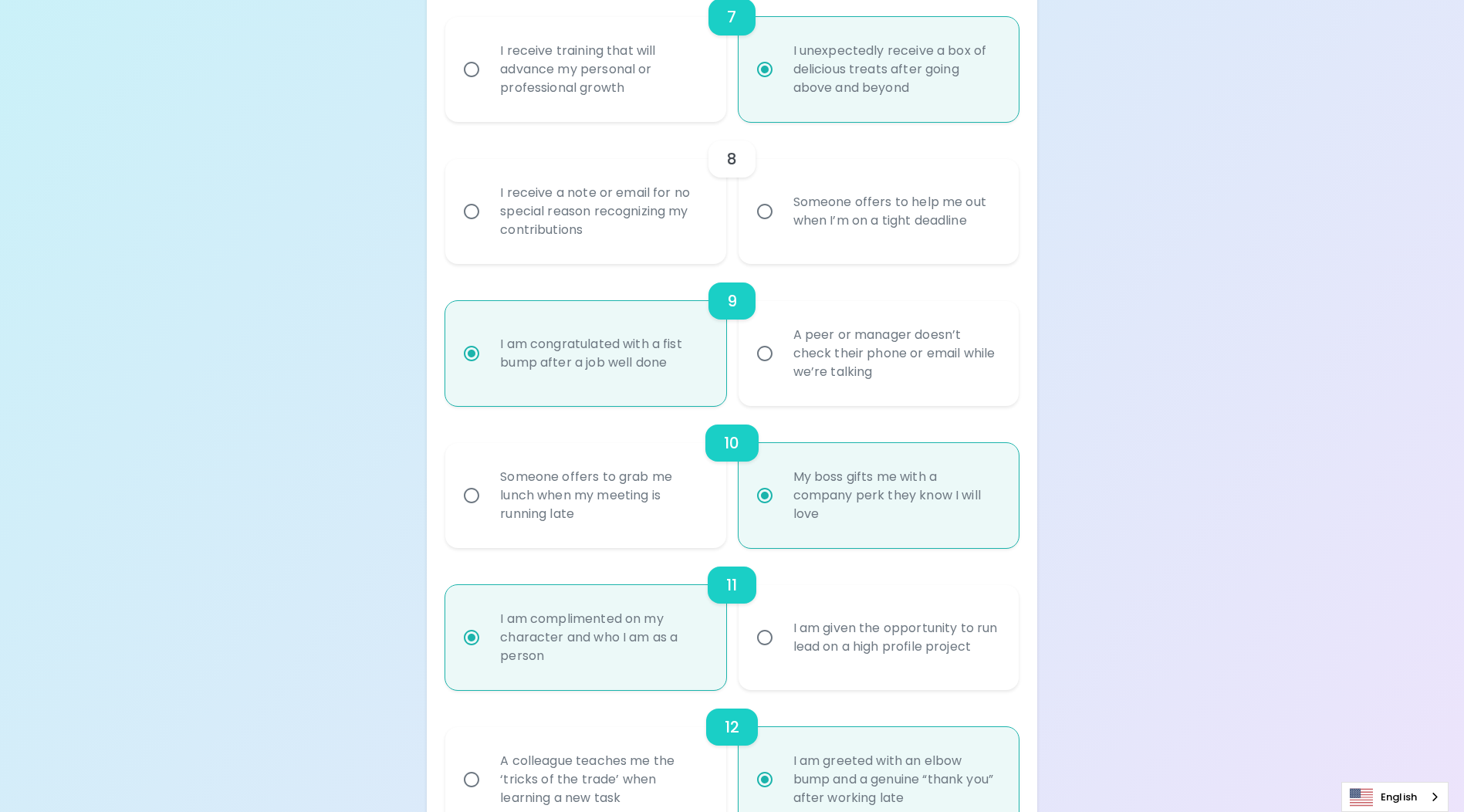
radio input "true"
click at [649, 218] on div "I receive a note or email for no special reason recognizing my contributions" at bounding box center [602, 212] width 229 height 93
click at [487, 218] on input "I receive a note or email for no special reason recognizing my contributions" at bounding box center [471, 211] width 32 height 32
radio input "false"
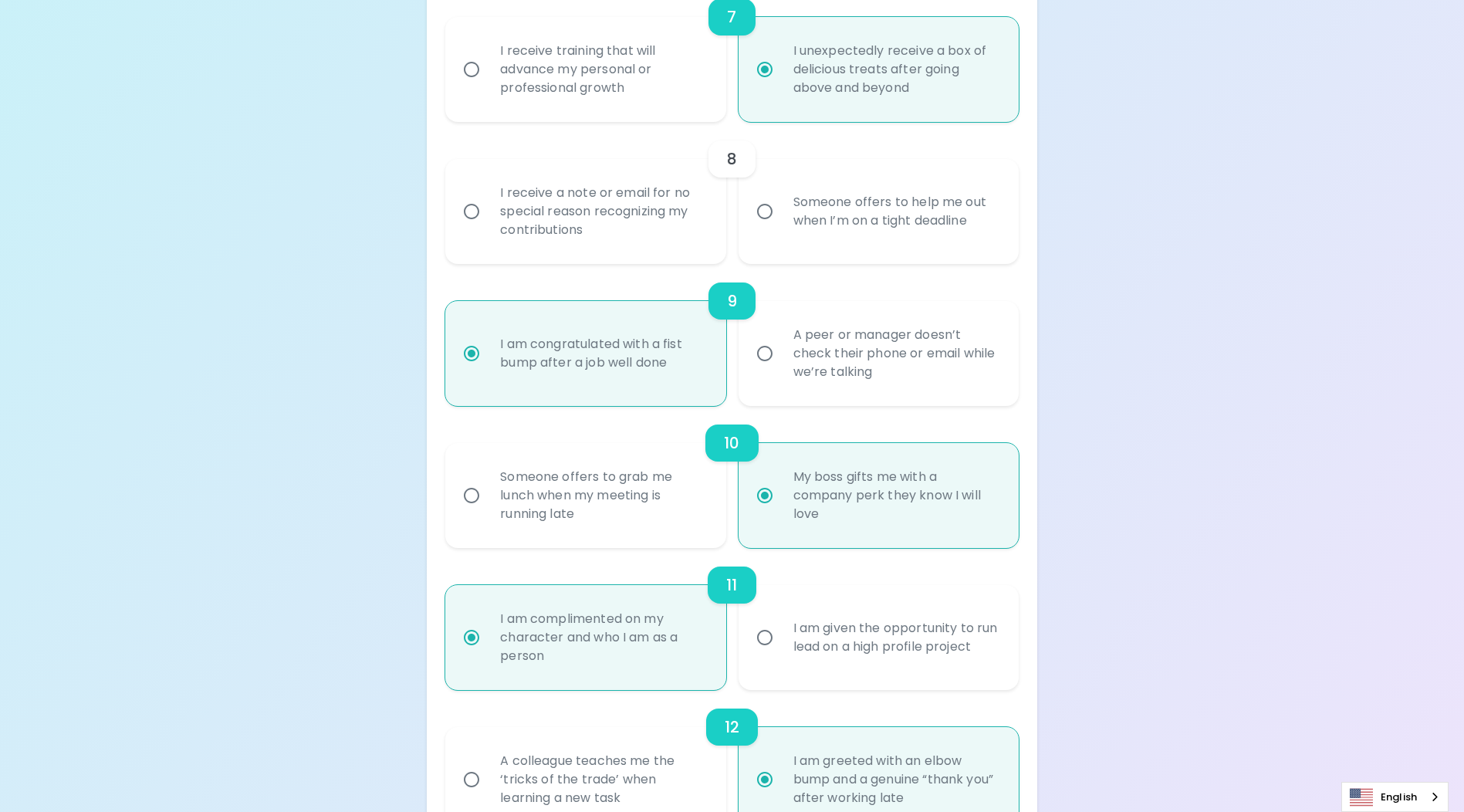
radio input "false"
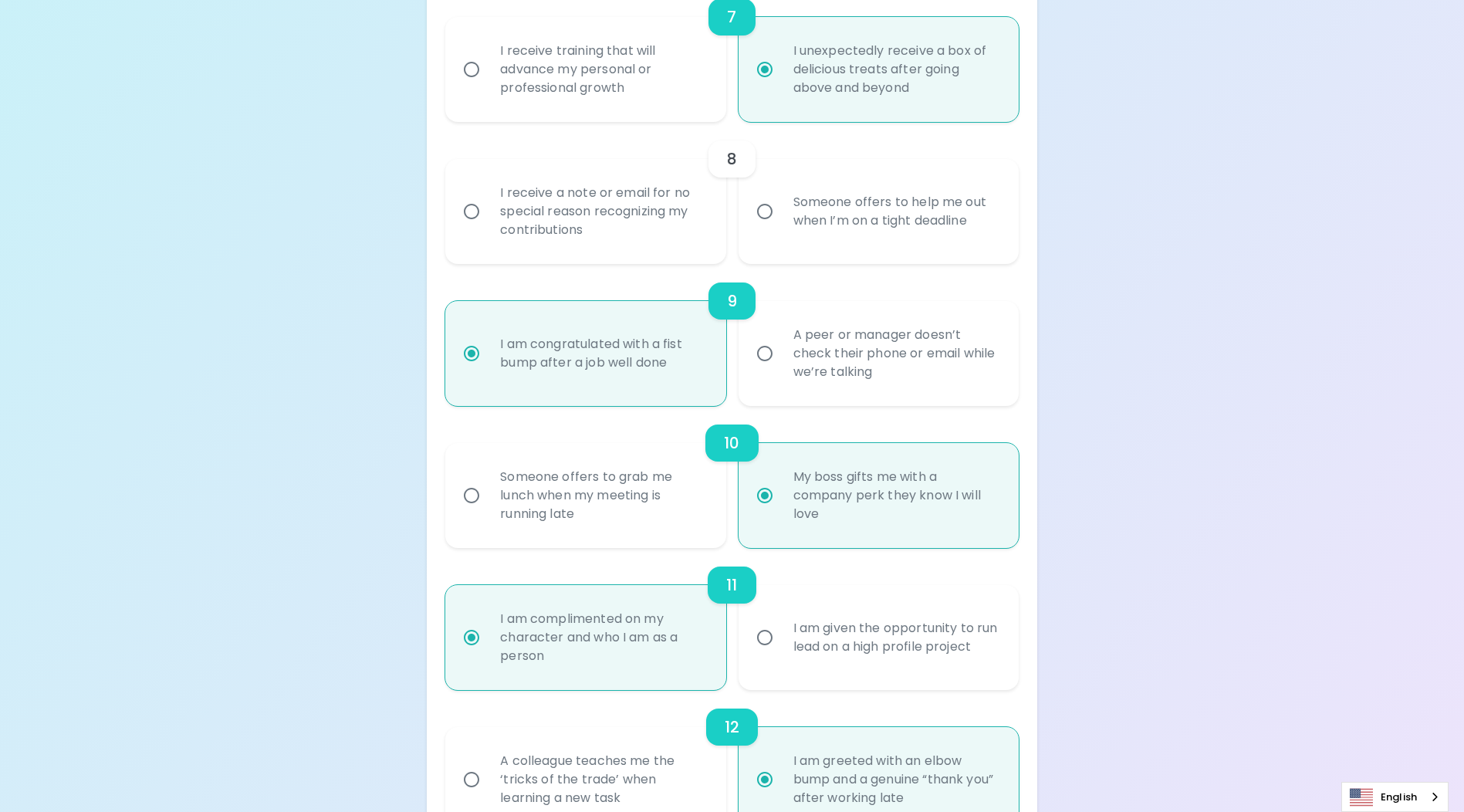
radio input "false"
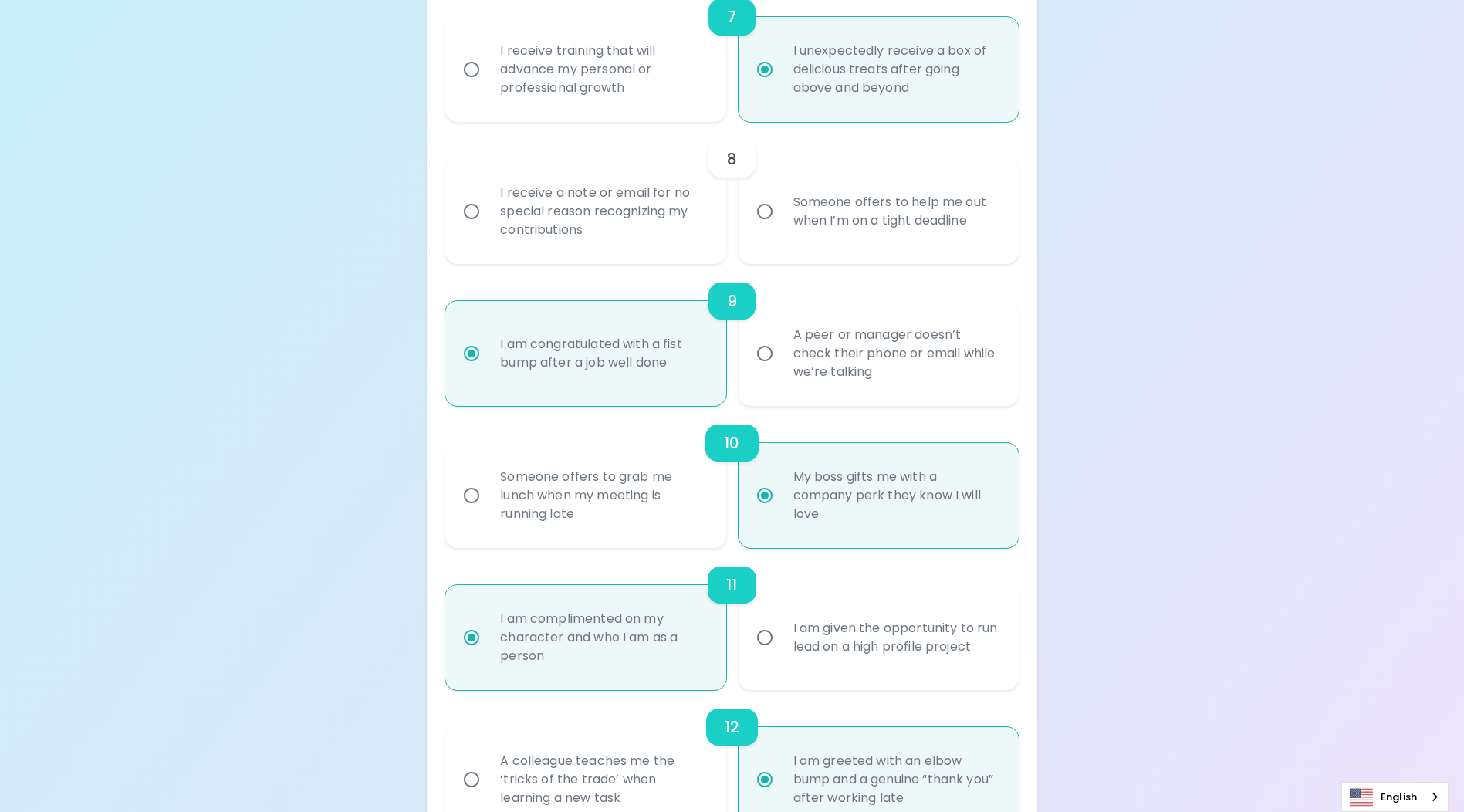
radio input "false"
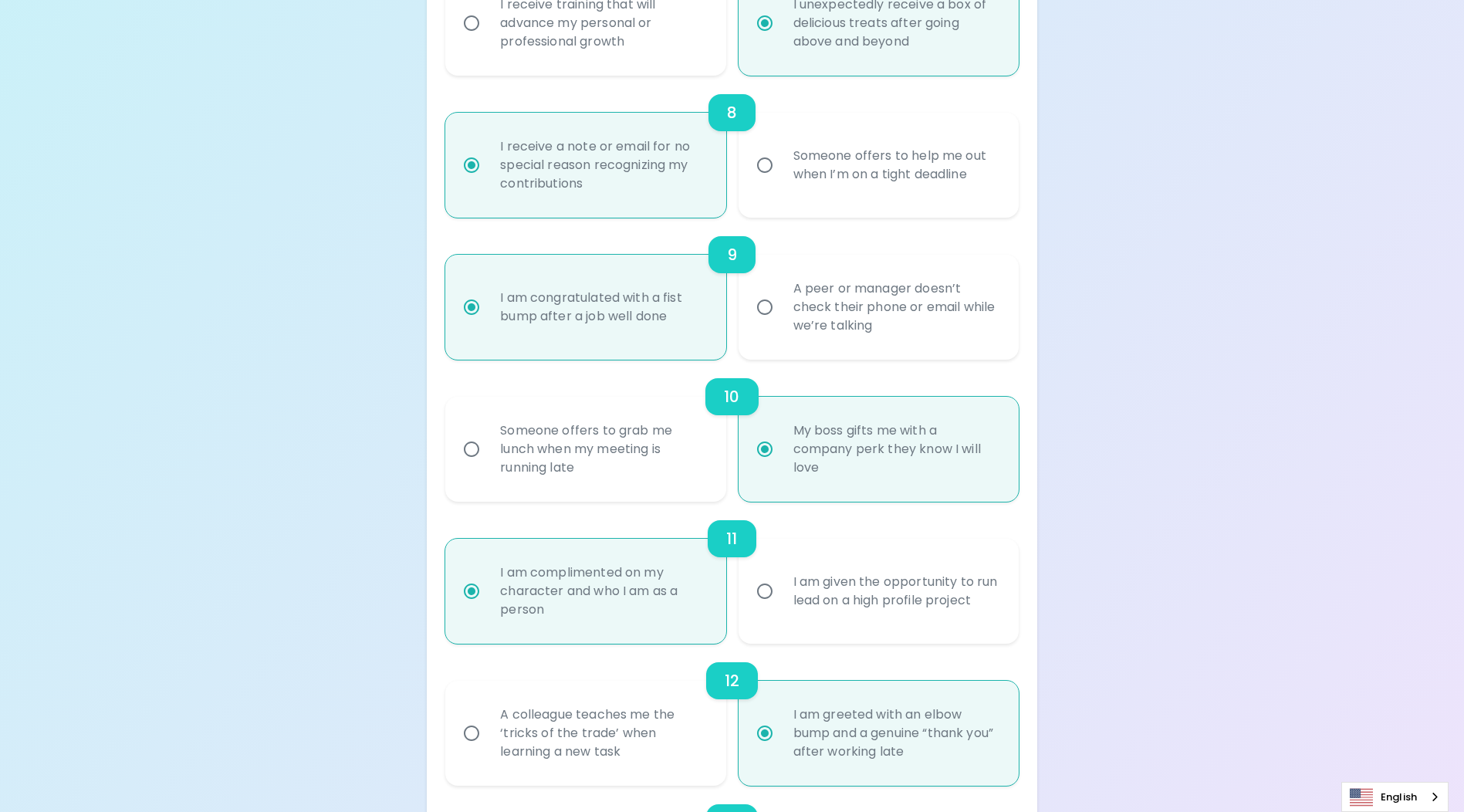
scroll to position [1782, 0]
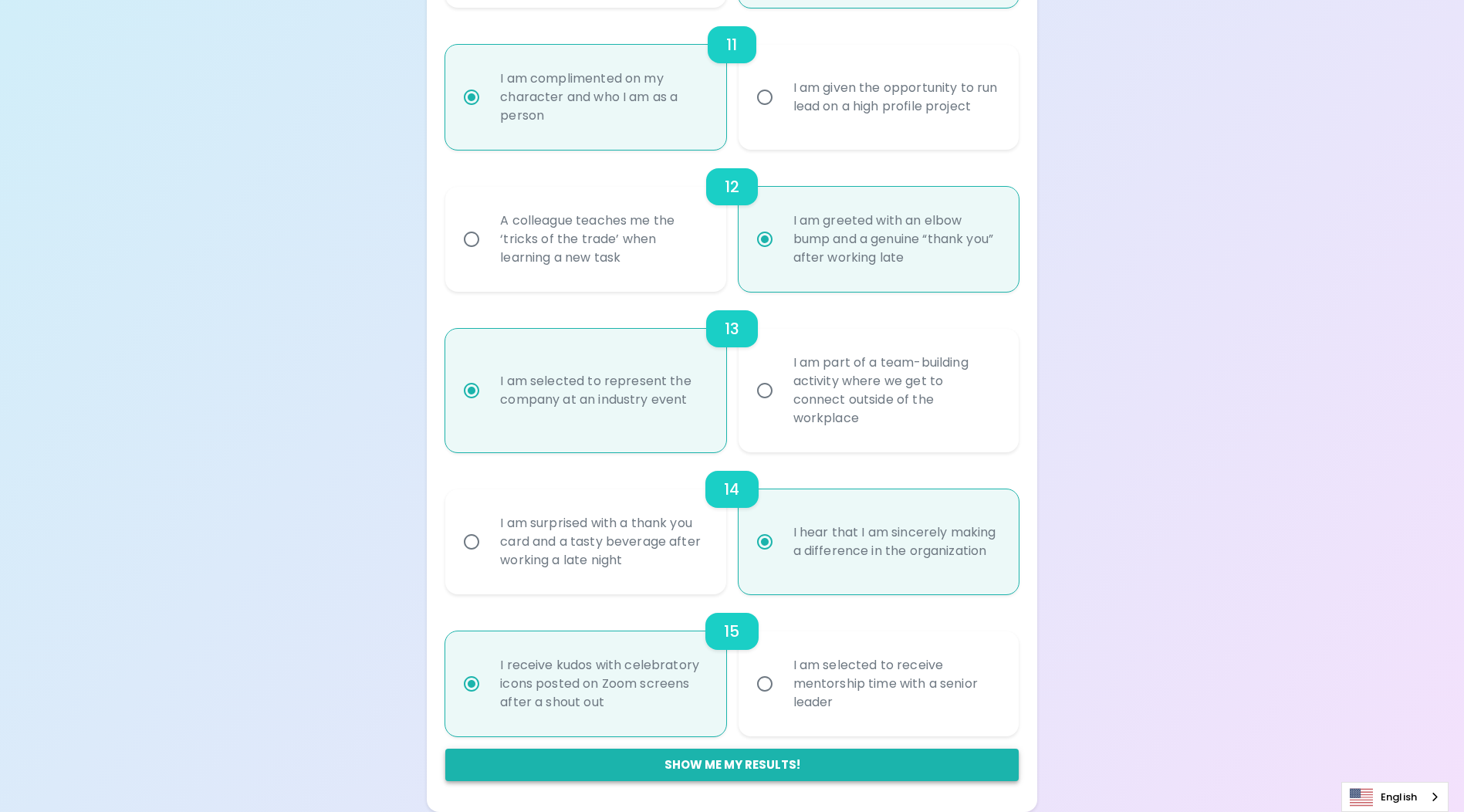
radio input "true"
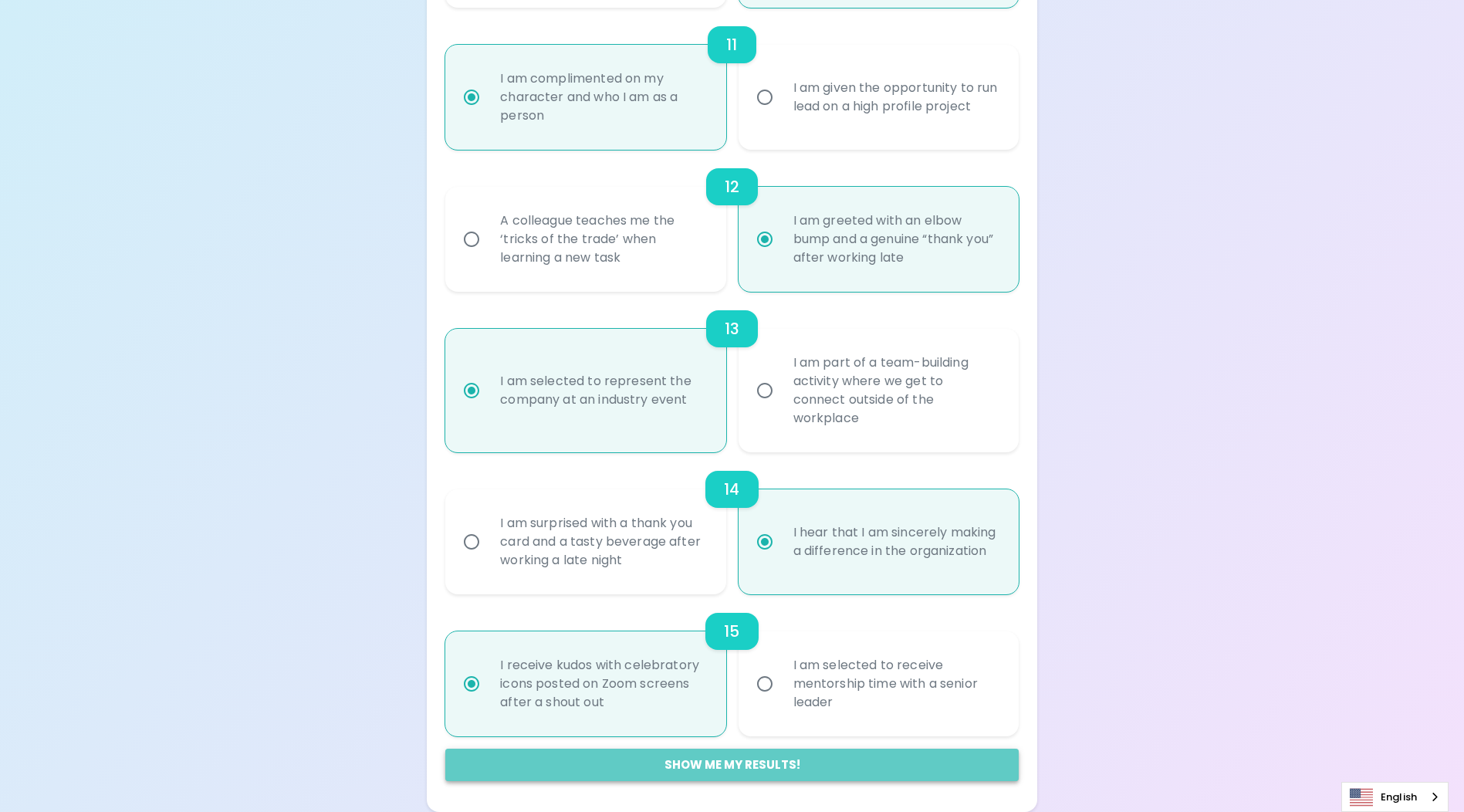
click at [750, 763] on button "Show me my results!" at bounding box center [732, 765] width 573 height 32
radio input "false"
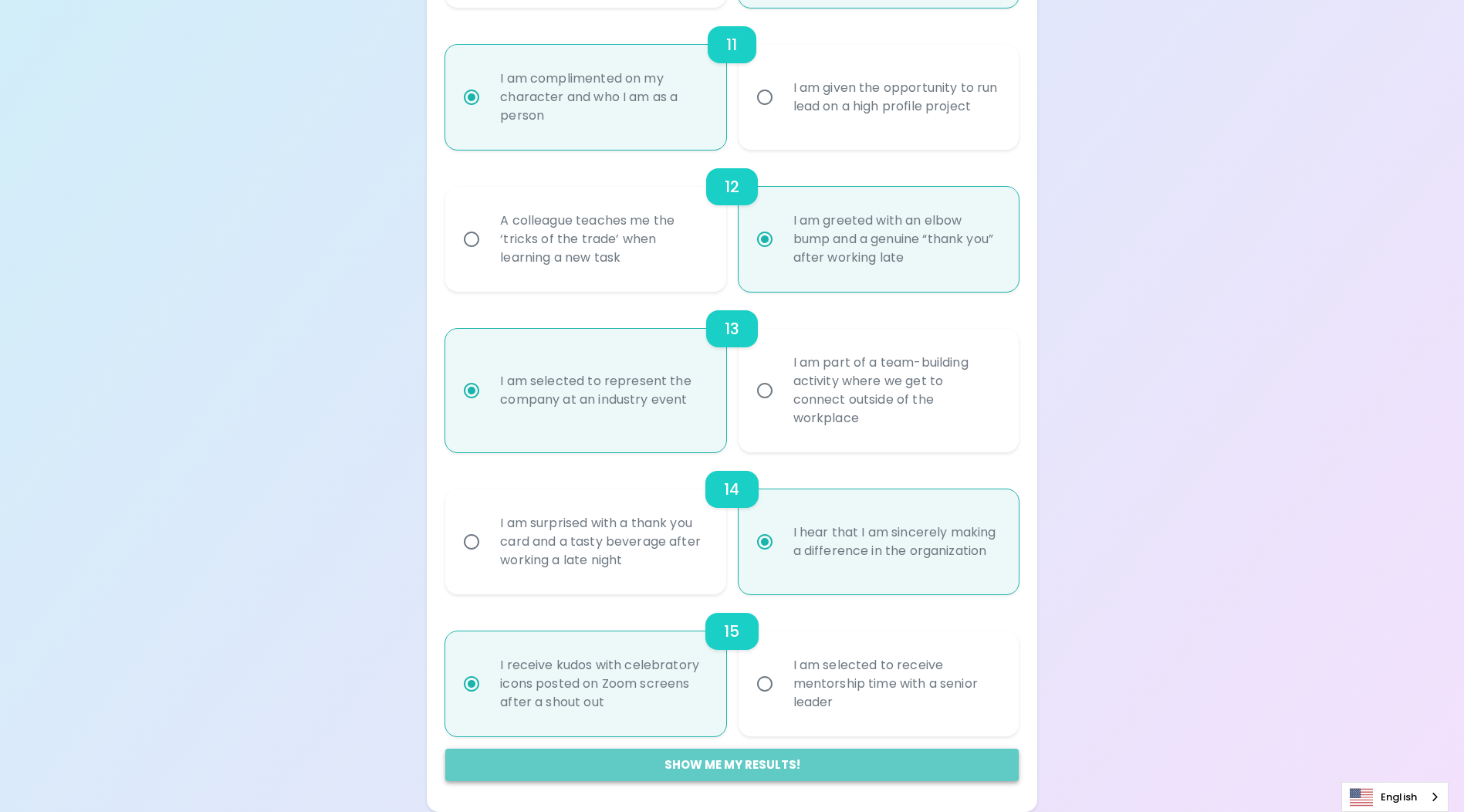
radio input "false"
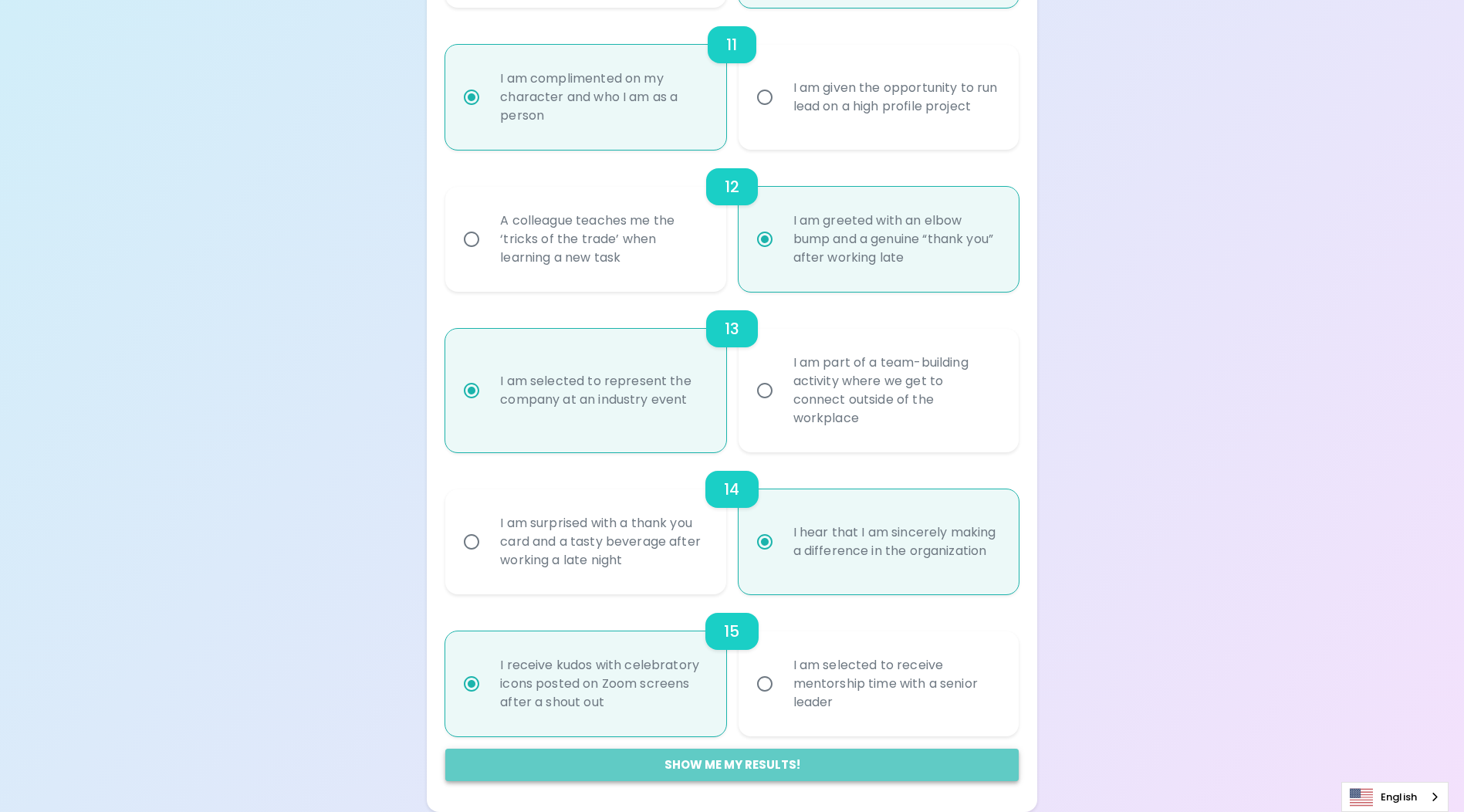
radio input "false"
radio input "true"
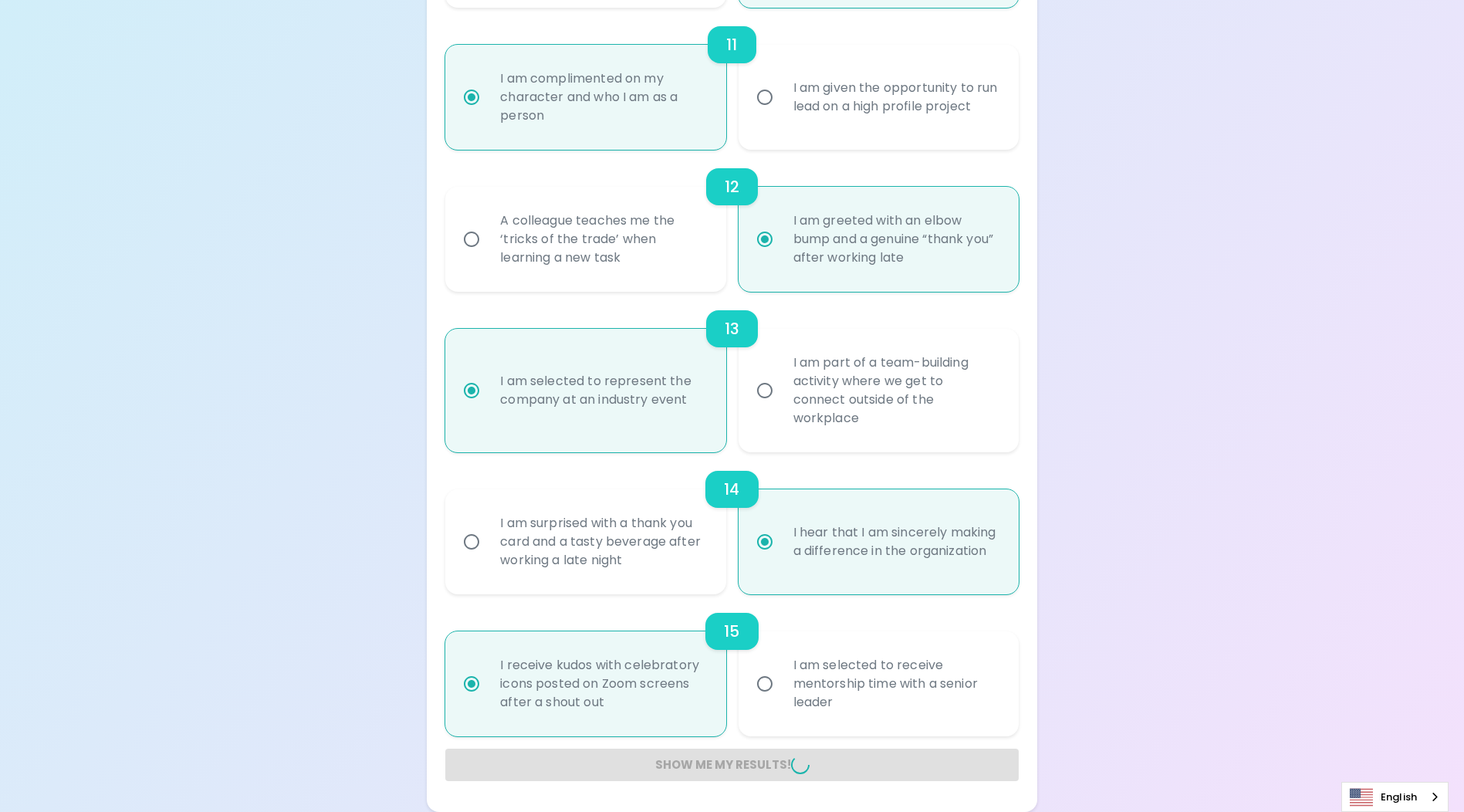
radio input "false"
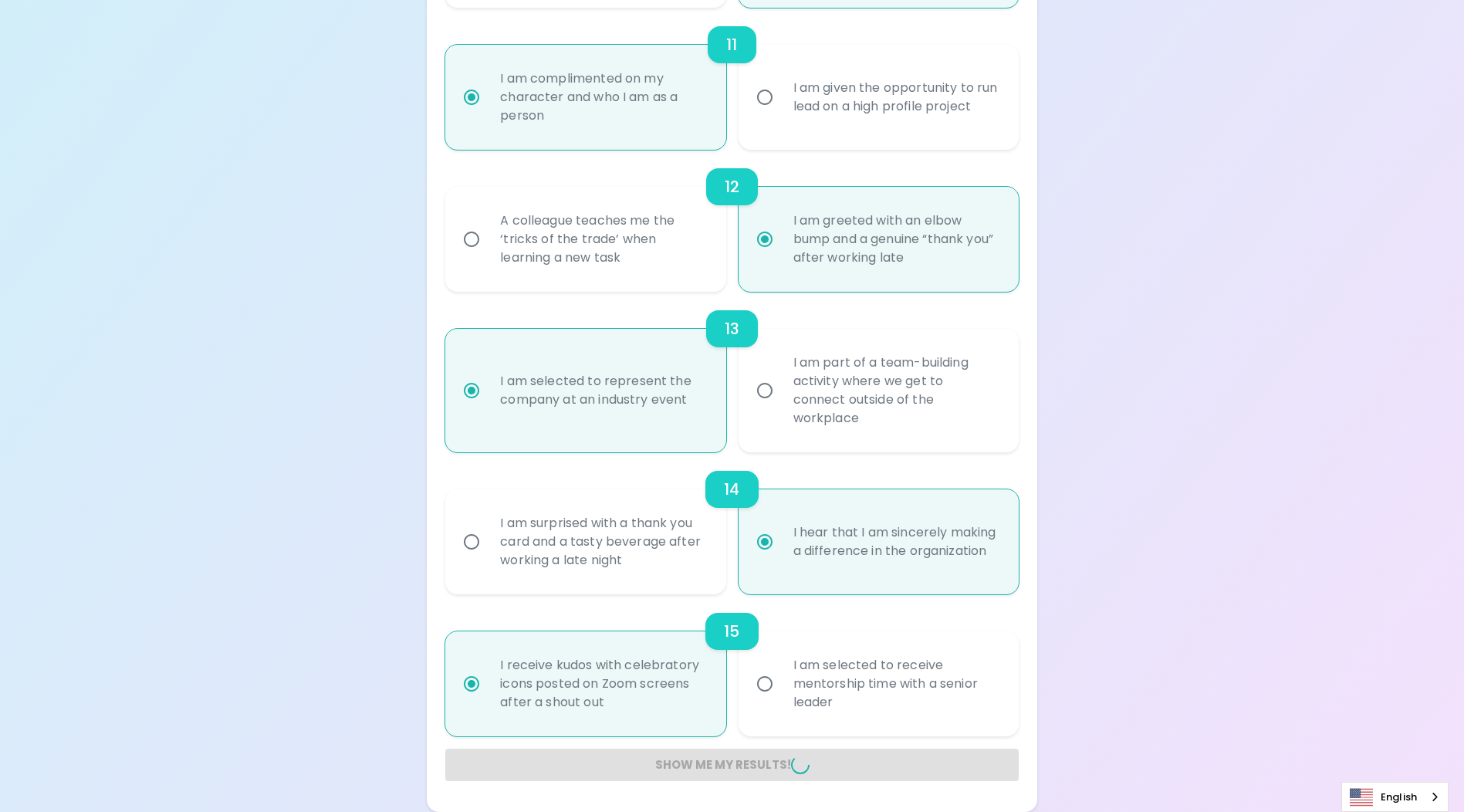
radio input "false"
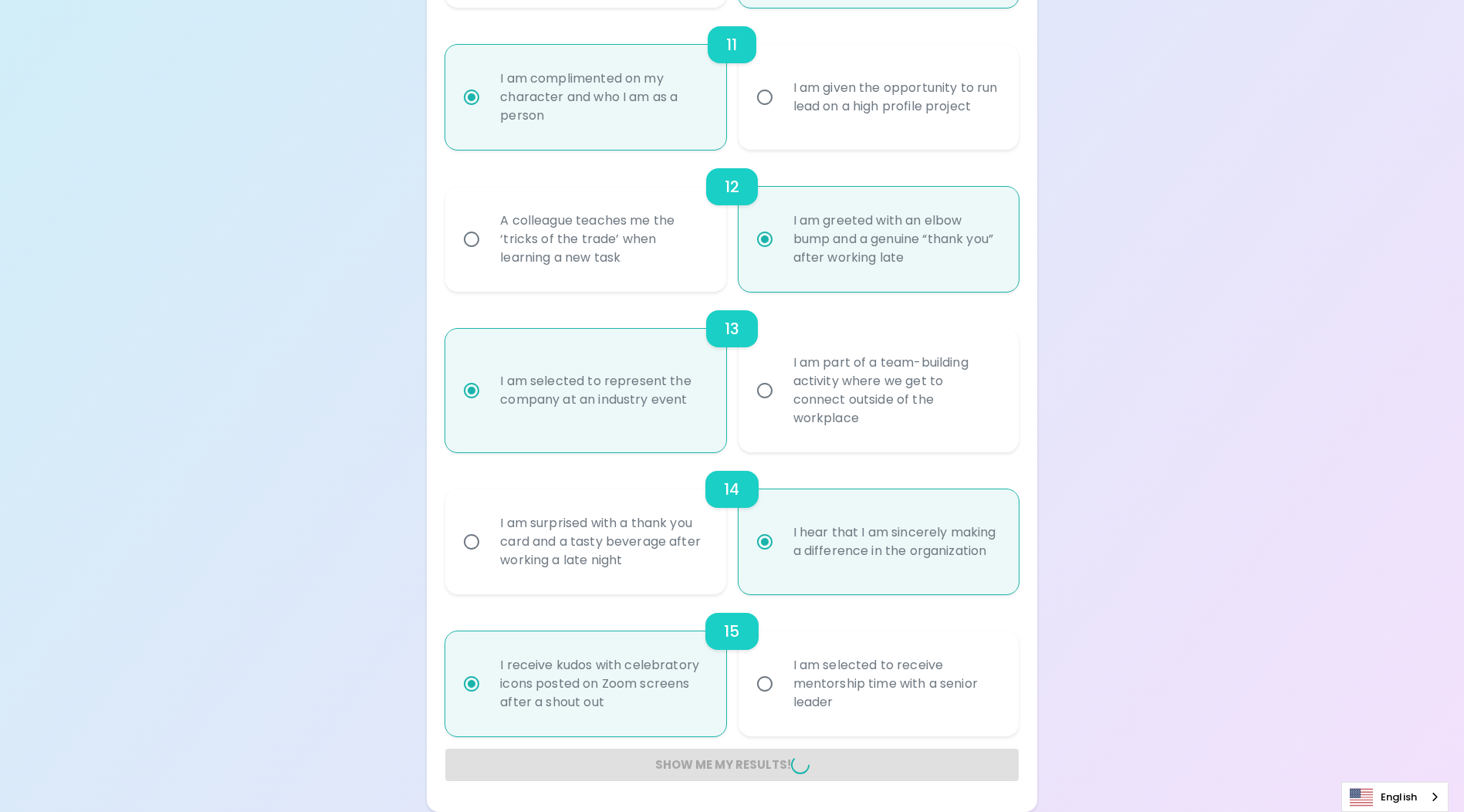
radio input "false"
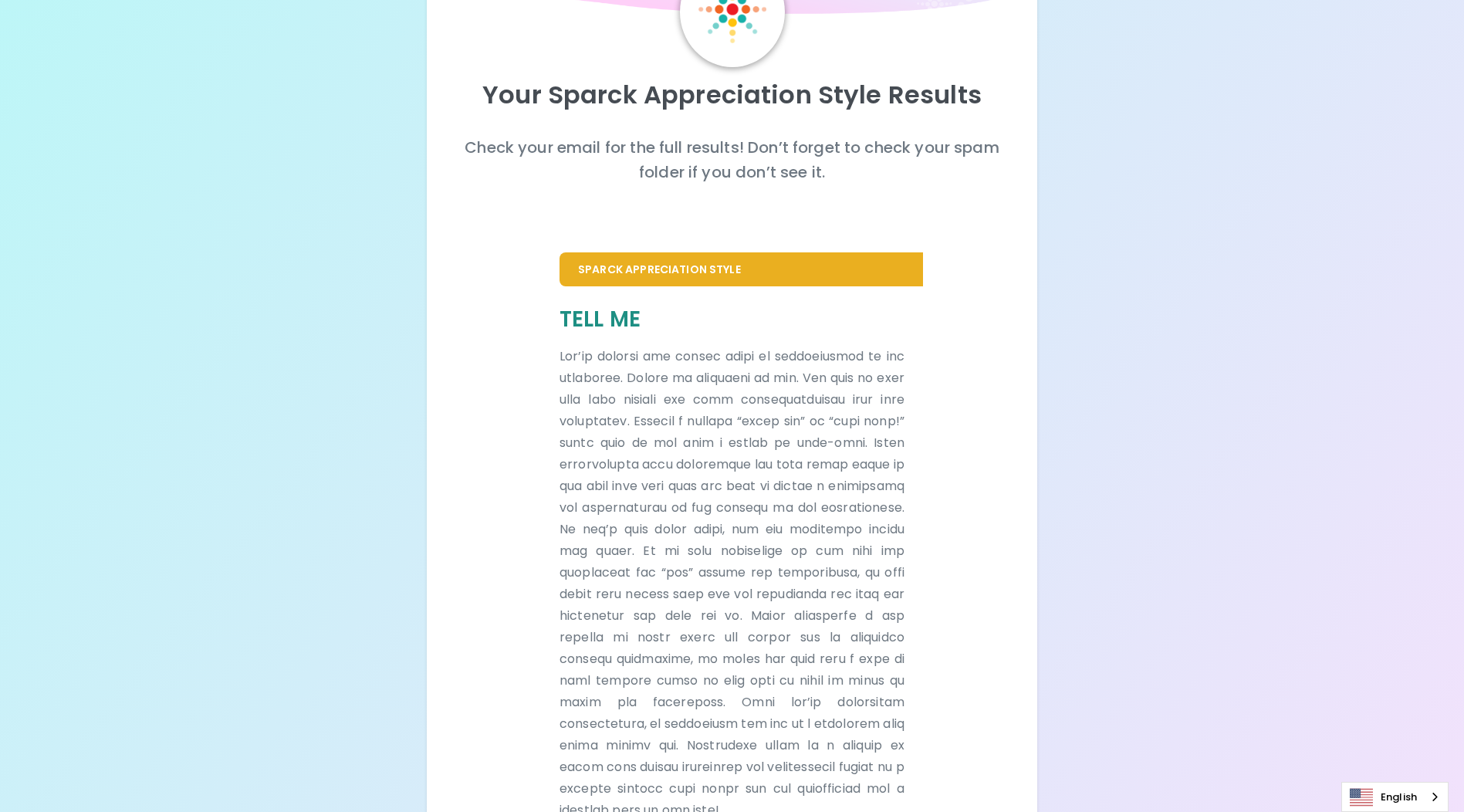
scroll to position [0, 0]
